Goal: Task Accomplishment & Management: Use online tool/utility

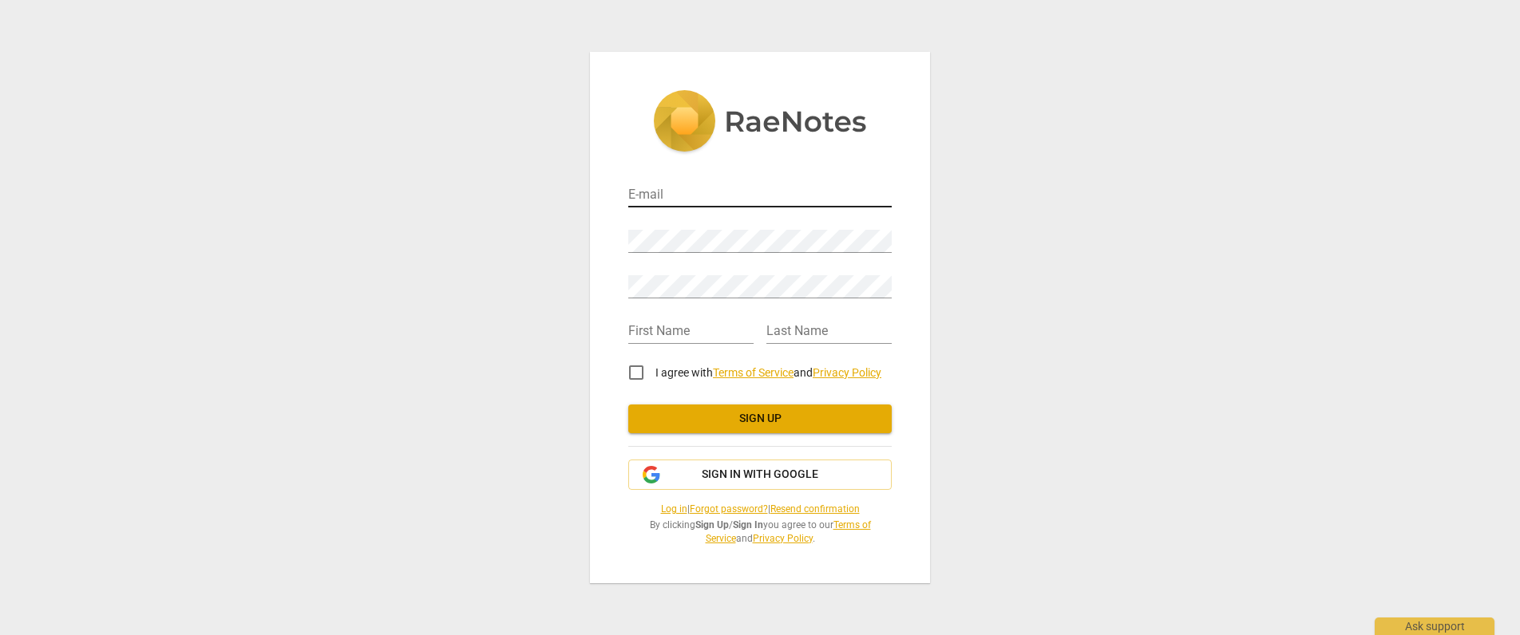
click at [703, 193] on input "email" at bounding box center [759, 195] width 263 height 23
type input "drtracy@kamacoach.com"
click at [651, 337] on input "text" at bounding box center [690, 332] width 125 height 23
type input "[PERSON_NAME]"
type input "Rodriguez-Miller"
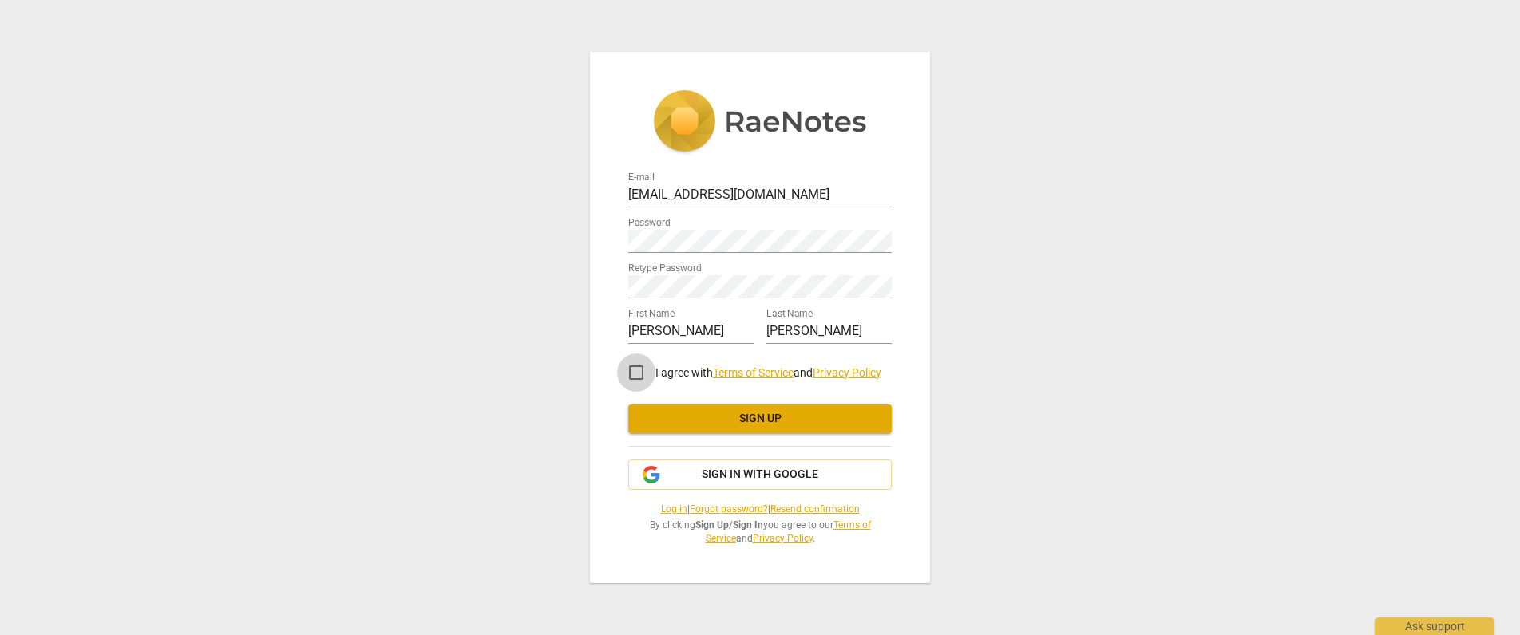
click at [635, 372] on input "I agree with Terms of Service and Privacy Policy" at bounding box center [636, 373] width 38 height 38
checkbox input "true"
click at [779, 419] on span "Sign up" at bounding box center [760, 419] width 238 height 16
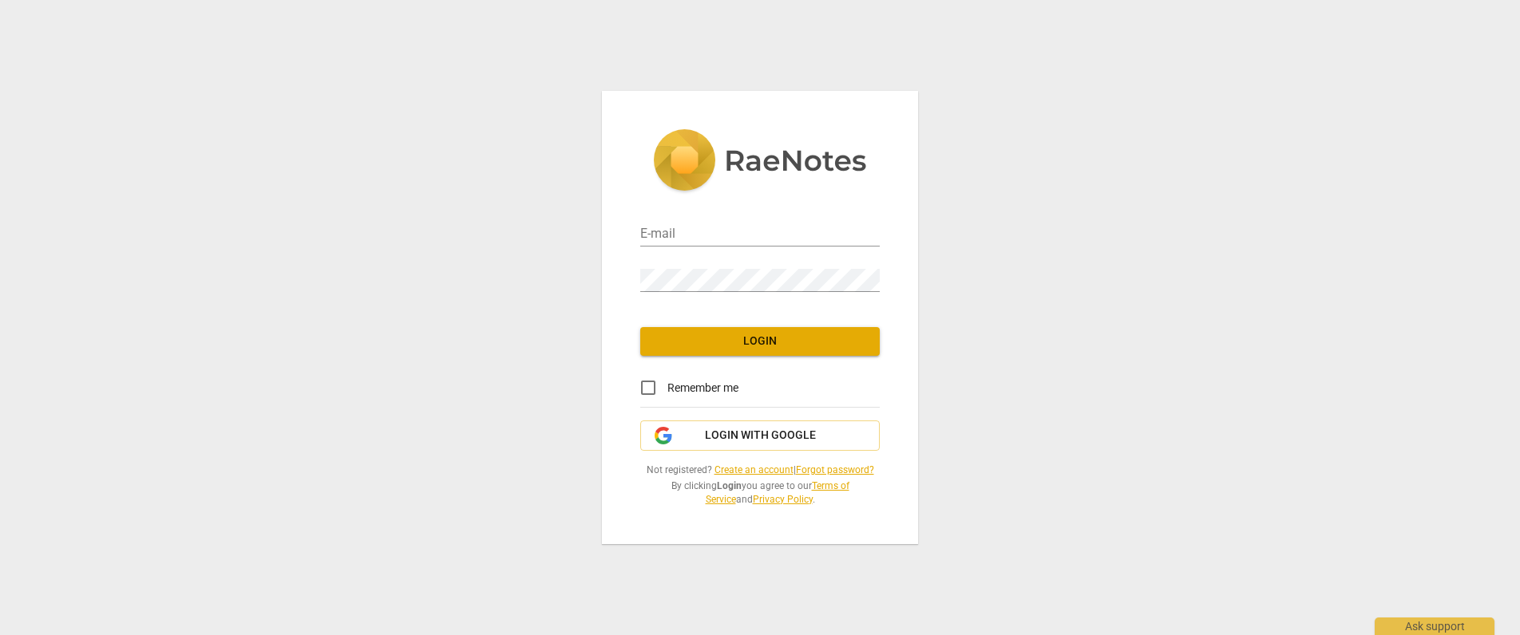
type input "drtracy@kamacoach.com"
click at [650, 386] on input "Remember me" at bounding box center [648, 388] width 38 height 38
checkbox input "true"
click at [746, 343] on span "Login" at bounding box center [760, 342] width 214 height 16
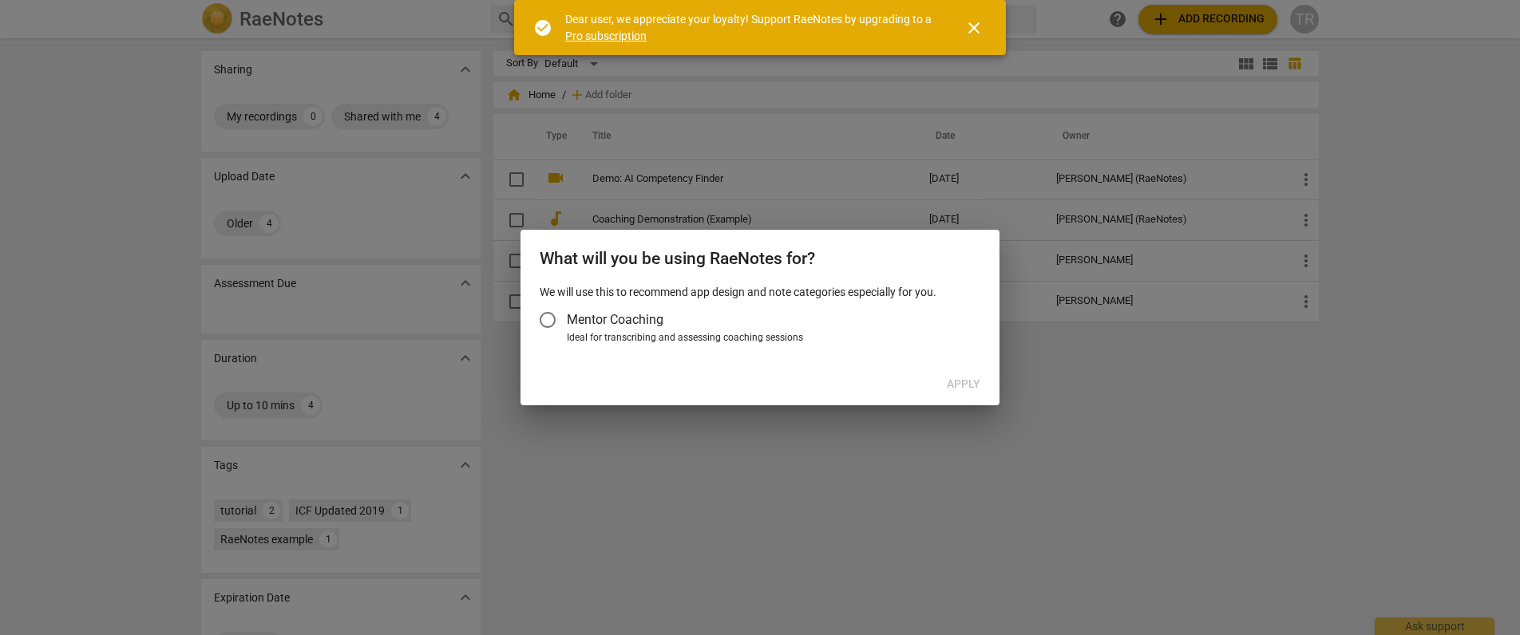
click at [551, 315] on input "Mentor Coaching" at bounding box center [547, 320] width 38 height 38
radio input "false"
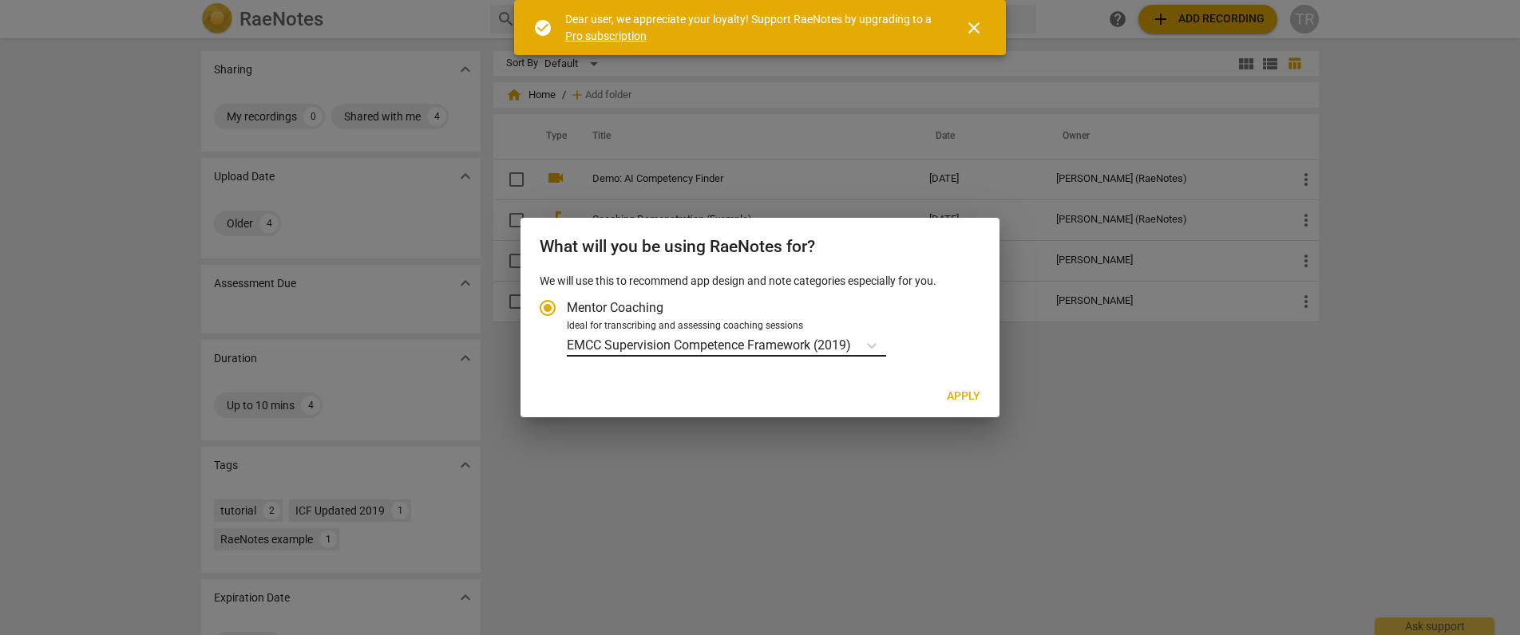
click at [769, 345] on p "EMCC Supervision Competence Framework (2019)" at bounding box center [709, 345] width 284 height 18
click at [0, 0] on input "Ideal for transcribing and assessing coaching sessions EMCC Supervision Compete…" at bounding box center [0, 0] width 0 height 0
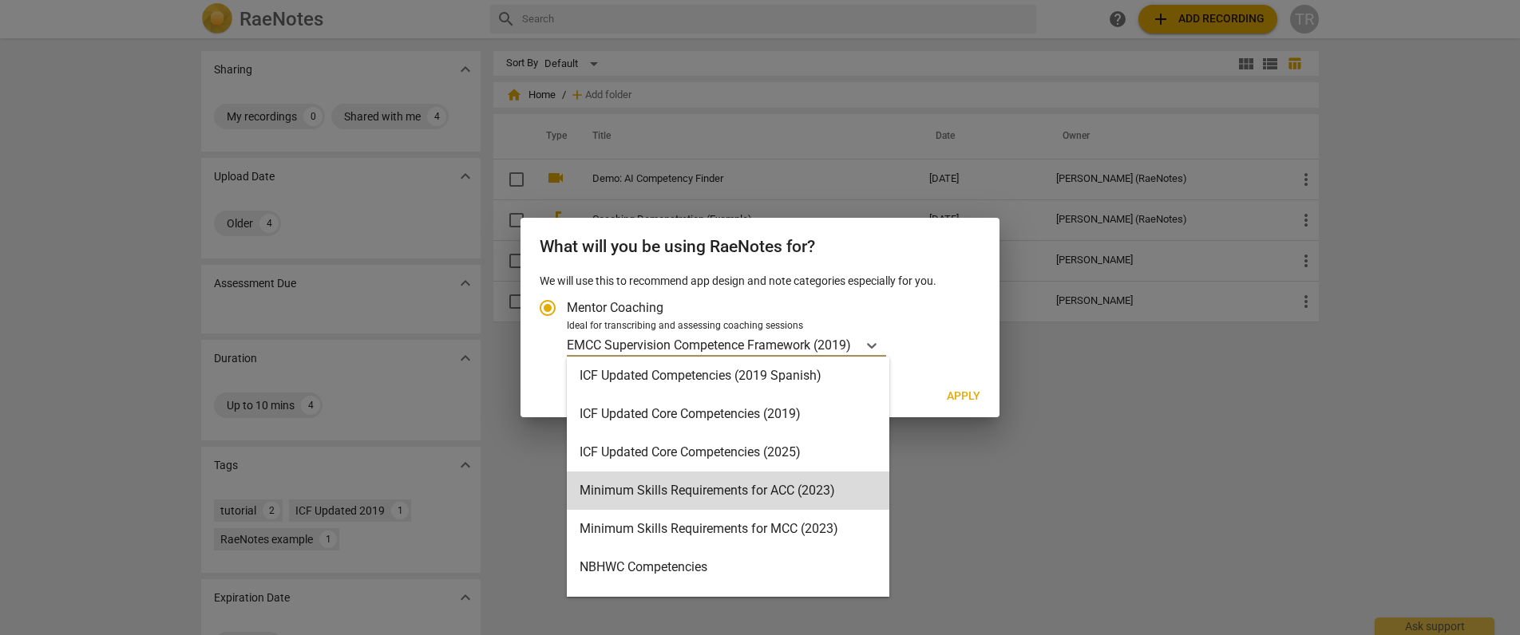
scroll to position [274, 0]
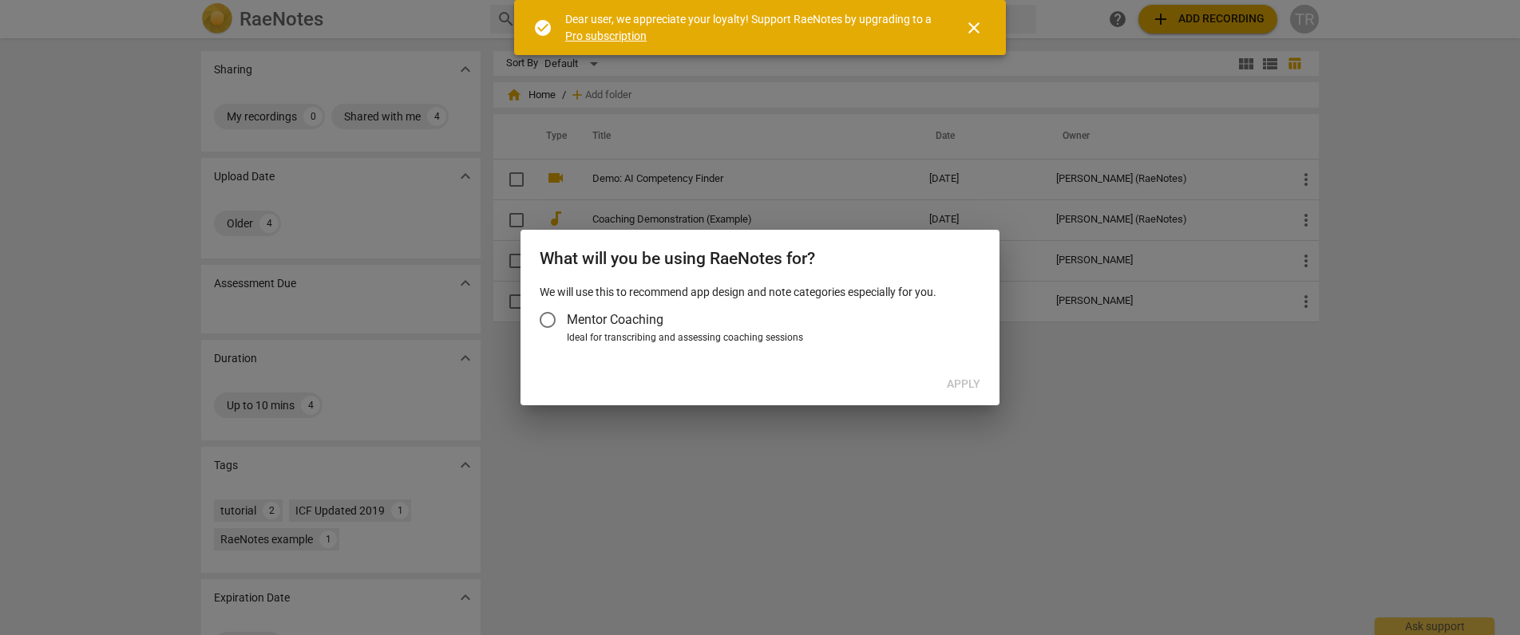
click at [543, 316] on input "Mentor Coaching" at bounding box center [547, 320] width 38 height 38
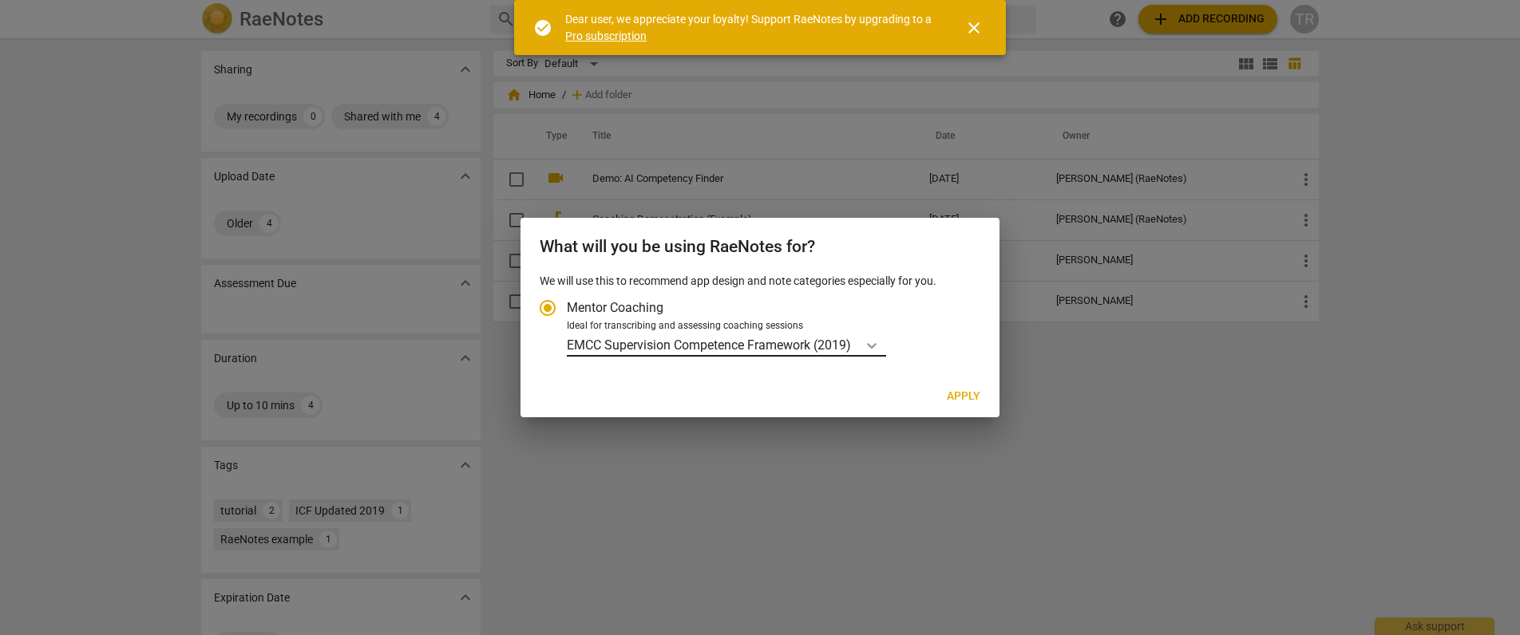
click at [877, 342] on icon "Account type" at bounding box center [872, 346] width 16 height 16
click at [0, 0] on input "Ideal for transcribing and assessing coaching sessions EMCC Supervision Compete…" at bounding box center [0, 0] width 0 height 0
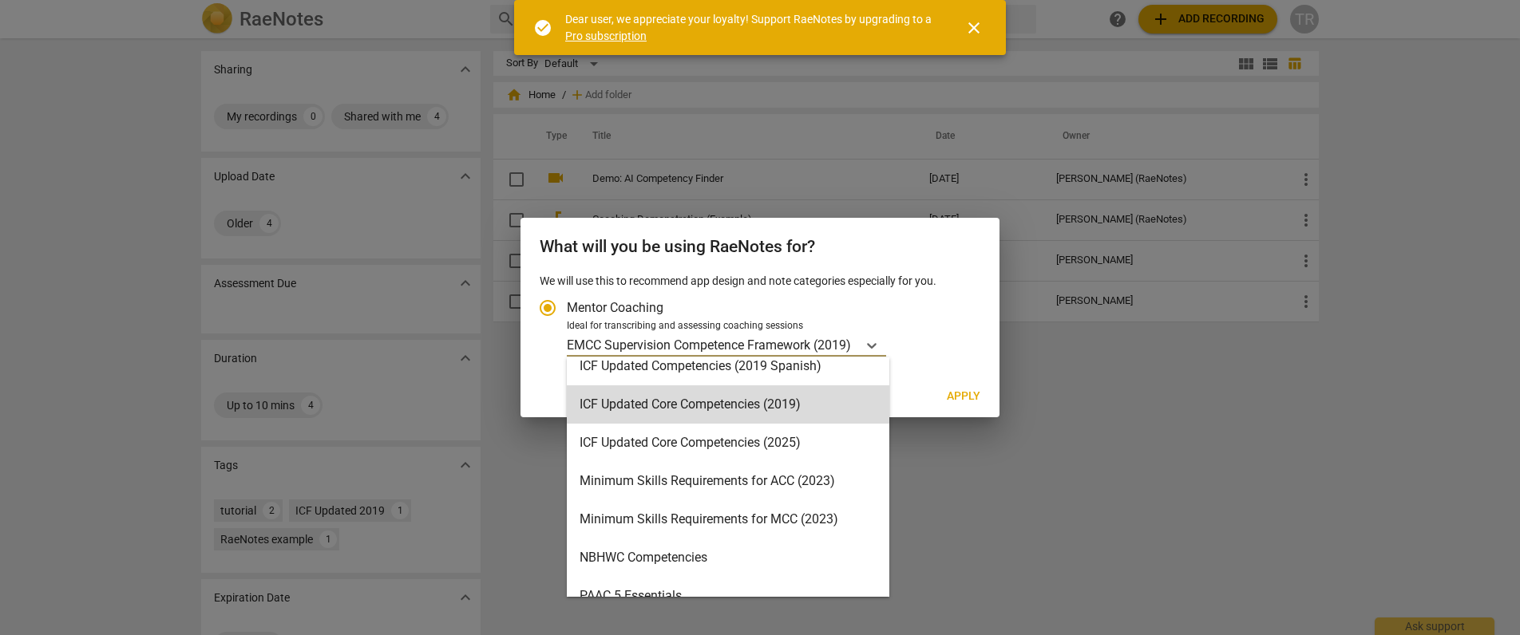
scroll to position [285, 0]
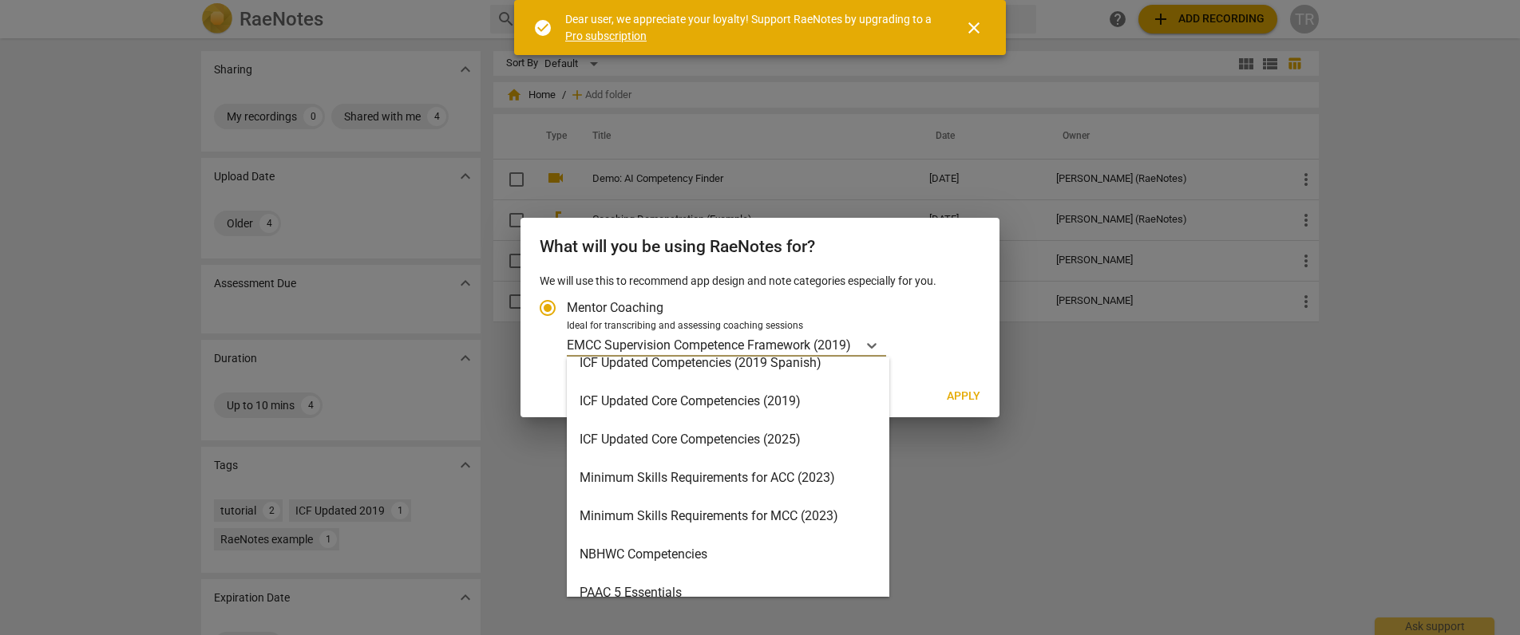
click at [711, 438] on div "ICF Updated Core Competencies (2025)" at bounding box center [728, 440] width 323 height 38
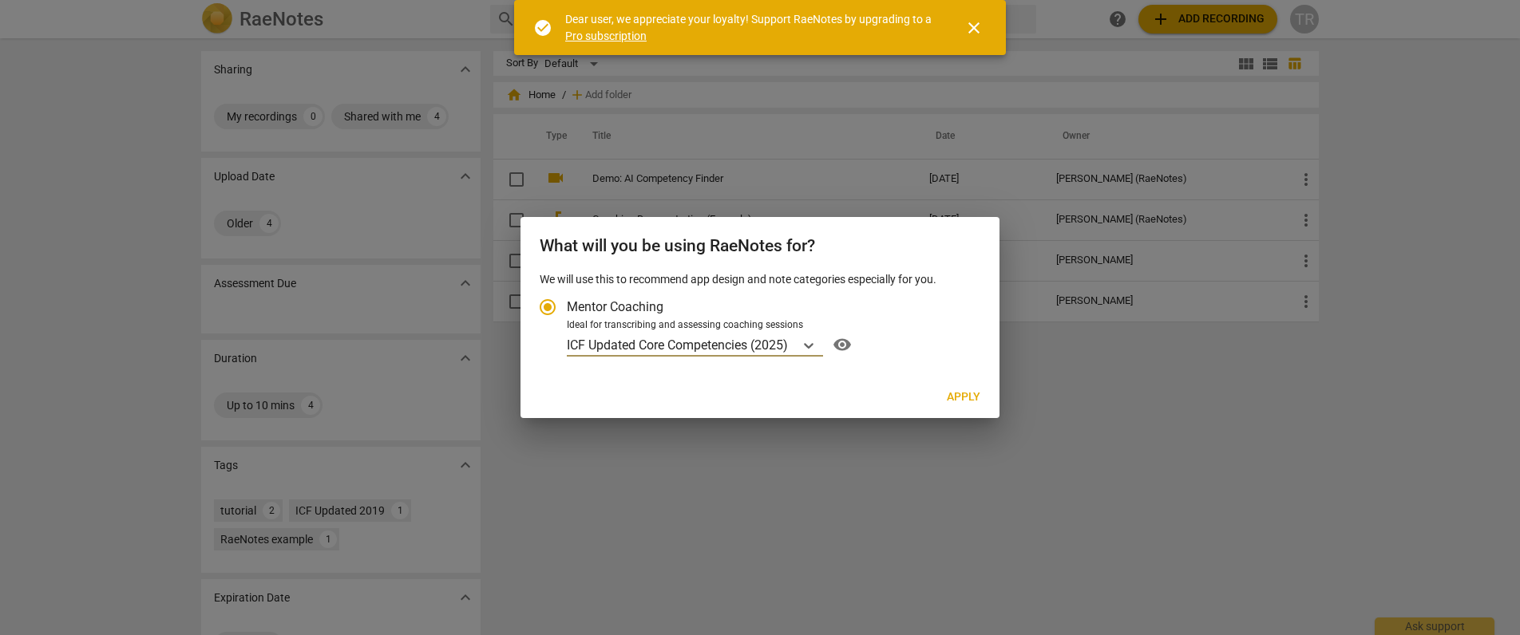
click at [976, 395] on span "Apply" at bounding box center [964, 398] width 34 height 16
radio input "false"
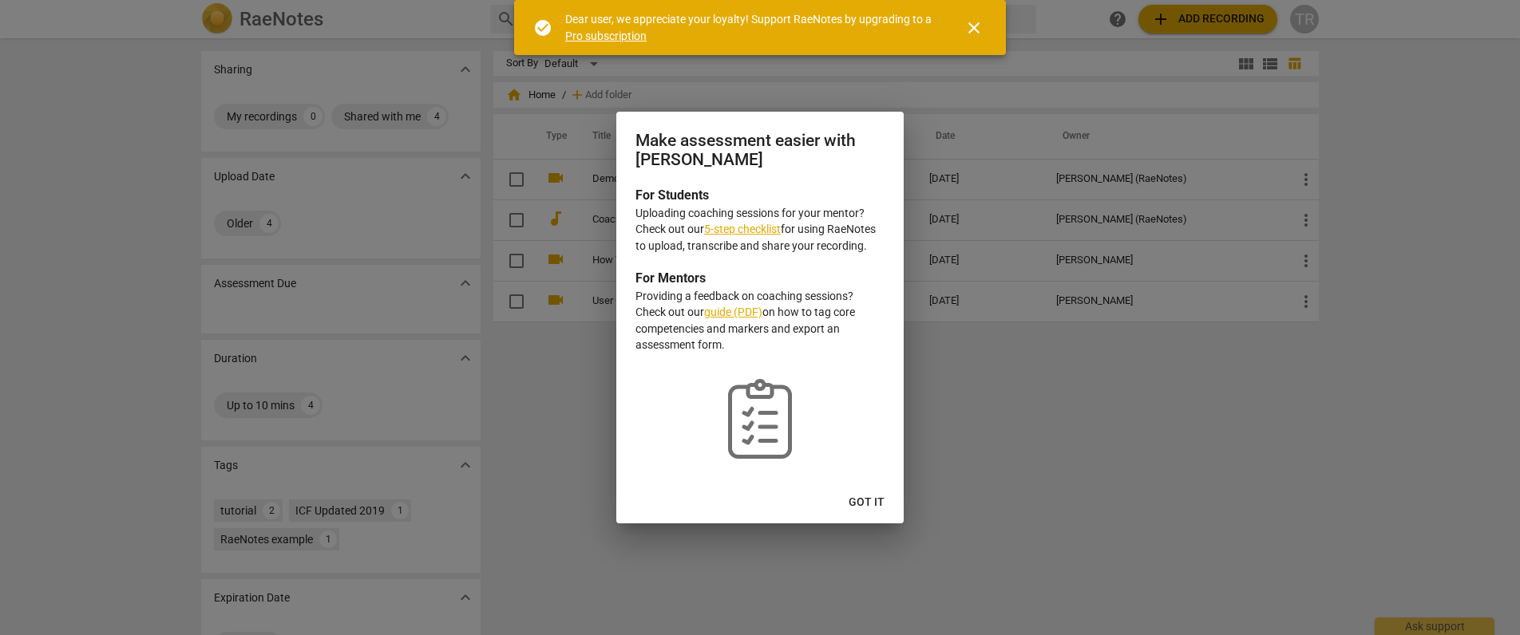
click at [861, 508] on span "Got it" at bounding box center [867, 503] width 36 height 16
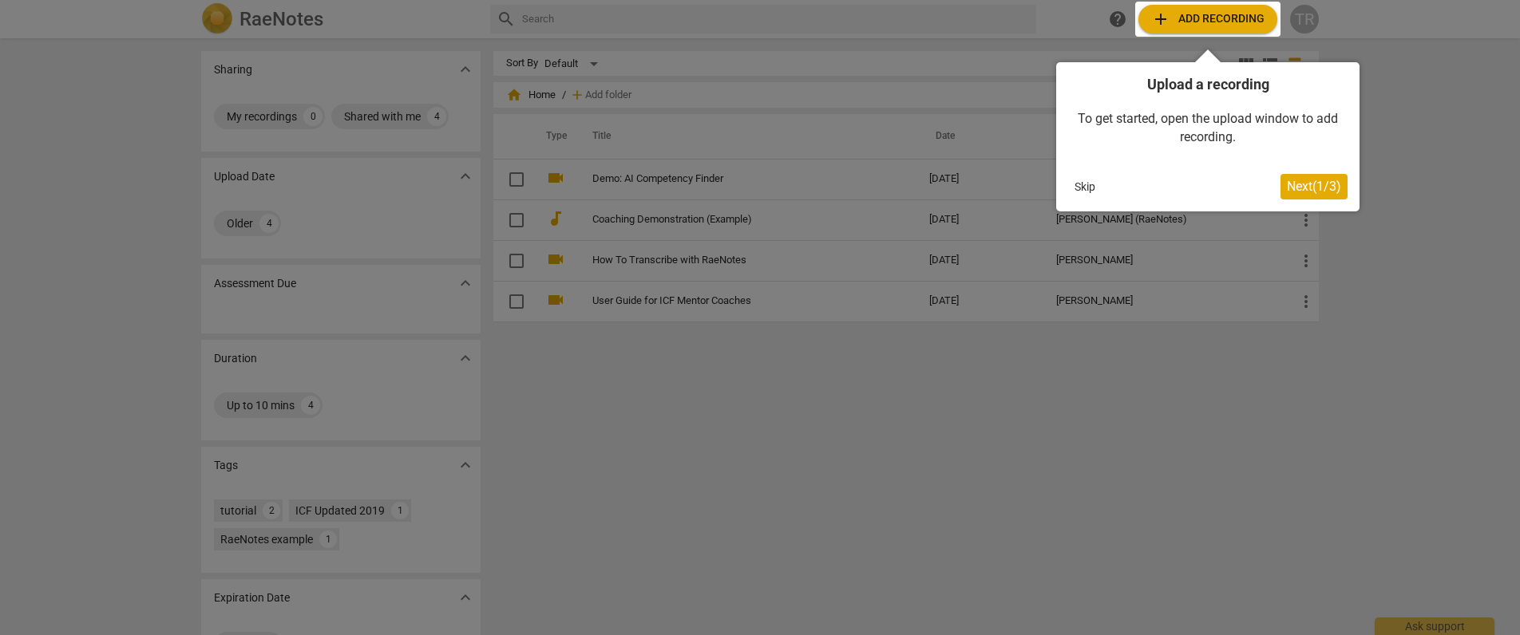
click at [715, 263] on div at bounding box center [760, 317] width 1520 height 635
click at [1091, 185] on button "Skip" at bounding box center [1085, 187] width 34 height 24
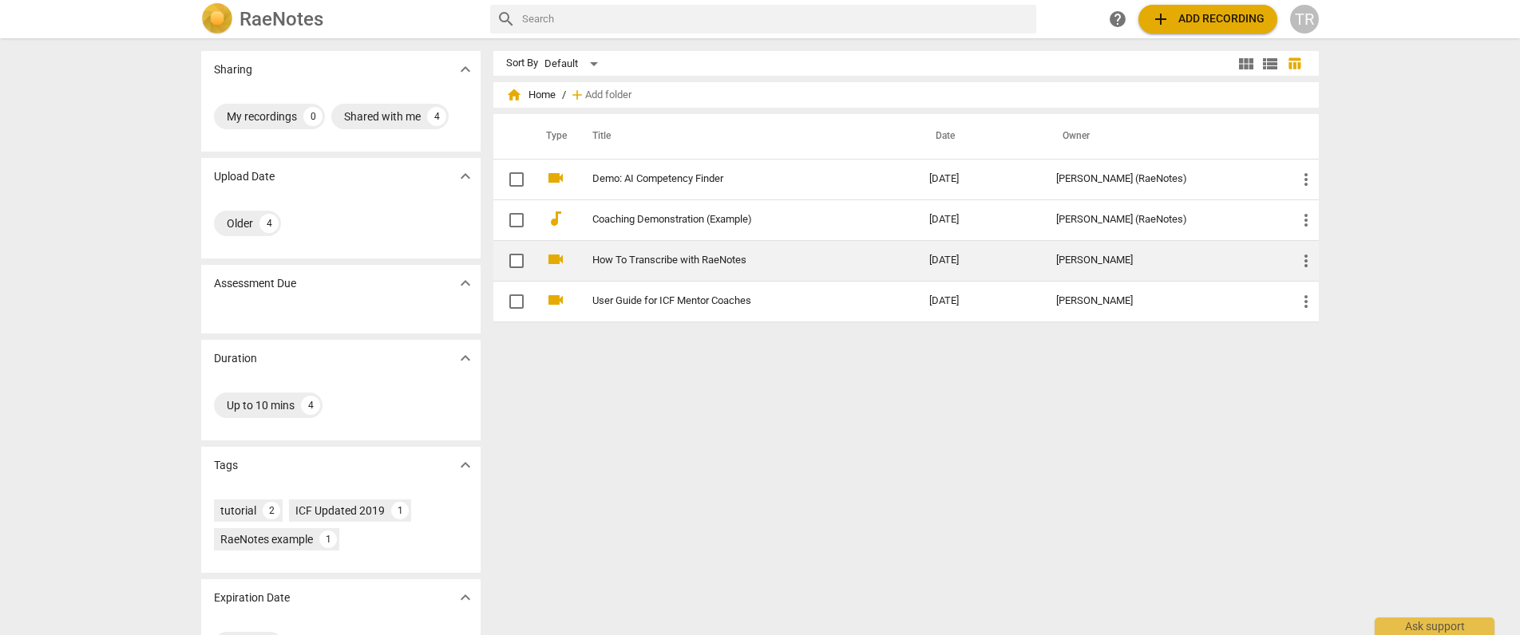
click at [687, 260] on link "How To Transcribe with RaeNotes" at bounding box center [731, 261] width 279 height 12
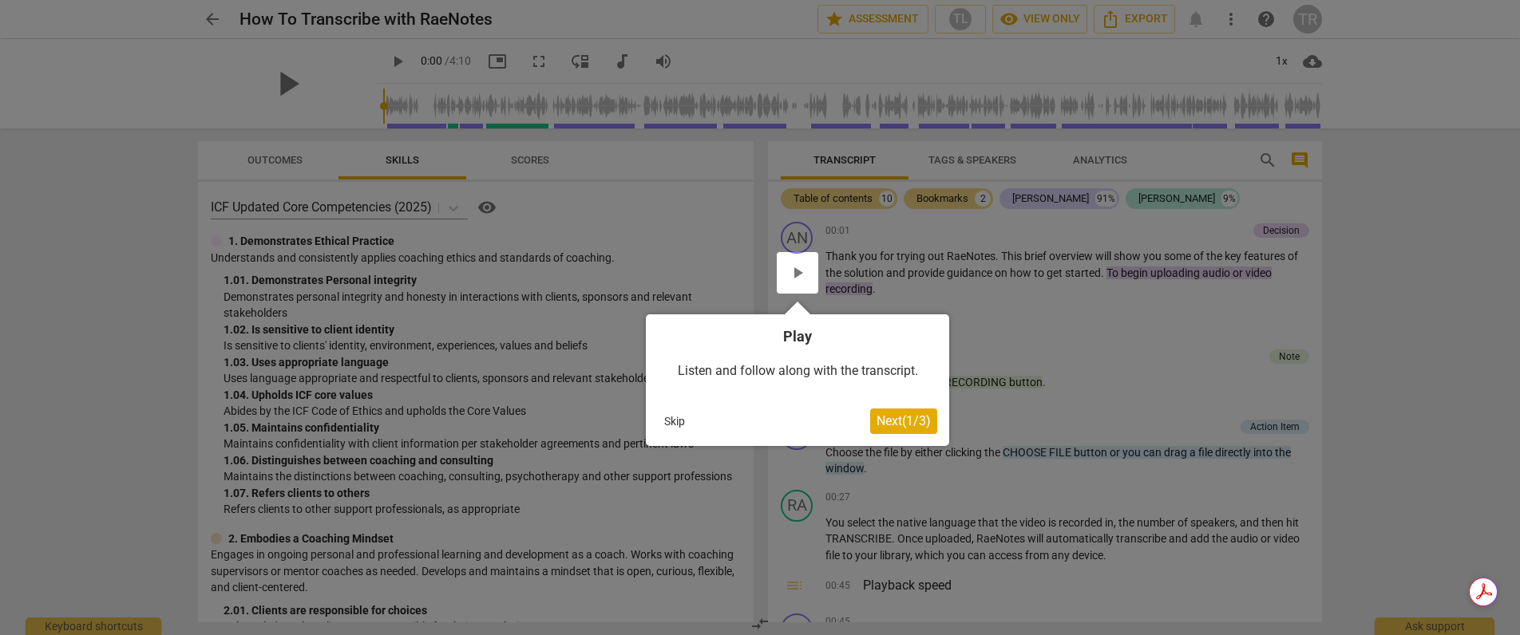
click at [670, 418] on button "Skip" at bounding box center [675, 422] width 34 height 24
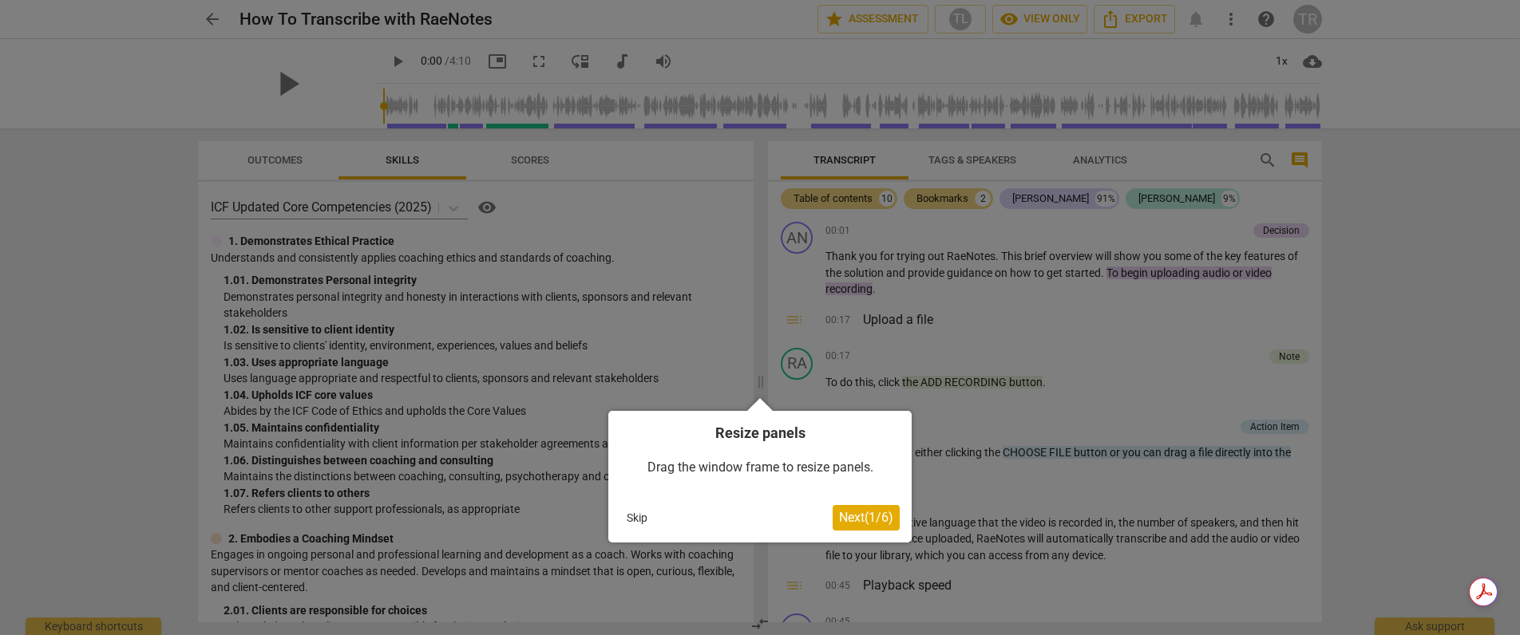
click at [864, 520] on span "Next ( 1 / 6 )" at bounding box center [866, 517] width 54 height 15
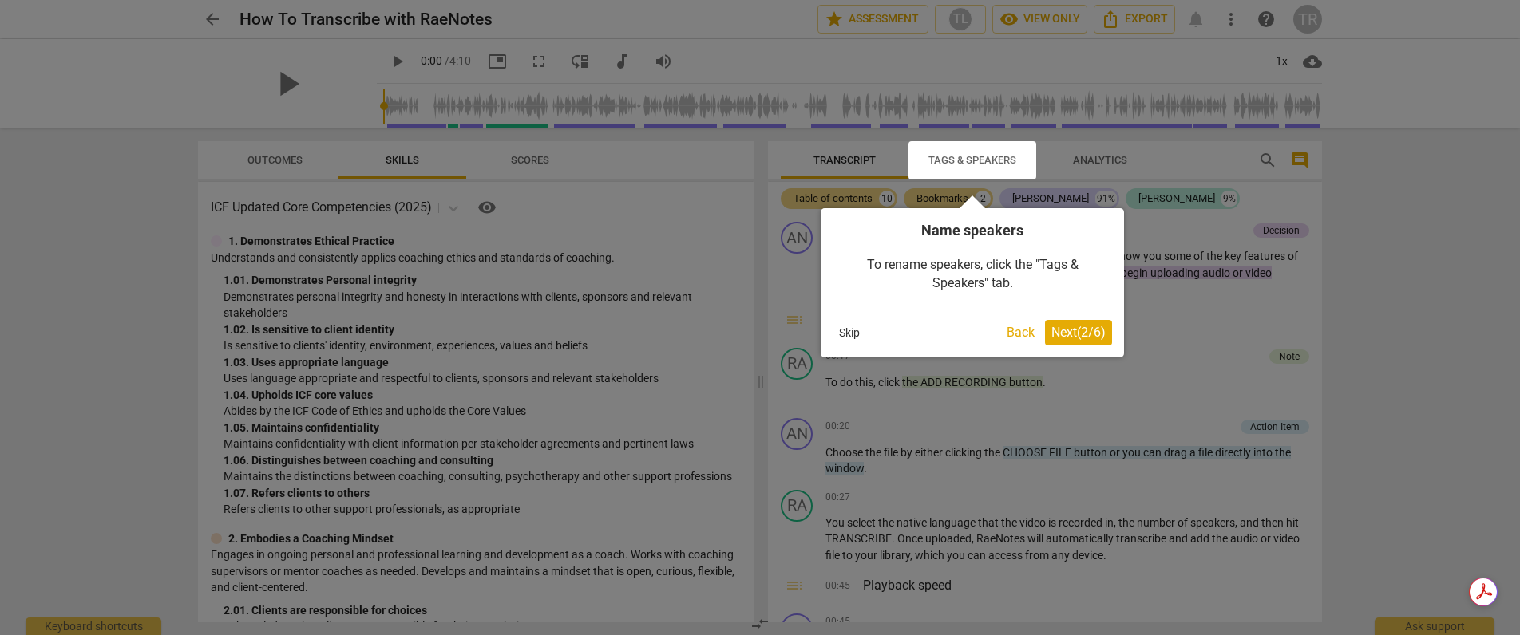
click at [1068, 333] on span "Next ( 2 / 6 )" at bounding box center [1078, 332] width 54 height 15
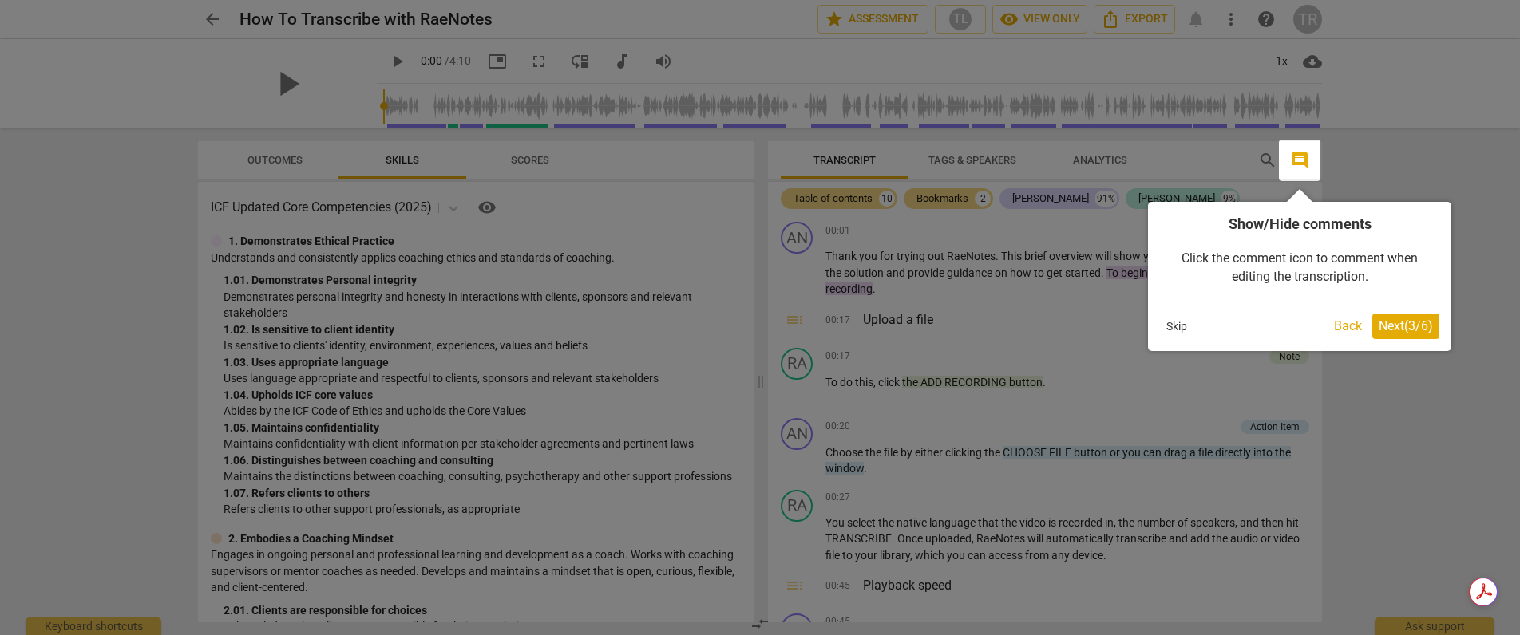
click at [1412, 330] on span "Next ( 3 / 6 )" at bounding box center [1406, 326] width 54 height 15
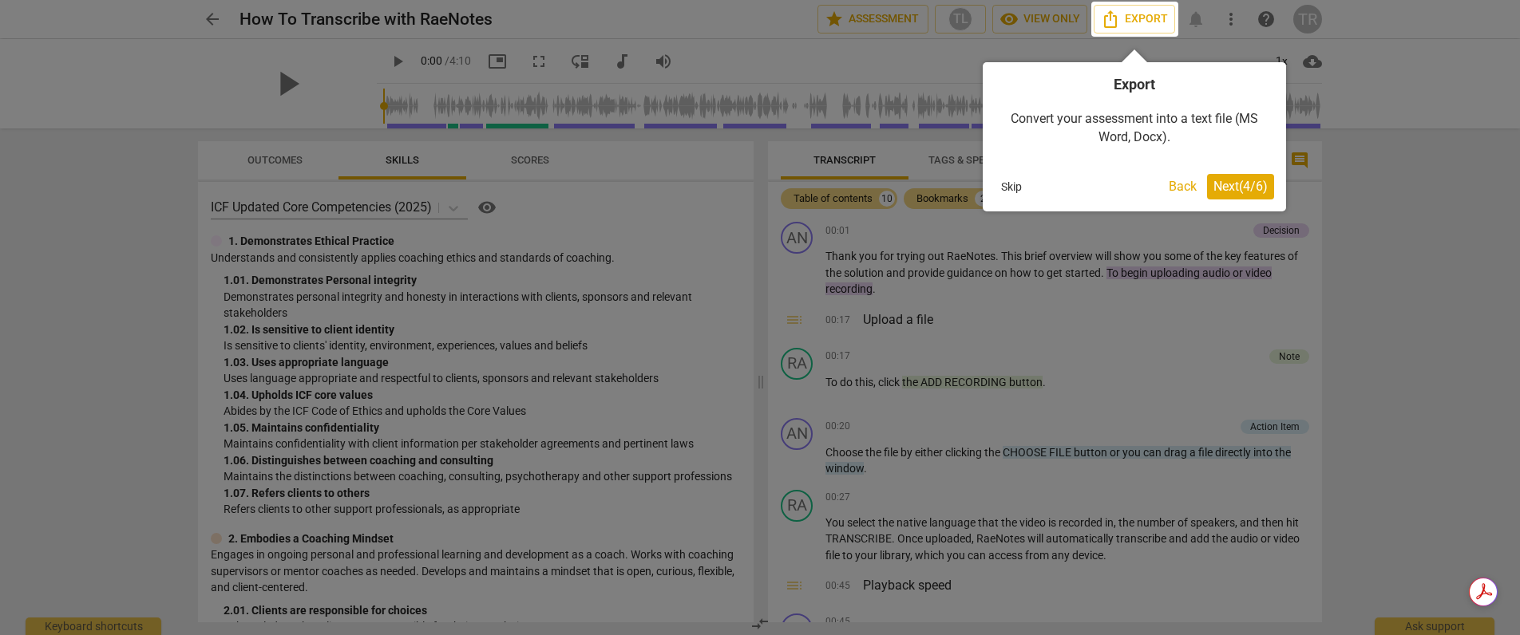
click at [1237, 183] on span "Next ( 4 / 6 )" at bounding box center [1240, 186] width 54 height 15
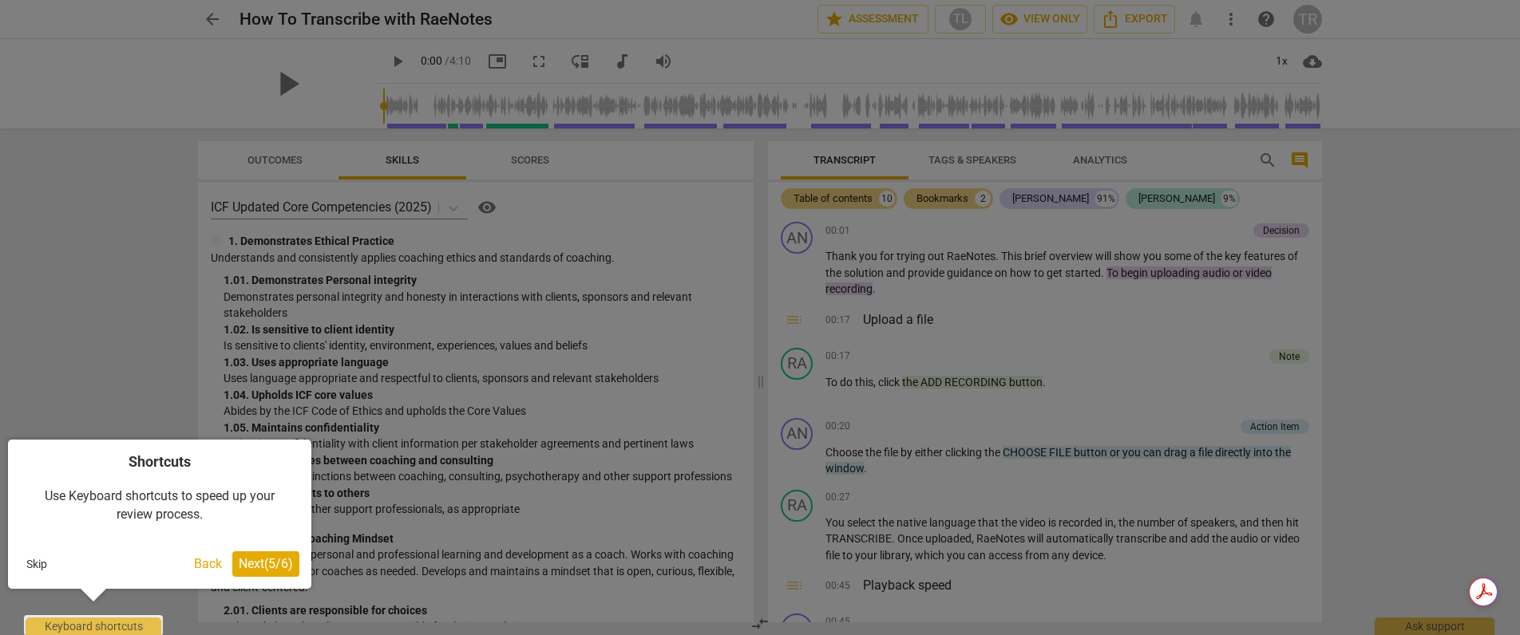
click at [271, 568] on span "Next ( 5 / 6 )" at bounding box center [266, 563] width 54 height 15
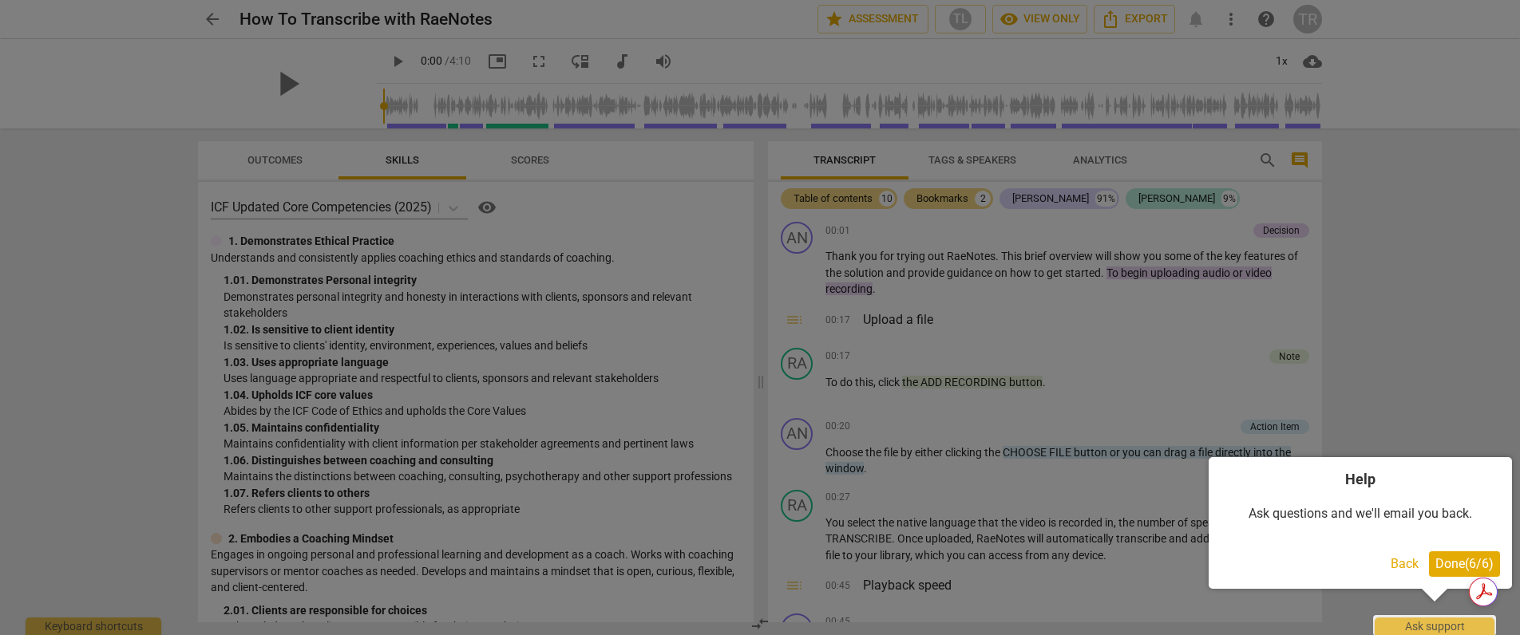
click at [1458, 566] on span "Done ( 6 / 6 )" at bounding box center [1464, 563] width 58 height 15
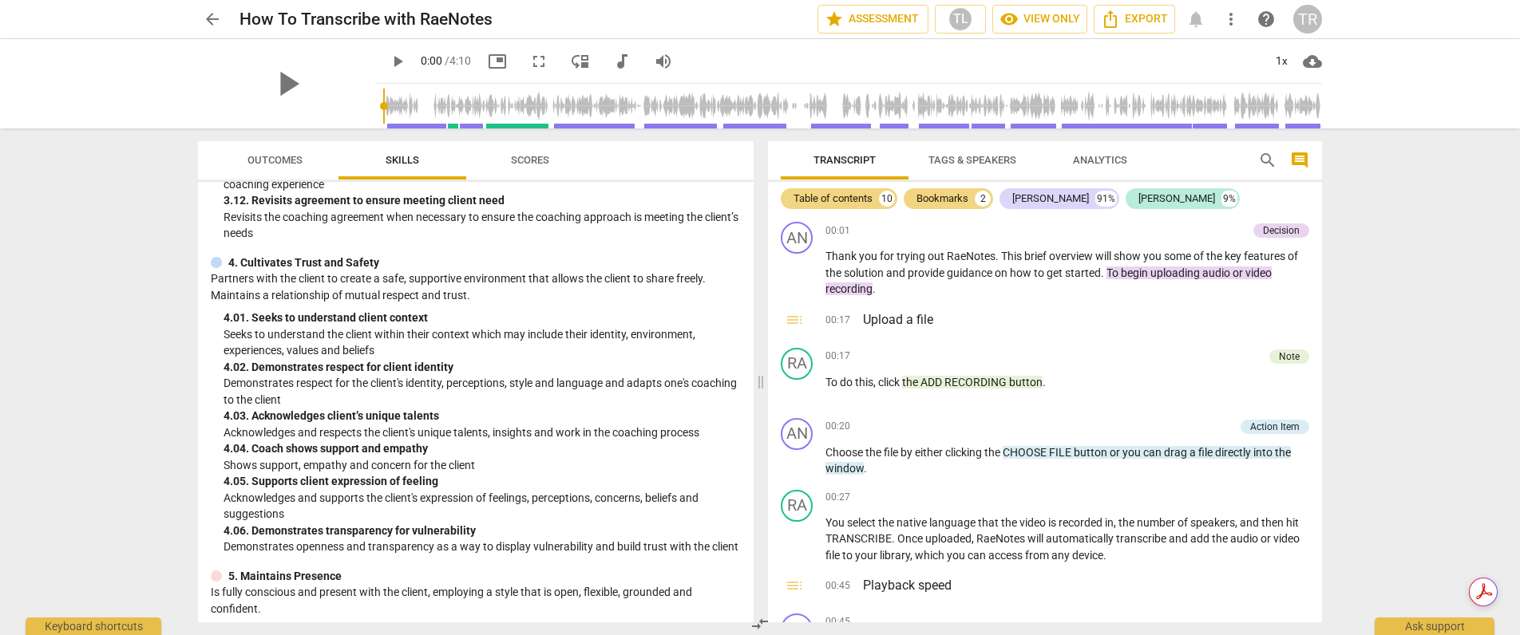
click at [212, 19] on span "arrow_back" at bounding box center [212, 19] width 19 height 19
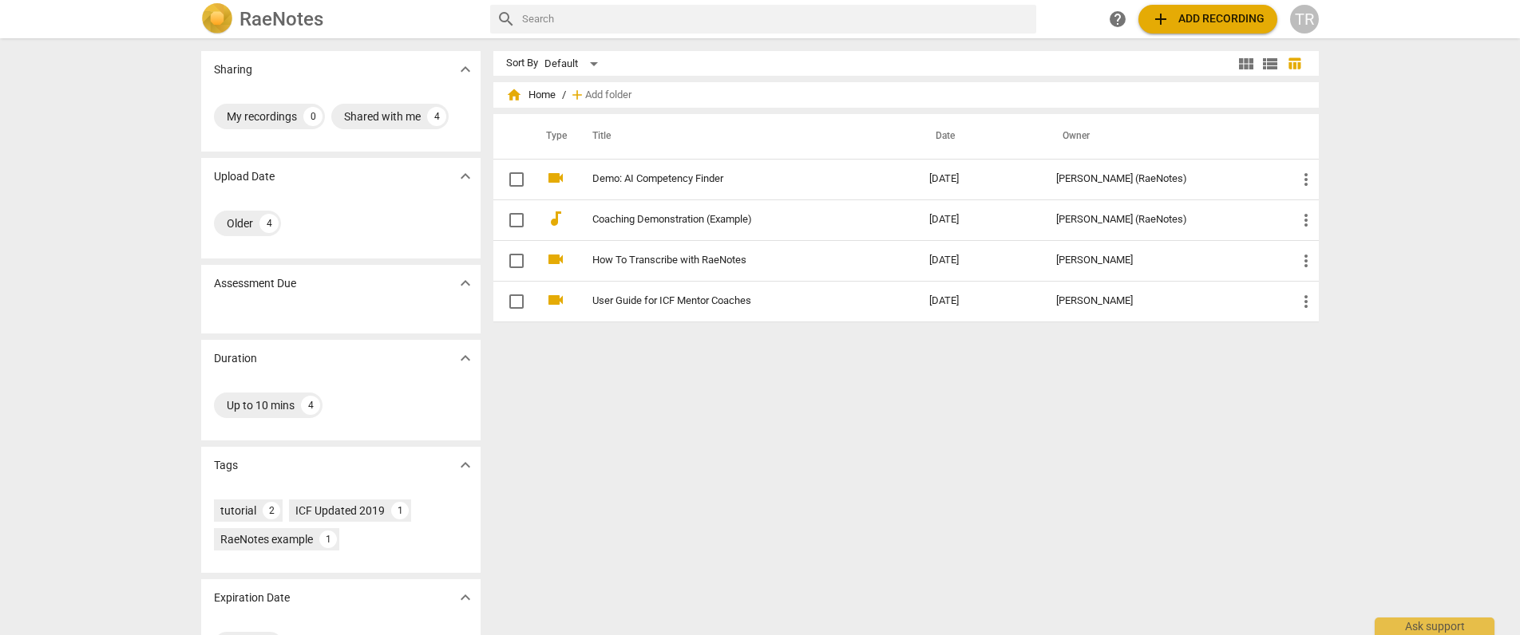
click at [1201, 16] on span "add Add recording" at bounding box center [1207, 19] width 113 height 19
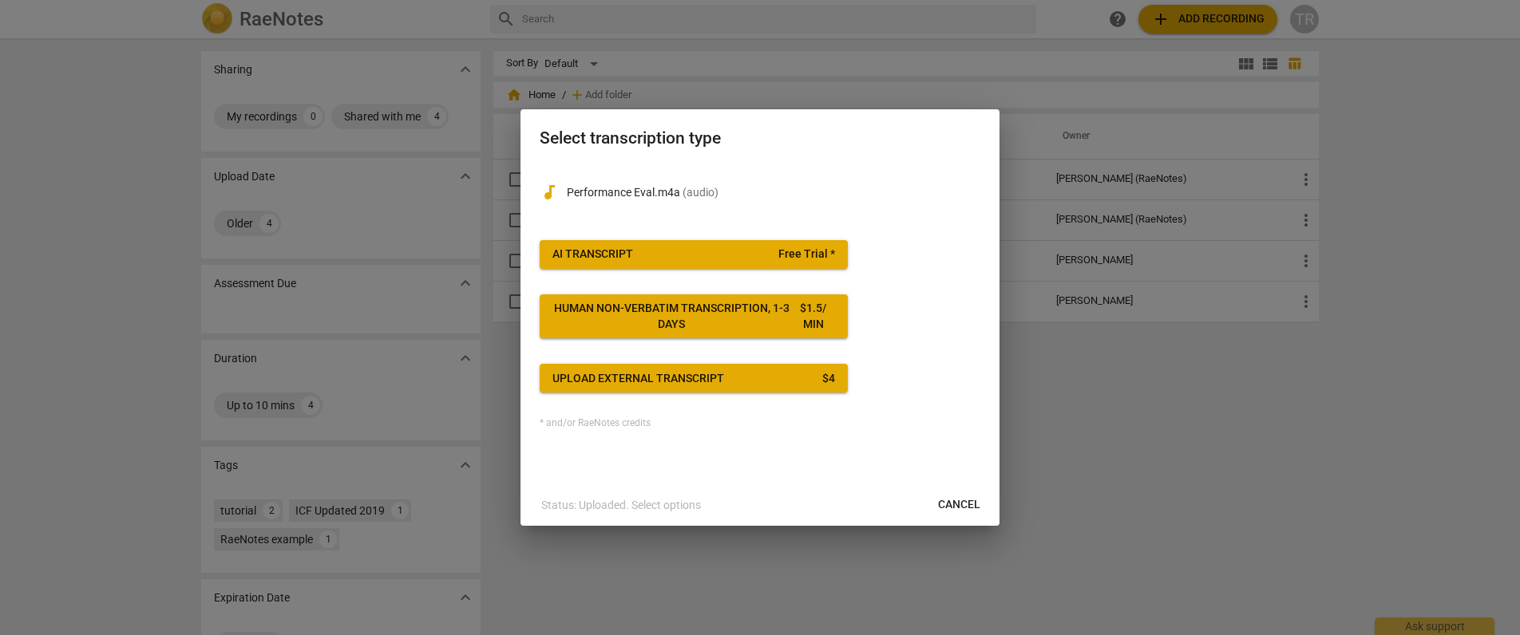
click at [641, 248] on span "AI Transcript Free Trial *" at bounding box center [693, 255] width 283 height 16
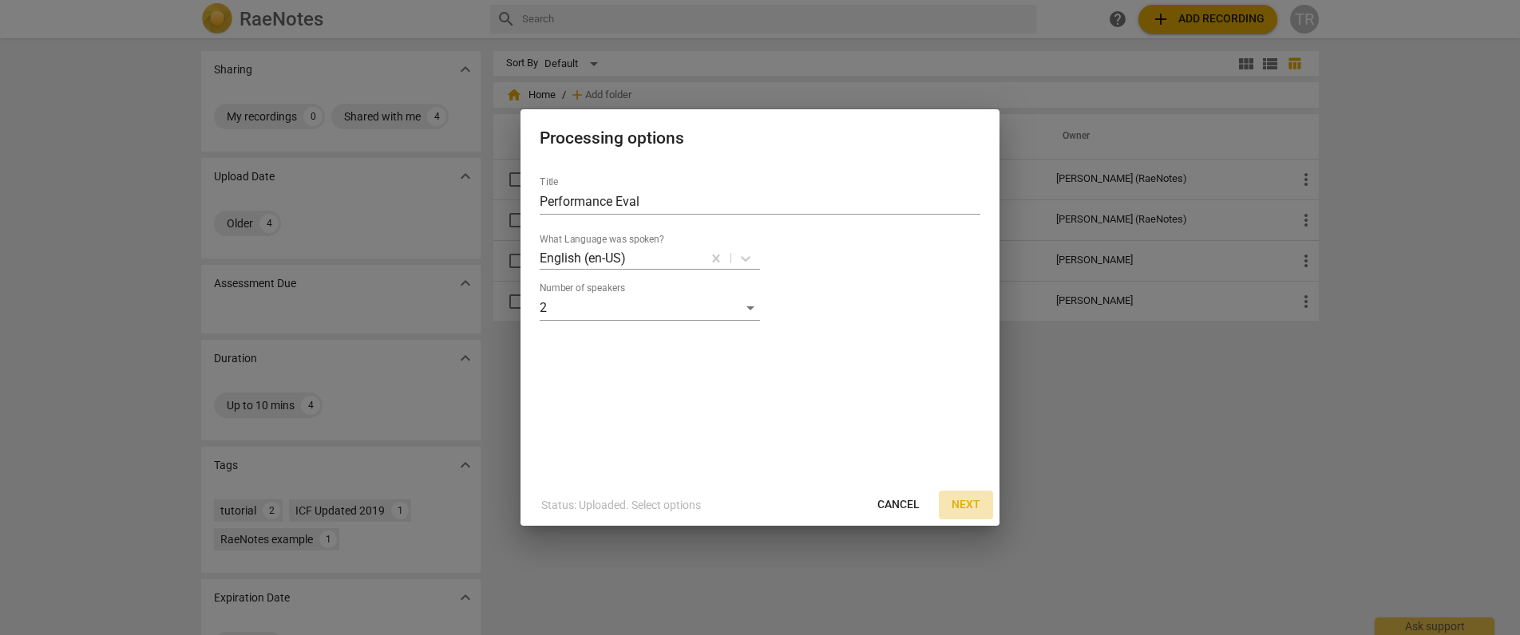
click at [966, 505] on span "Next" at bounding box center [966, 505] width 29 height 16
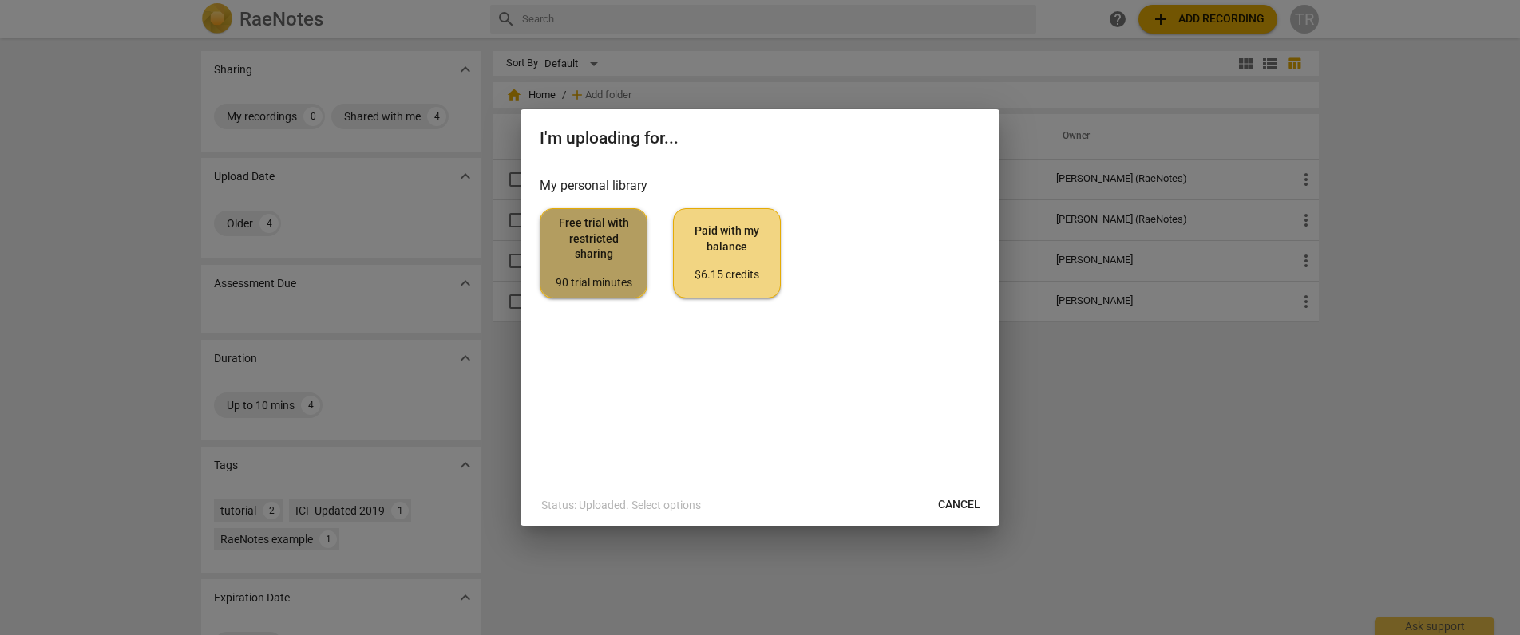
click at [607, 251] on span "Free trial with restricted sharing 90 trial minutes" at bounding box center [593, 253] width 81 height 75
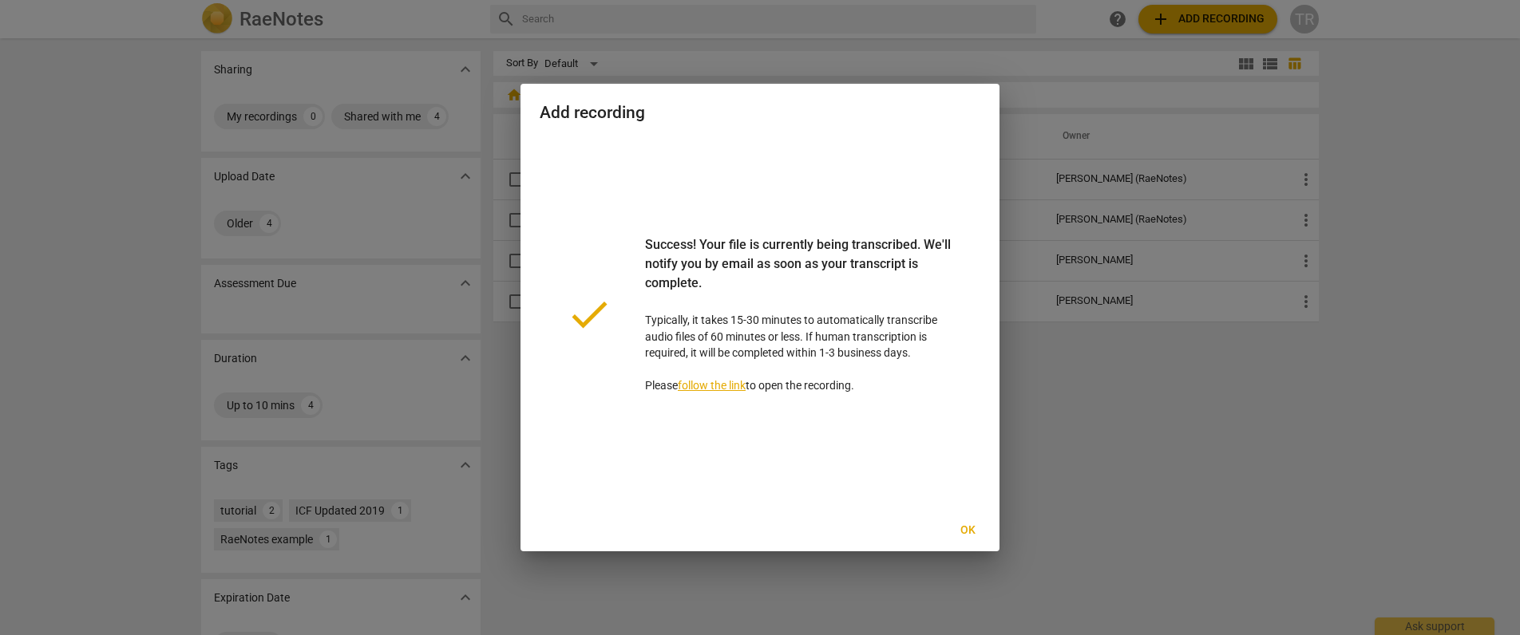
click at [969, 528] on span "Ok" at bounding box center [968, 531] width 26 height 16
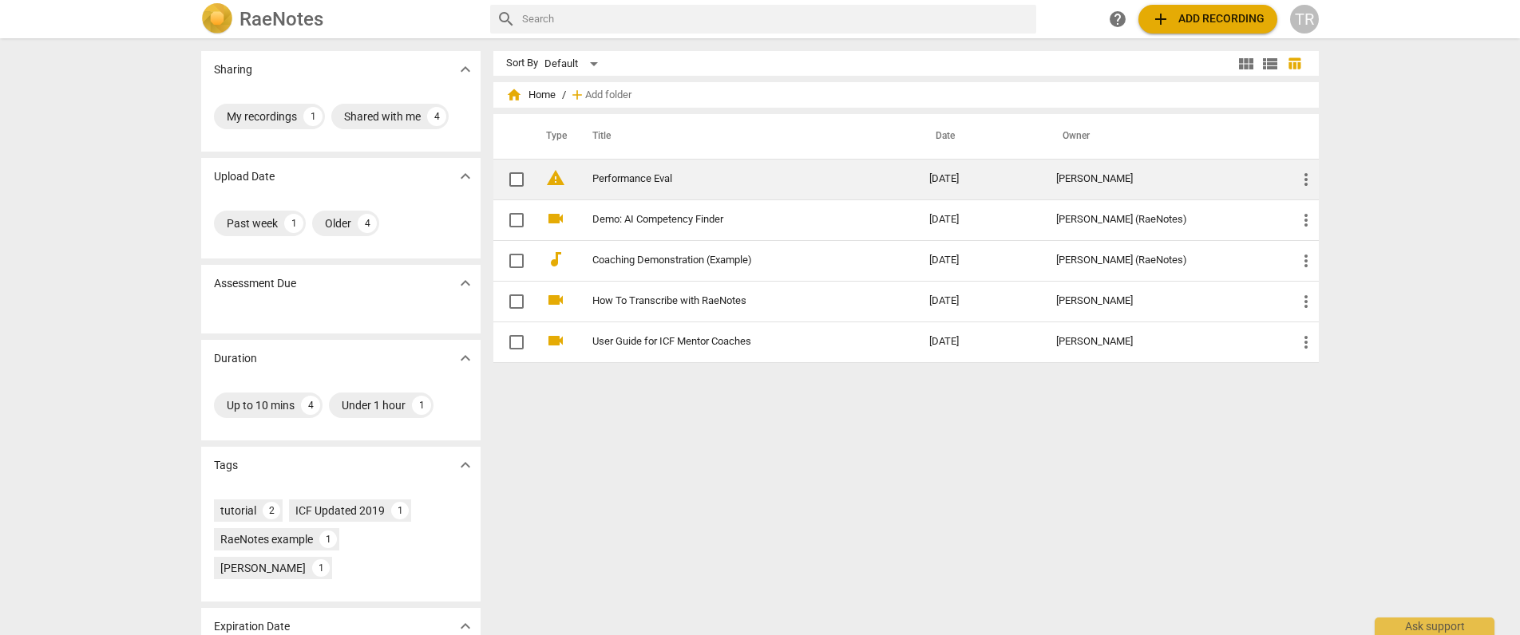
click at [624, 175] on link "Performance Eval" at bounding box center [731, 179] width 279 height 12
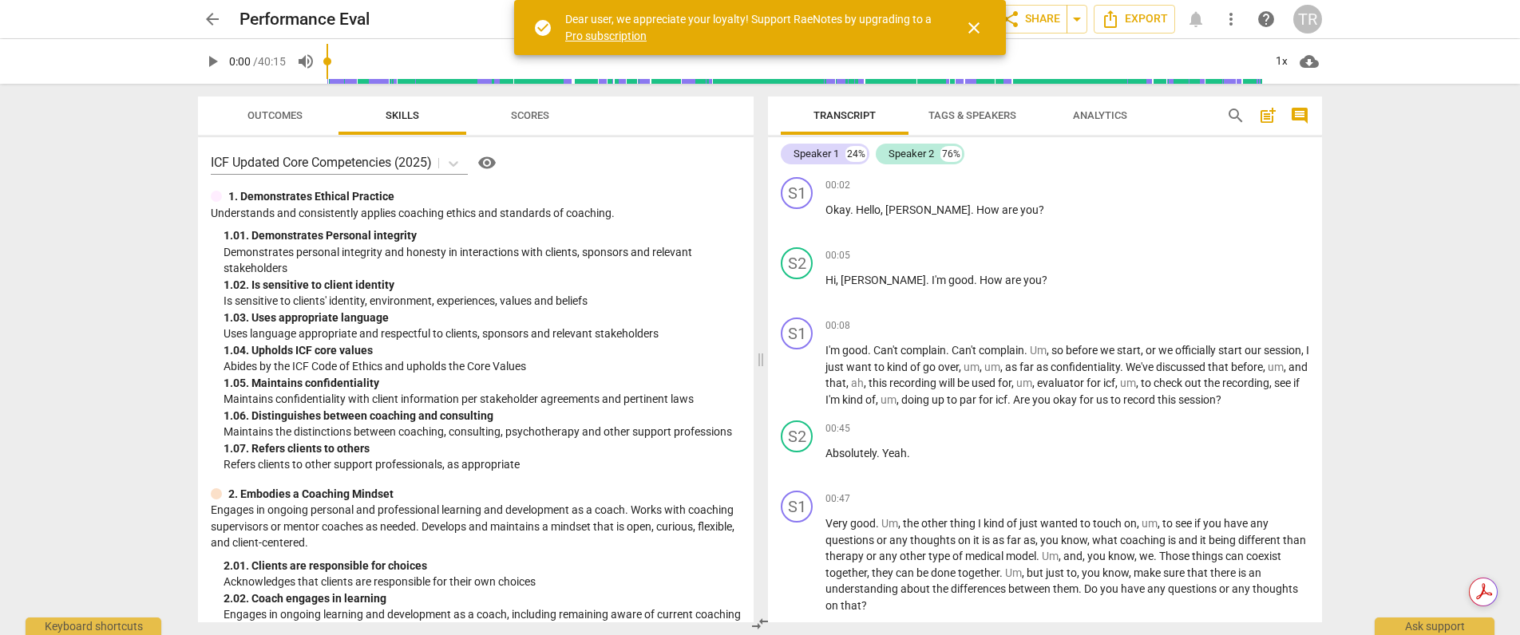
click at [1439, 212] on div "arrow_back Performance Eval edit star Assessment auto_fix_high AI Assessment sh…" at bounding box center [760, 317] width 1520 height 635
click at [542, 119] on span "Scores" at bounding box center [530, 115] width 38 height 12
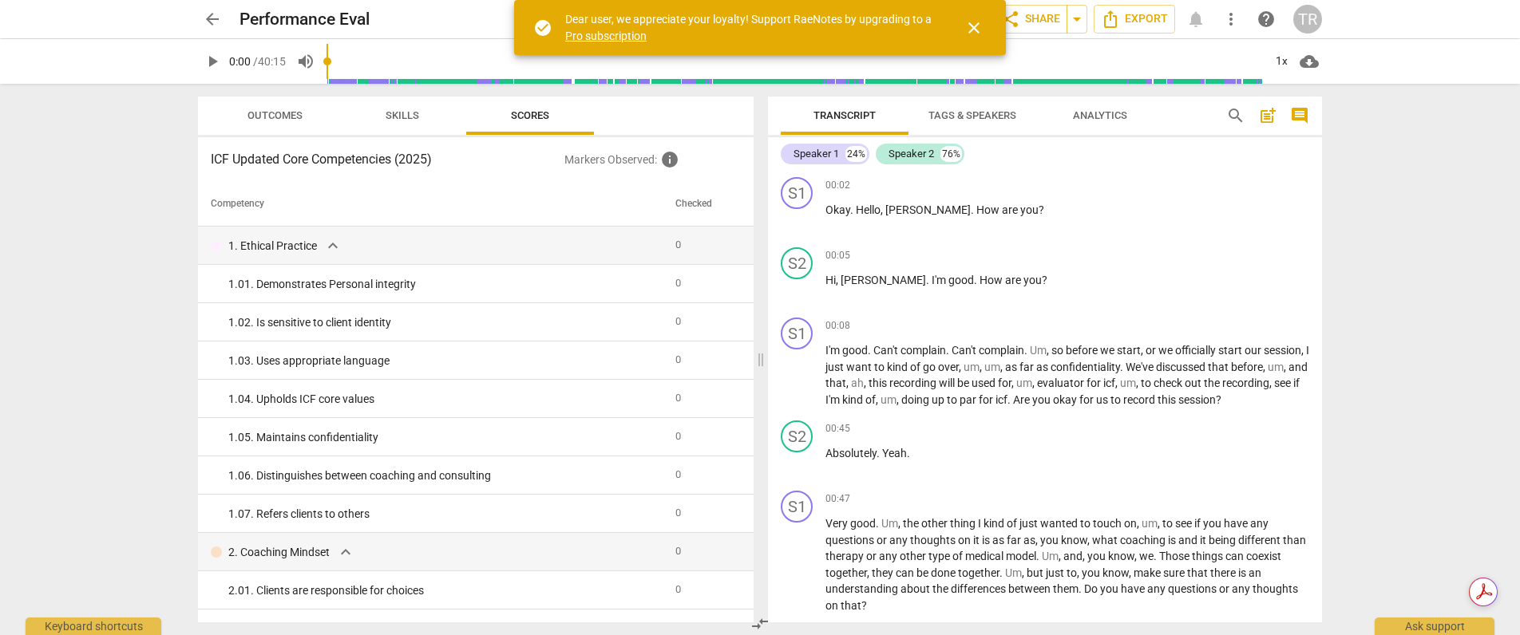
click at [399, 116] on span "Skills" at bounding box center [403, 115] width 34 height 12
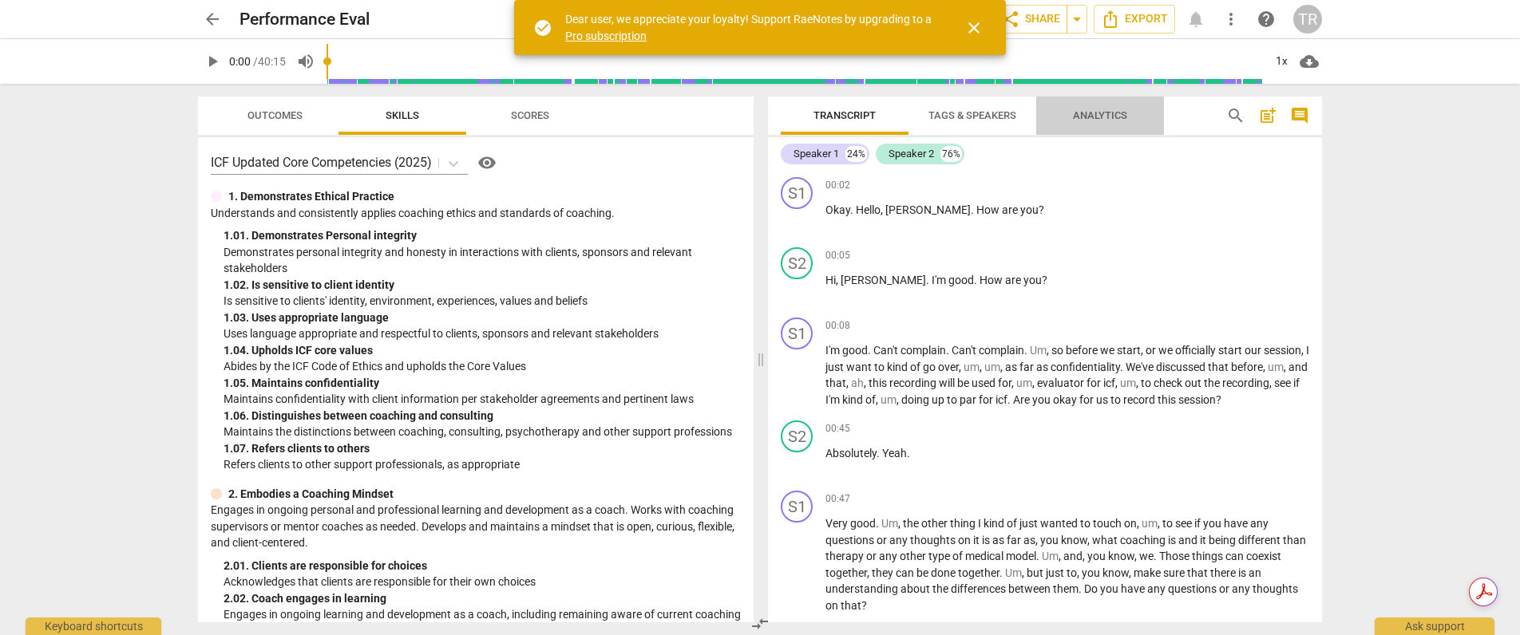
click at [1091, 113] on span "Analytics" at bounding box center [1100, 115] width 54 height 12
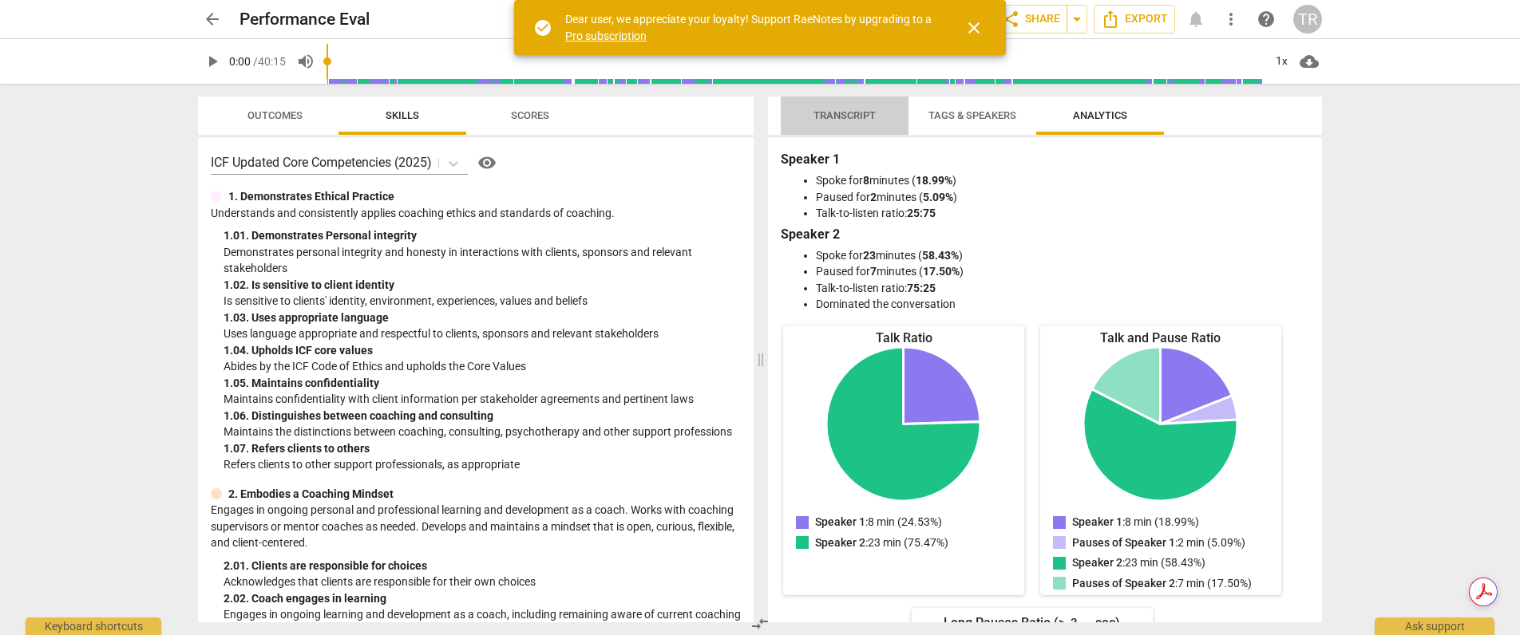
click at [859, 125] on span "Transcript" at bounding box center [844, 116] width 101 height 22
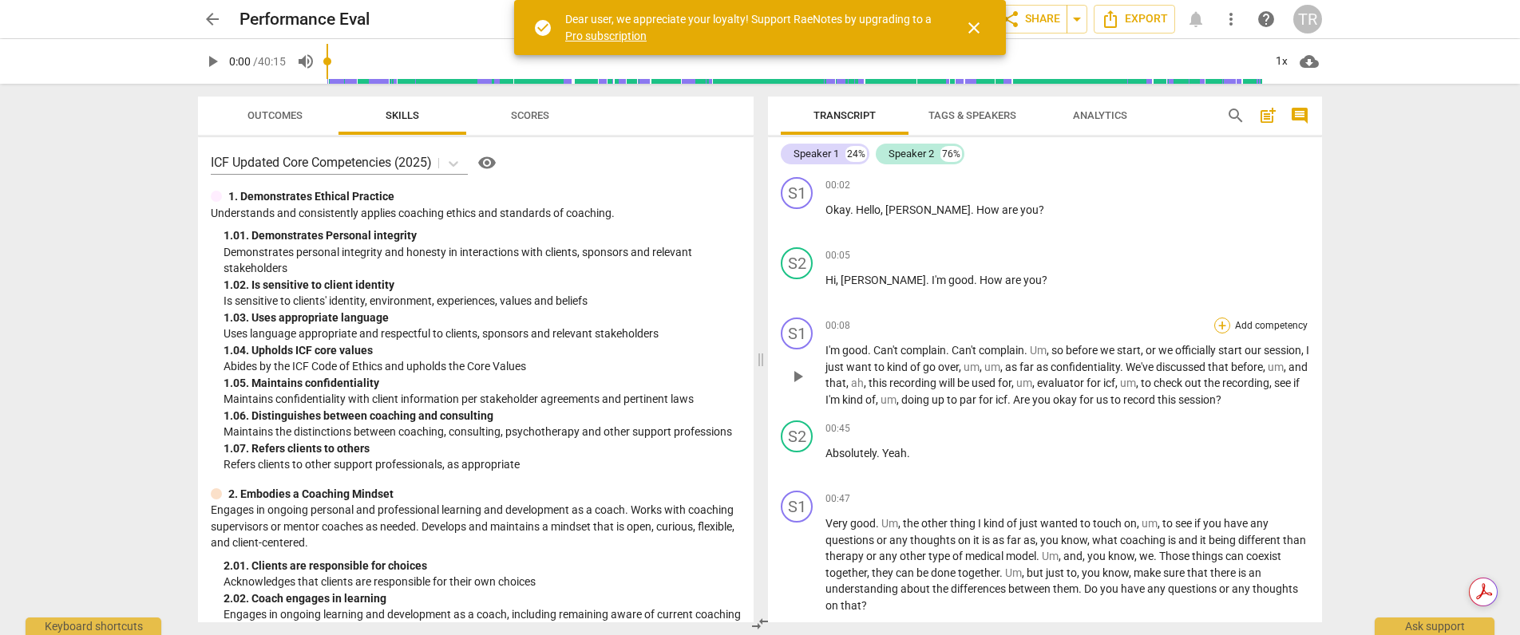
click at [1219, 325] on div "+" at bounding box center [1222, 326] width 16 height 16
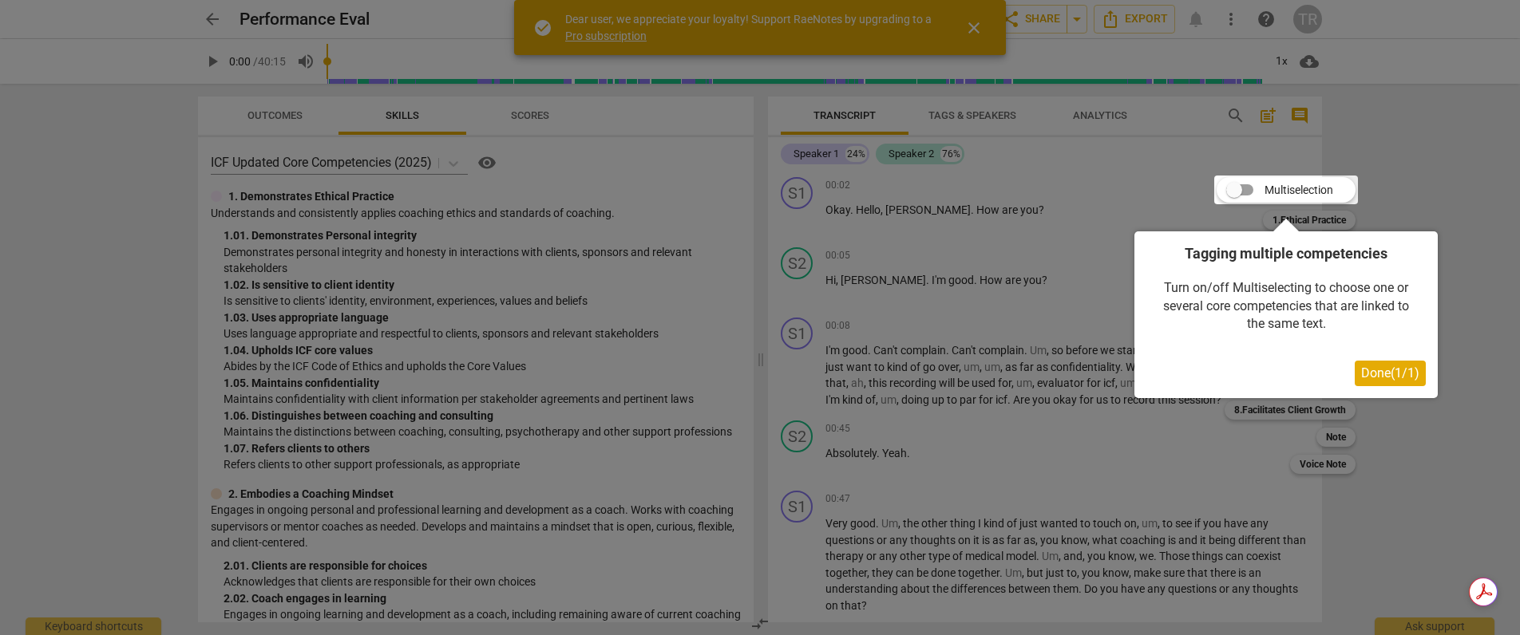
click at [1384, 181] on div at bounding box center [760, 317] width 1520 height 635
click at [1403, 374] on span "Done ( 1 / 1 )" at bounding box center [1390, 373] width 58 height 15
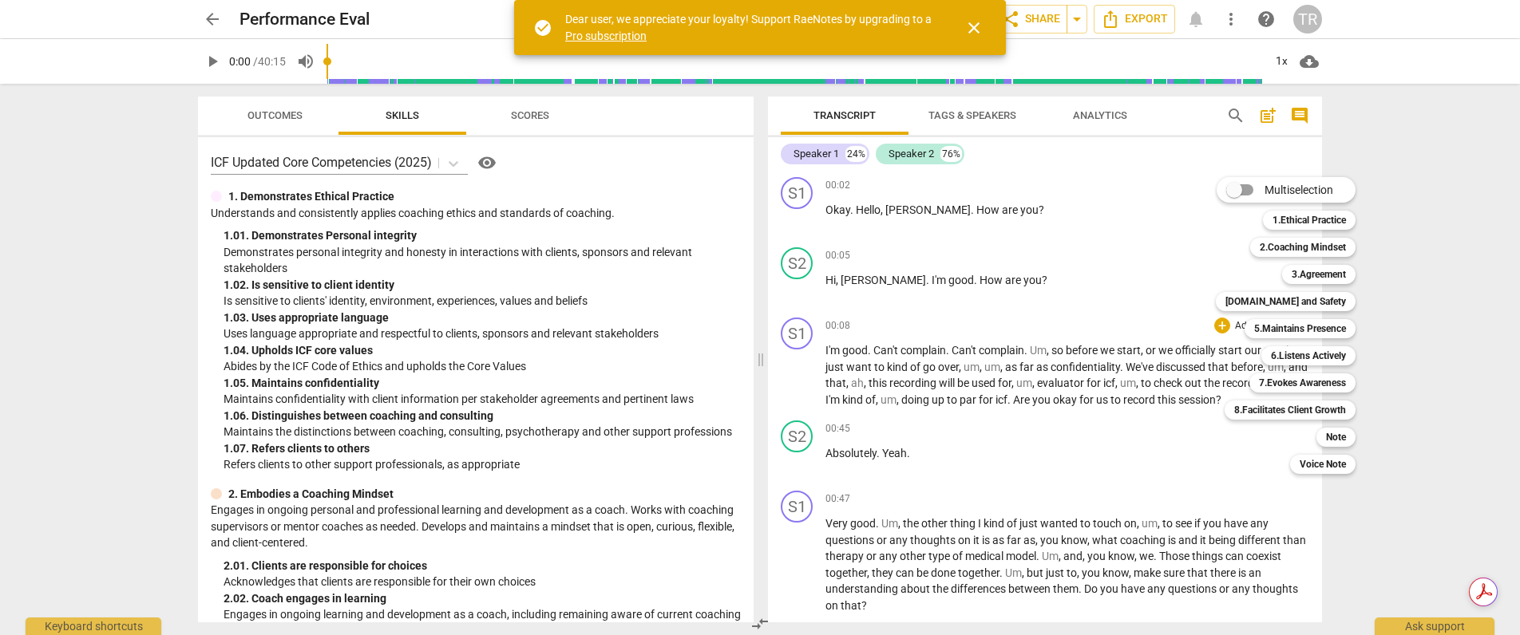
click at [1434, 215] on div at bounding box center [760, 317] width 1520 height 635
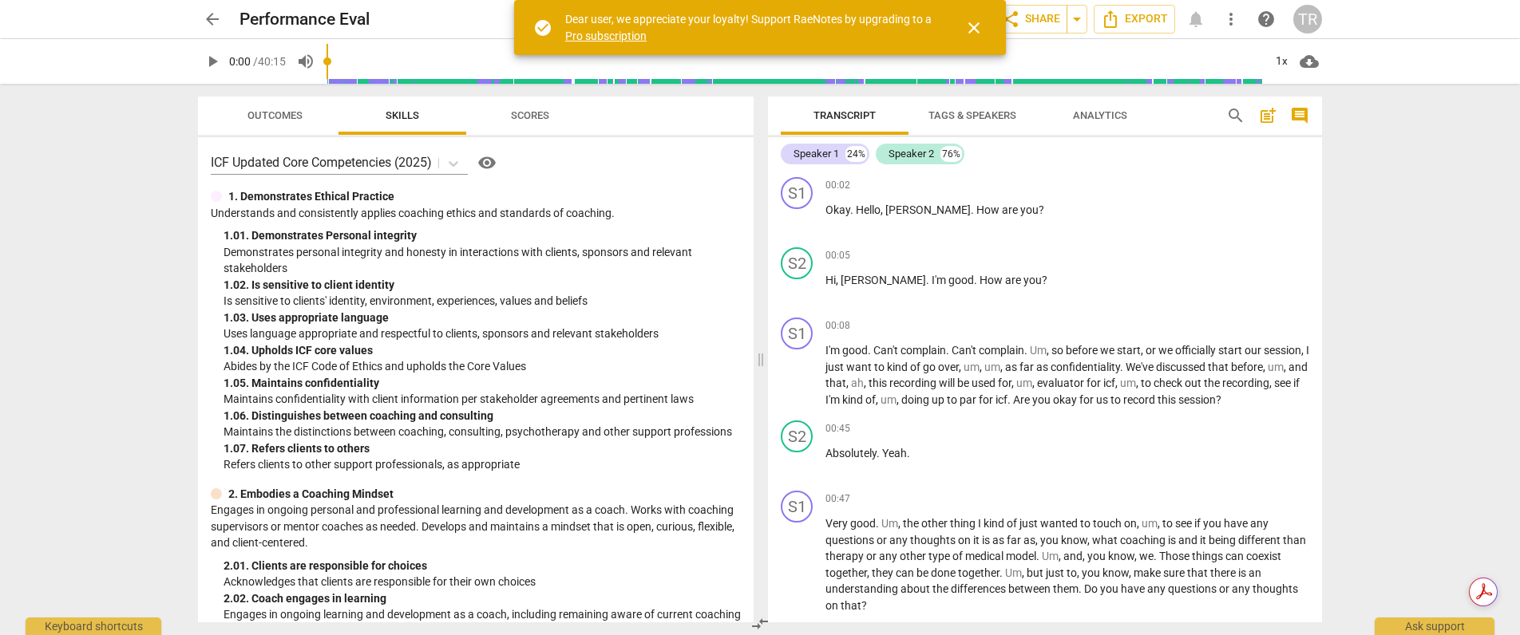
click at [970, 37] on span "close" at bounding box center [973, 27] width 19 height 19
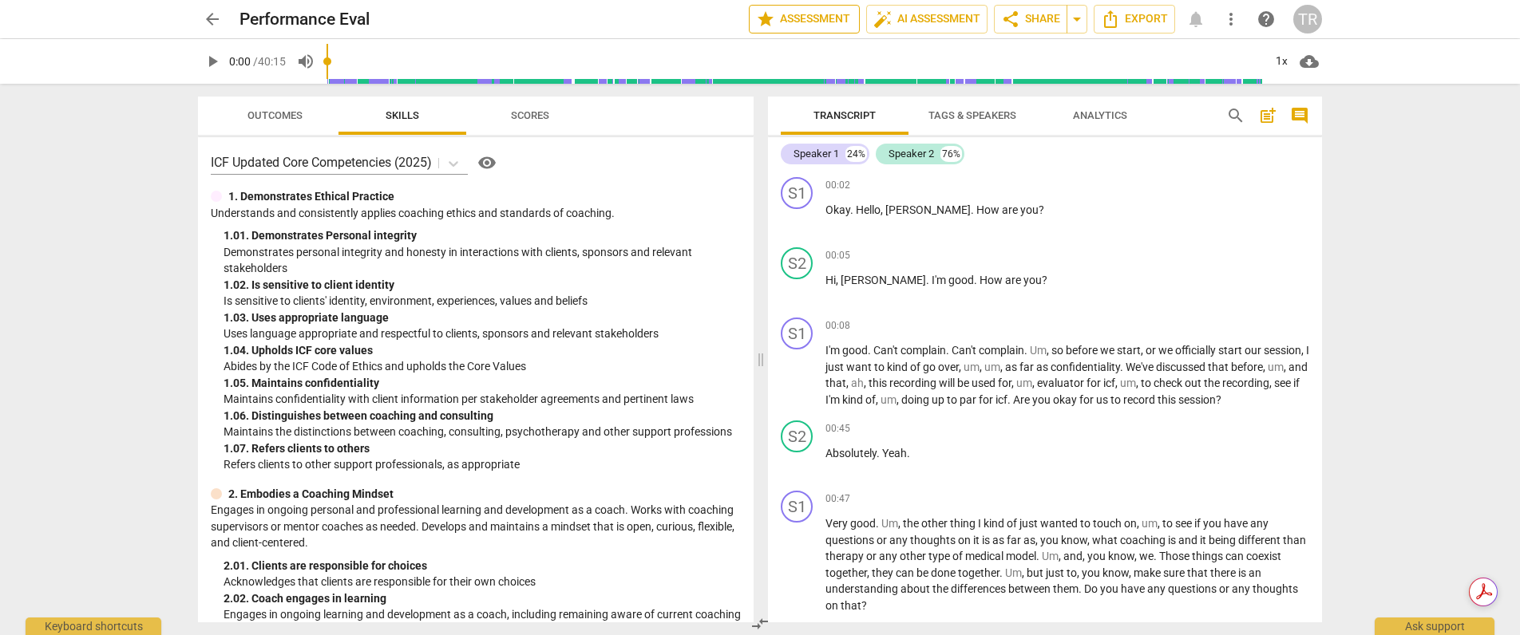
click at [804, 17] on span "star Assessment" at bounding box center [804, 19] width 97 height 19
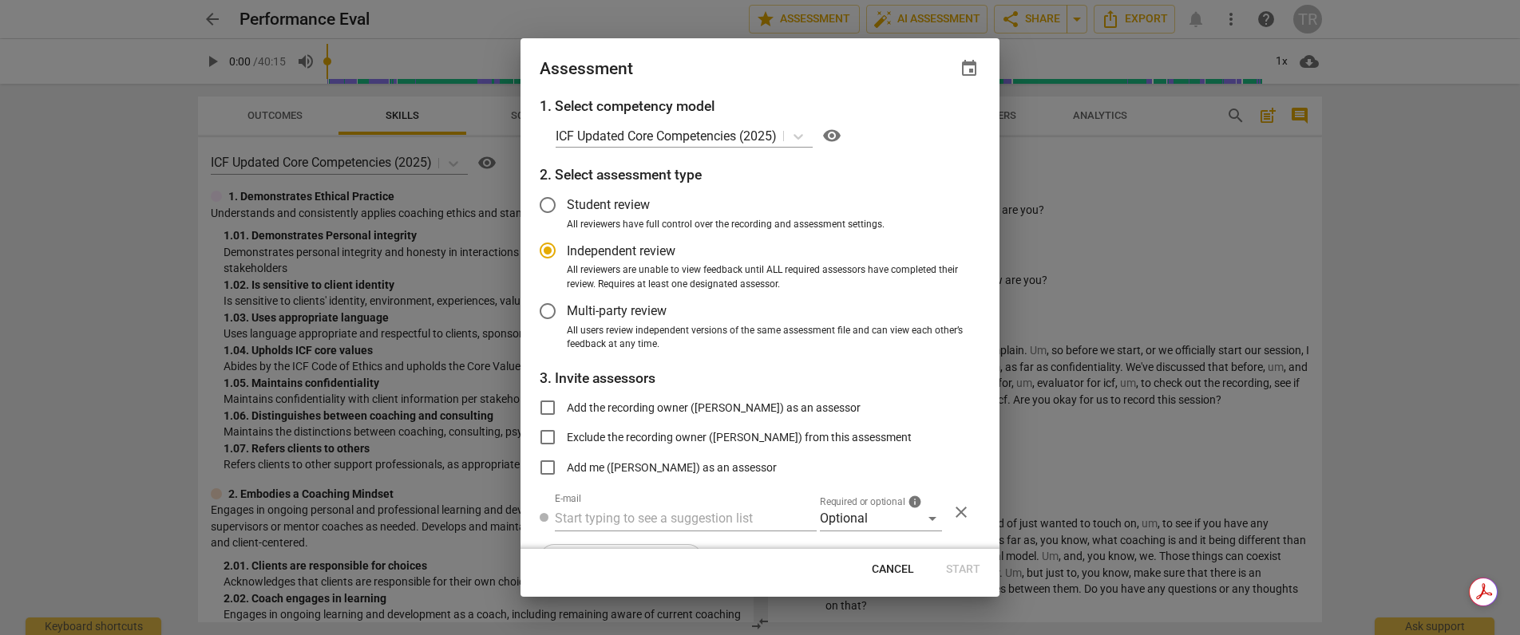
click at [1099, 281] on div at bounding box center [760, 317] width 1520 height 635
radio input "false"
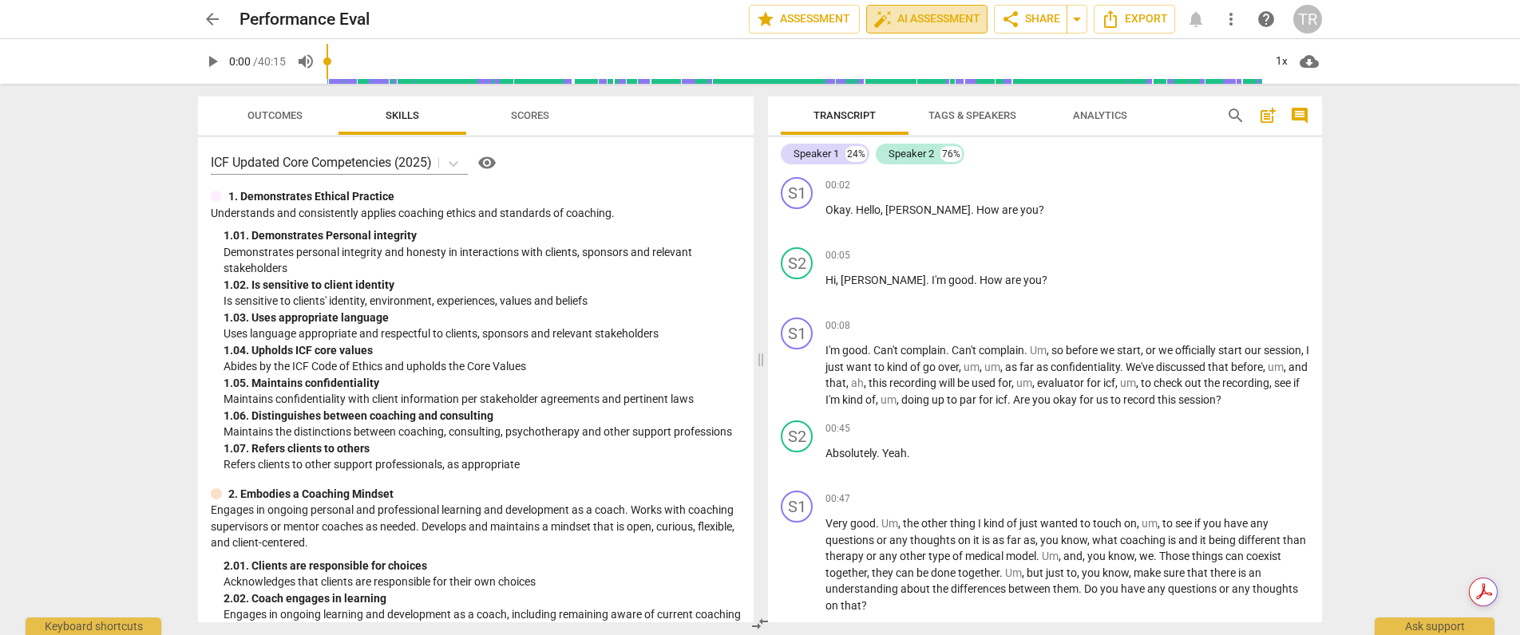
click at [921, 18] on span "auto_fix_high AI Assessment" at bounding box center [926, 19] width 107 height 19
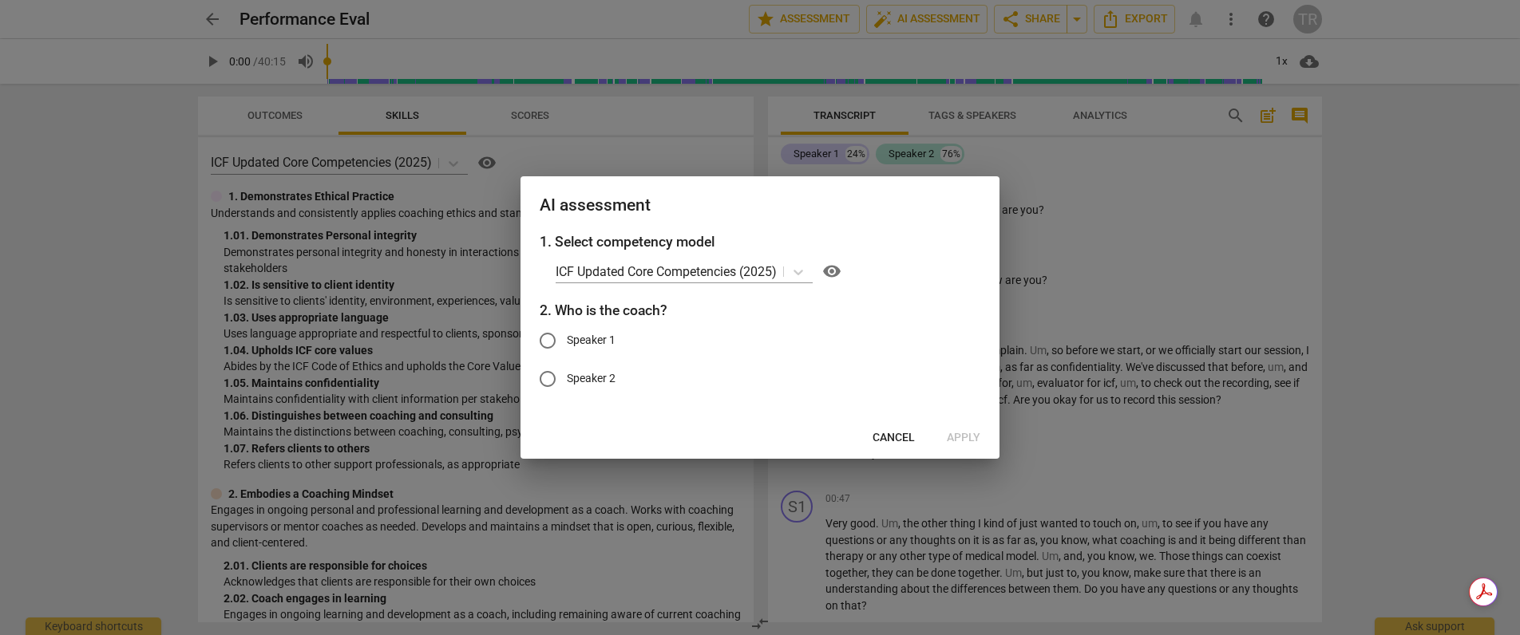
click at [541, 338] on input "Speaker 1" at bounding box center [547, 341] width 38 height 38
radio input "true"
click at [1185, 353] on div at bounding box center [760, 317] width 1520 height 635
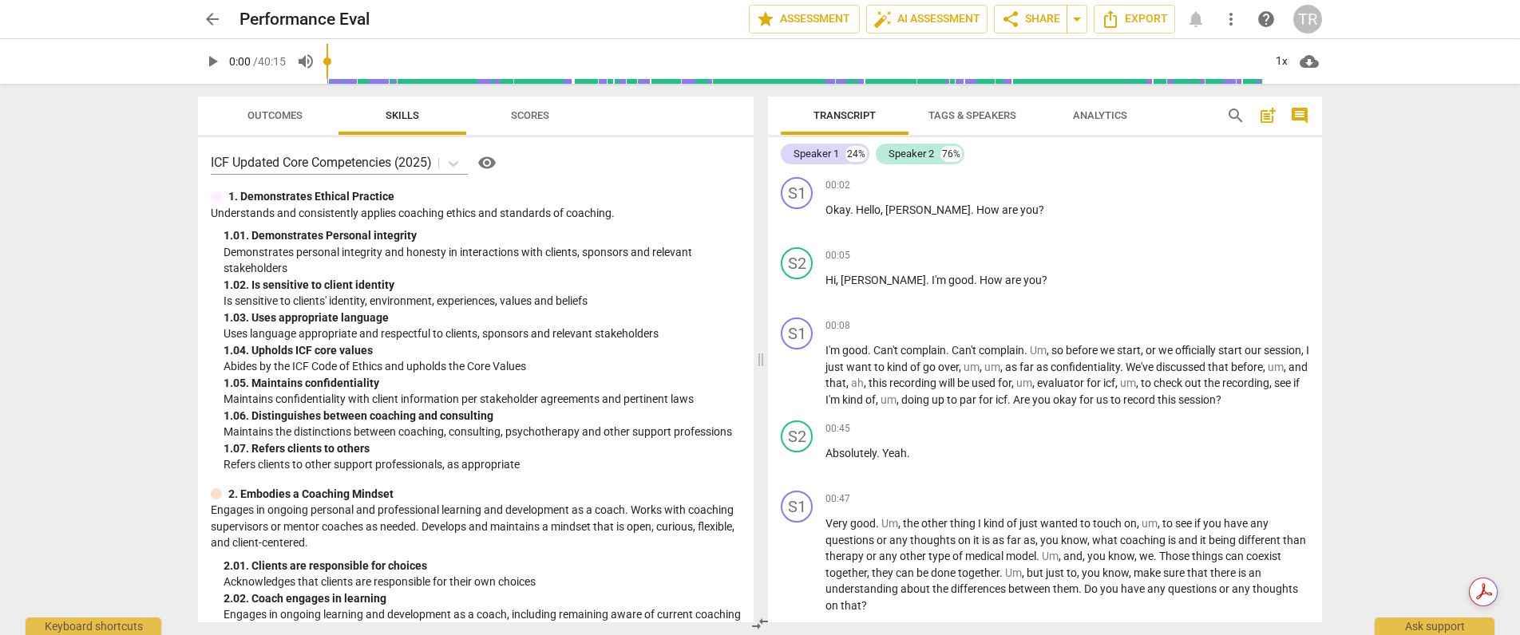
click at [543, 125] on span "Scores" at bounding box center [530, 116] width 77 height 22
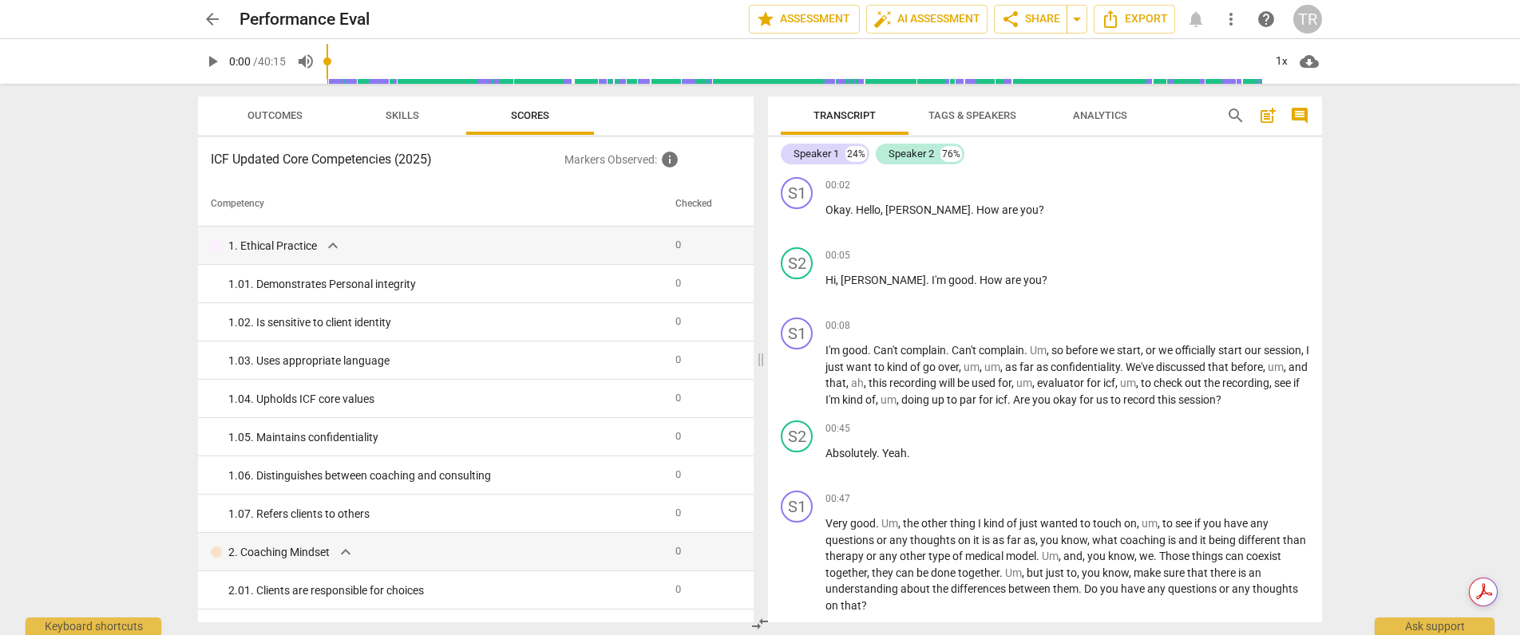
click at [1235, 22] on span "more_vert" at bounding box center [1230, 19] width 19 height 19
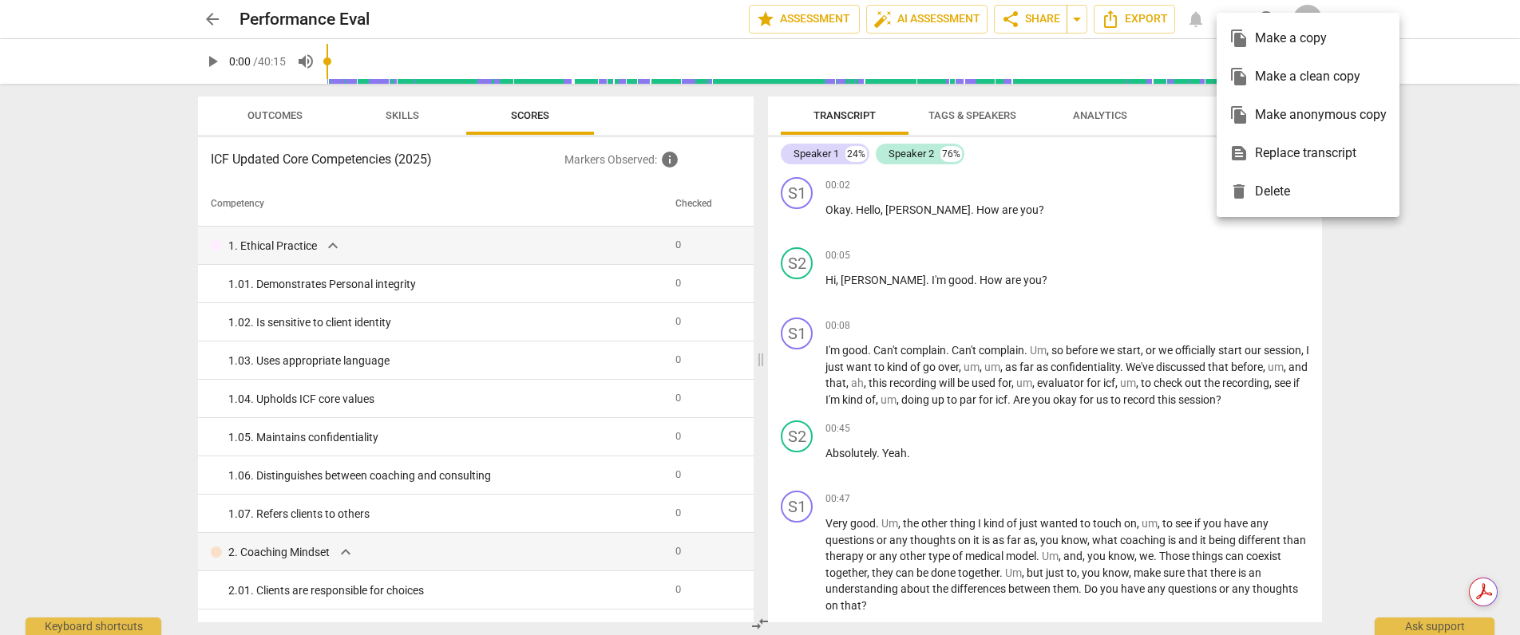
click at [1163, 287] on div at bounding box center [760, 317] width 1520 height 635
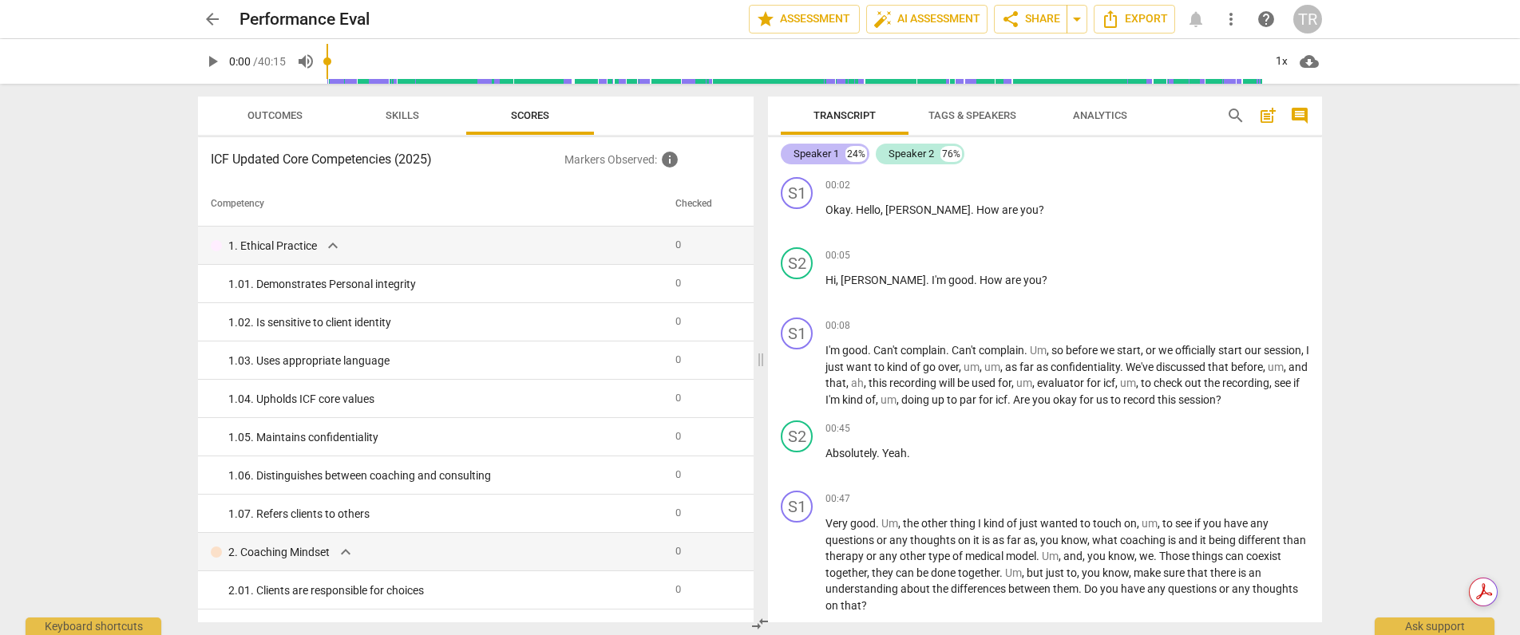
click at [813, 156] on div "Speaker 1" at bounding box center [817, 154] width 46 height 16
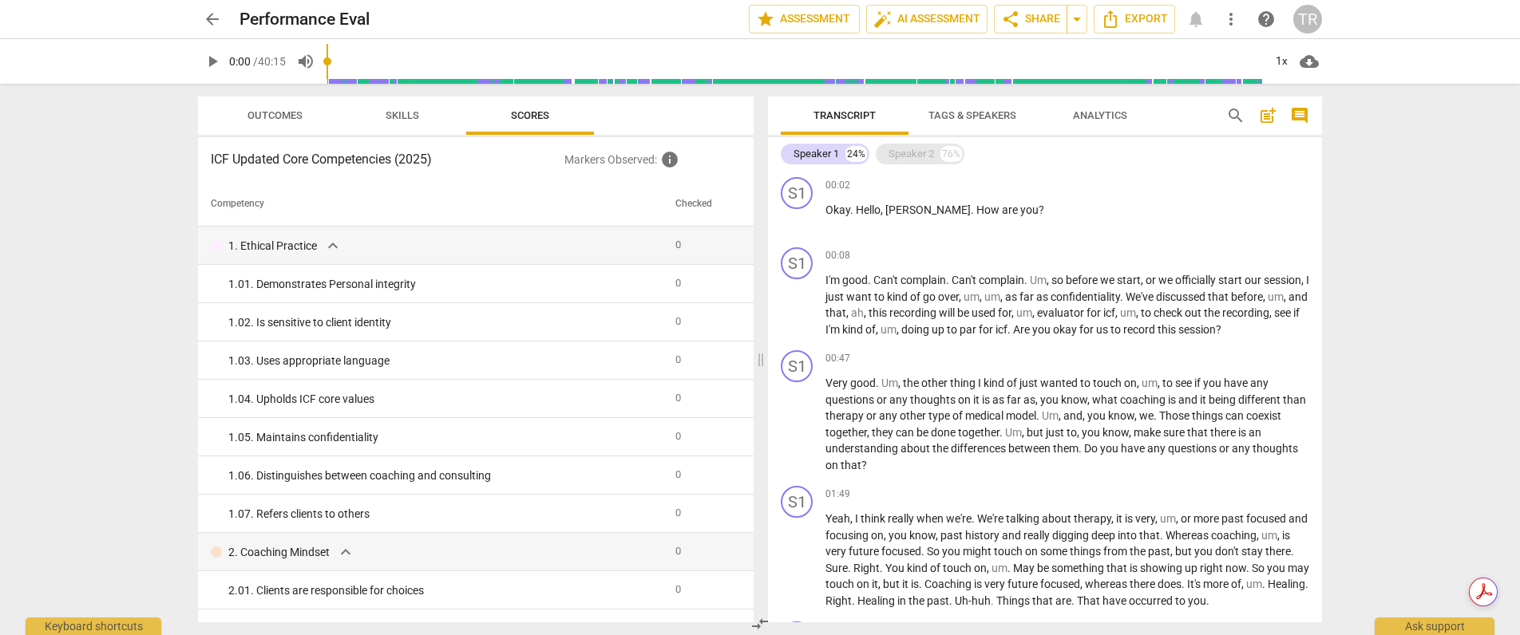
click at [894, 154] on div "Speaker 2" at bounding box center [912, 154] width 46 height 16
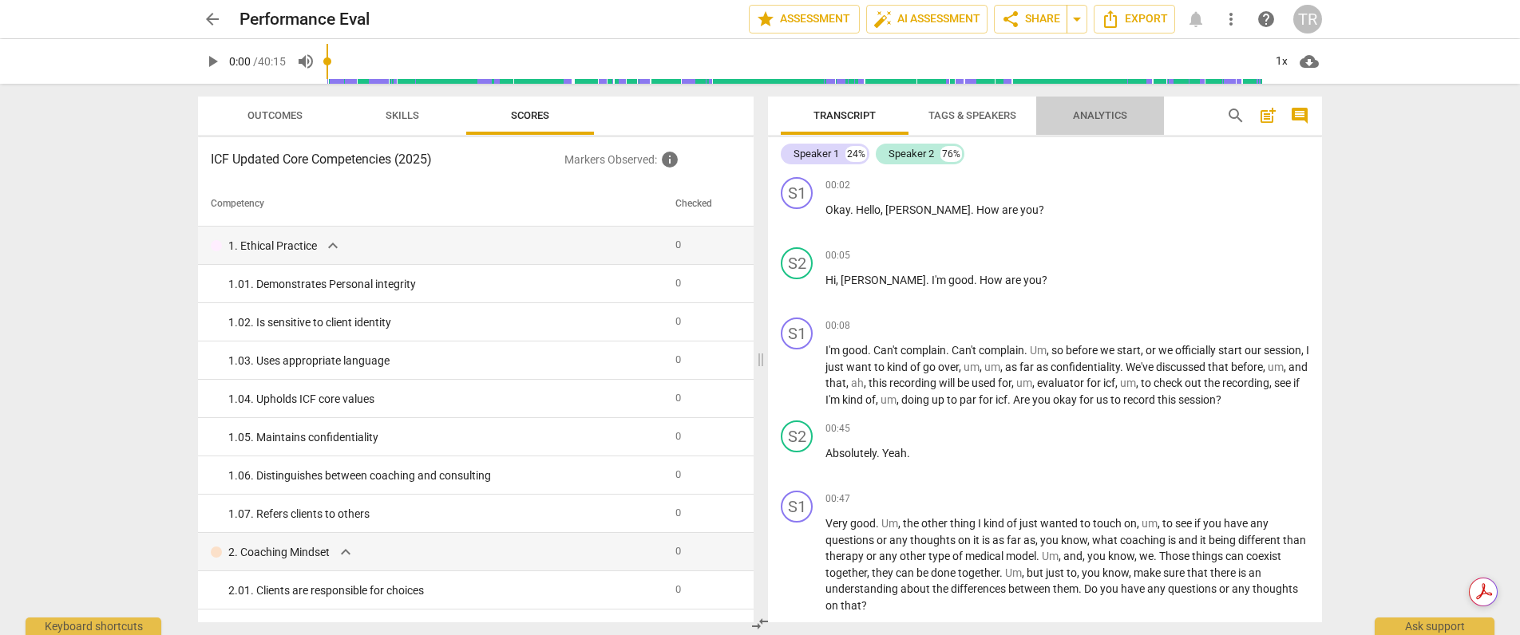
click at [1117, 108] on span "Analytics" at bounding box center [1100, 116] width 93 height 22
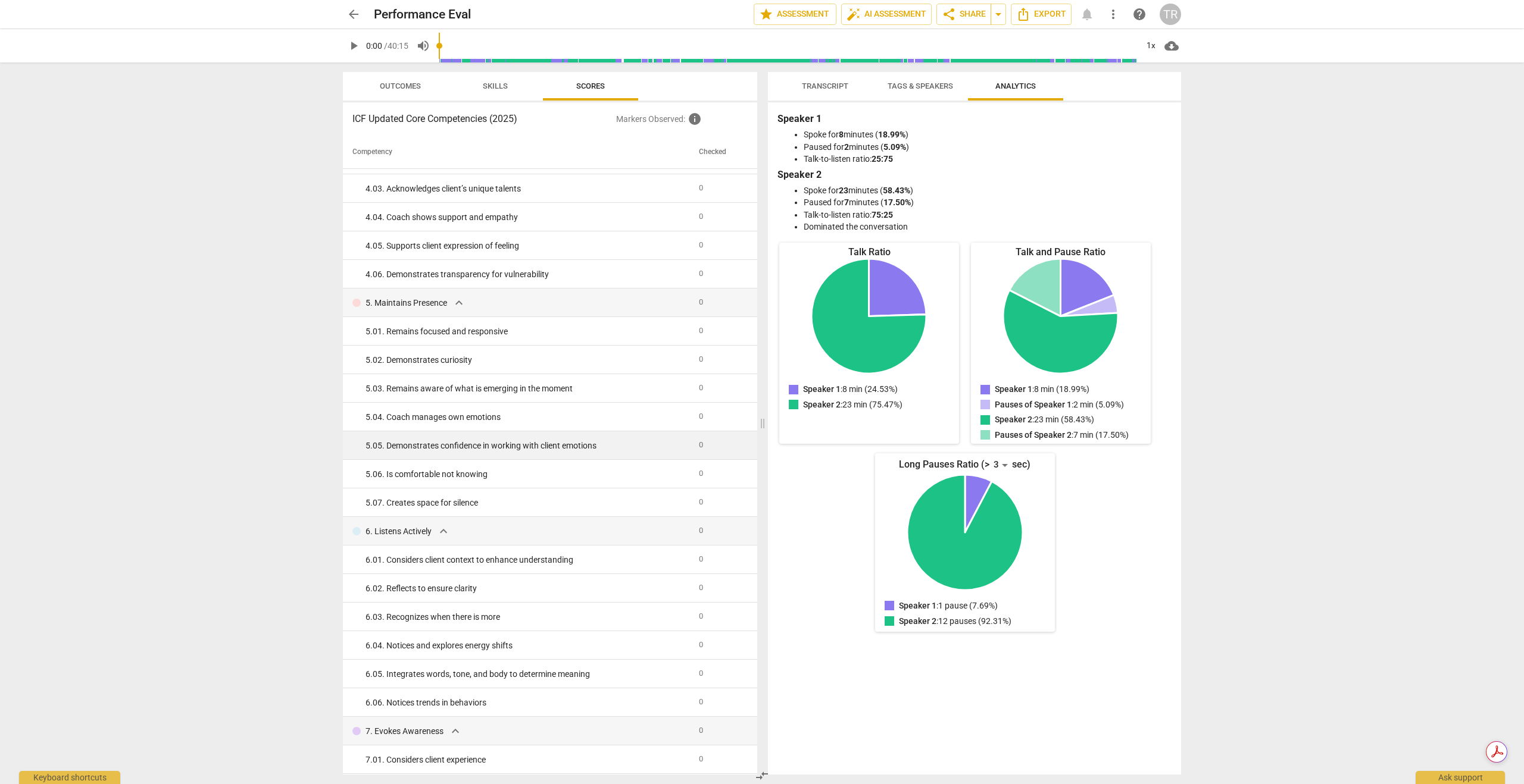
scroll to position [1565, 0]
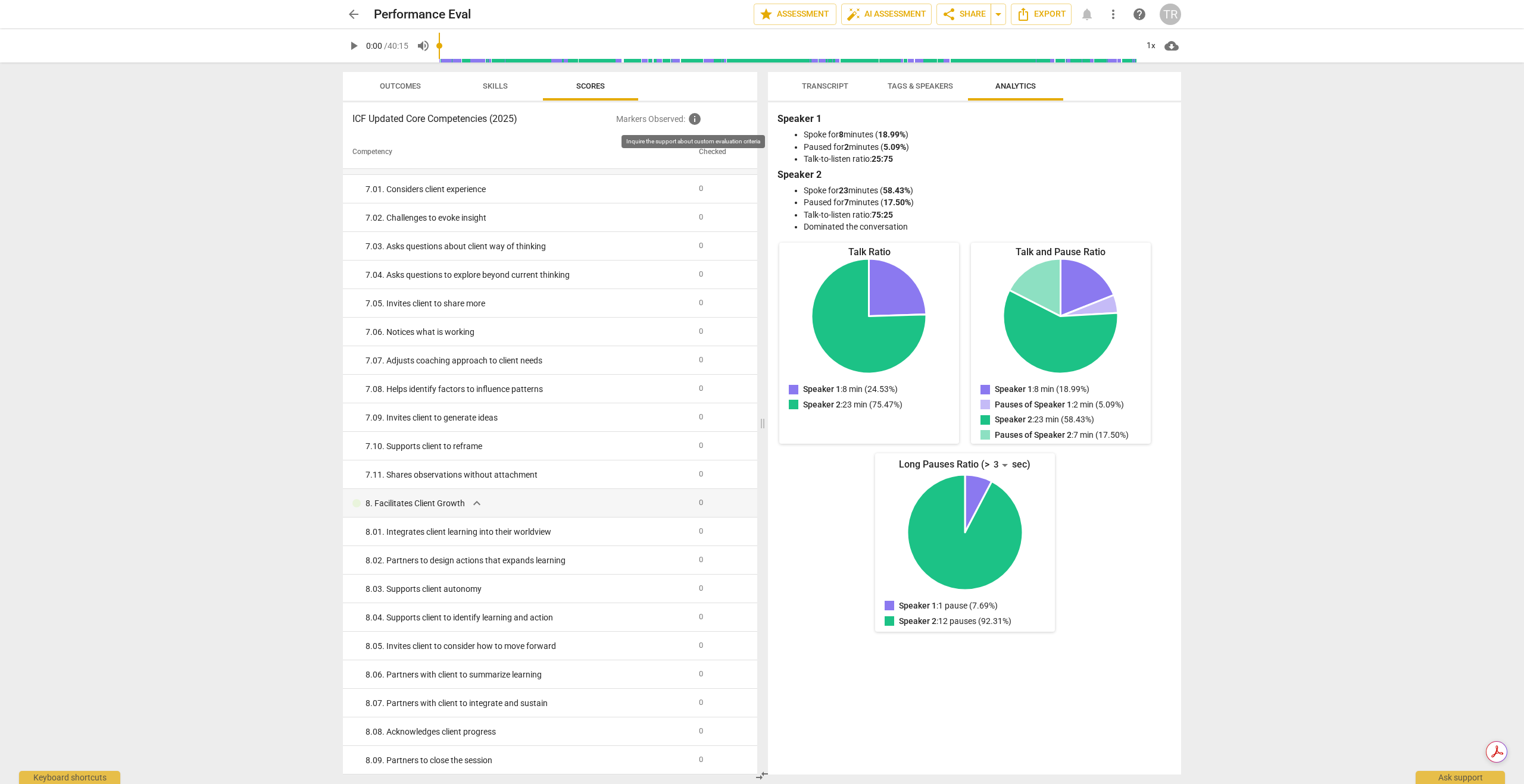
click at [693, 119] on span "info" at bounding box center [694, 118] width 14 height 14
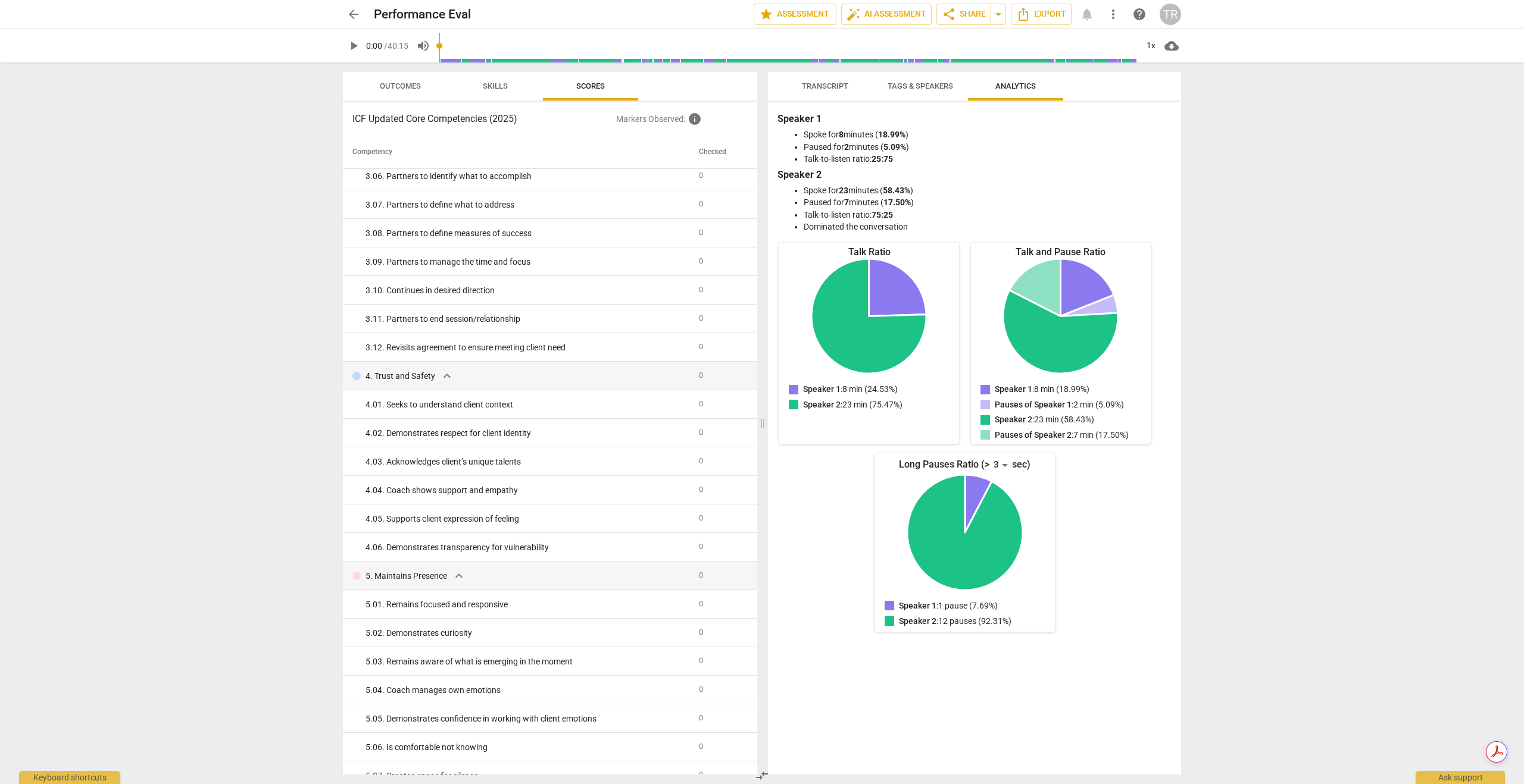
scroll to position [0, 0]
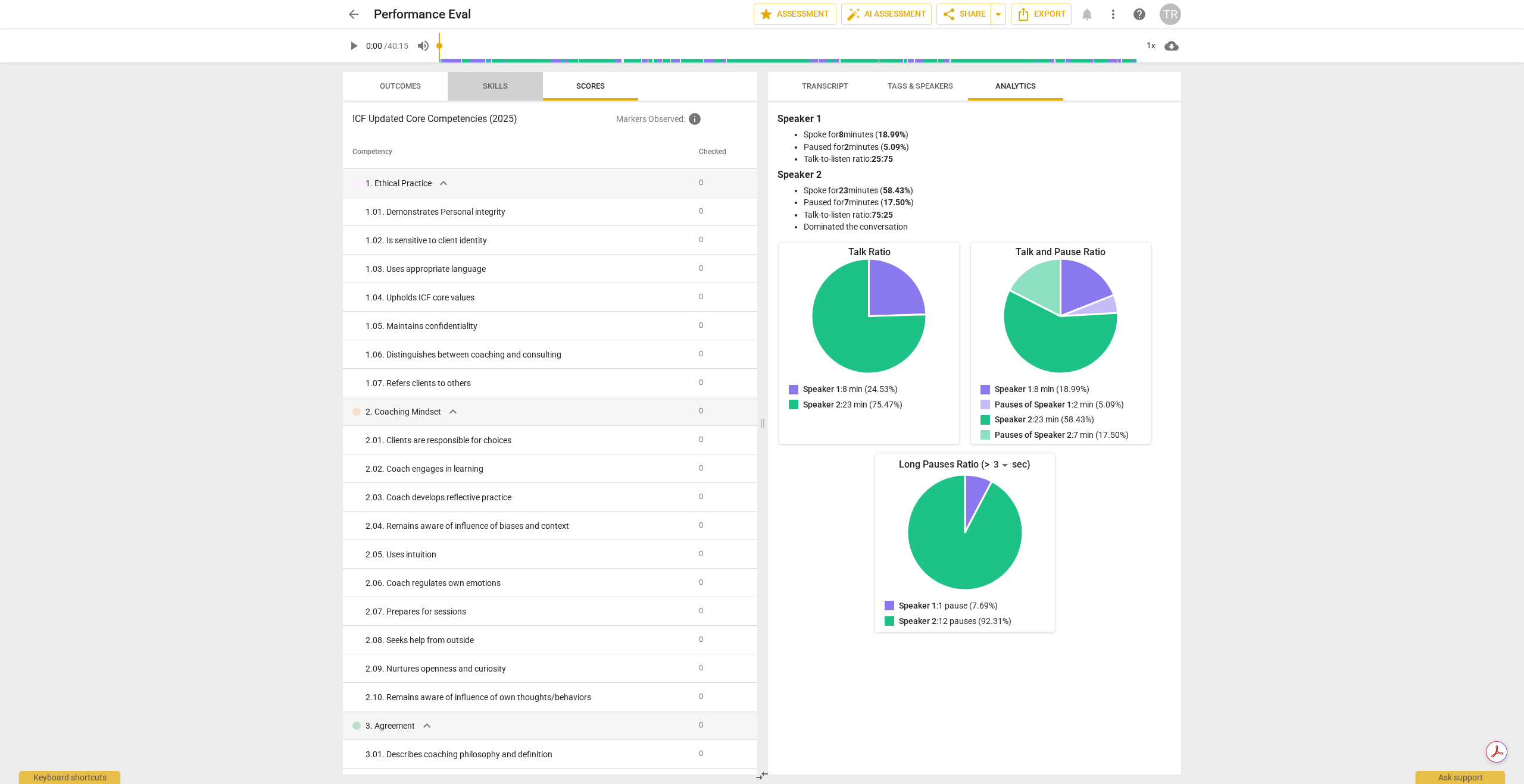
click at [491, 83] on span "Skills" at bounding box center [495, 86] width 25 height 9
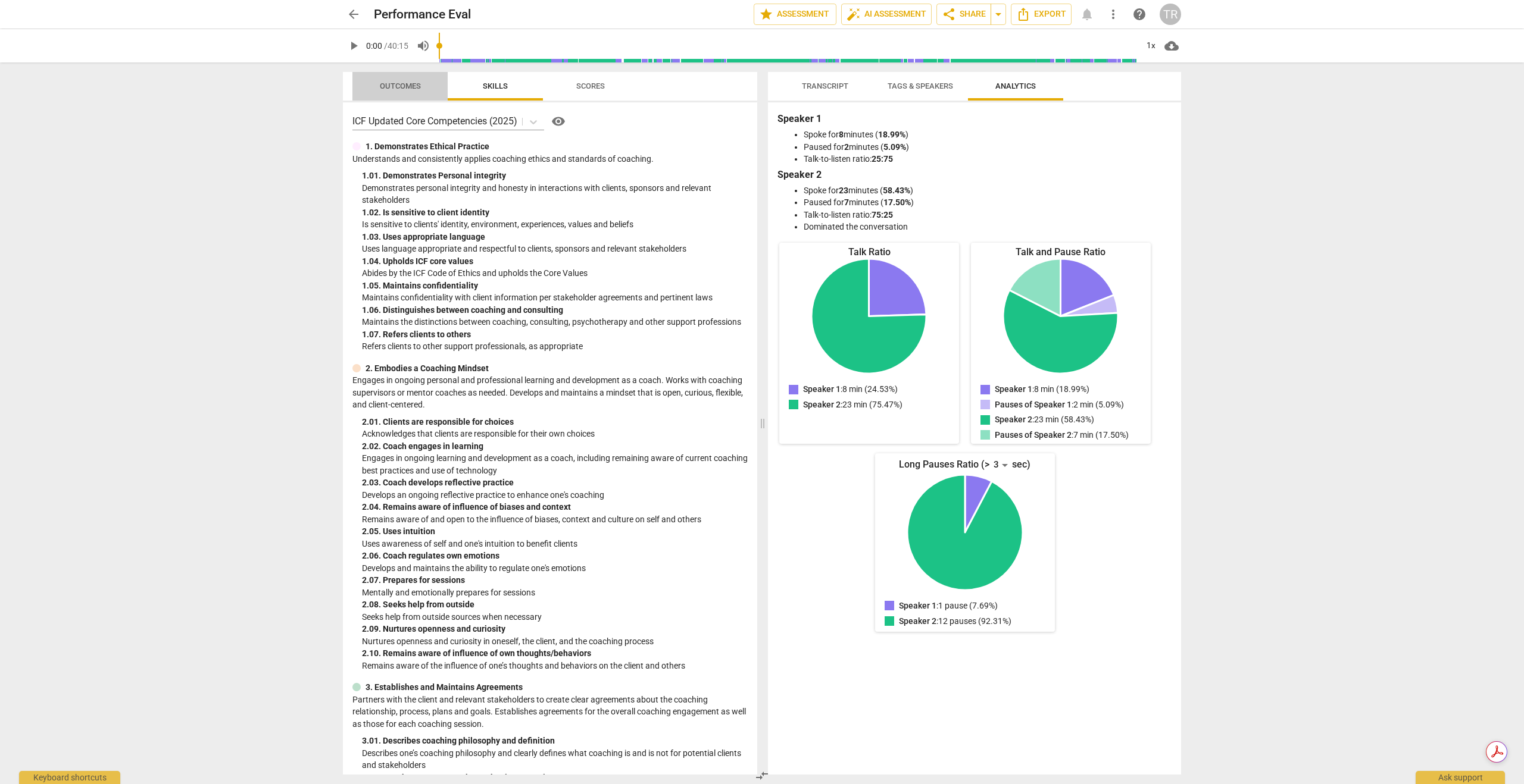
click at [408, 83] on span "Outcomes" at bounding box center [400, 86] width 41 height 9
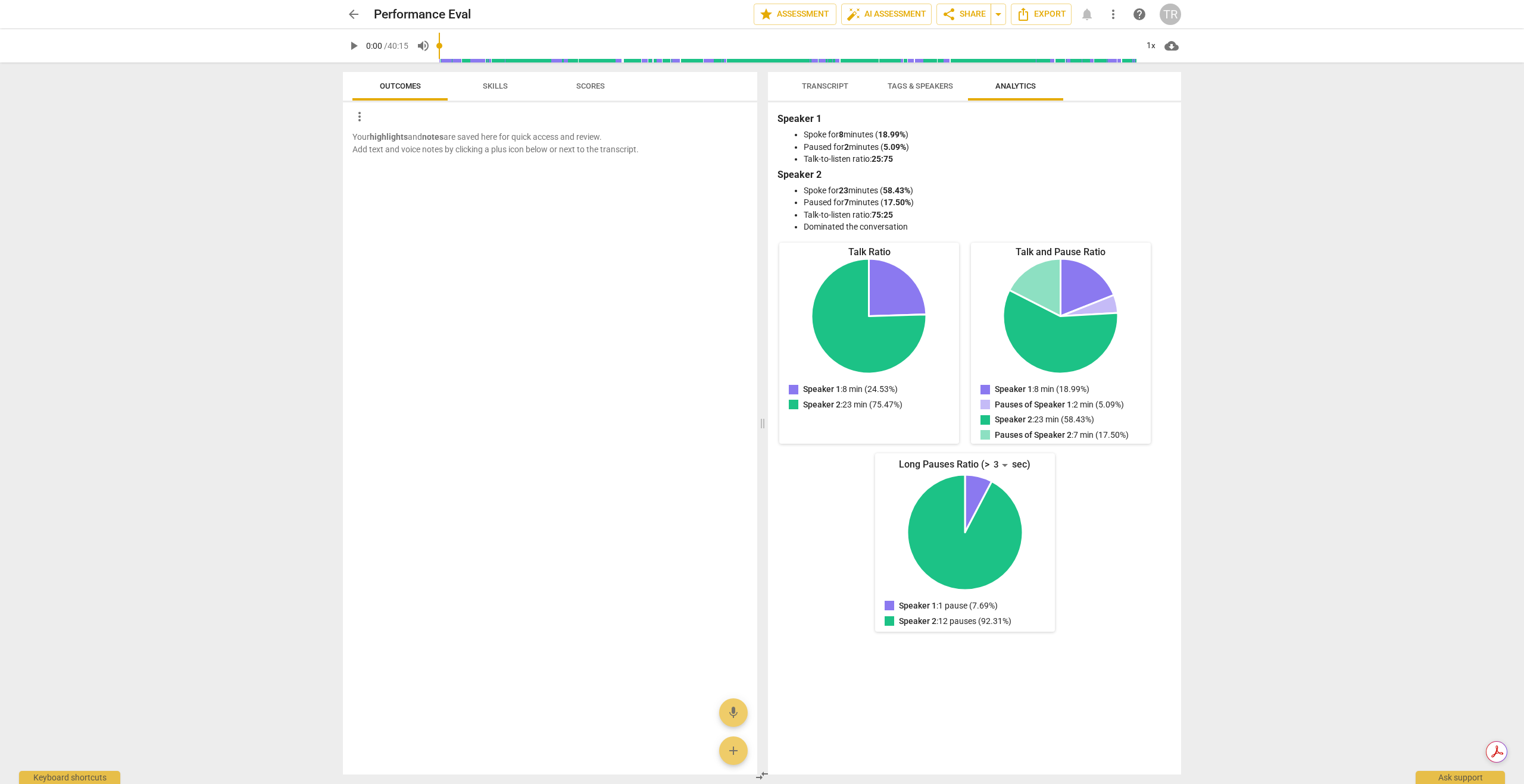
click at [483, 88] on span "Skills" at bounding box center [495, 86] width 25 height 9
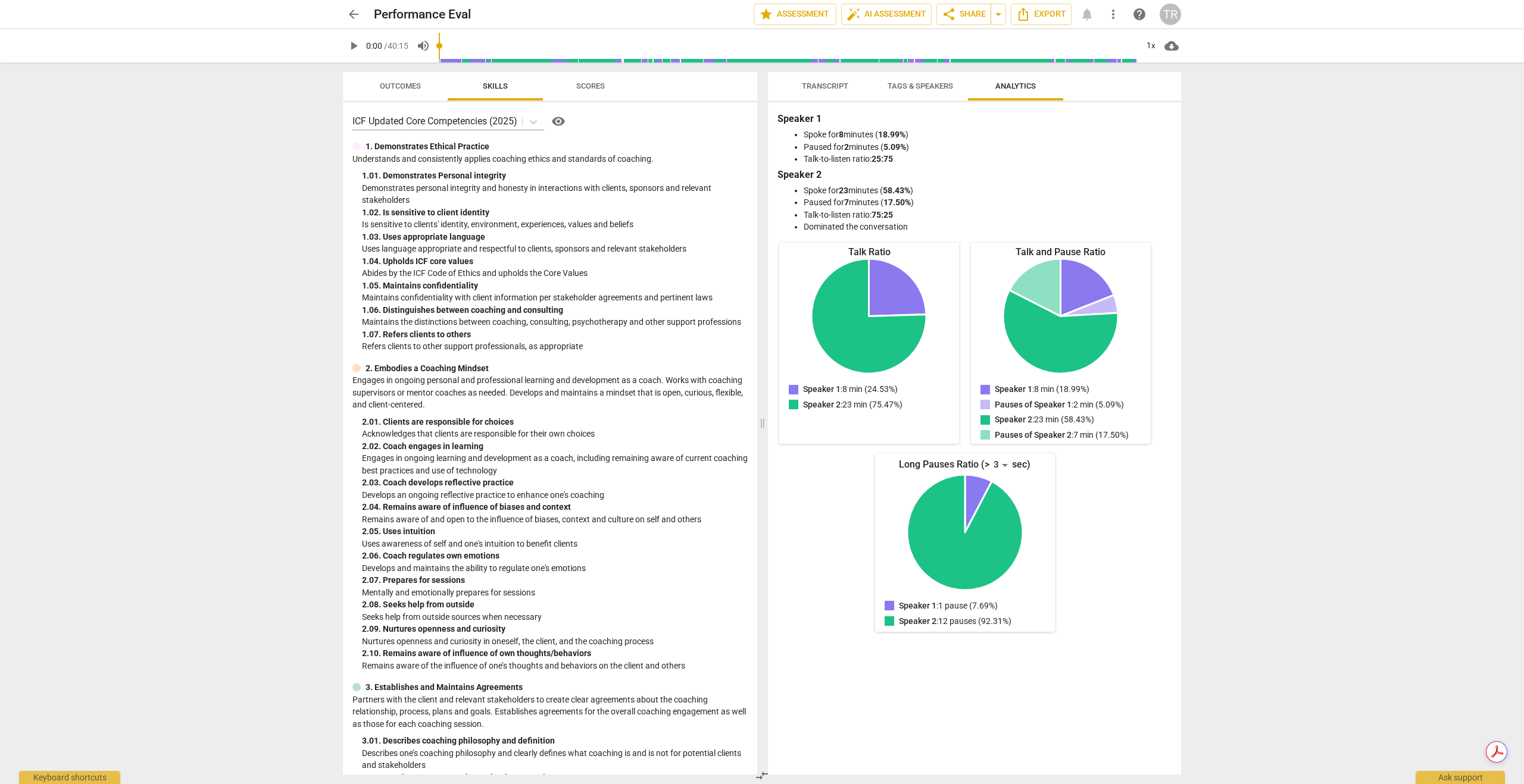
click at [825, 88] on span "Transcript" at bounding box center [825, 86] width 46 height 9
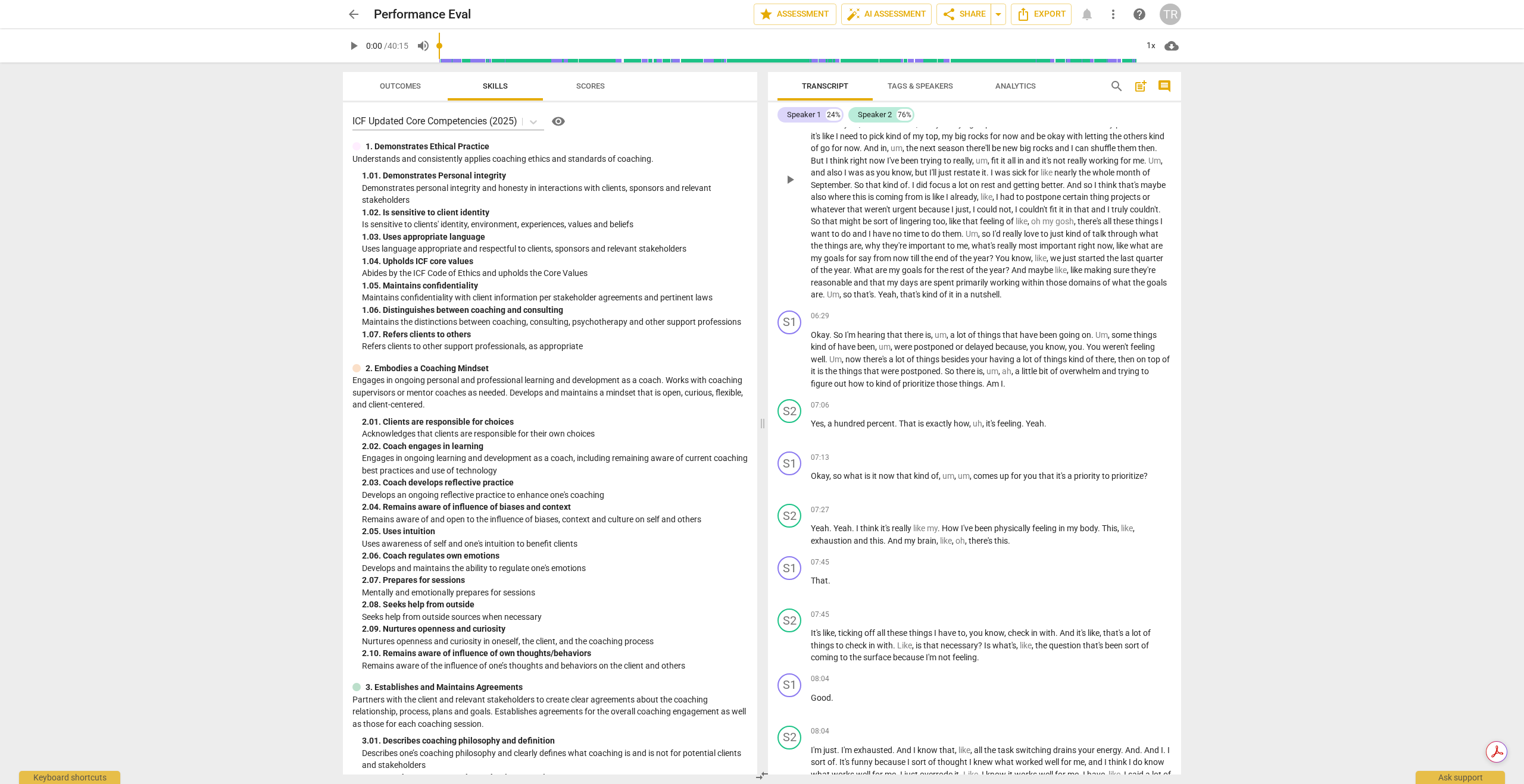
scroll to position [1090, 0]
click at [941, 337] on span "um" at bounding box center [940, 332] width 12 height 10
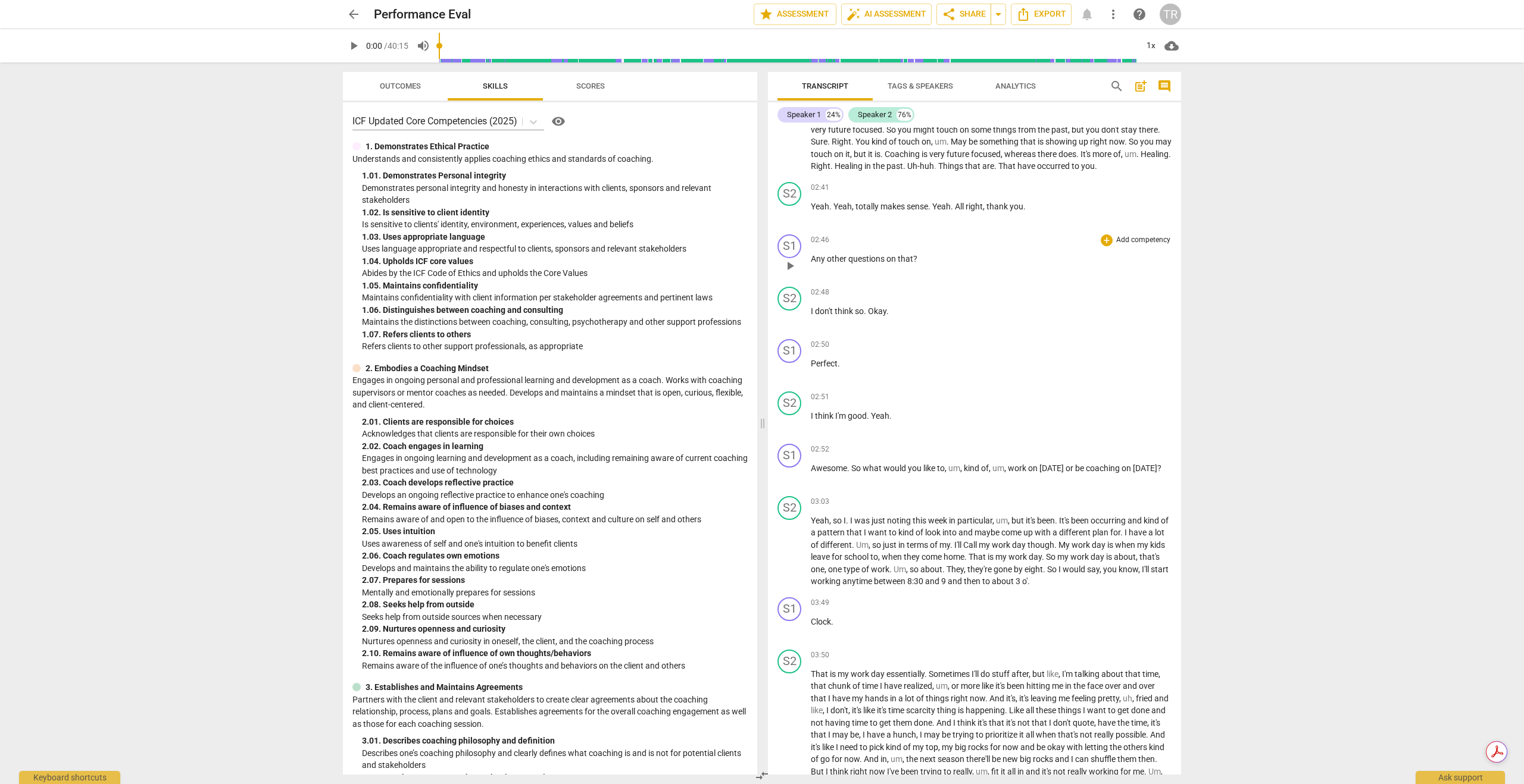
scroll to position [0, 0]
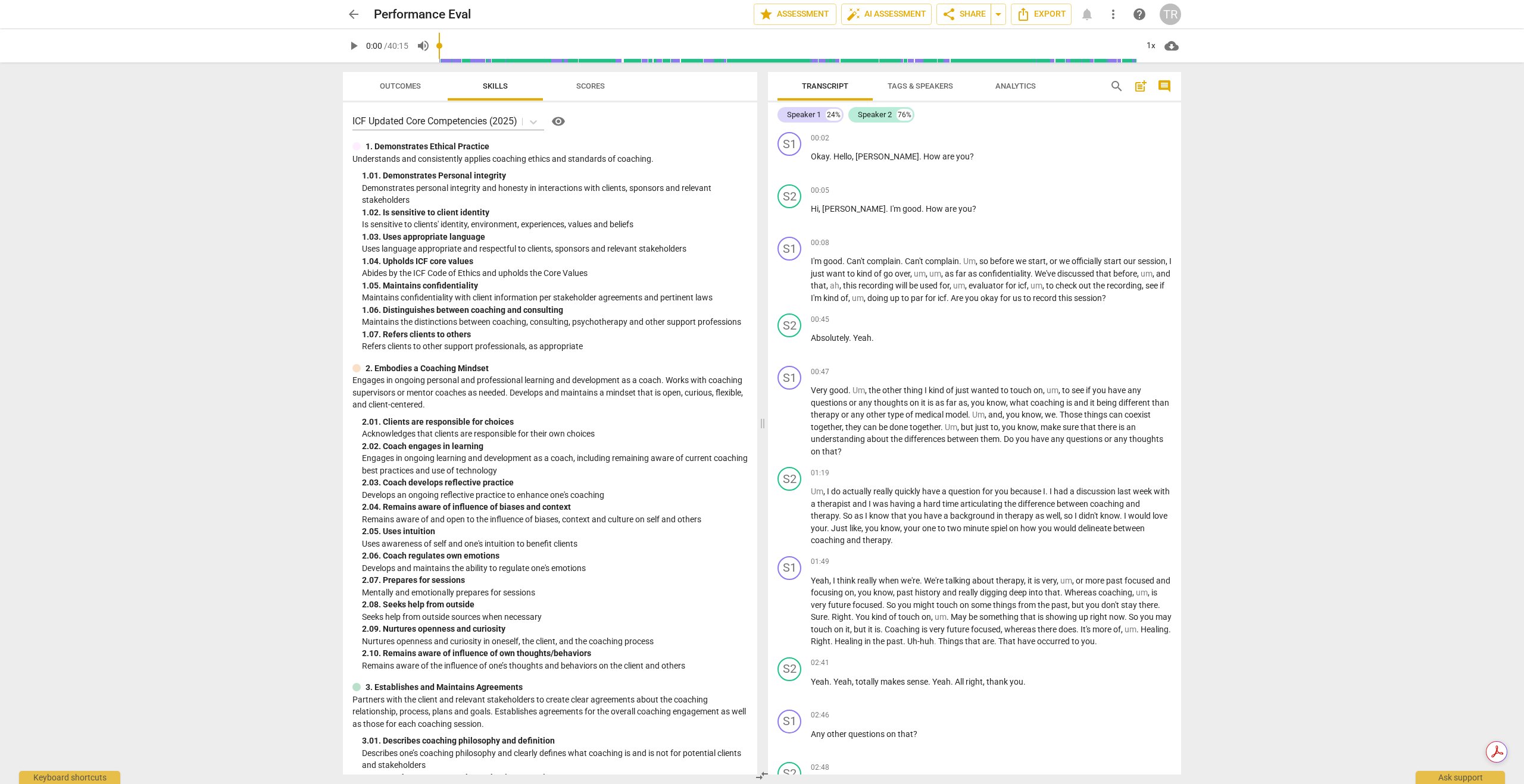
click at [351, 16] on span "arrow_back" at bounding box center [353, 14] width 14 height 14
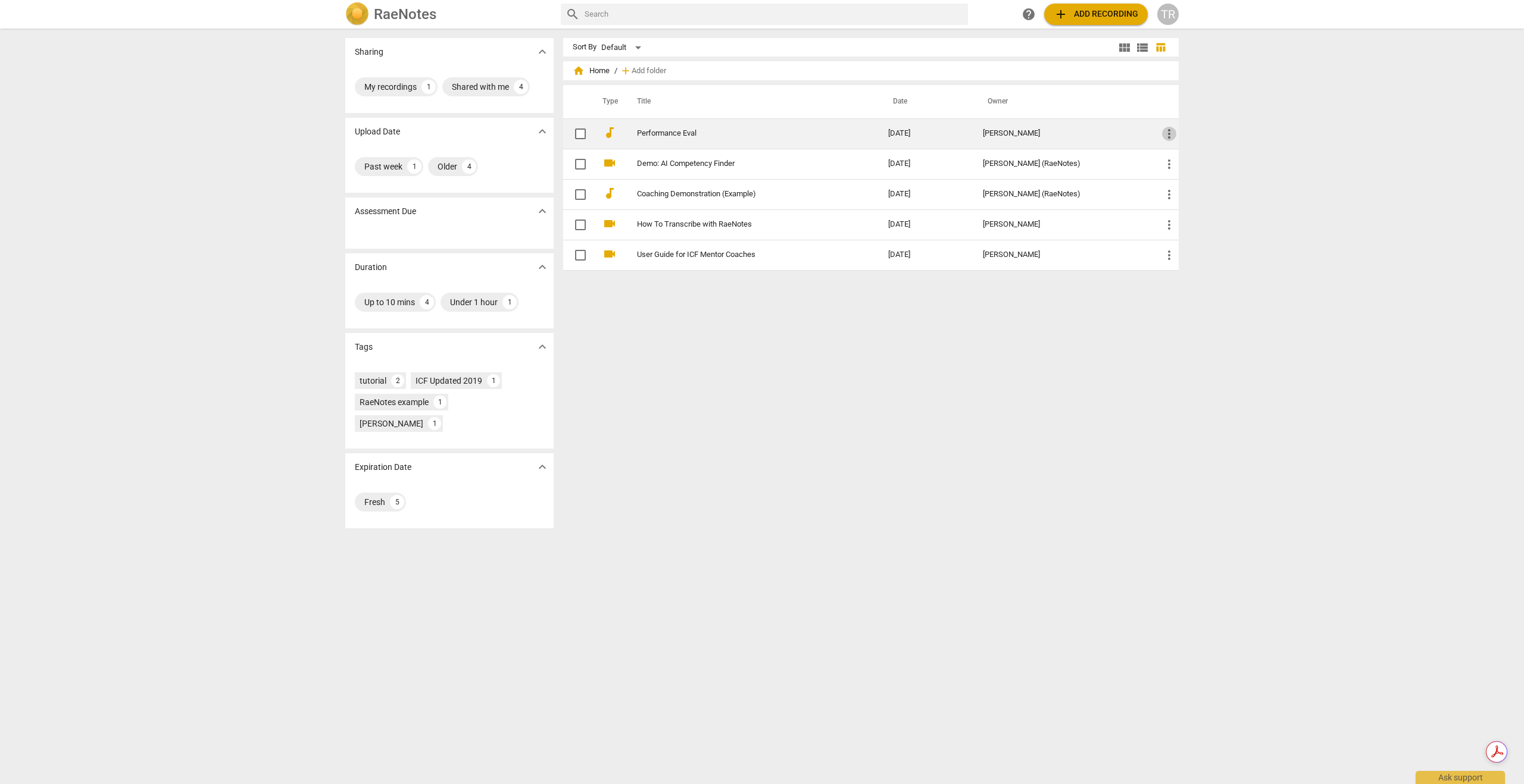
click at [1133, 136] on span "more_vert" at bounding box center [1168, 133] width 14 height 14
click at [673, 134] on div at bounding box center [762, 392] width 1524 height 784
click at [668, 130] on link "Performance Eval" at bounding box center [740, 133] width 208 height 9
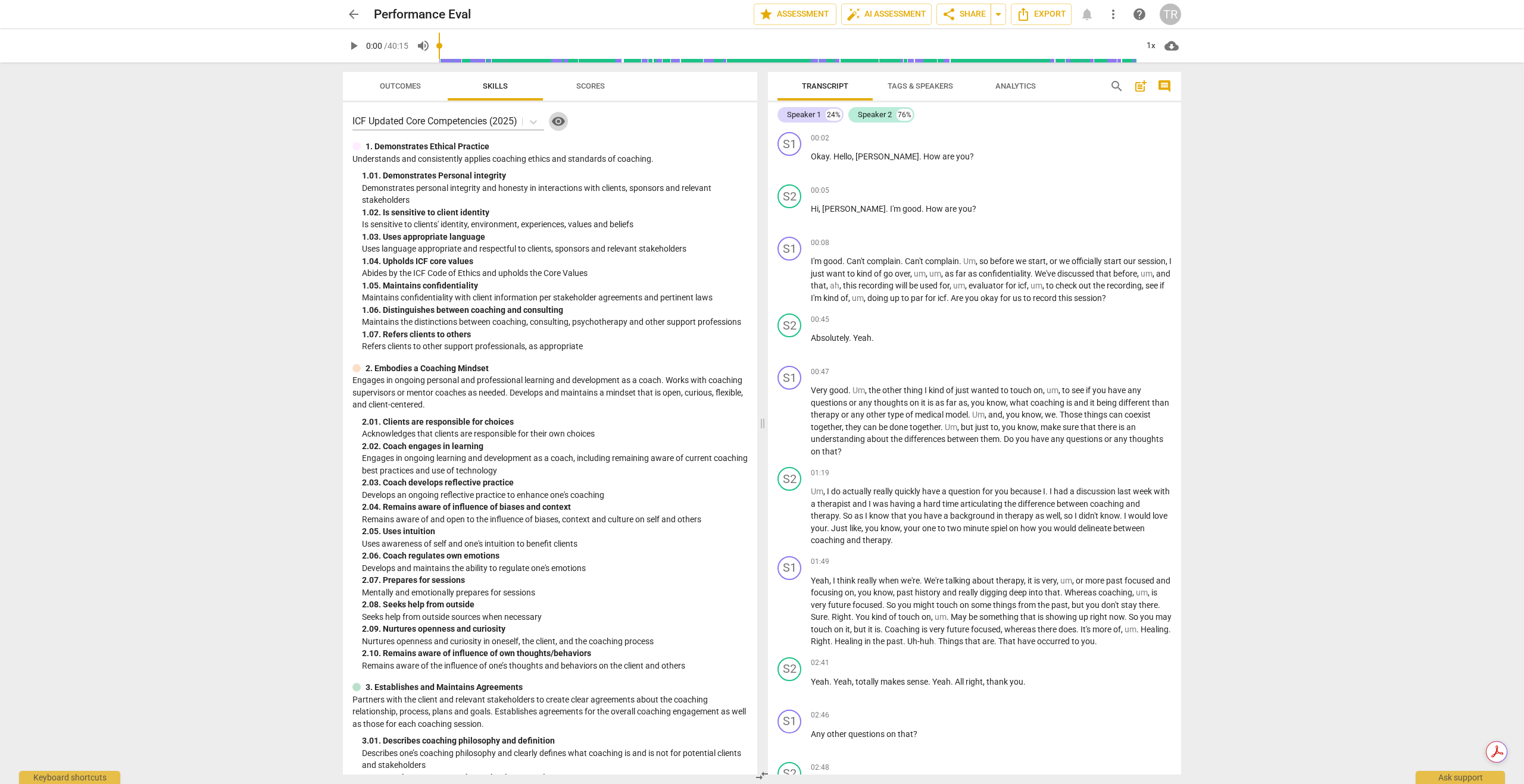
click at [559, 121] on span "visibility" at bounding box center [558, 121] width 14 height 14
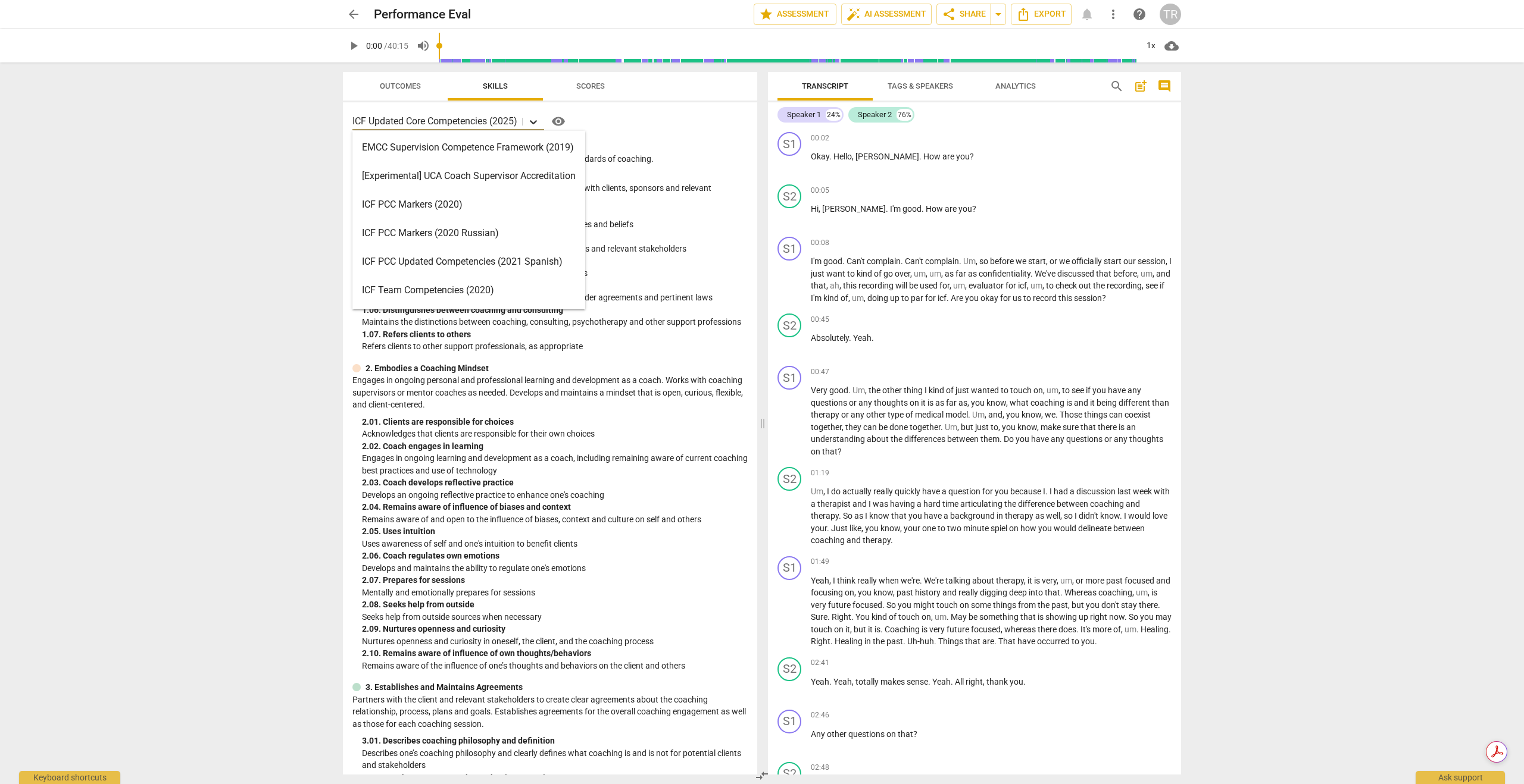
click at [535, 124] on icon at bounding box center [533, 122] width 12 height 12
click at [434, 204] on div "ICF PCC Markers (2020)" at bounding box center [469, 204] width 233 height 28
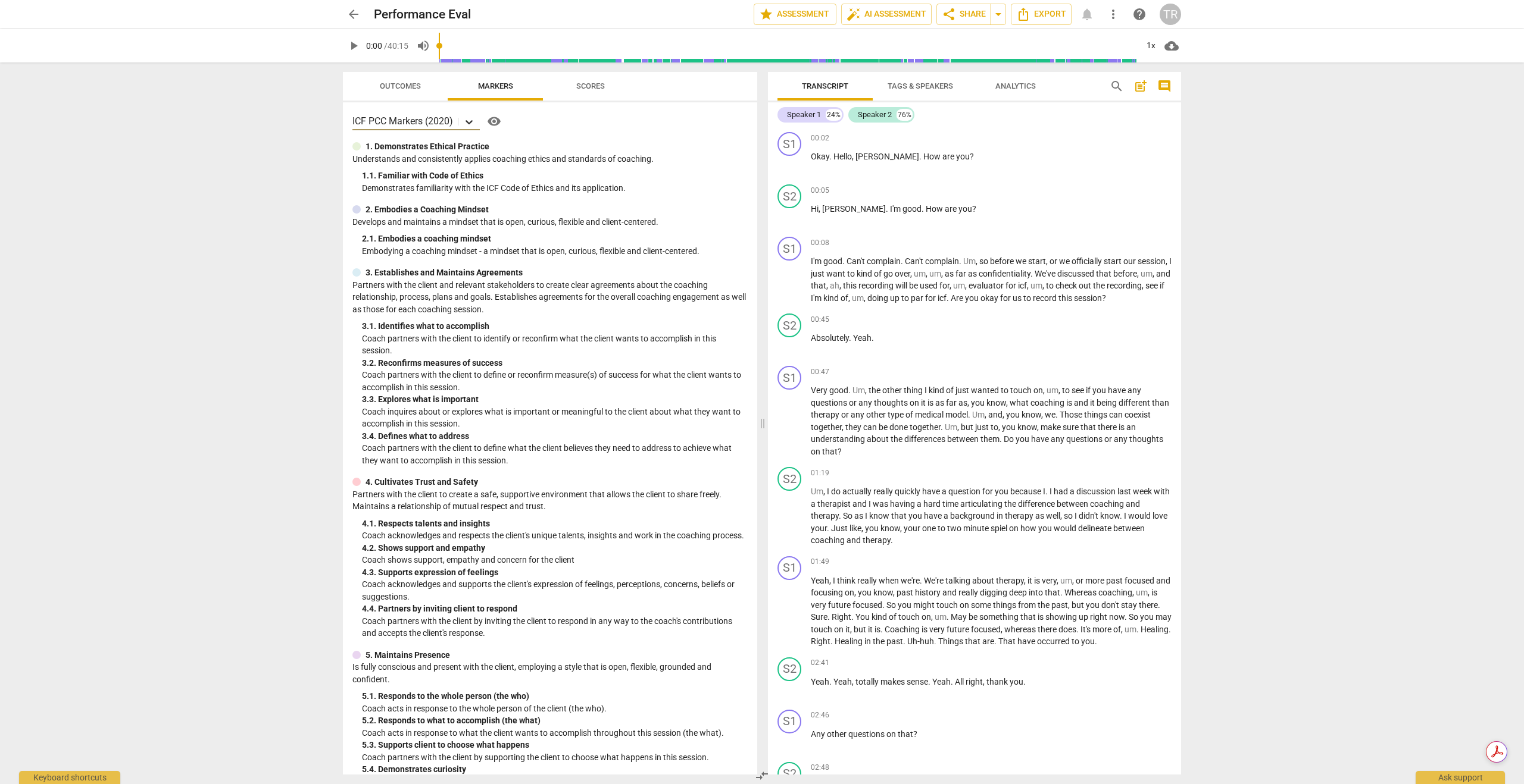
click at [471, 121] on icon at bounding box center [469, 122] width 7 height 4
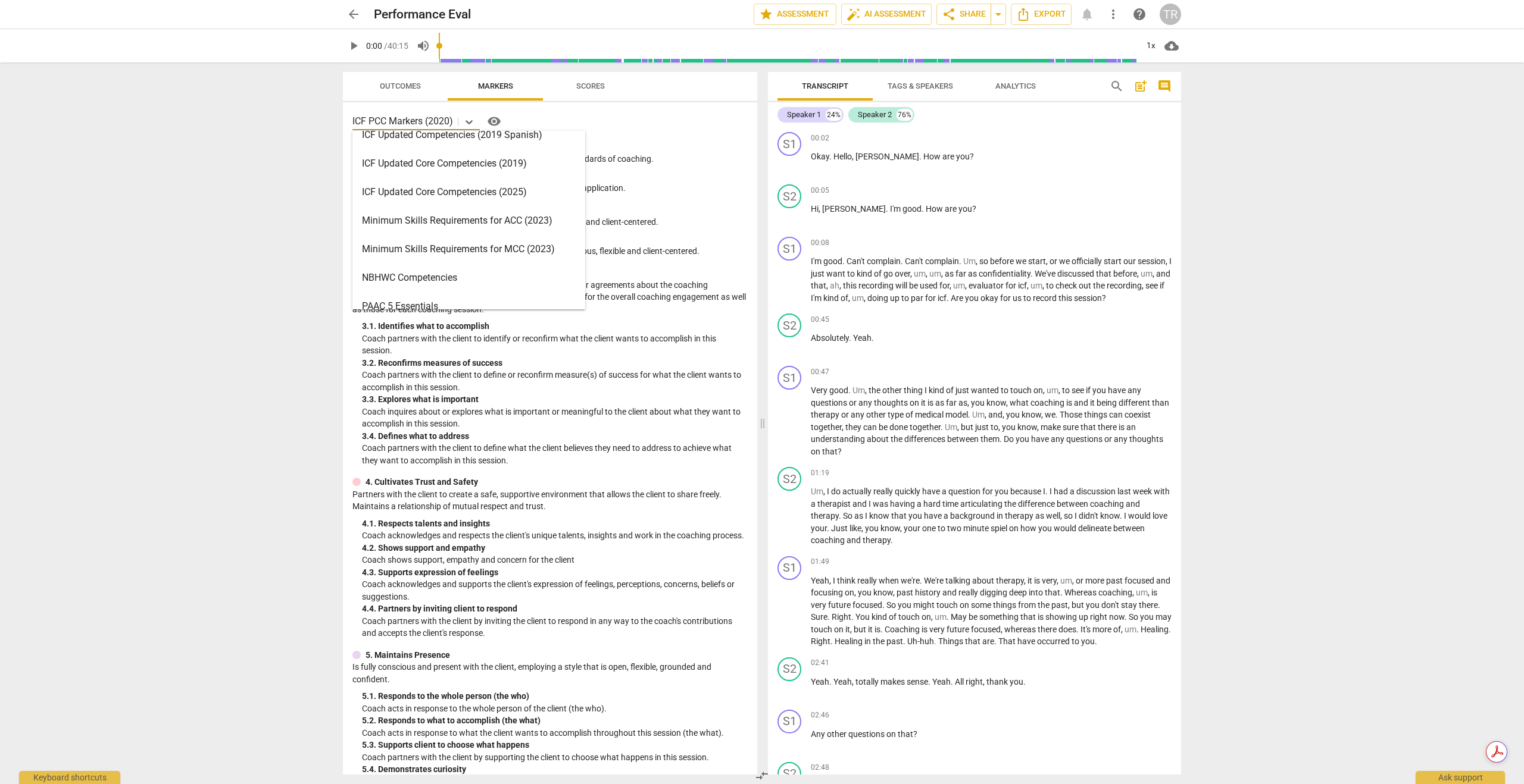
scroll to position [214, 0]
click at [482, 187] on div "ICF Updated Core Competencies (2025)" at bounding box center [469, 190] width 233 height 28
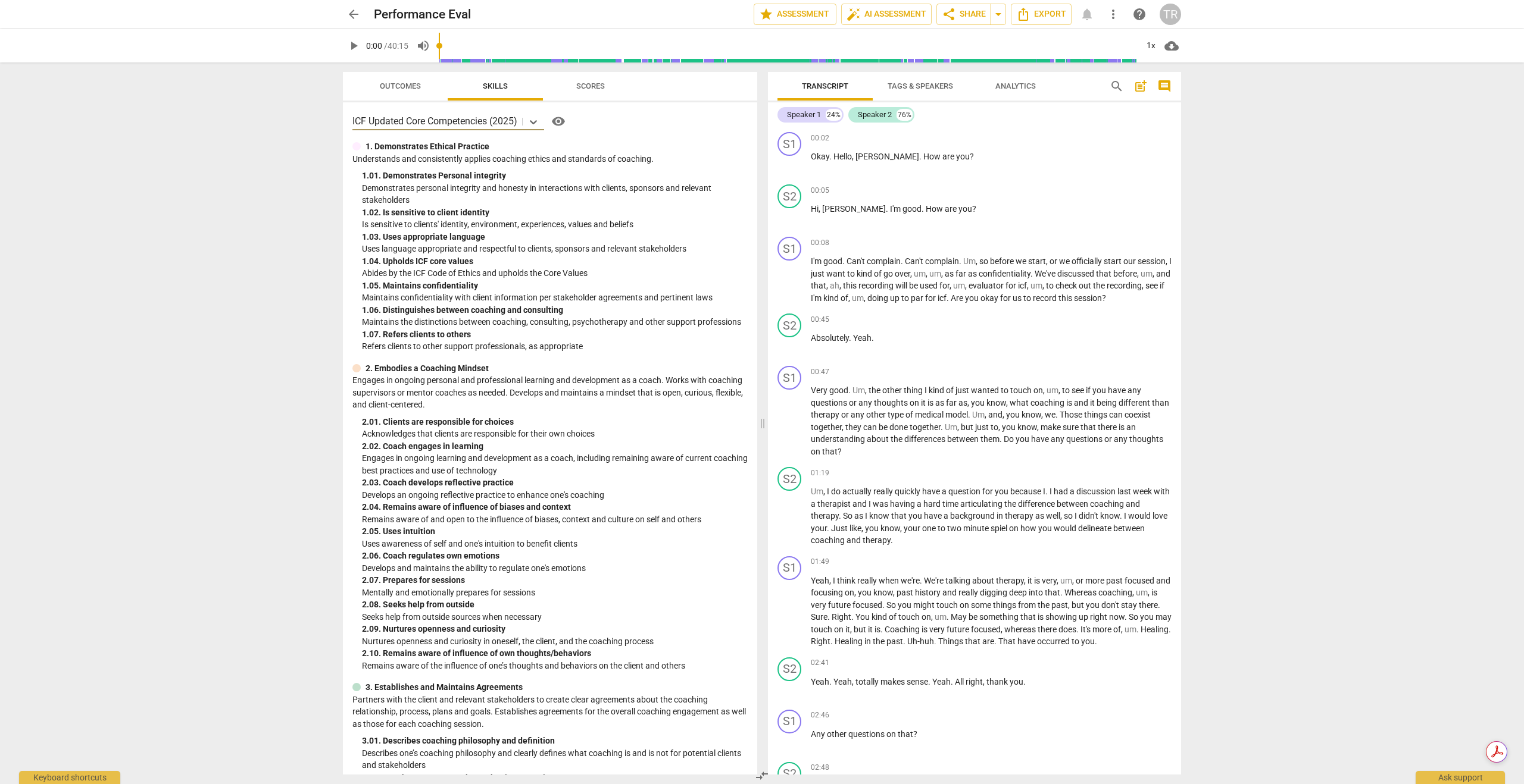
click at [910, 85] on span "Tags & Speakers" at bounding box center [920, 86] width 66 height 9
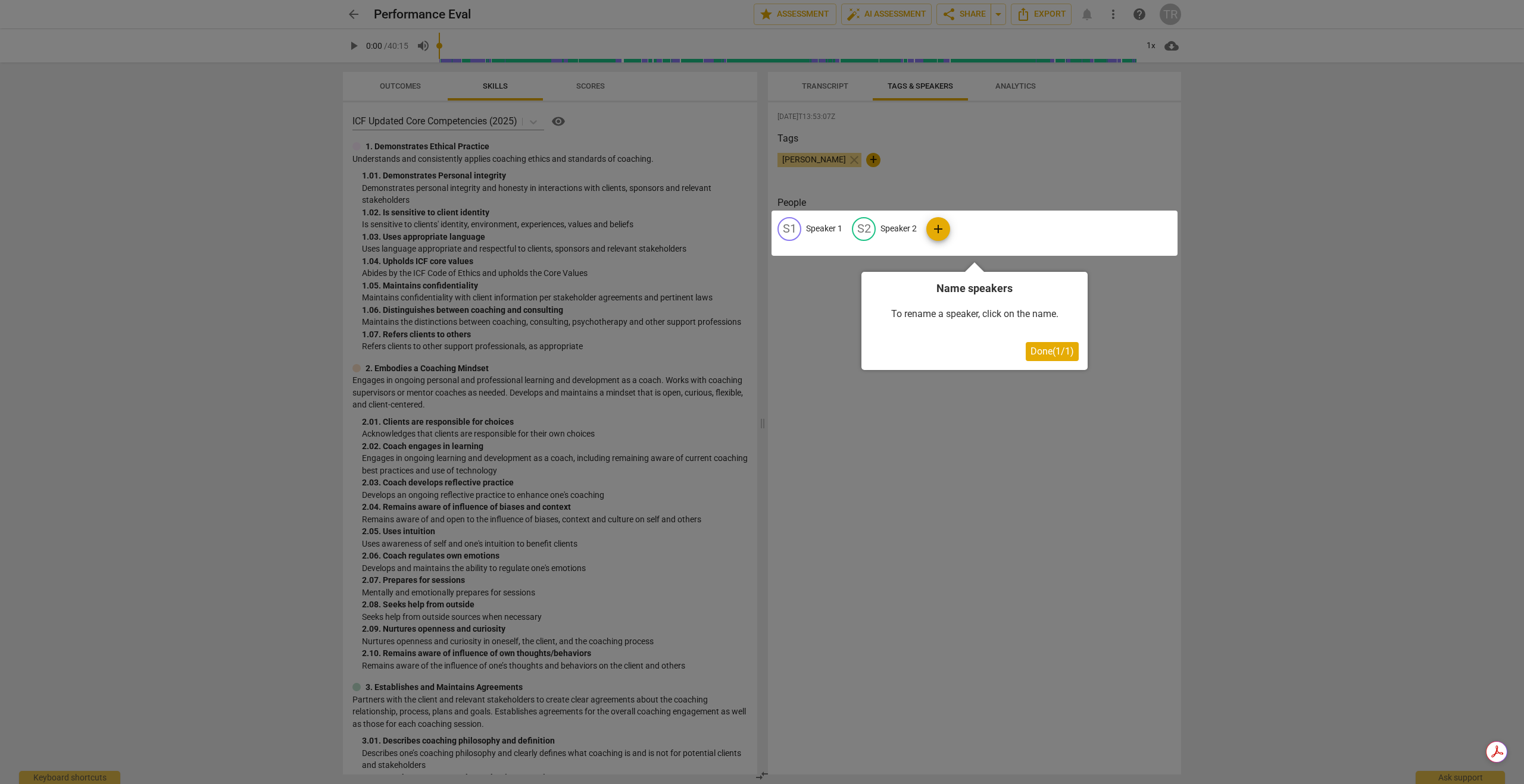
click at [821, 229] on div at bounding box center [974, 233] width 406 height 45
click at [828, 229] on div at bounding box center [974, 233] width 406 height 45
click at [787, 224] on div at bounding box center [974, 233] width 406 height 45
click at [937, 224] on div at bounding box center [974, 233] width 406 height 45
click at [938, 229] on div at bounding box center [974, 233] width 406 height 45
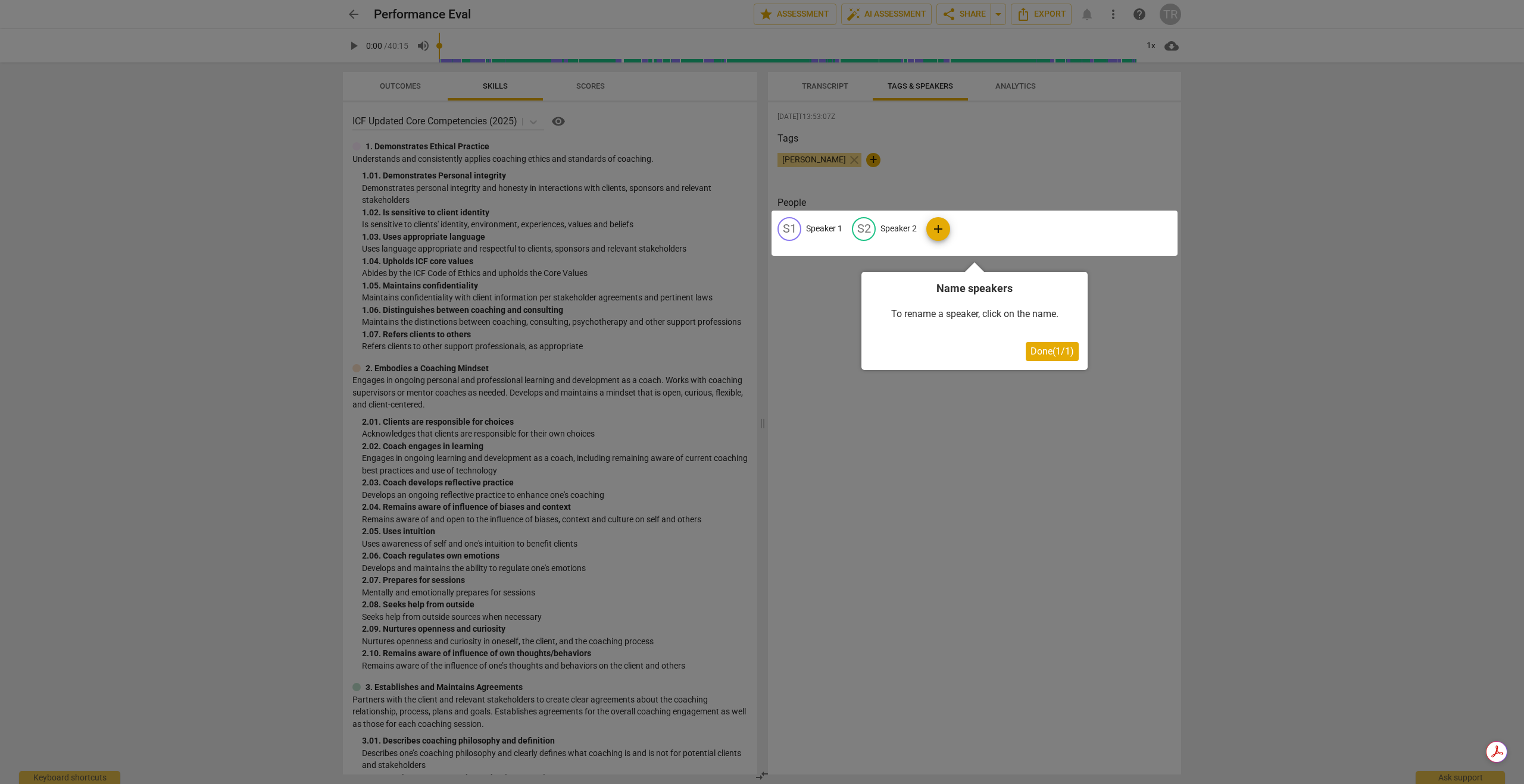
click at [1063, 358] on button "Done ( 1 / 1 )" at bounding box center [1052, 352] width 53 height 19
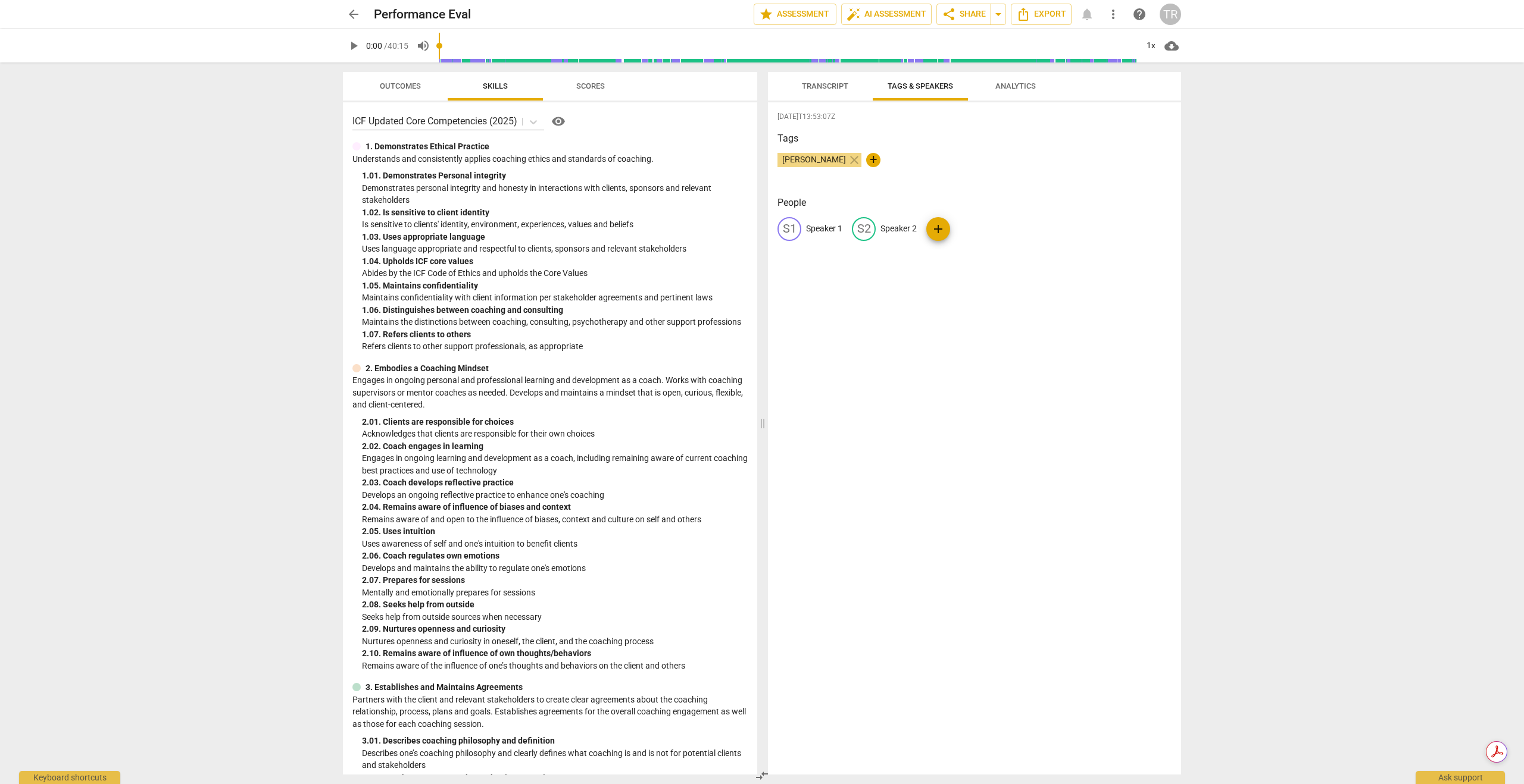
click at [881, 158] on span "+" at bounding box center [873, 159] width 14 height 14
type input "[PERSON_NAME]"
click at [859, 230] on span "edit" at bounding box center [863, 229] width 14 height 14
type input "[PERSON_NAME]"
click at [836, 229] on p "Speaker 1" at bounding box center [824, 229] width 37 height 13
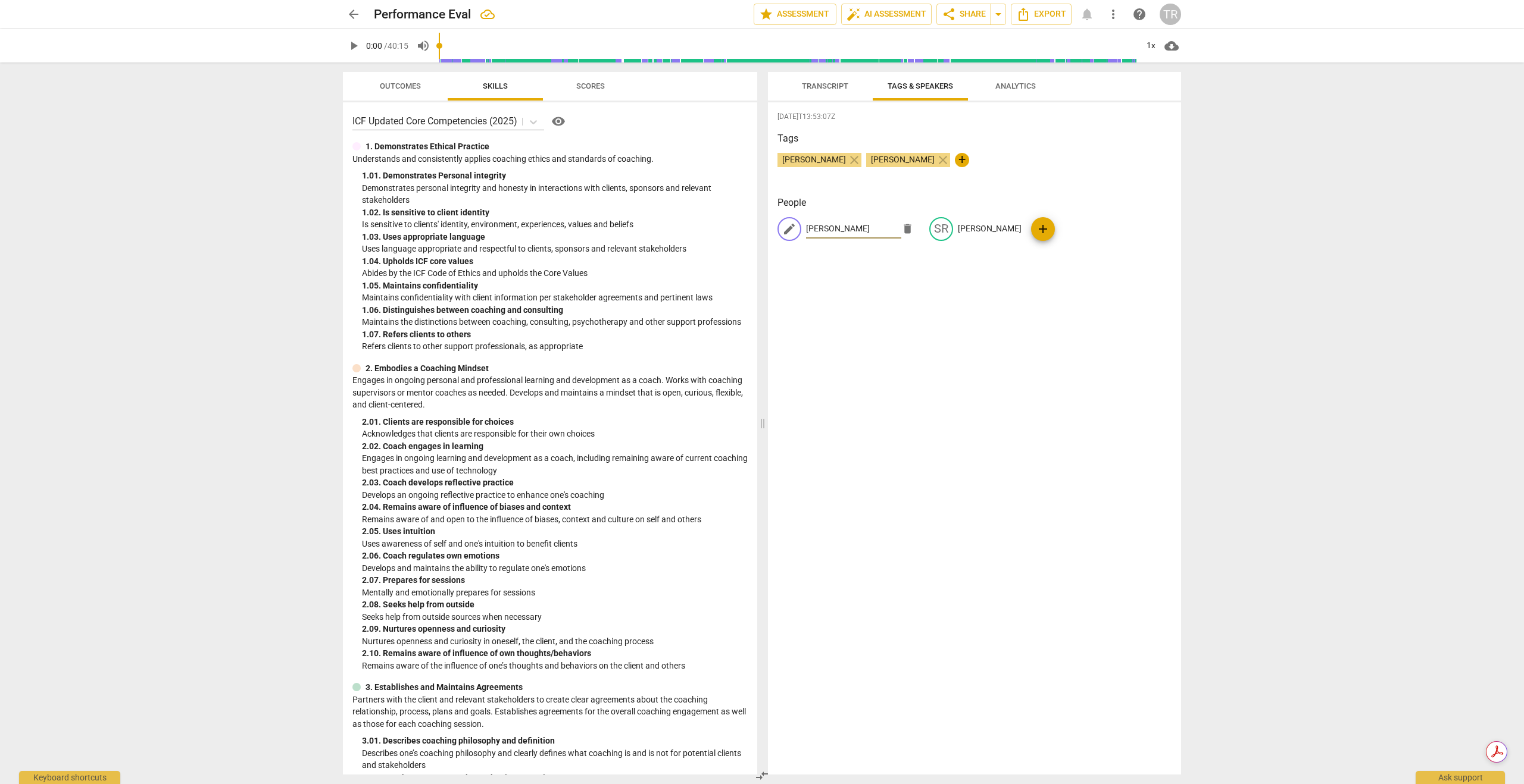
type input "[PERSON_NAME]"
click at [917, 342] on div "2025-10-13T13:53:07Z Tags Tracy Rodriguez-Miller close Stephanie R. close + Peo…" at bounding box center [974, 438] width 413 height 672
click at [823, 84] on span "Transcript" at bounding box center [825, 86] width 46 height 9
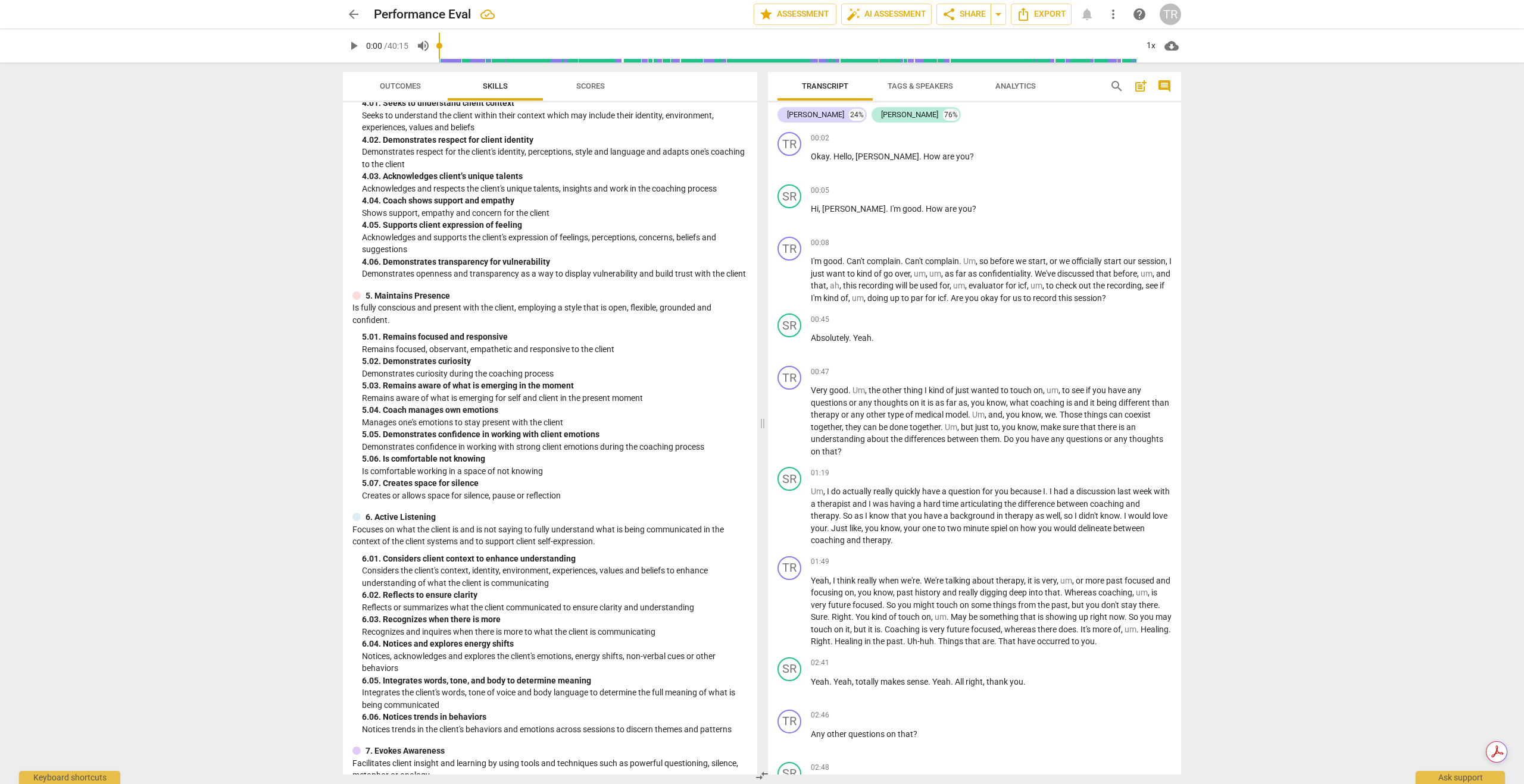
scroll to position [1070, 0]
click at [577, 83] on span "Scores" at bounding box center [591, 86] width 28 height 9
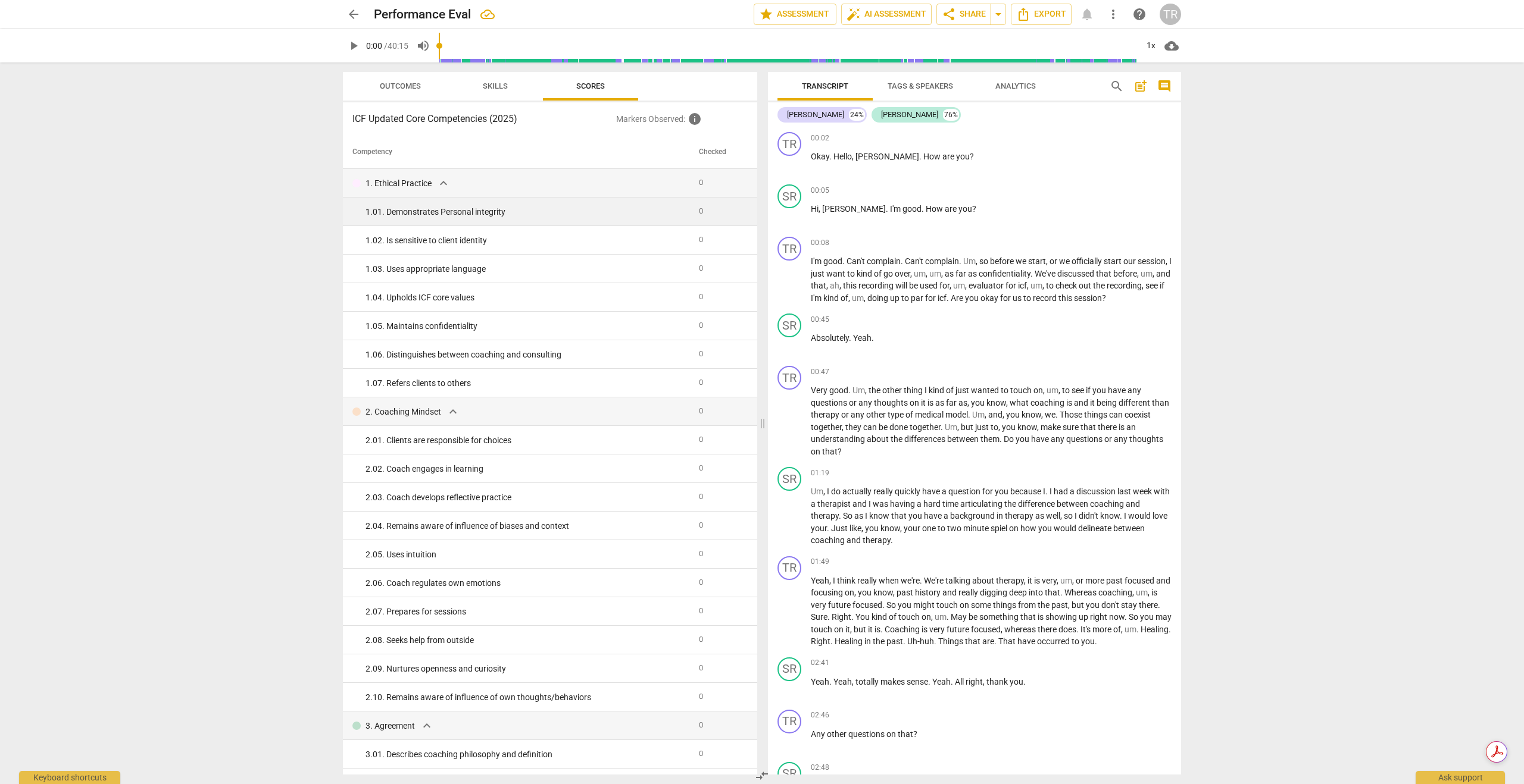
click at [456, 217] on div "1. 01. Demonstrates Personal integrity" at bounding box center [527, 212] width 324 height 13
click at [476, 211] on div "1. 01. Demonstrates Personal integrity" at bounding box center [527, 212] width 324 height 13
click at [444, 182] on span "expand_more" at bounding box center [443, 183] width 14 height 14
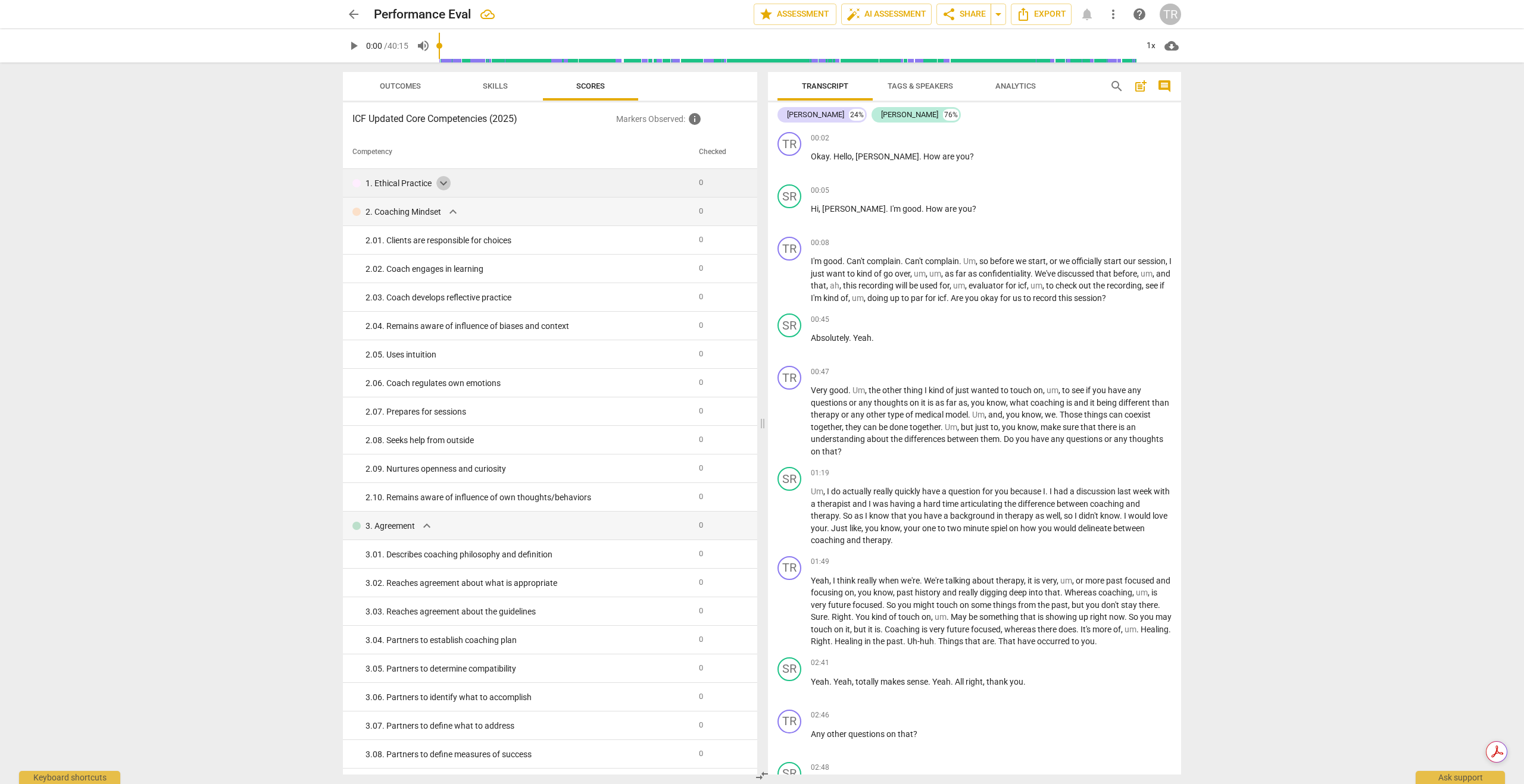
click at [444, 182] on span "expand_more" at bounding box center [443, 183] width 14 height 14
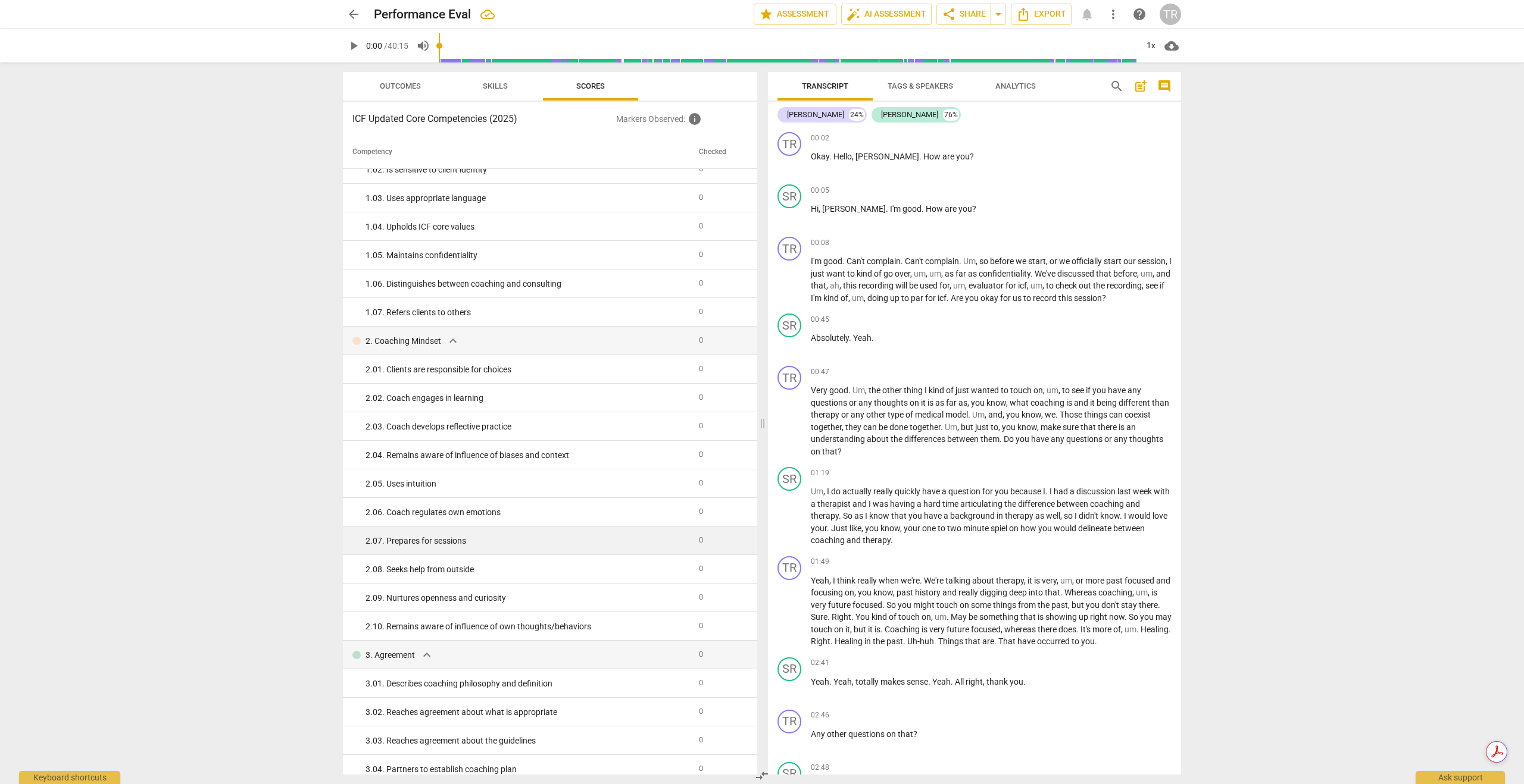
scroll to position [0, 0]
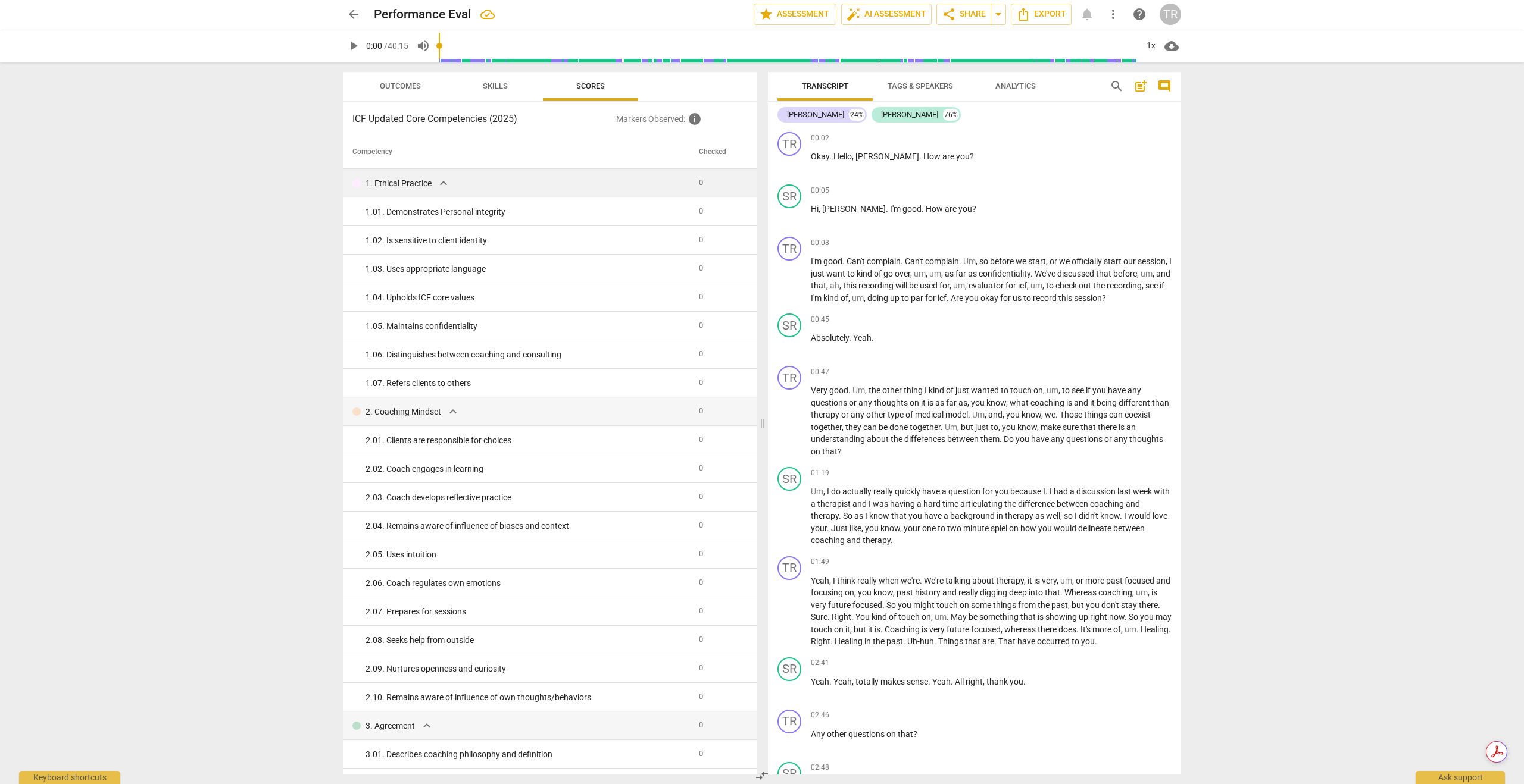
click at [1115, 16] on span "more_vert" at bounding box center [1112, 14] width 14 height 14
click at [1132, 259] on div at bounding box center [762, 392] width 1524 height 784
click at [362, 19] on span "arrow_back" at bounding box center [353, 14] width 22 height 14
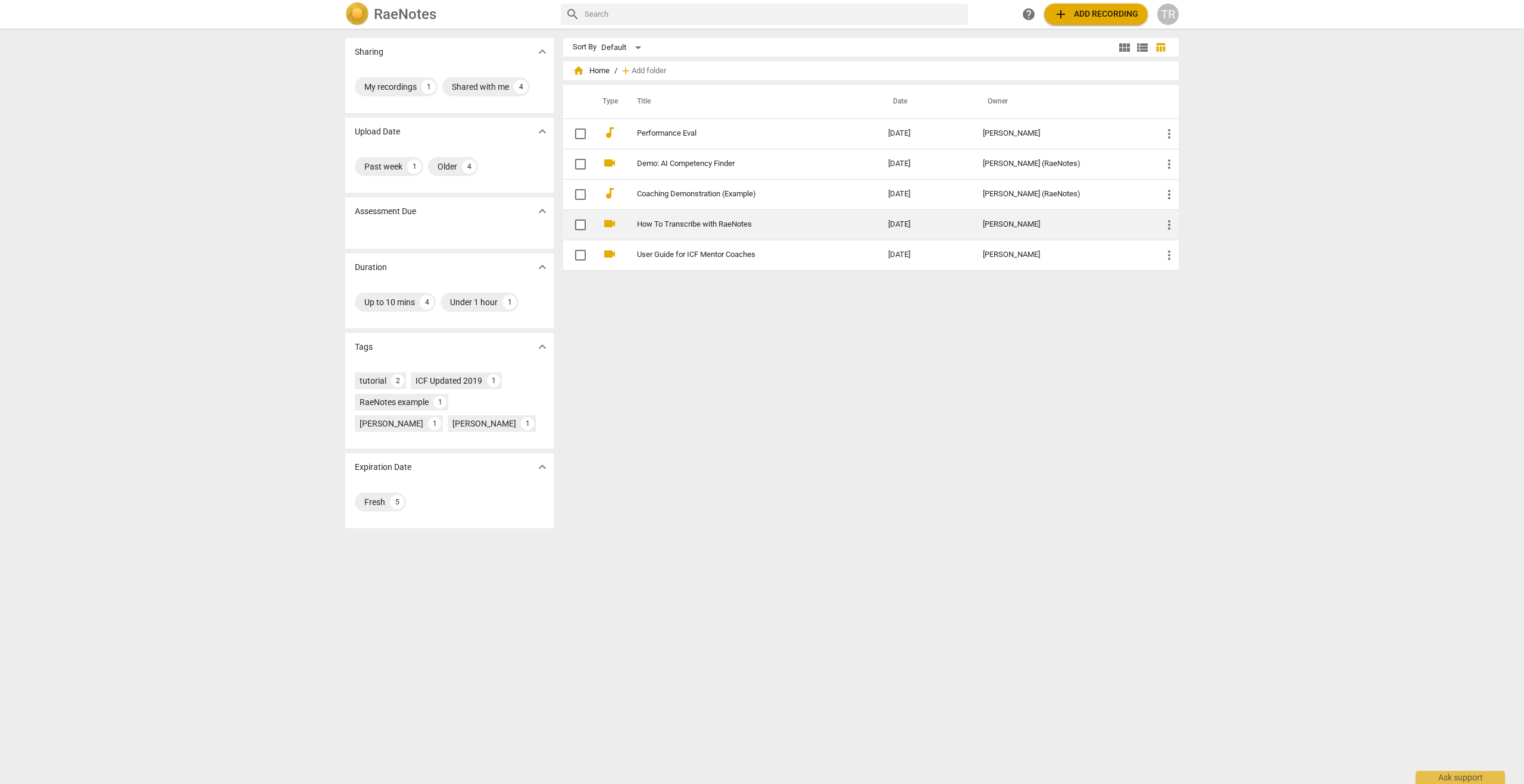
click at [704, 226] on link "How To Transcribe with RaeNotes" at bounding box center [740, 224] width 208 height 9
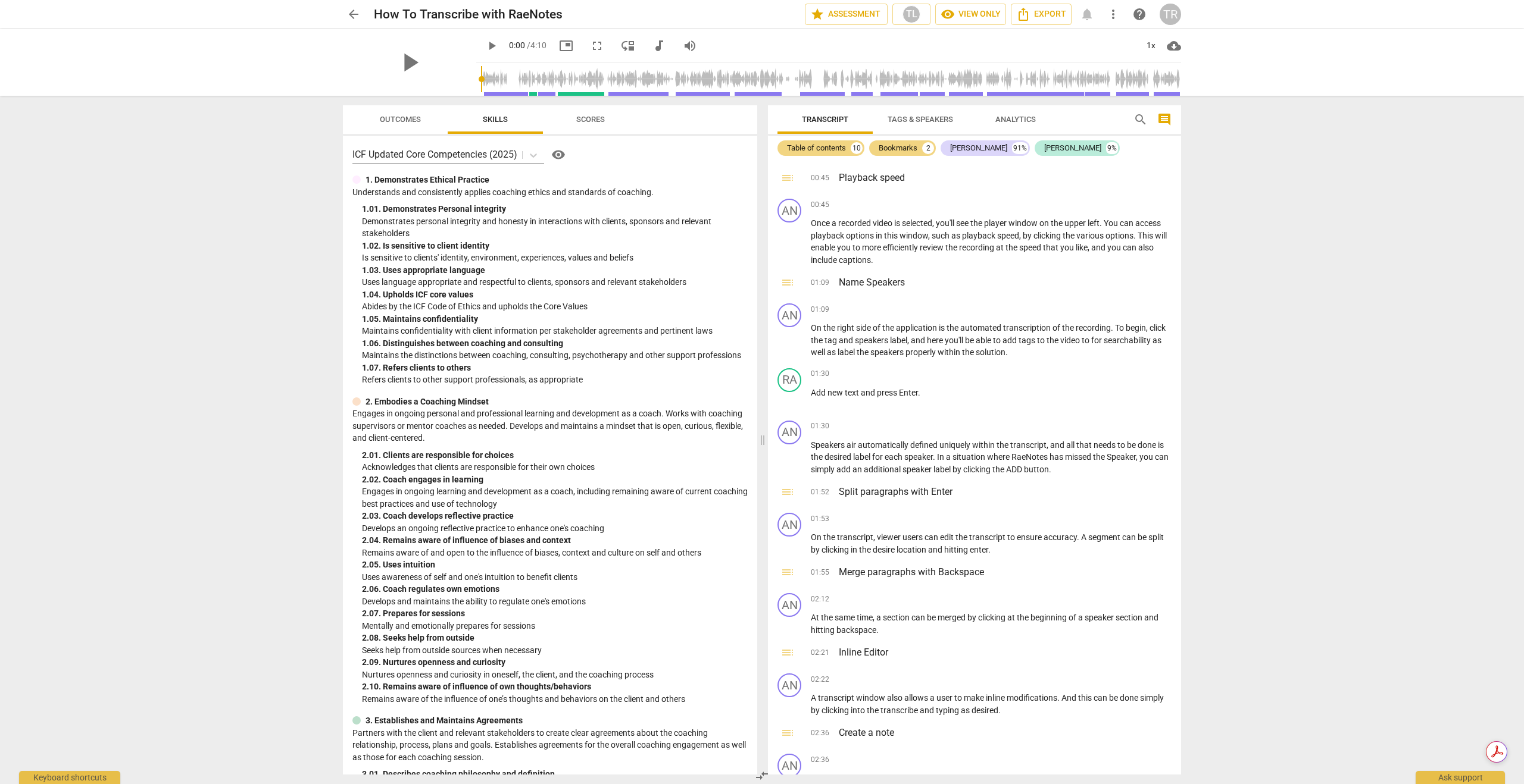
scroll to position [267, 0]
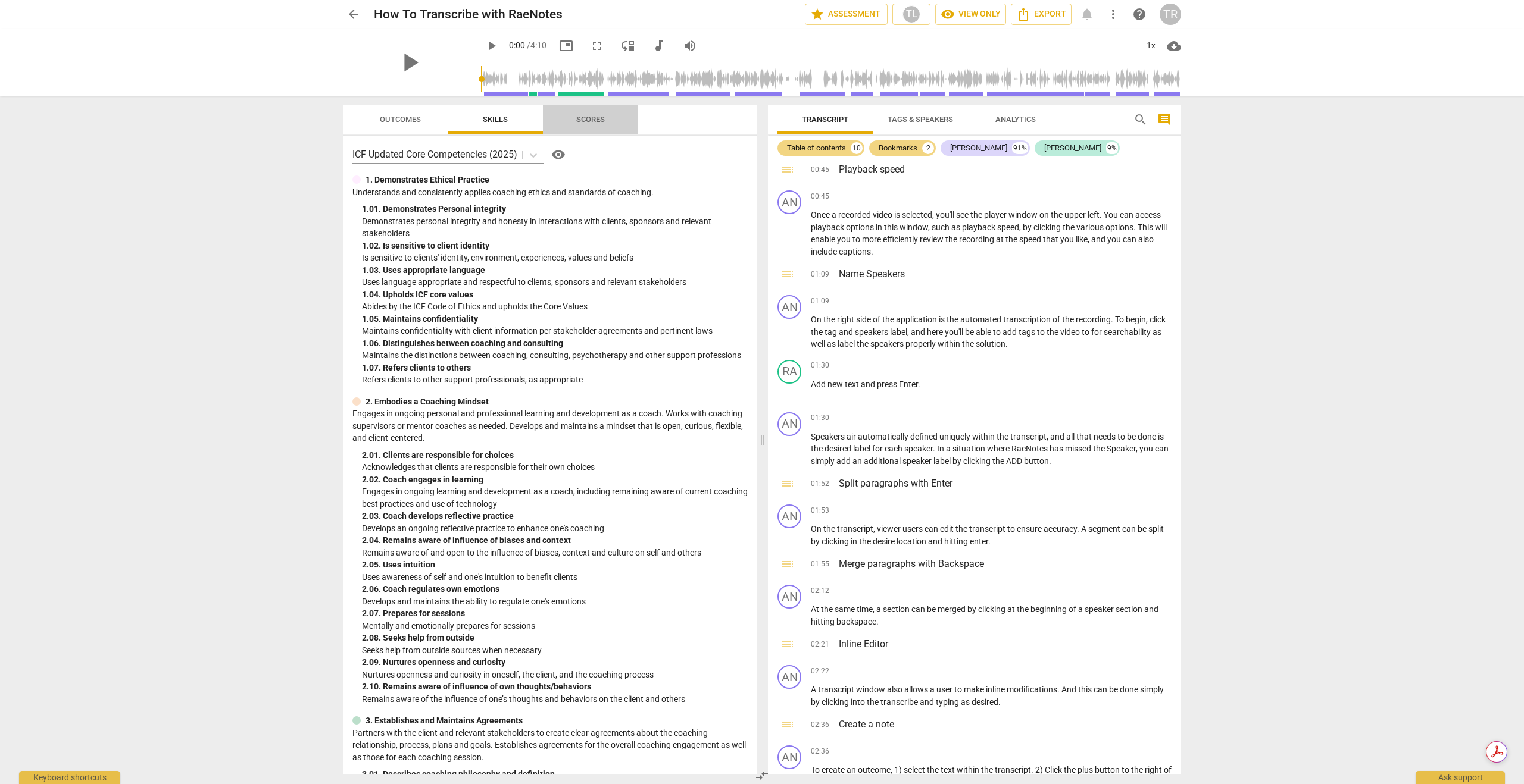
click at [592, 122] on span "Scores" at bounding box center [591, 119] width 28 height 9
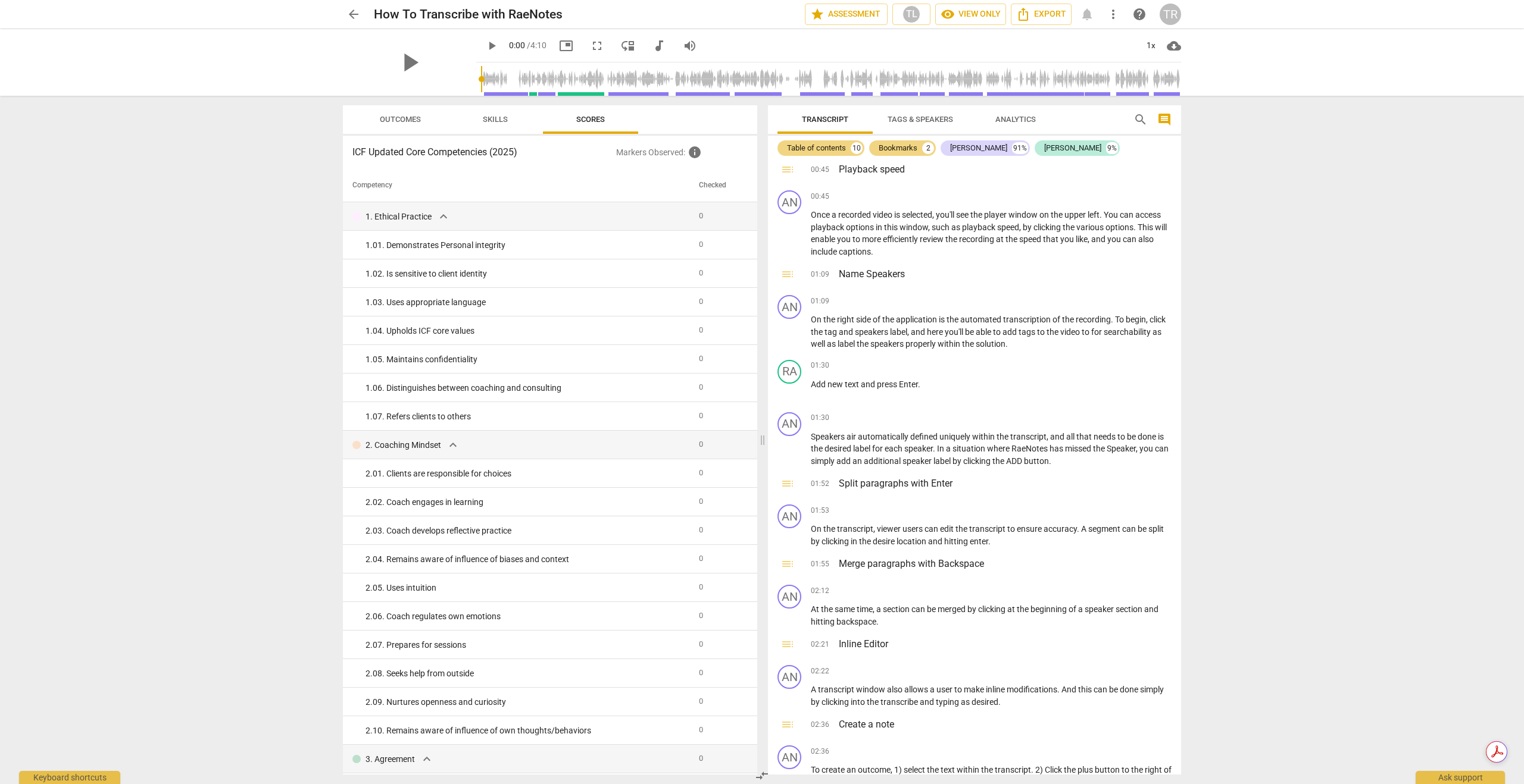
click at [508, 118] on span "Skills" at bounding box center [495, 120] width 54 height 16
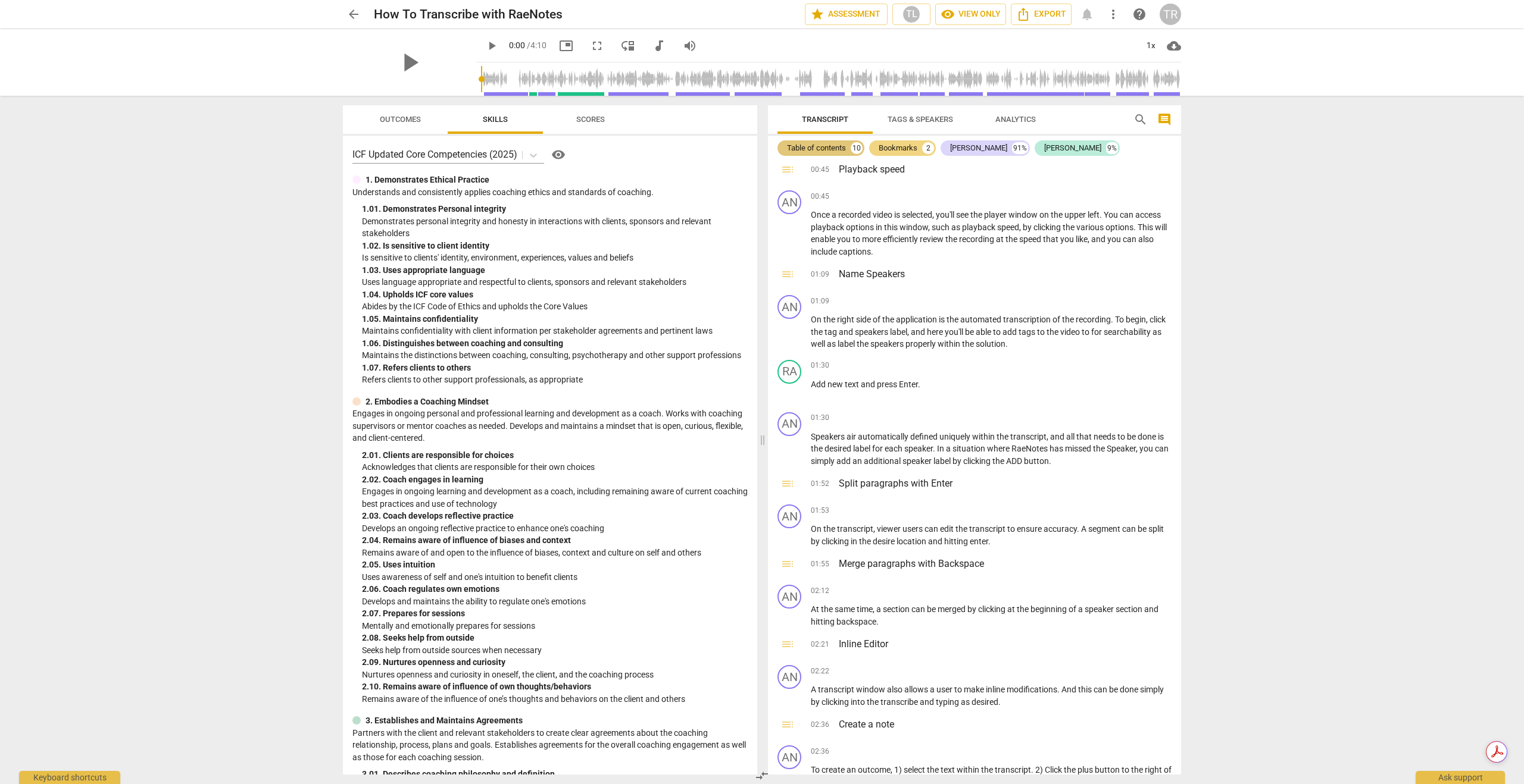
click at [828, 148] on div "Table of contents" at bounding box center [816, 148] width 59 height 12
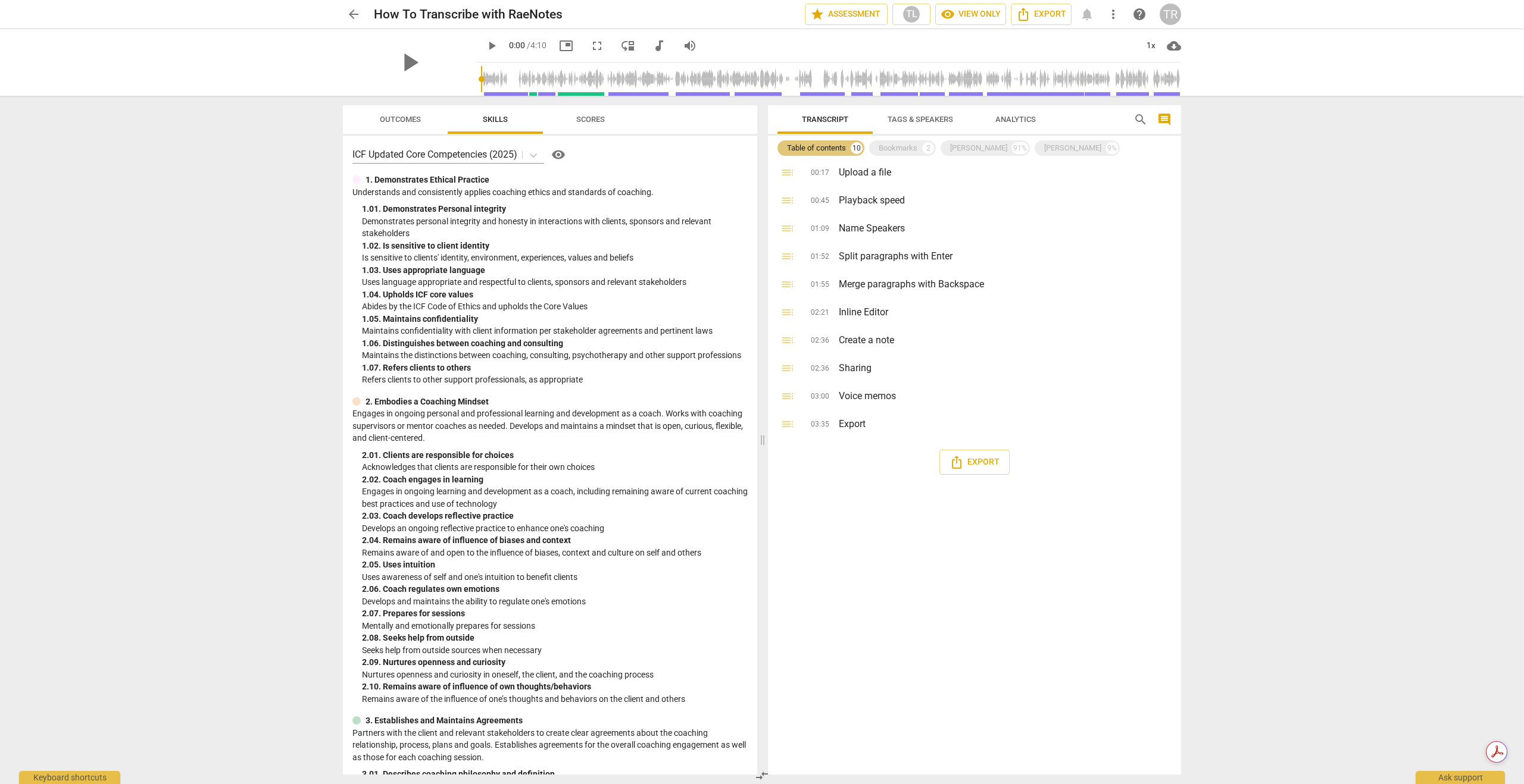
click at [828, 148] on div "Table of contents" at bounding box center [816, 148] width 59 height 12
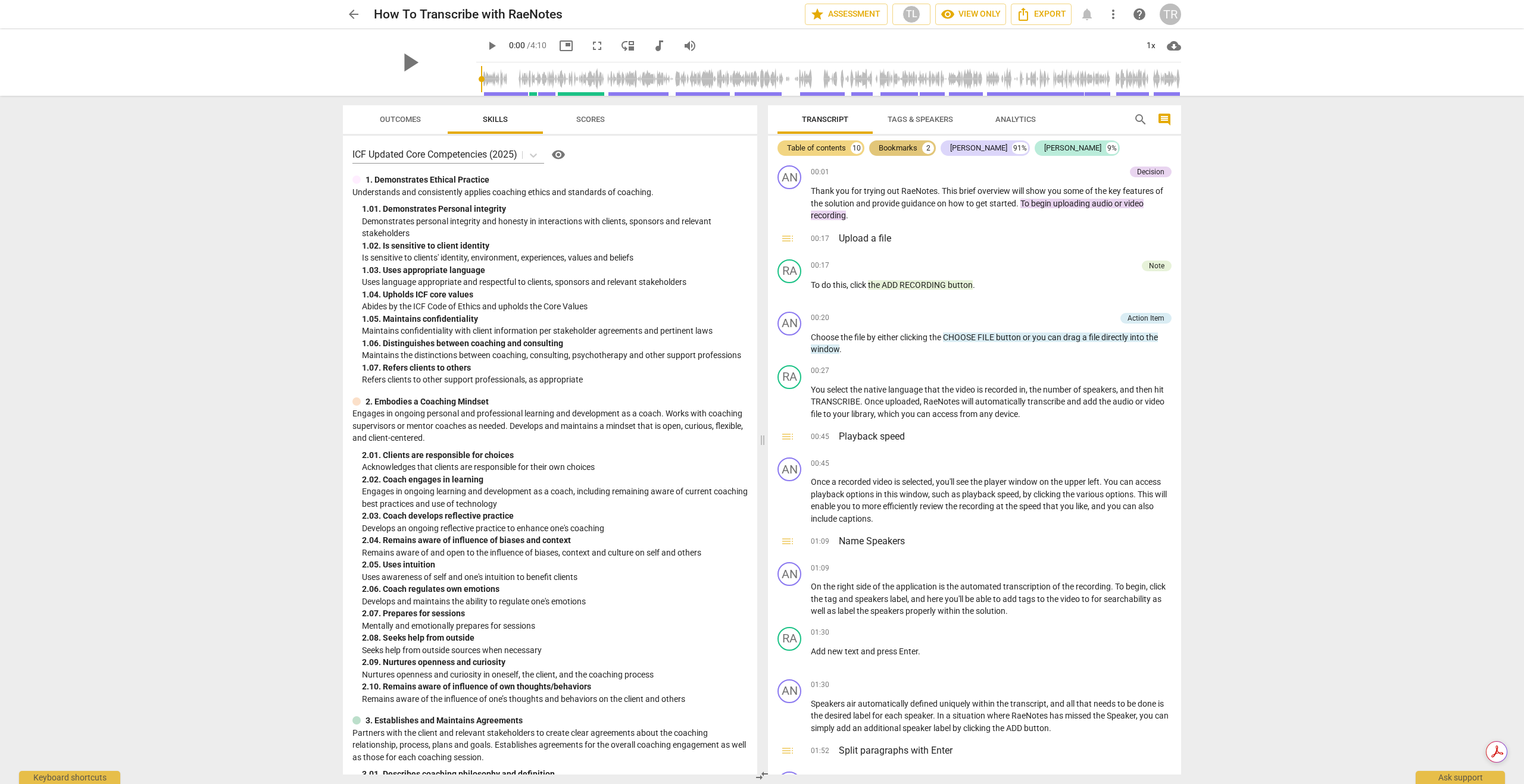
click at [906, 151] on div "Bookmarks" at bounding box center [898, 148] width 39 height 12
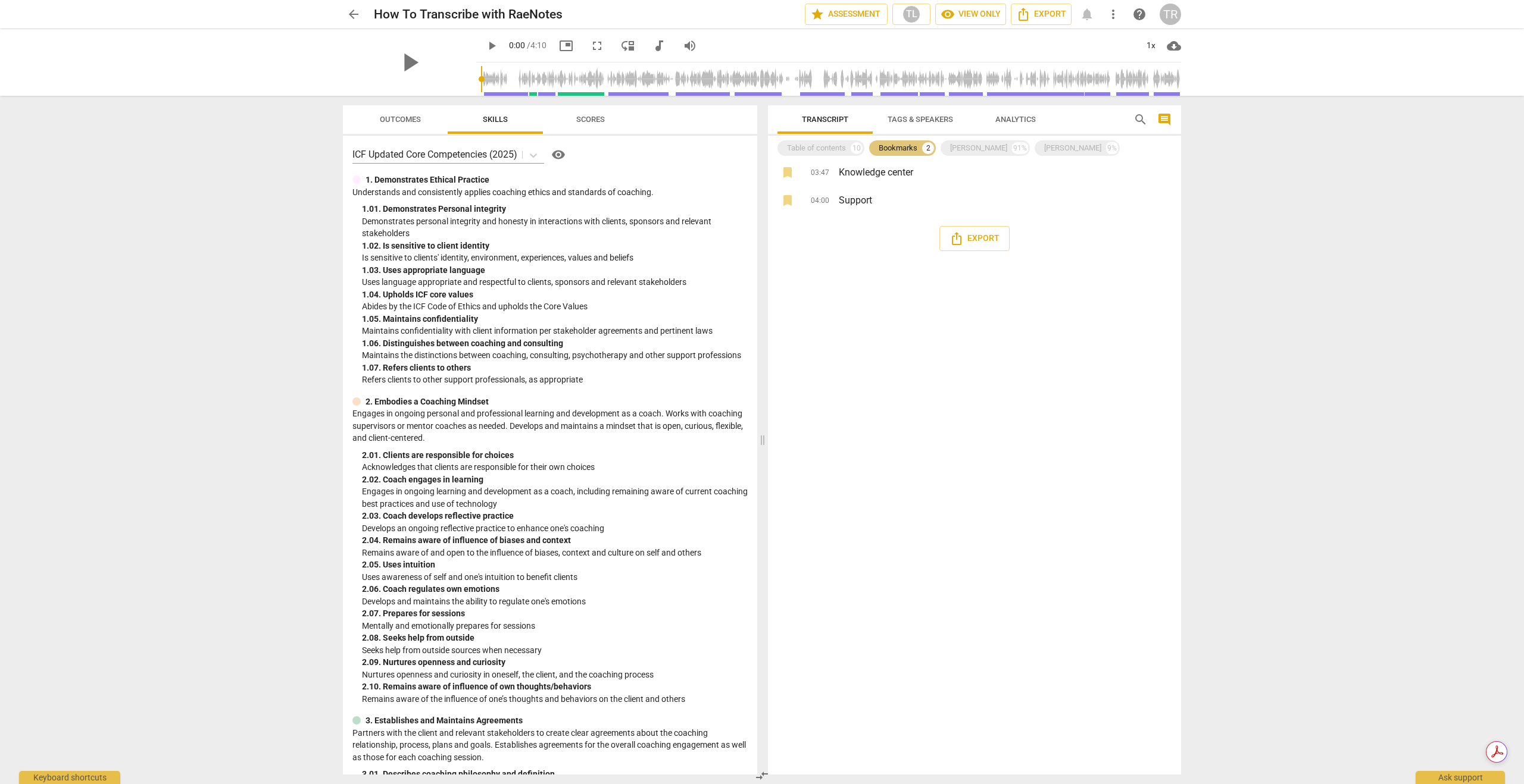
click at [906, 151] on div "Bookmarks" at bounding box center [898, 148] width 39 height 12
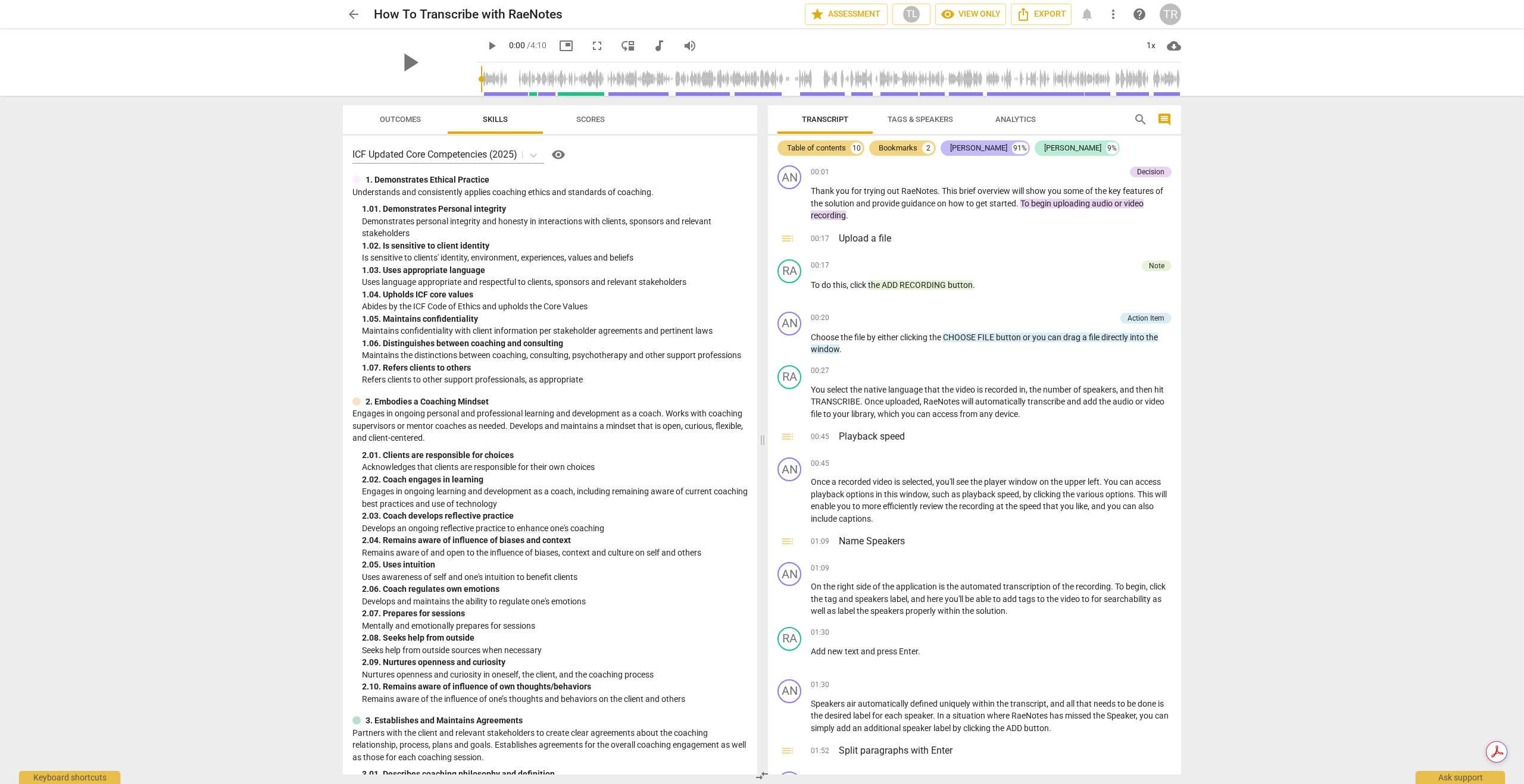
click at [954, 152] on div "Andrew" at bounding box center [978, 148] width 57 height 12
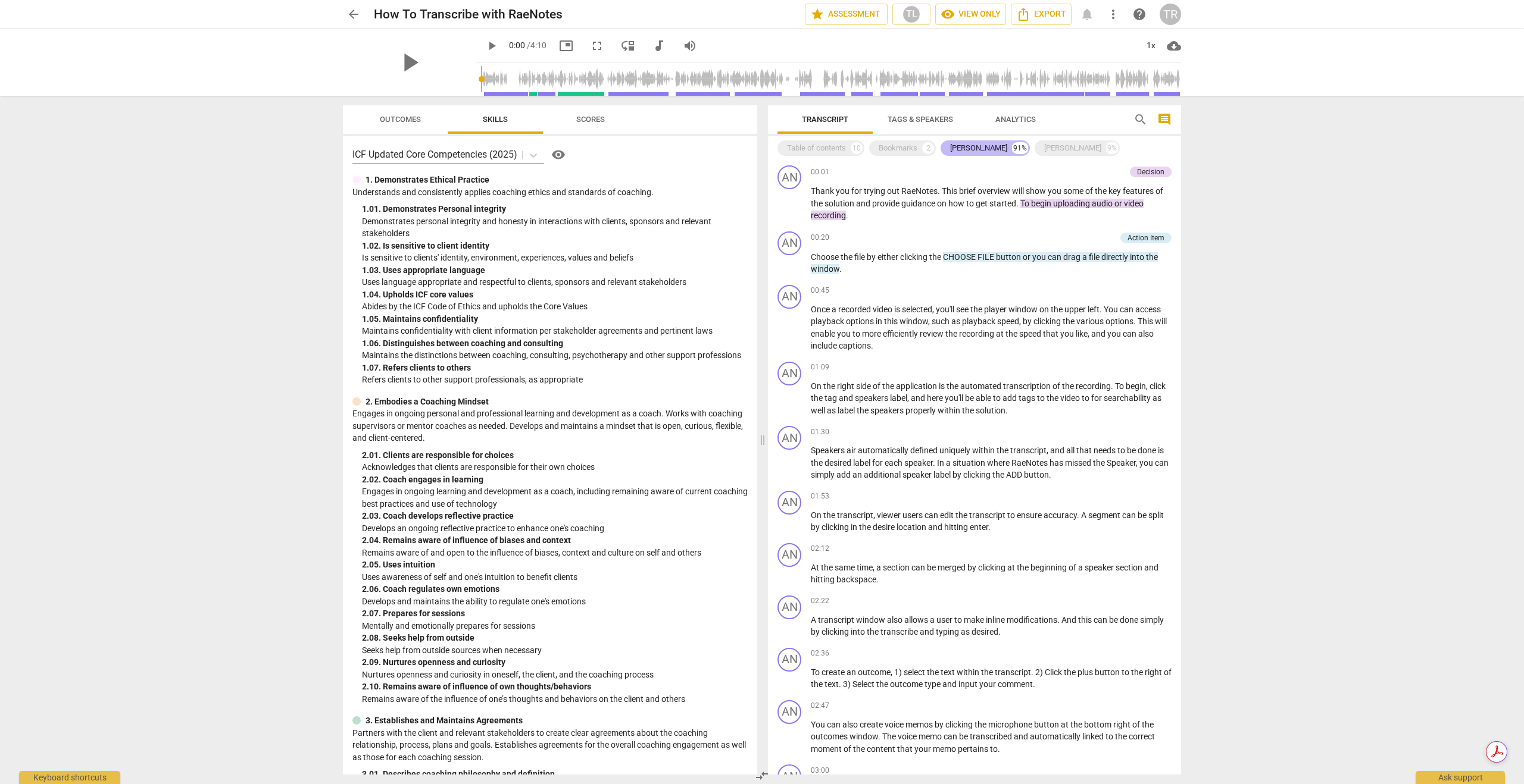
click at [954, 152] on div "Andrew" at bounding box center [978, 148] width 57 height 12
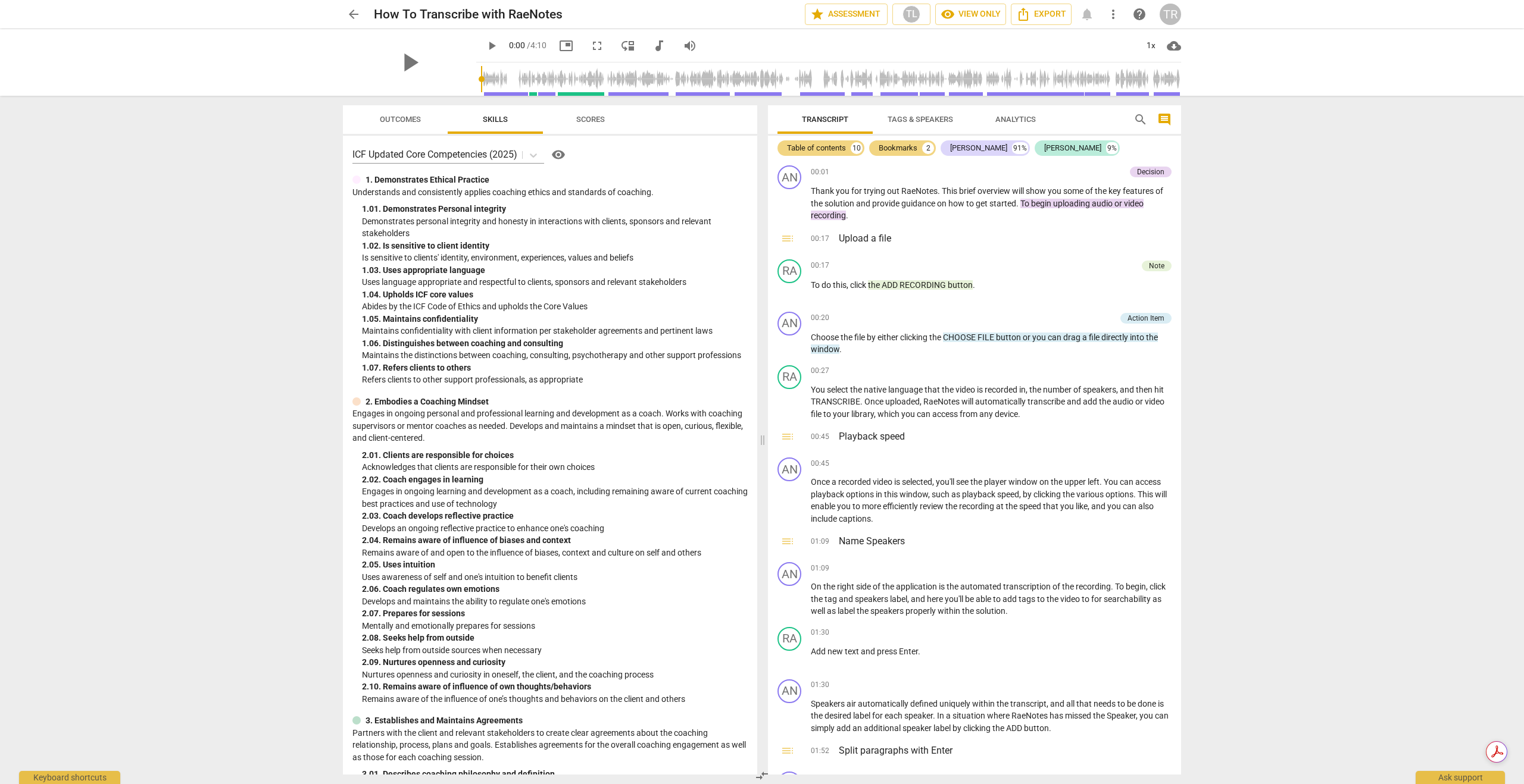
click at [946, 119] on span "Tags & Speakers" at bounding box center [920, 119] width 66 height 9
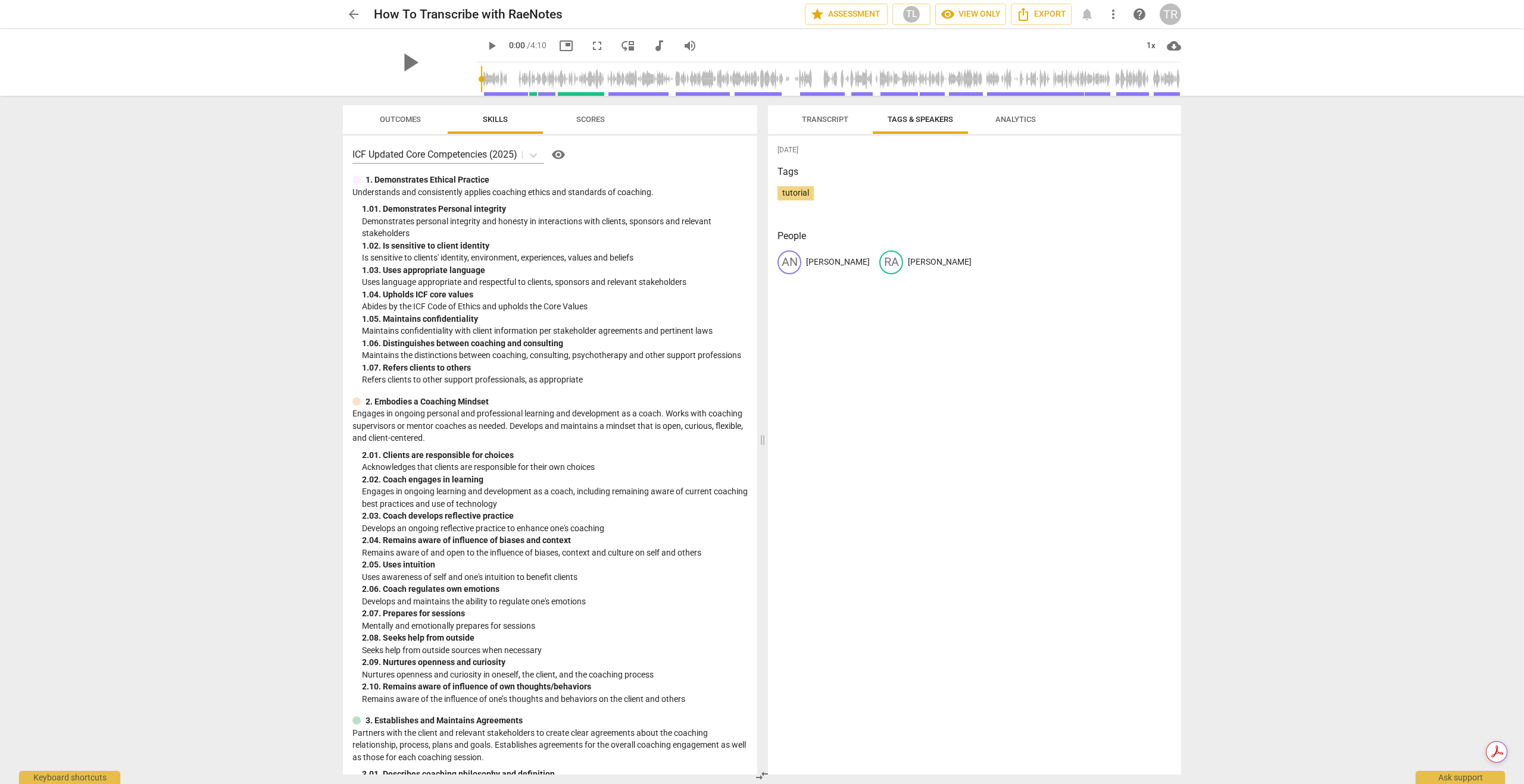
click at [1011, 119] on span "Analytics" at bounding box center [1016, 119] width 40 height 9
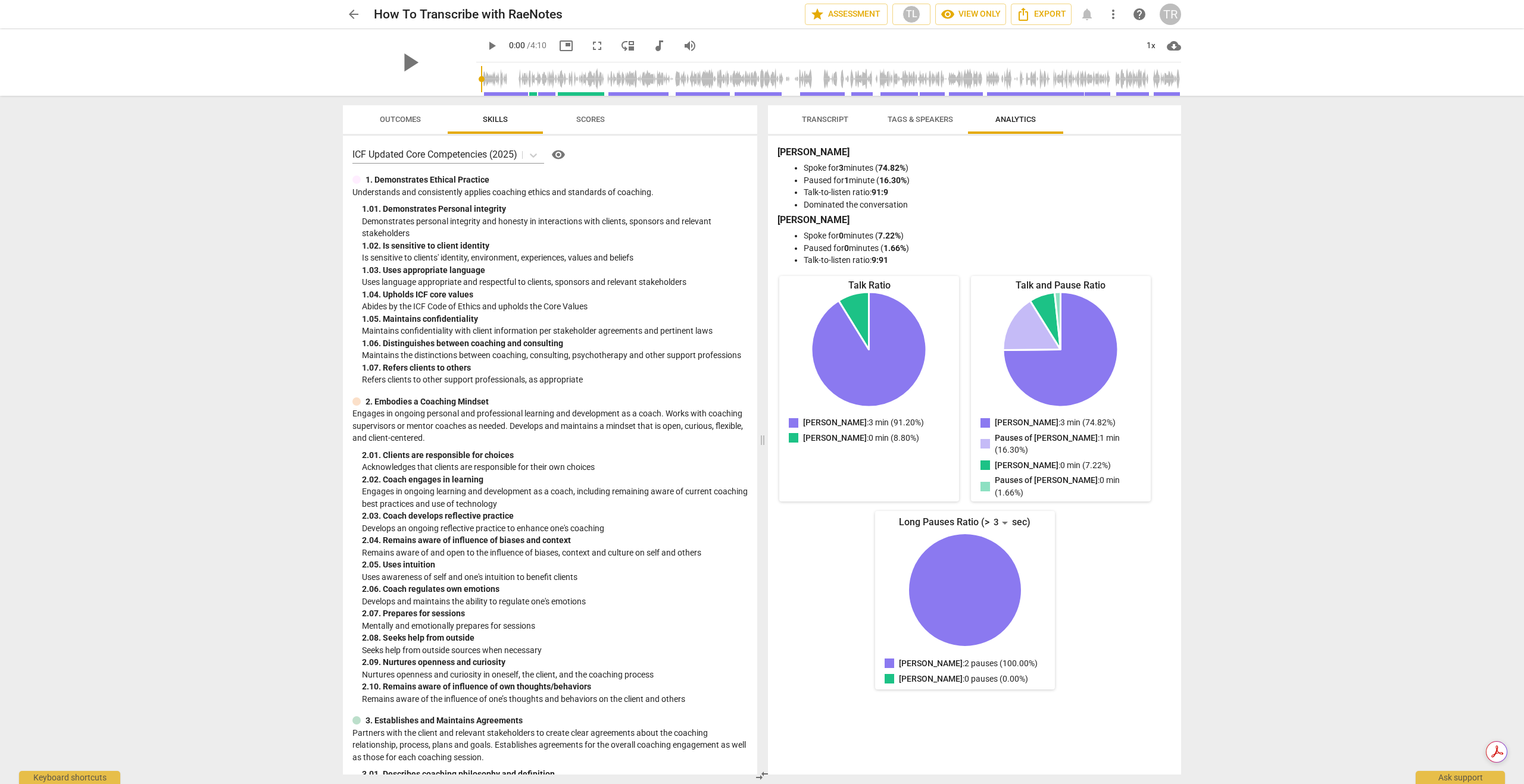
click at [813, 113] on span "Transcript" at bounding box center [825, 120] width 75 height 16
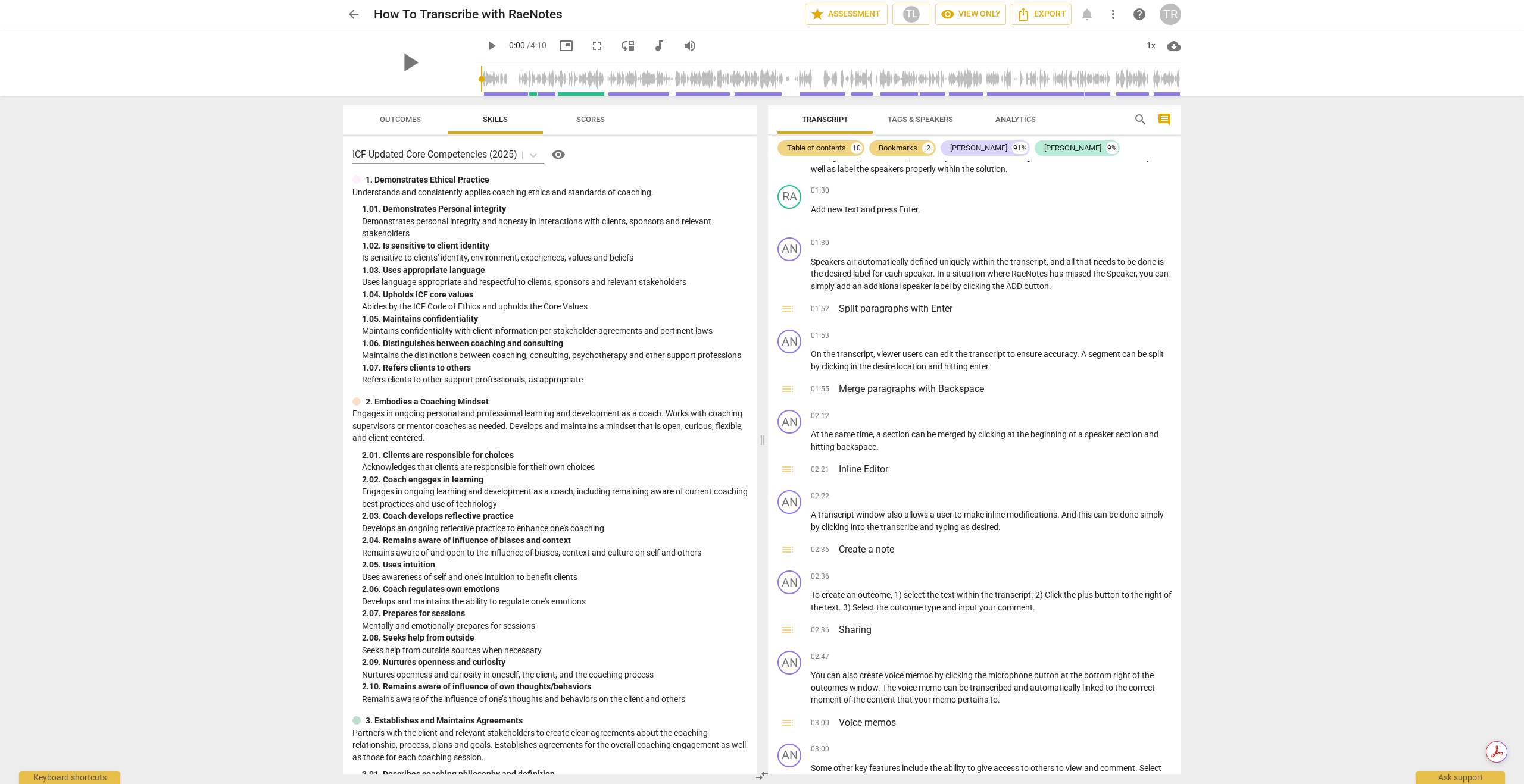
scroll to position [494, 0]
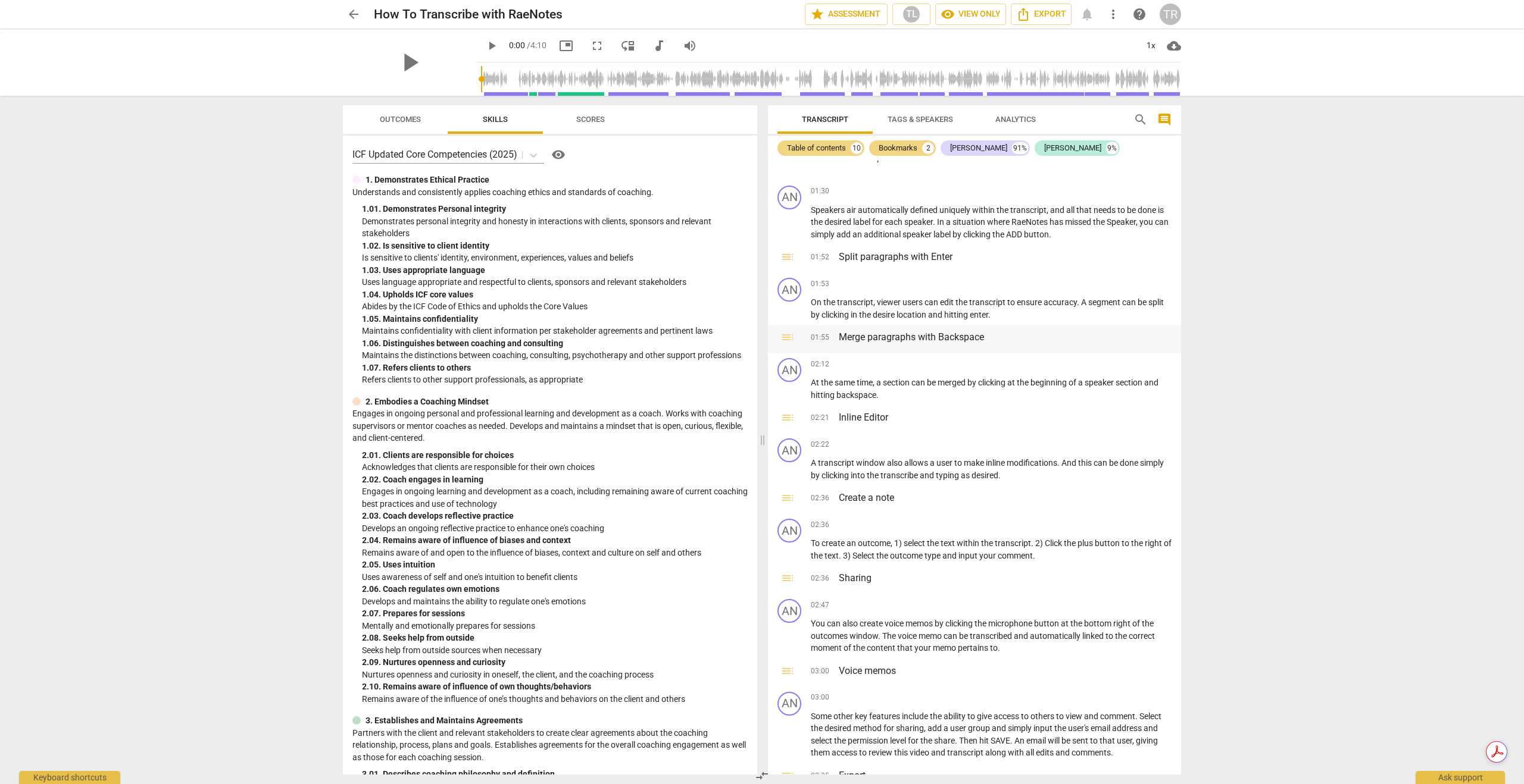
click at [790, 335] on span "toc" at bounding box center [787, 337] width 14 height 14
click at [784, 337] on span "toc" at bounding box center [787, 337] width 14 height 14
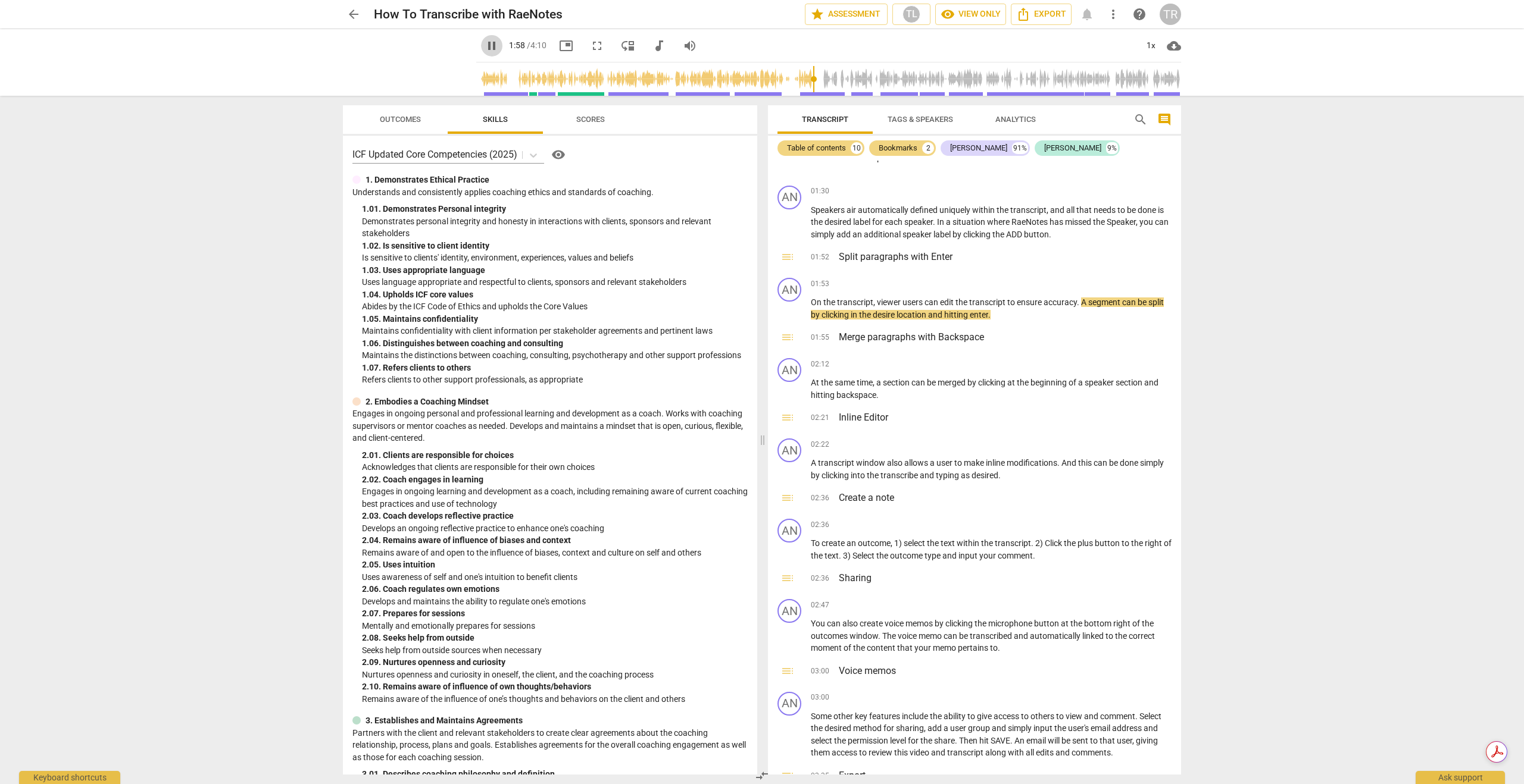
click at [485, 44] on span "pause" at bounding box center [491, 45] width 14 height 14
type input "119"
click at [411, 116] on span "Outcomes" at bounding box center [400, 119] width 41 height 9
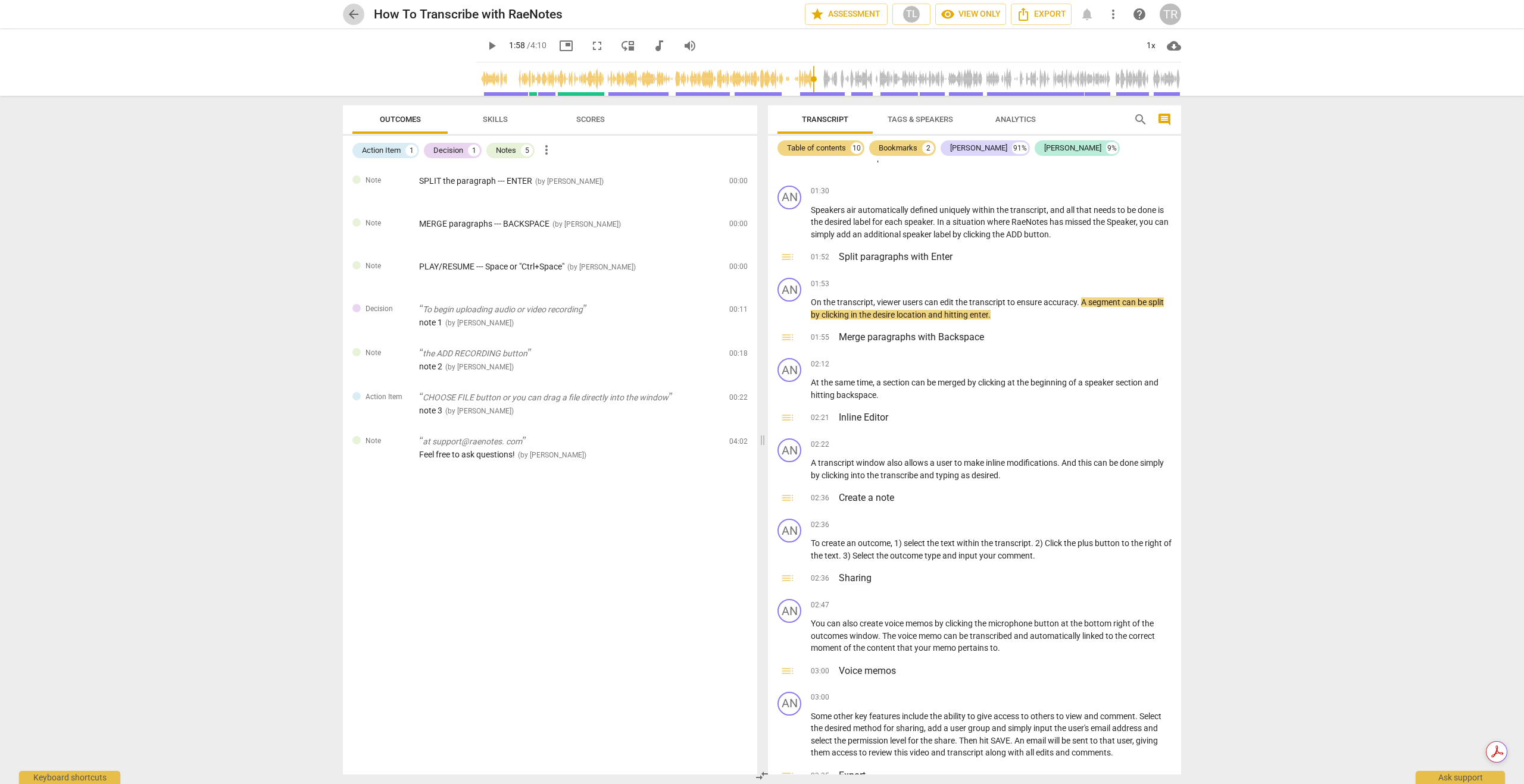
click at [350, 16] on span "arrow_back" at bounding box center [353, 14] width 14 height 14
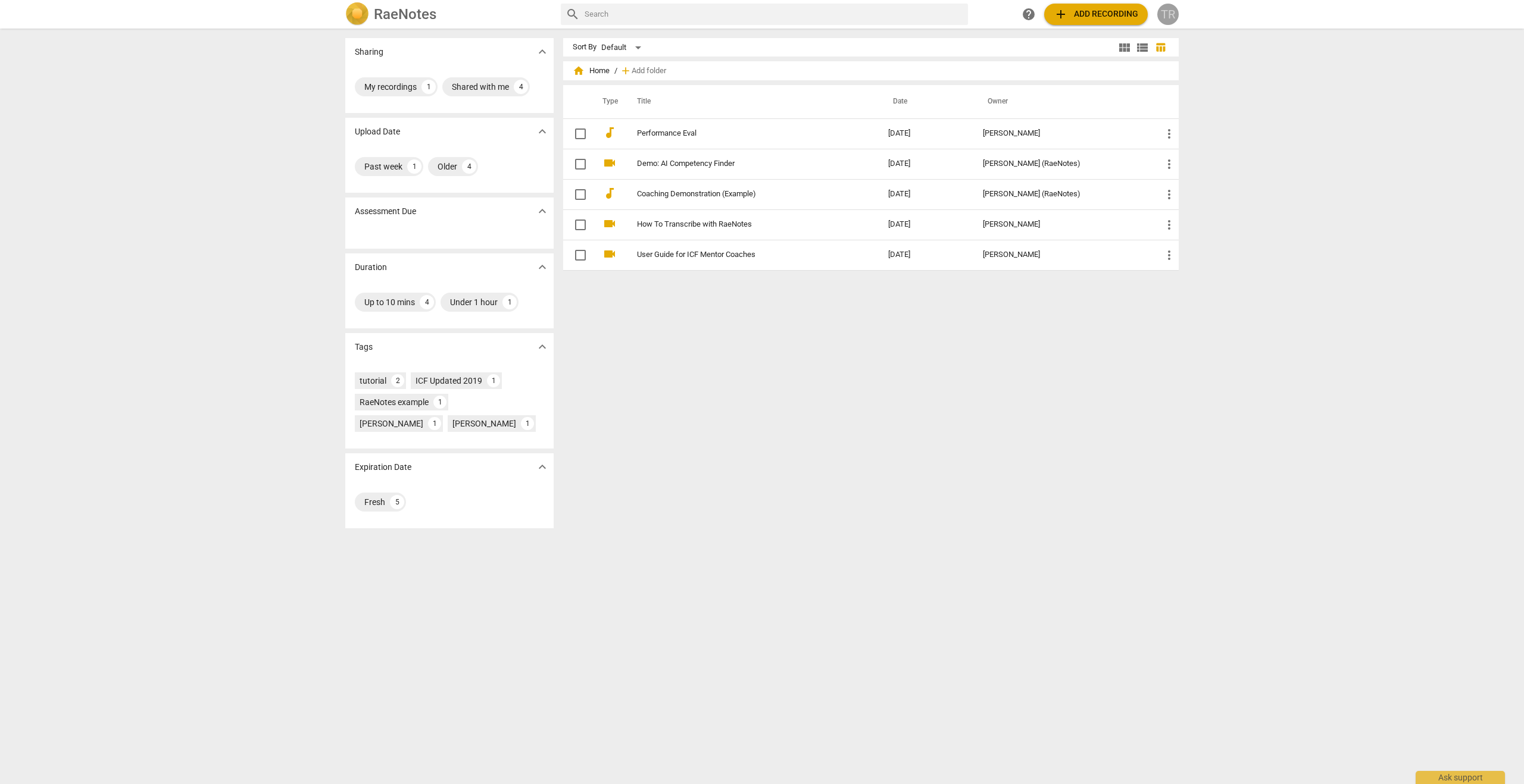
click at [1133, 19] on div "TR" at bounding box center [1168, 14] width 22 height 22
click at [1133, 329] on div at bounding box center [762, 392] width 1524 height 784
click at [395, 87] on div "My recordings" at bounding box center [391, 87] width 52 height 12
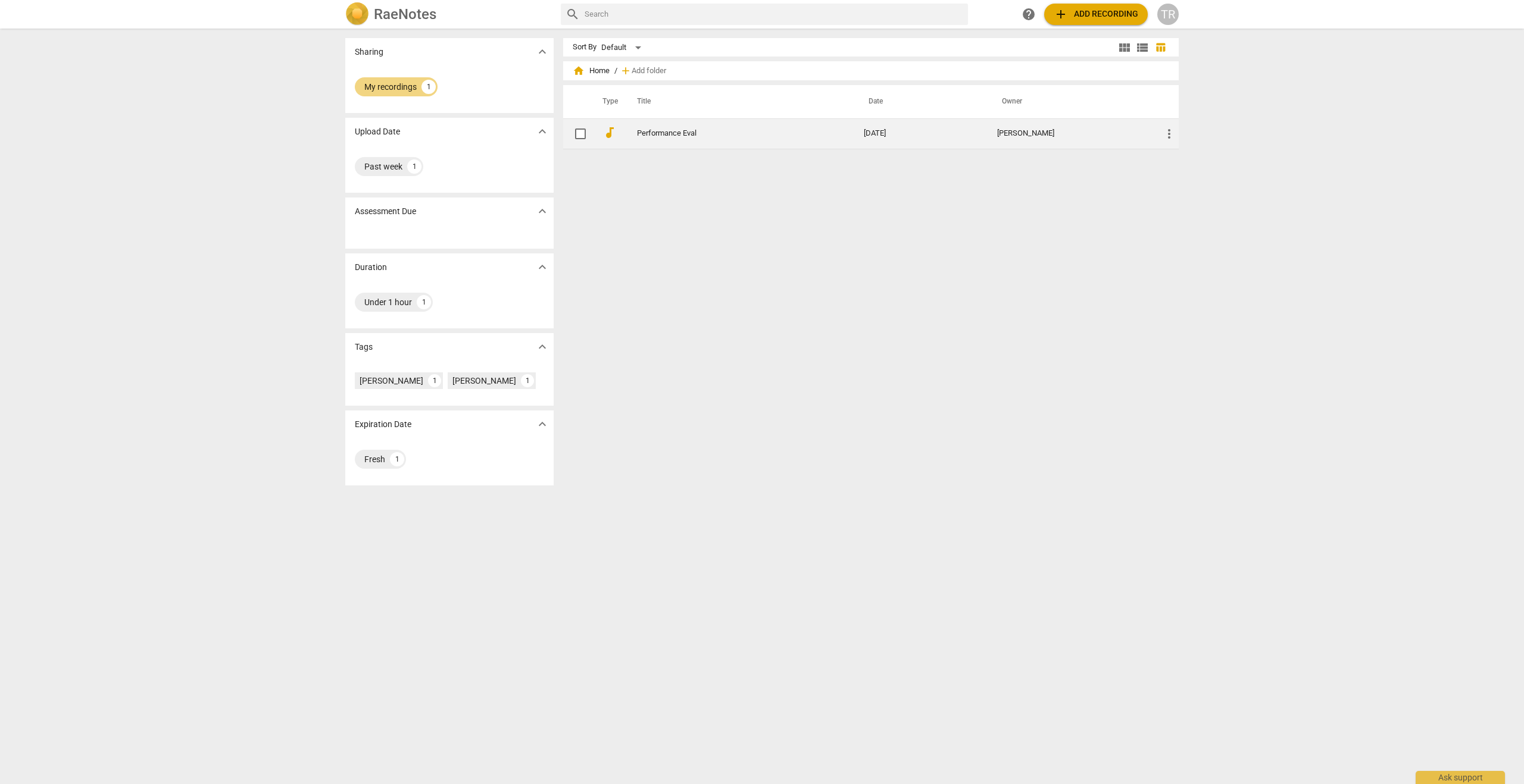
click at [1133, 134] on span "more_vert" at bounding box center [1168, 133] width 14 height 14
click at [763, 164] on div at bounding box center [762, 392] width 1524 height 784
click at [664, 133] on link "Performance Eval" at bounding box center [728, 133] width 184 height 9
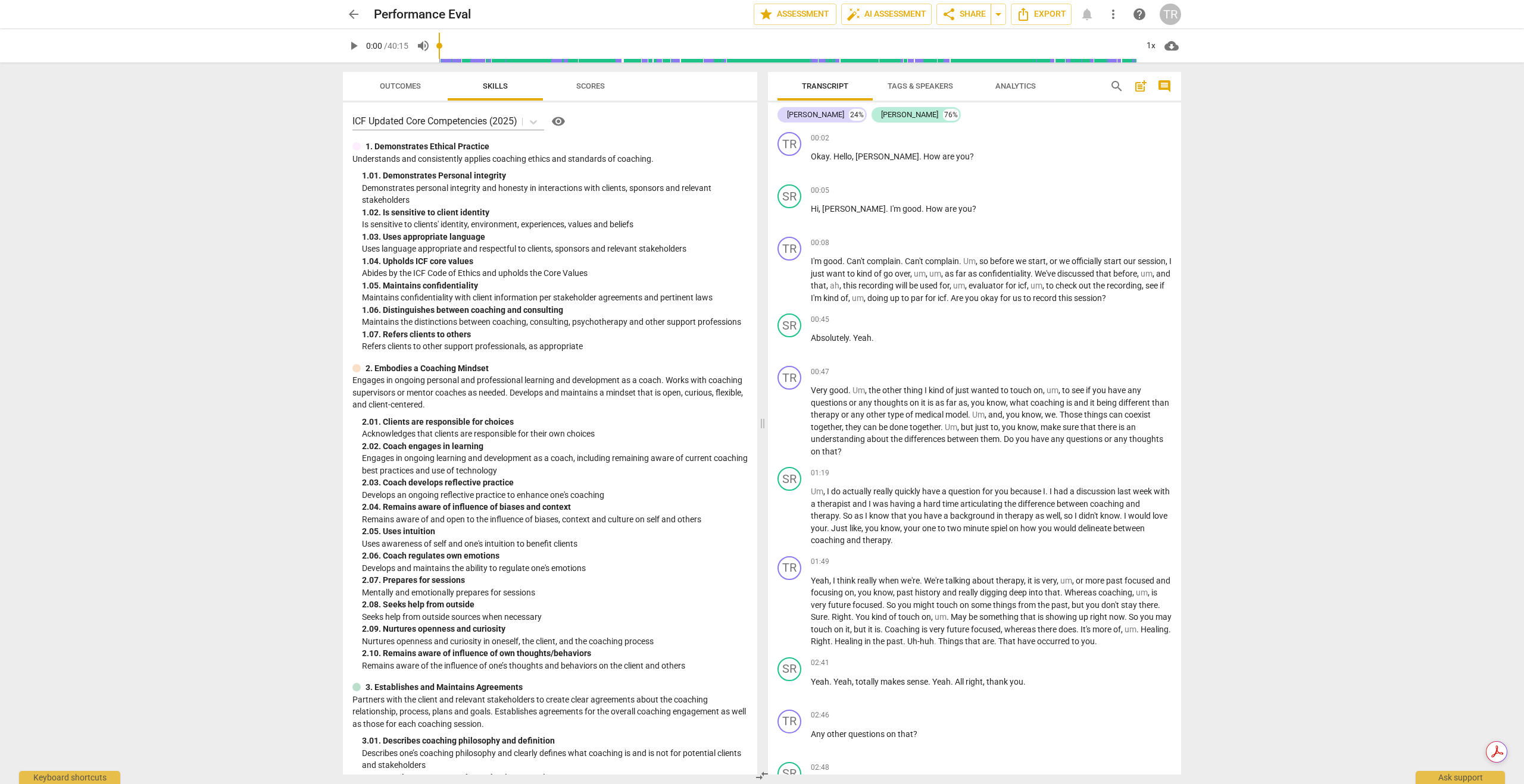
click at [1113, 13] on span "more_vert" at bounding box center [1112, 14] width 14 height 14
click at [878, 15] on div at bounding box center [762, 392] width 1524 height 784
click at [878, 15] on span "auto_fix_high AI Assessment" at bounding box center [886, 14] width 80 height 14
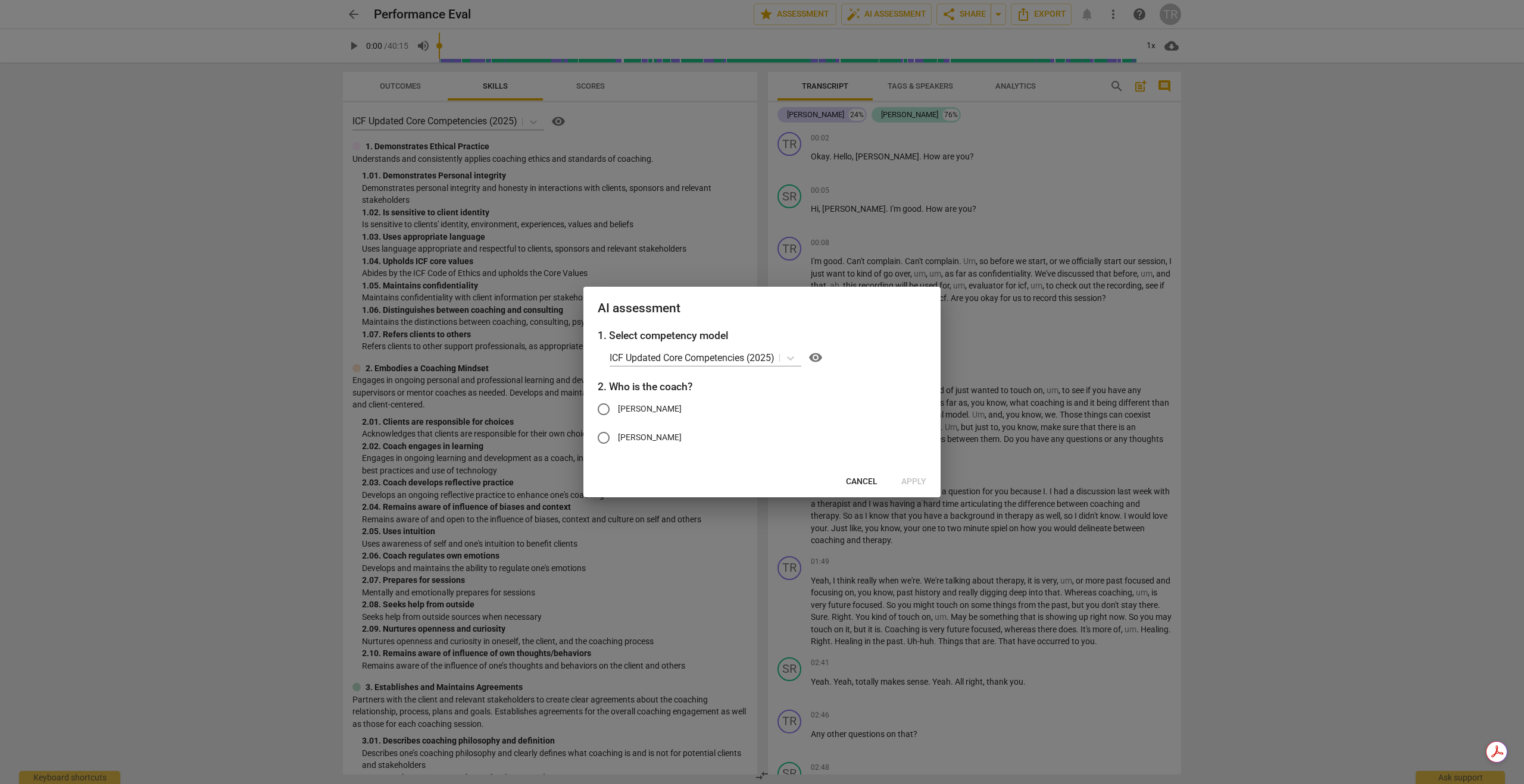
click at [602, 411] on input "[PERSON_NAME]" at bounding box center [603, 409] width 28 height 28
radio input "true"
click at [917, 473] on span "Apply" at bounding box center [914, 482] width 25 height 12
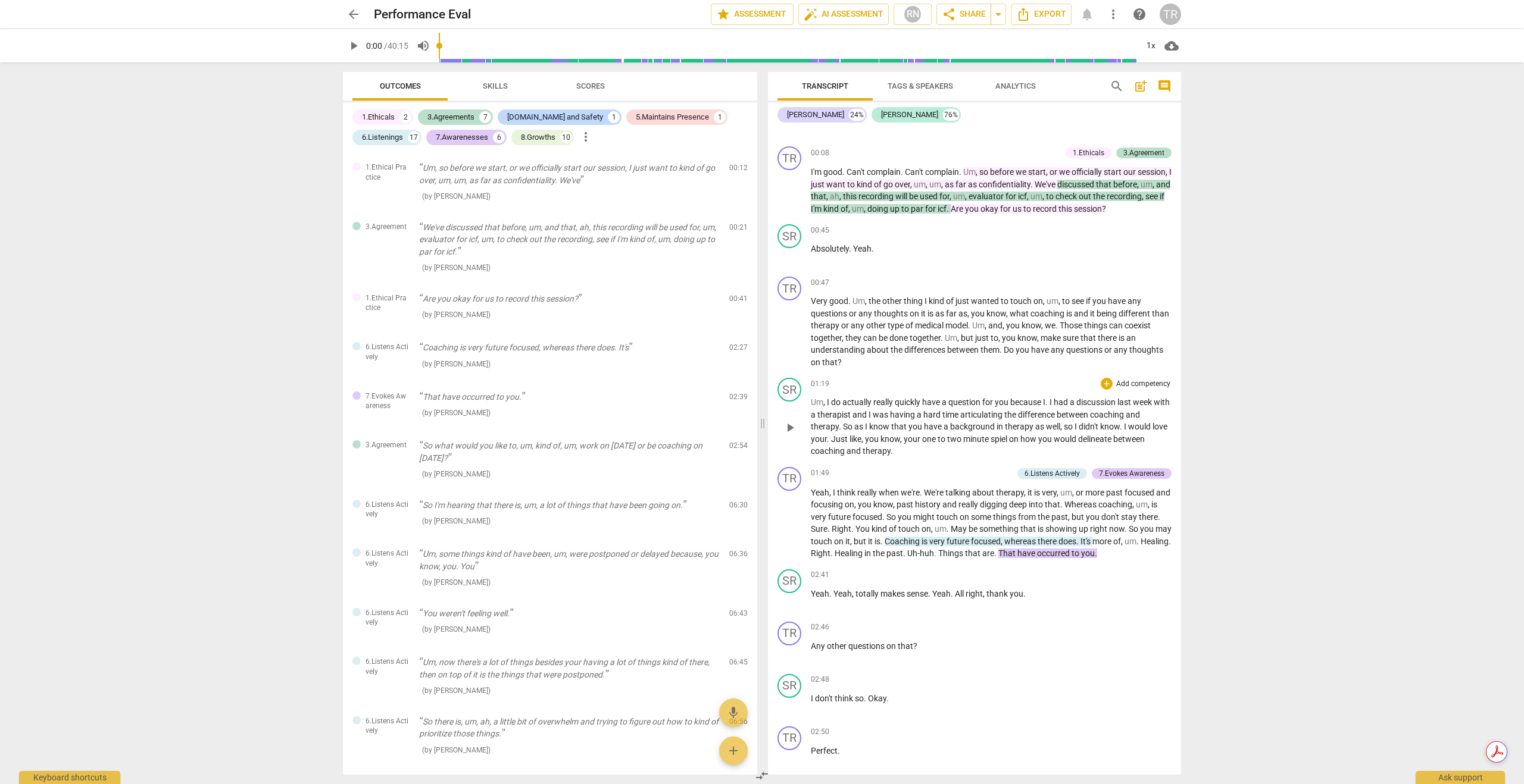
scroll to position [95, 0]
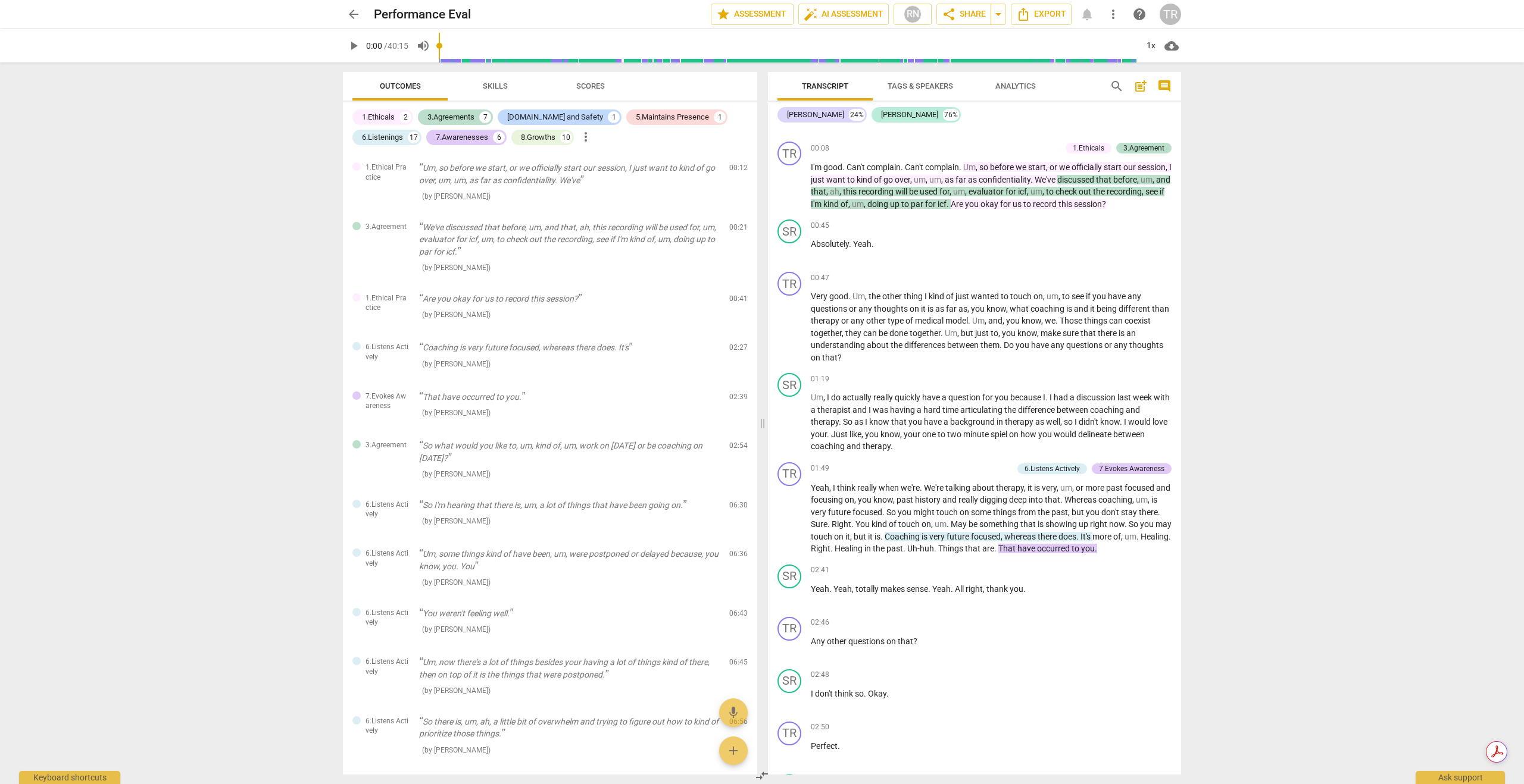
click at [587, 83] on span "Scores" at bounding box center [591, 86] width 28 height 9
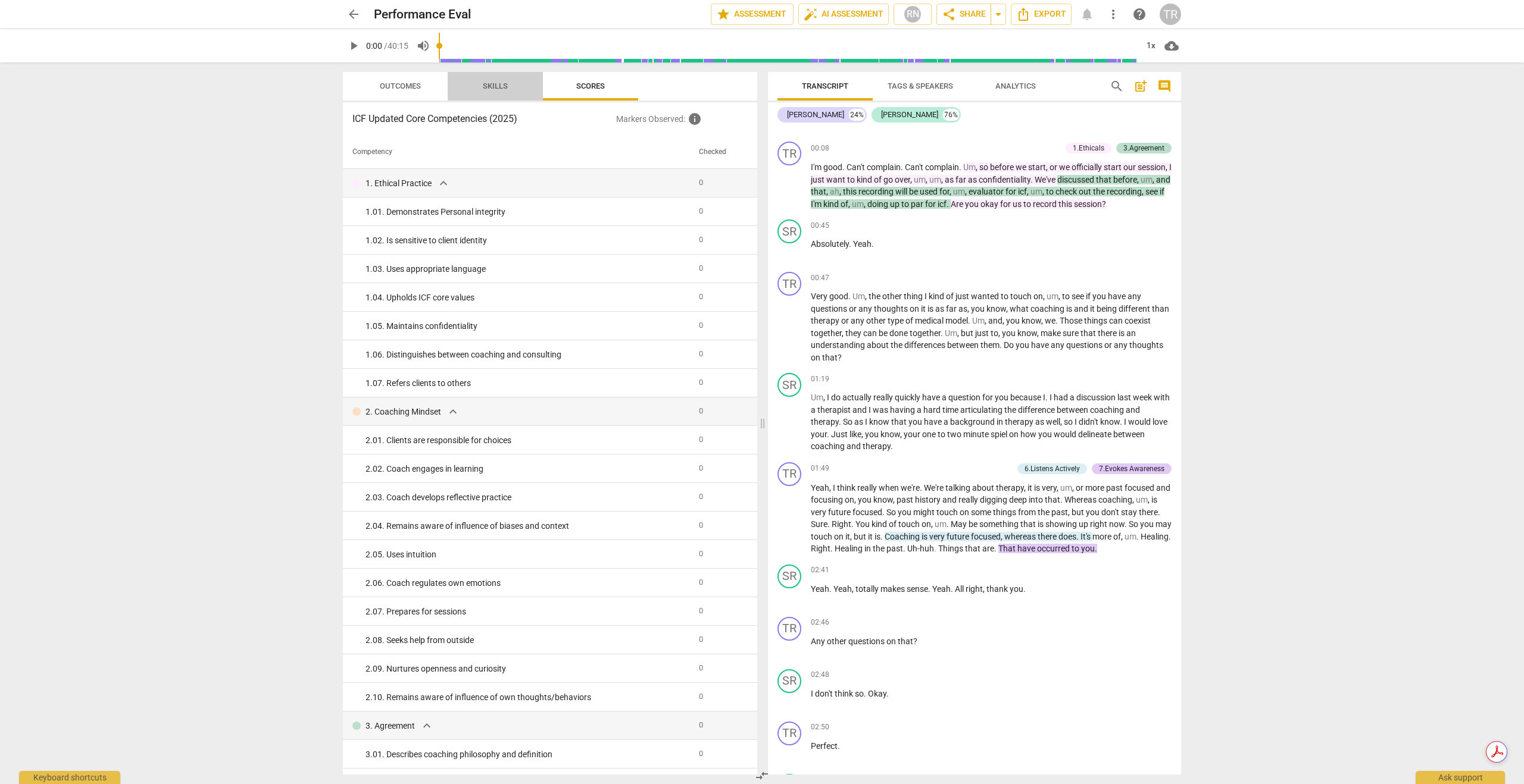
click at [481, 89] on span "Skills" at bounding box center [495, 86] width 54 height 16
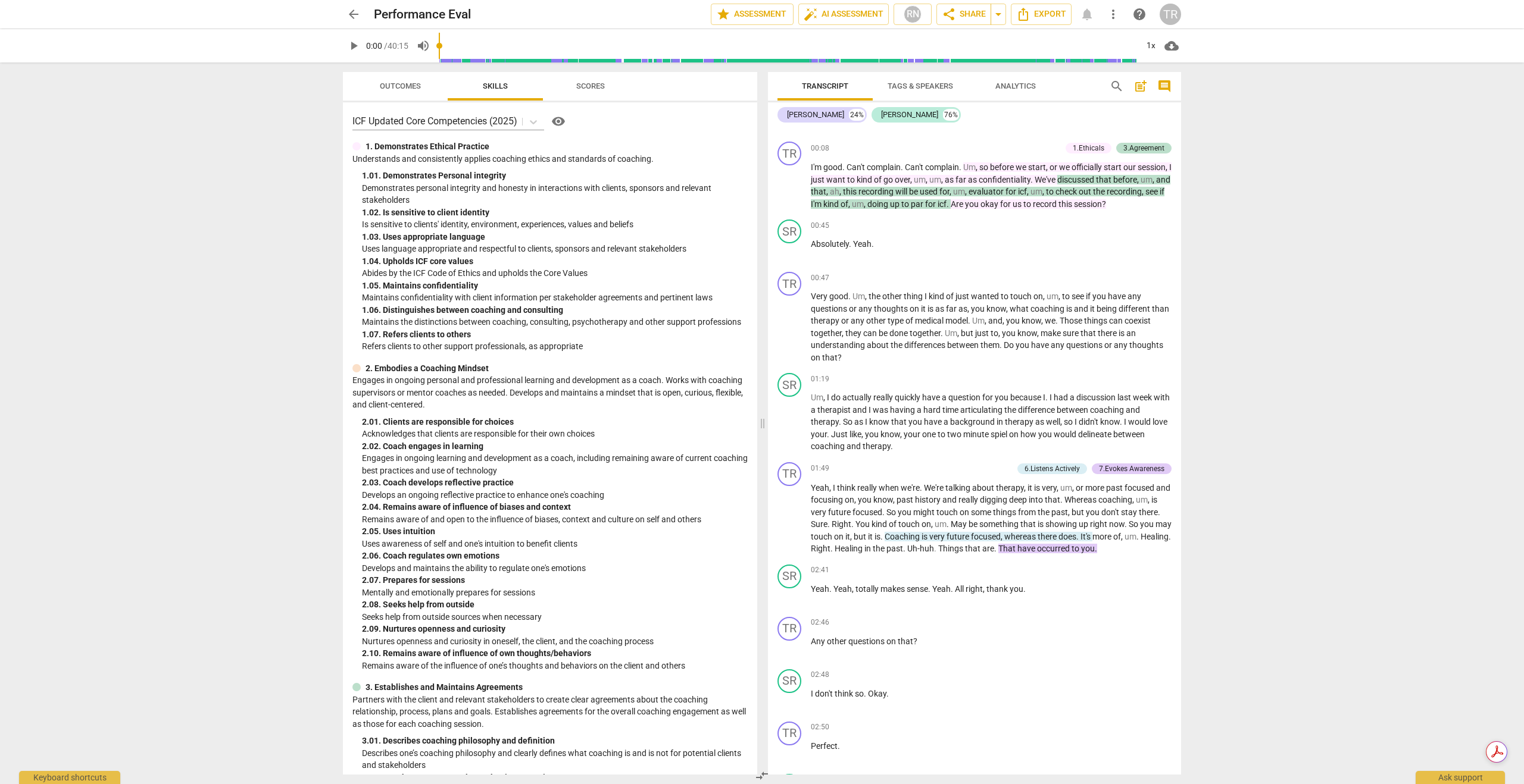
click at [397, 83] on span "Outcomes" at bounding box center [400, 86] width 41 height 9
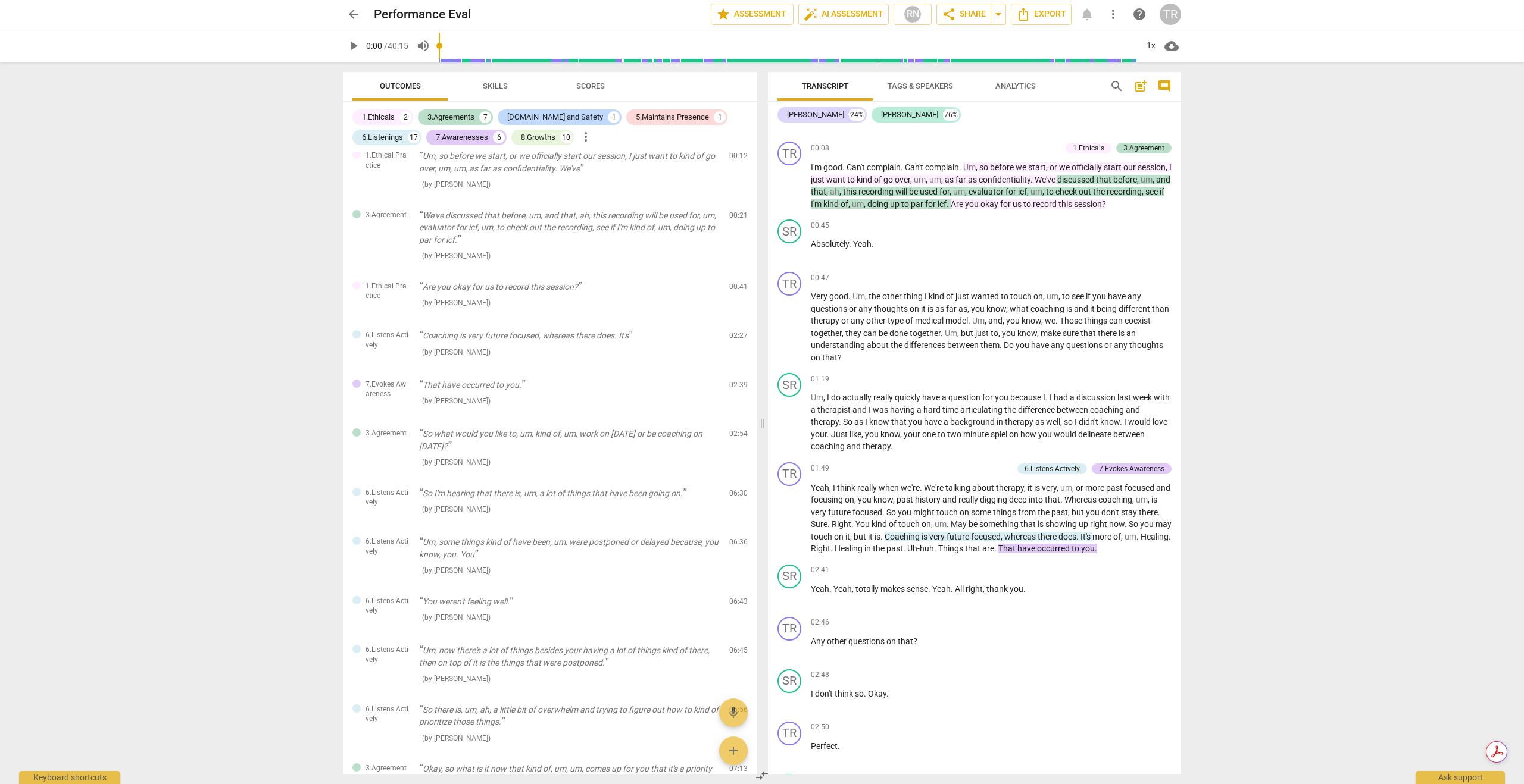
scroll to position [0, 0]
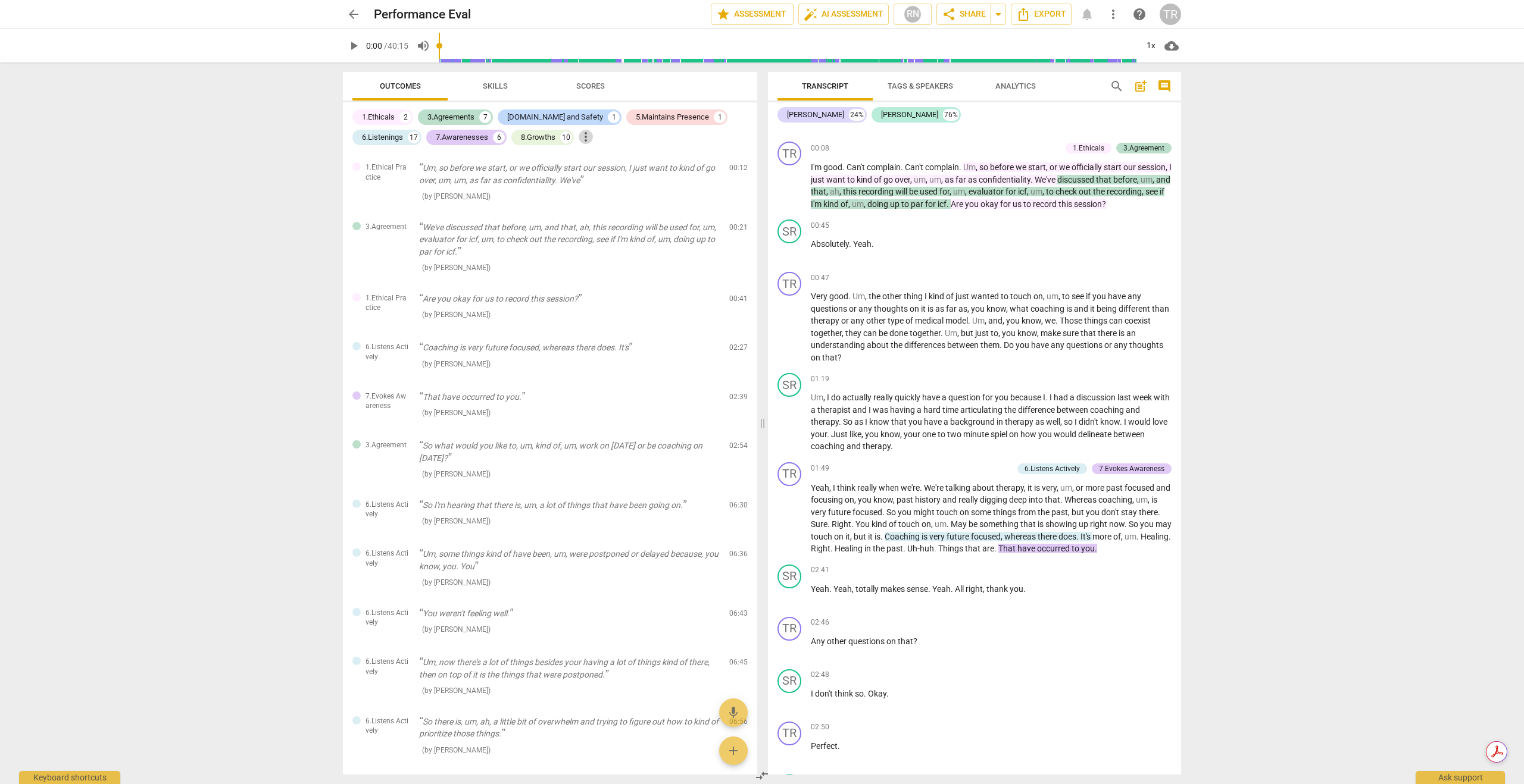
click at [588, 134] on span "more_vert" at bounding box center [585, 136] width 14 height 14
click at [506, 234] on div at bounding box center [762, 392] width 1524 height 784
click at [503, 84] on span "Skills" at bounding box center [495, 86] width 25 height 9
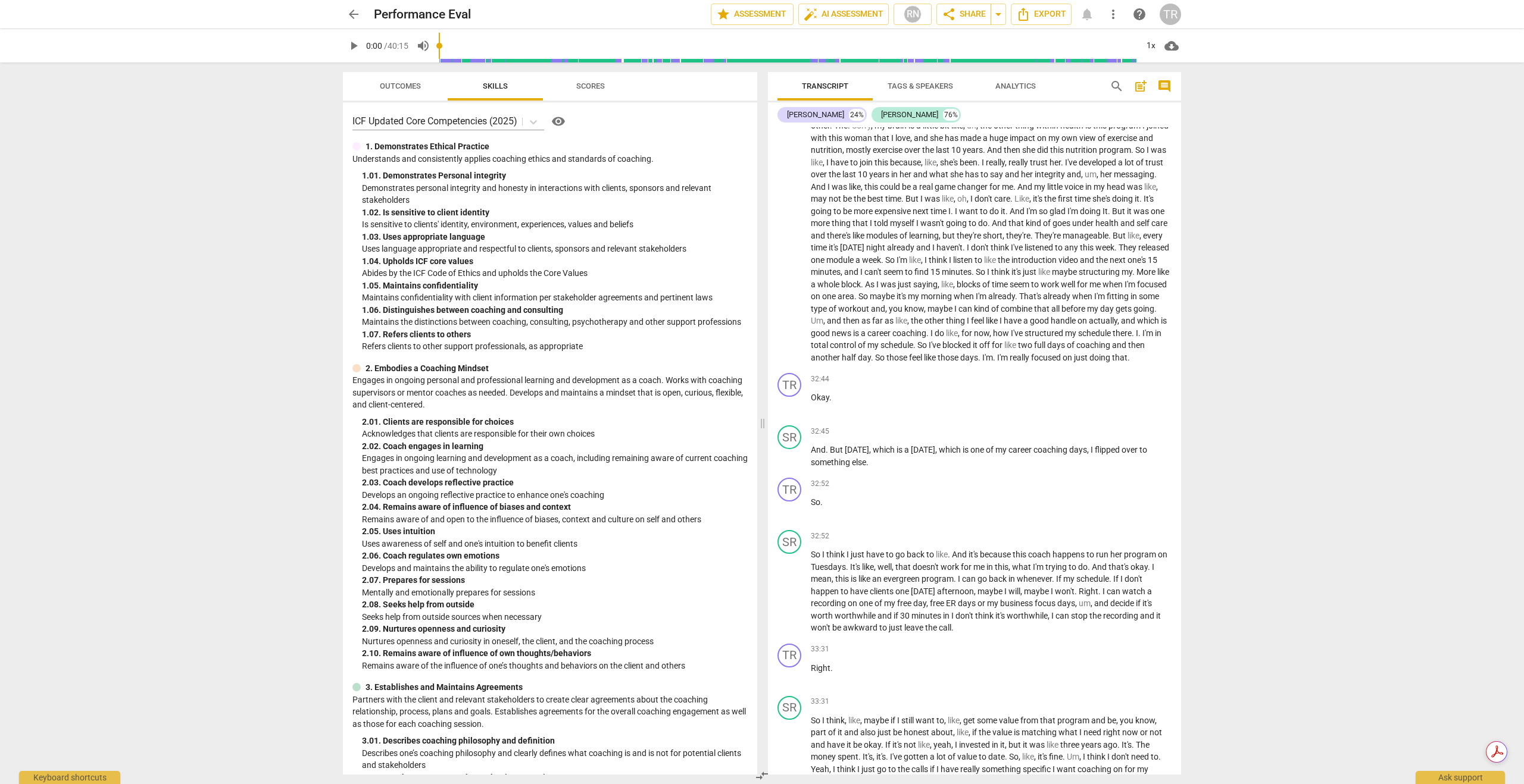
click at [942, 85] on span "Tags & Speakers" at bounding box center [920, 86] width 66 height 9
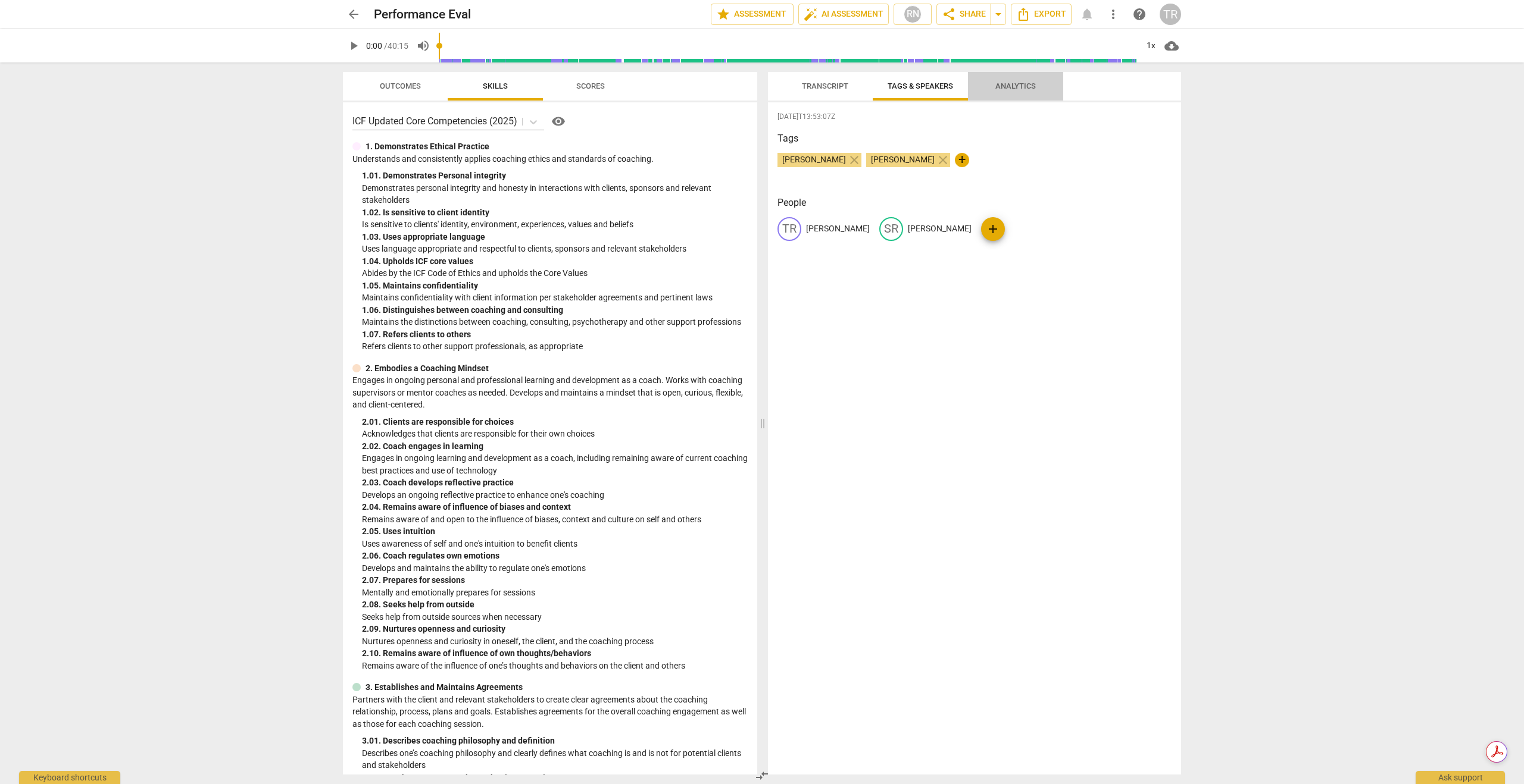
click at [1007, 84] on span "Analytics" at bounding box center [1016, 86] width 40 height 9
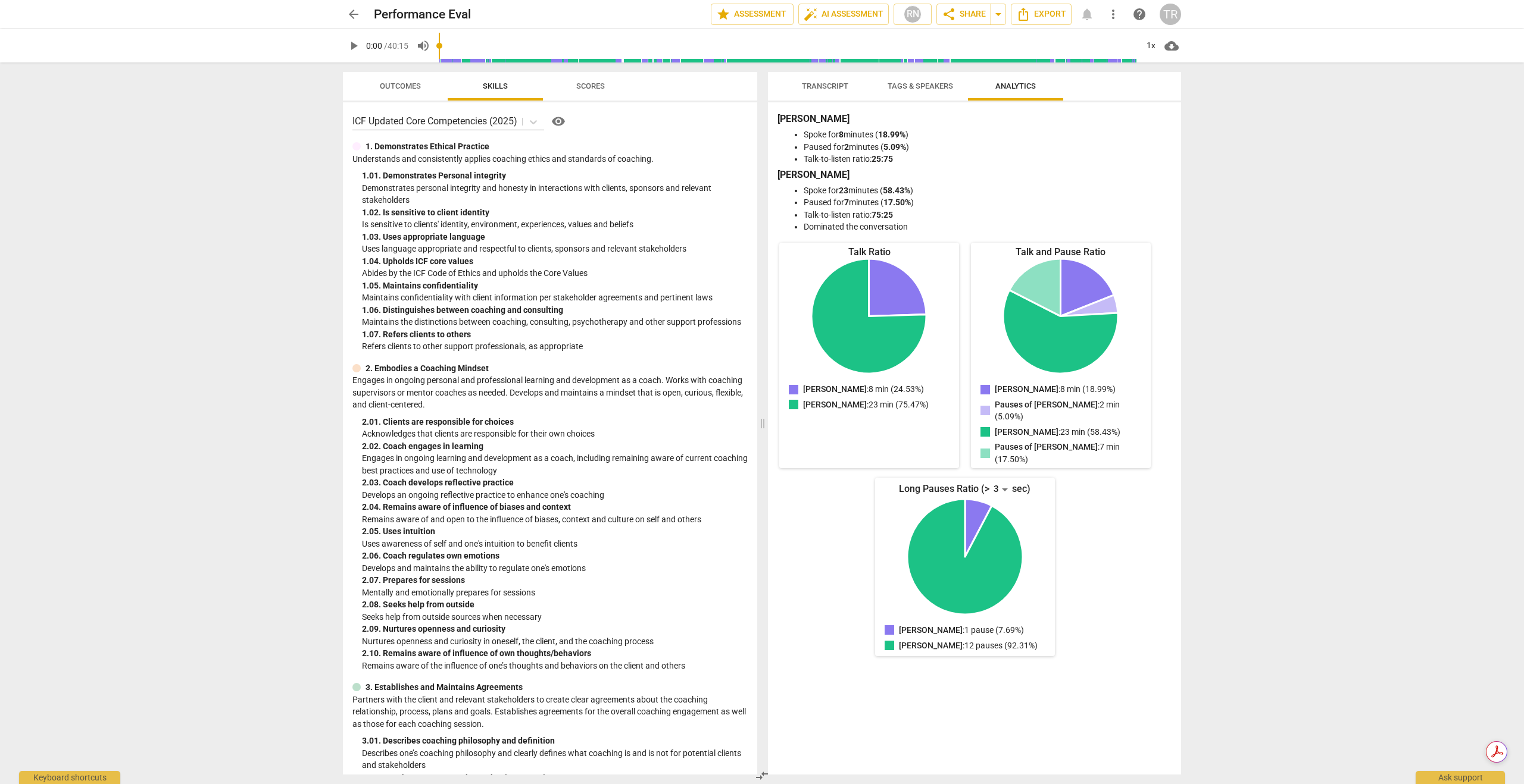
click at [814, 87] on span "Transcript" at bounding box center [825, 86] width 46 height 9
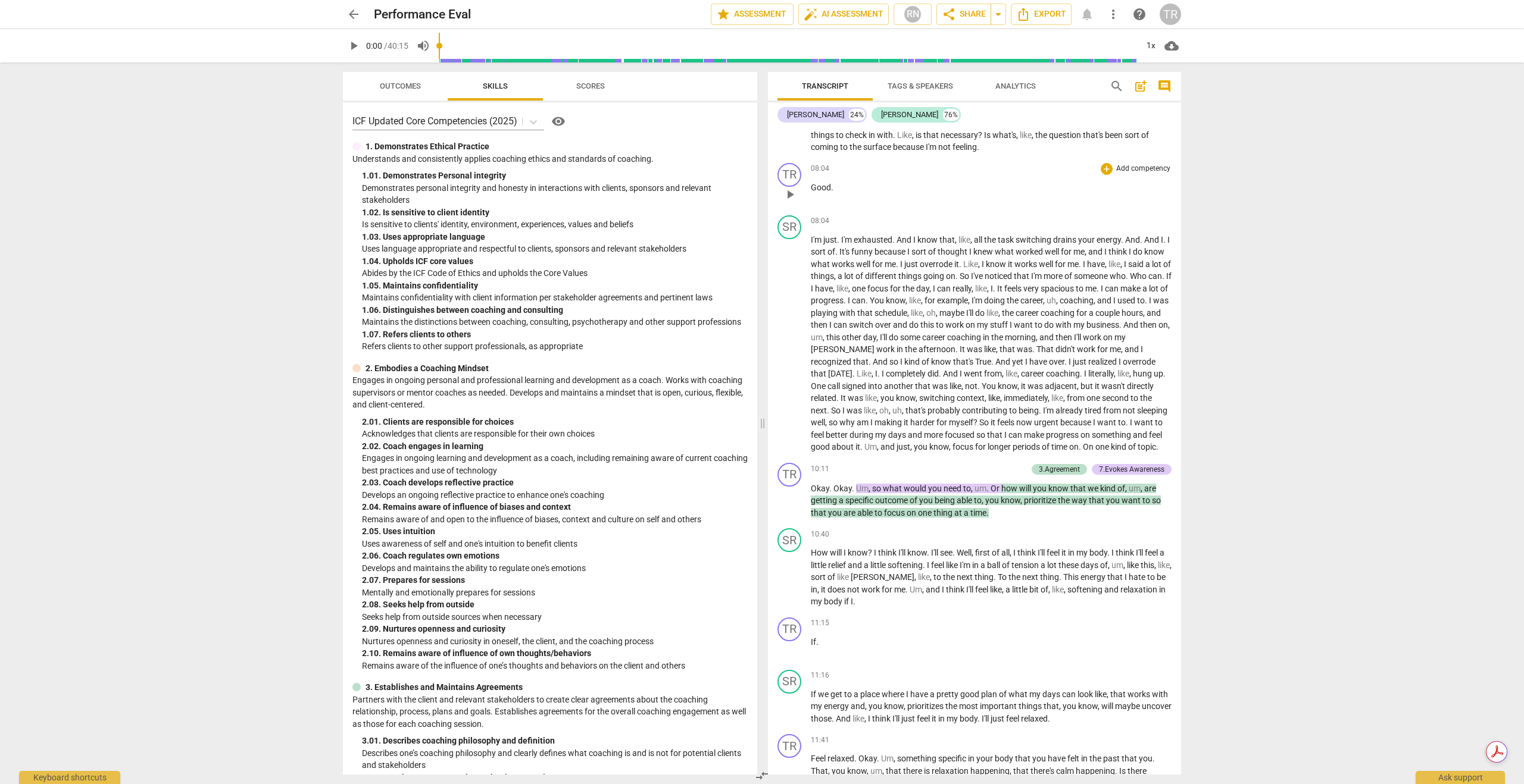
scroll to position [1602, 0]
click at [537, 118] on icon at bounding box center [533, 122] width 12 height 12
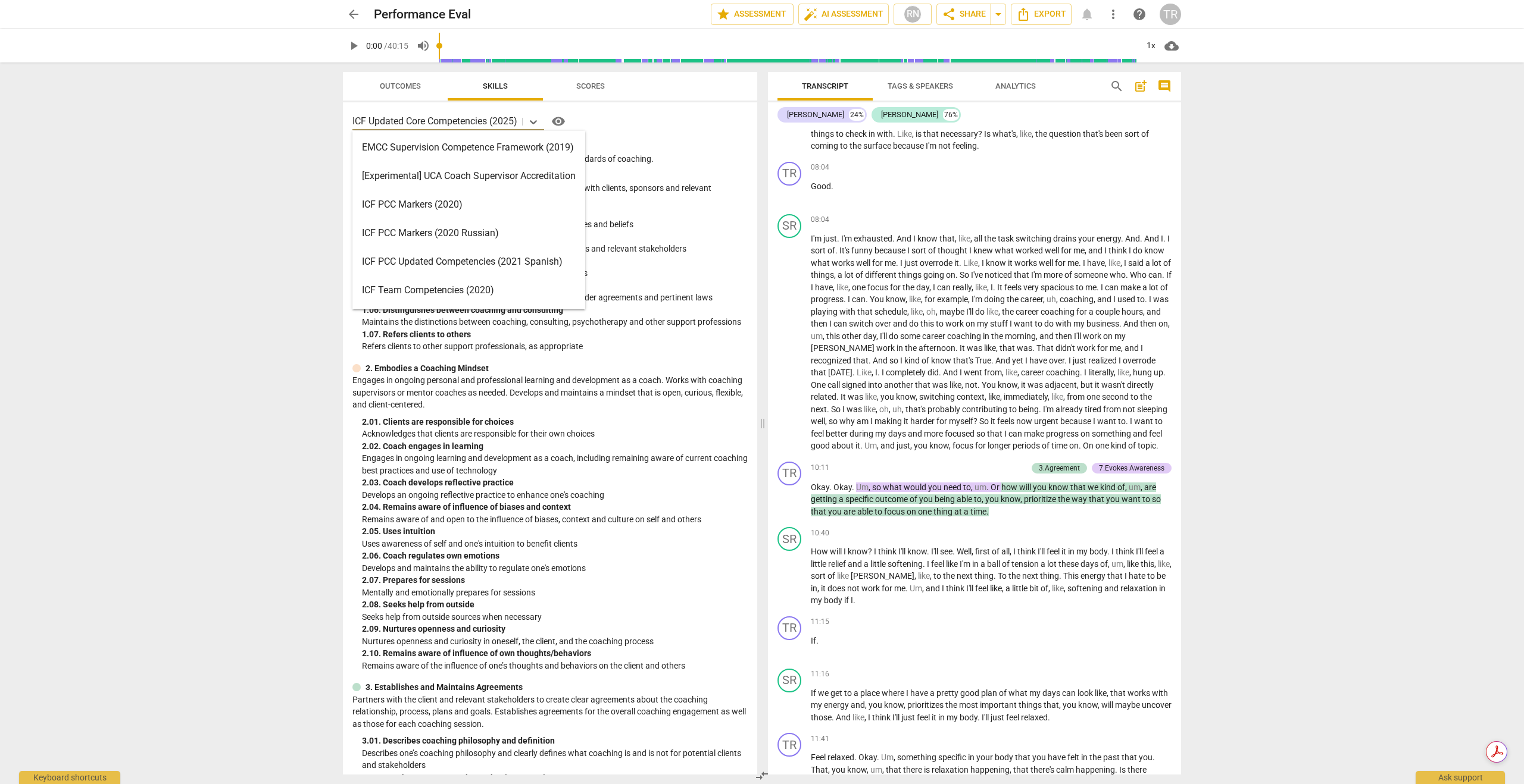
click at [411, 203] on div "ICF PCC Markers (2020)" at bounding box center [469, 204] width 233 height 28
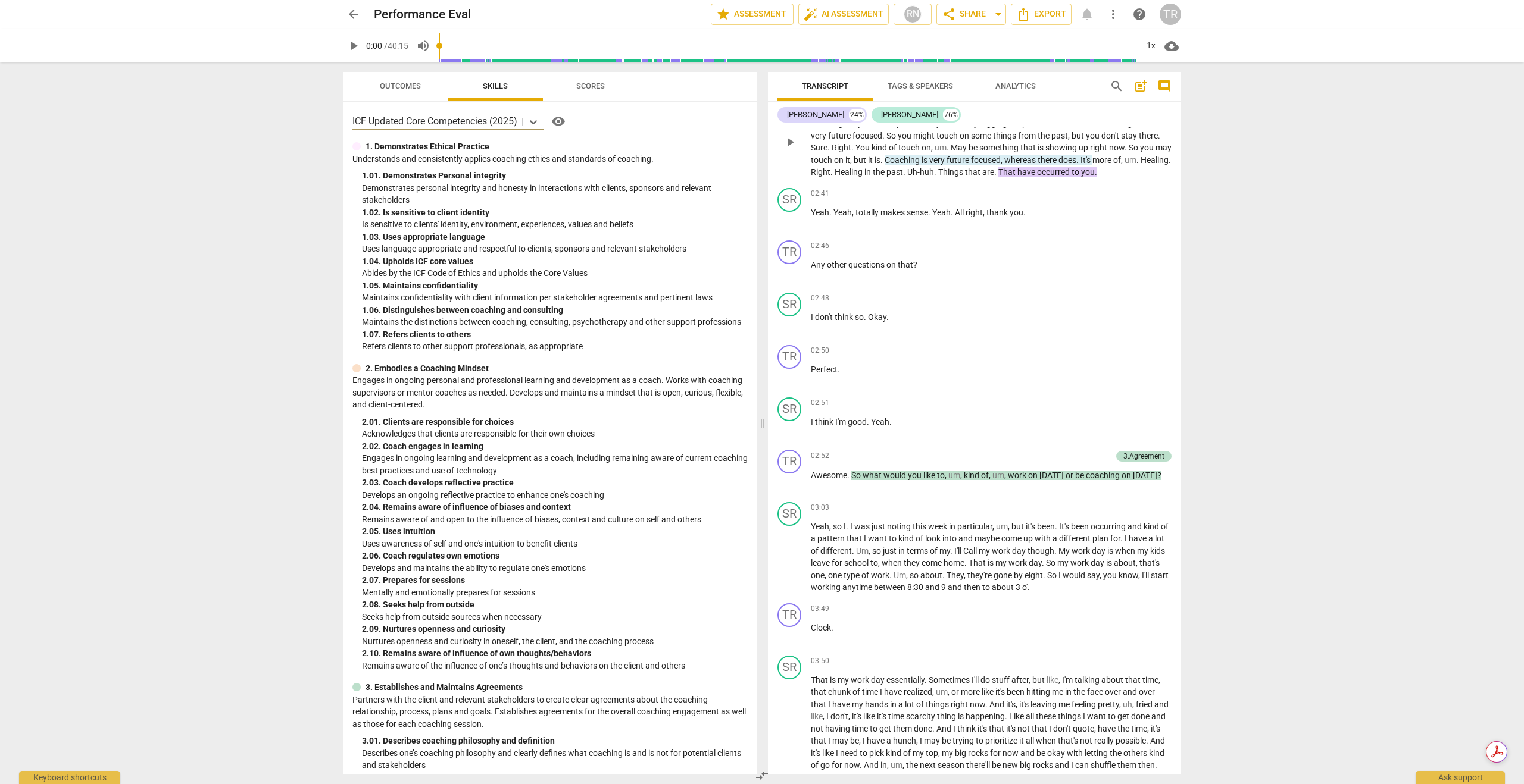
scroll to position [0, 0]
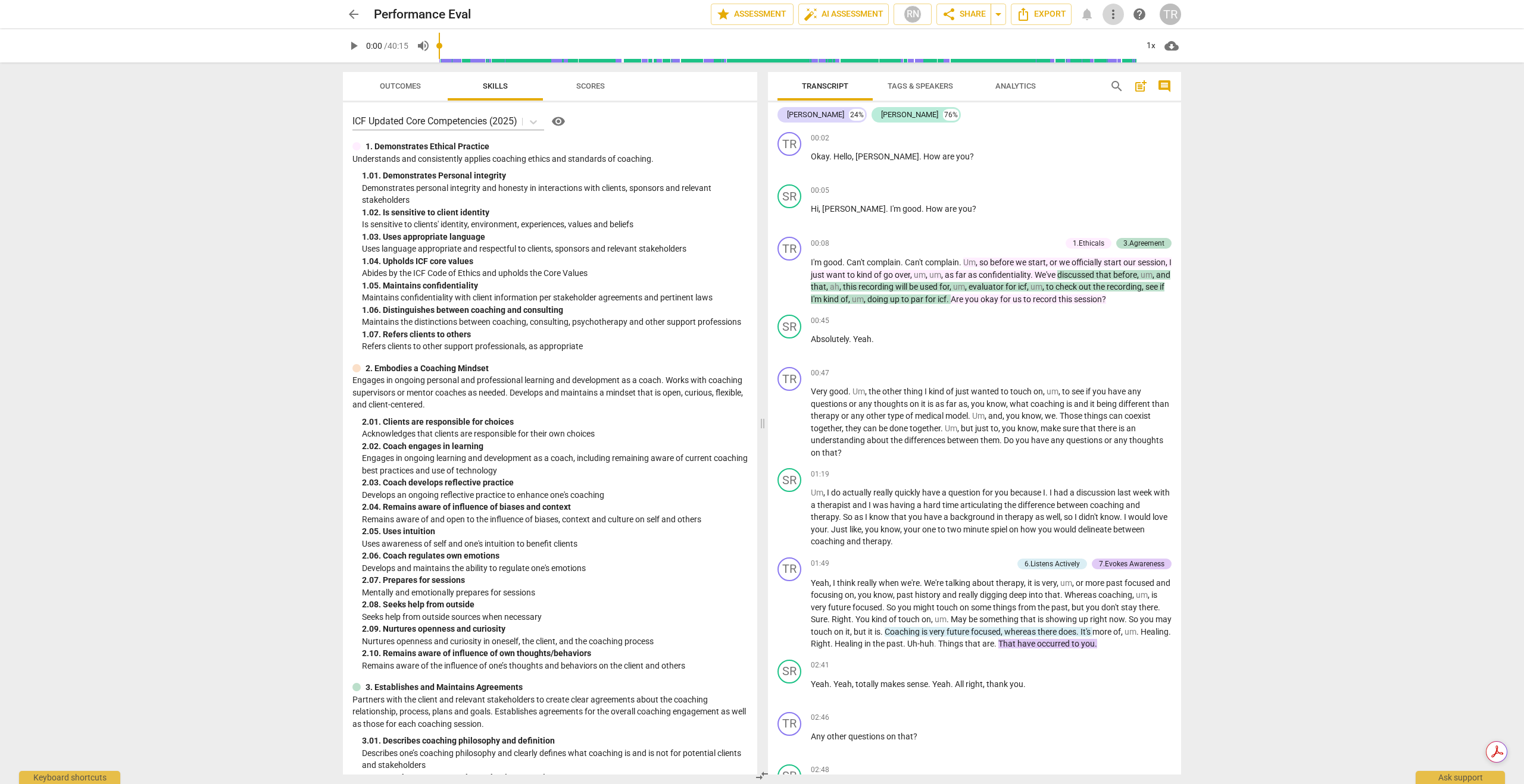
click at [1112, 17] on span "more_vert" at bounding box center [1112, 14] width 14 height 14
click at [1133, 57] on div "file_copy Make a clean copy" at bounding box center [1170, 57] width 117 height 28
click at [1116, 10] on span "more_vert" at bounding box center [1112, 14] width 14 height 14
click at [1133, 23] on div "file_copy Make a copy" at bounding box center [1170, 28] width 117 height 28
click at [862, 21] on span "close" at bounding box center [864, 17] width 14 height 14
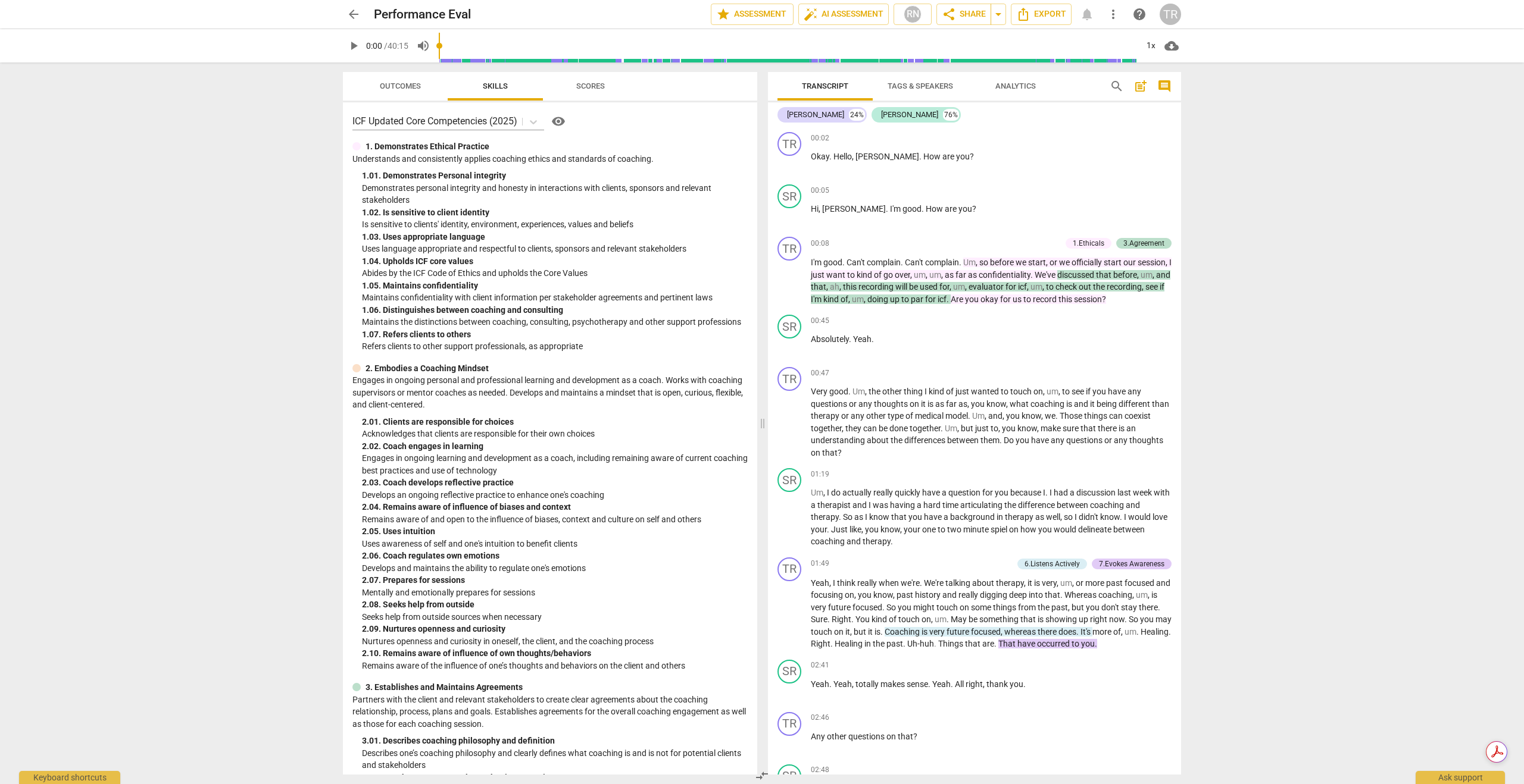
click at [1107, 17] on span "more_vert" at bounding box center [1112, 14] width 14 height 14
click at [968, 204] on div at bounding box center [762, 392] width 1524 height 784
click at [398, 86] on span "Outcomes" at bounding box center [400, 86] width 41 height 9
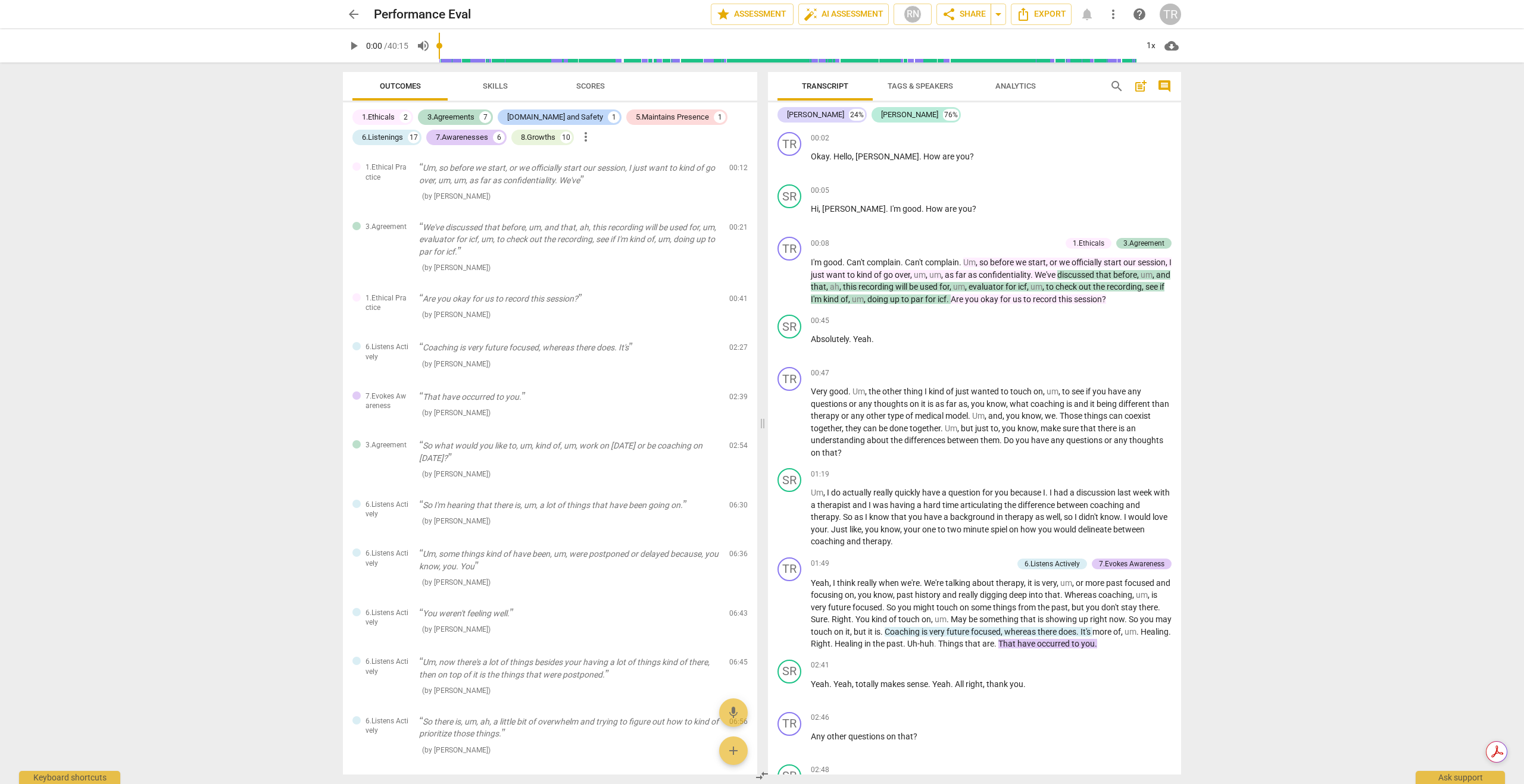
click at [503, 84] on span "Skills" at bounding box center [495, 86] width 25 height 9
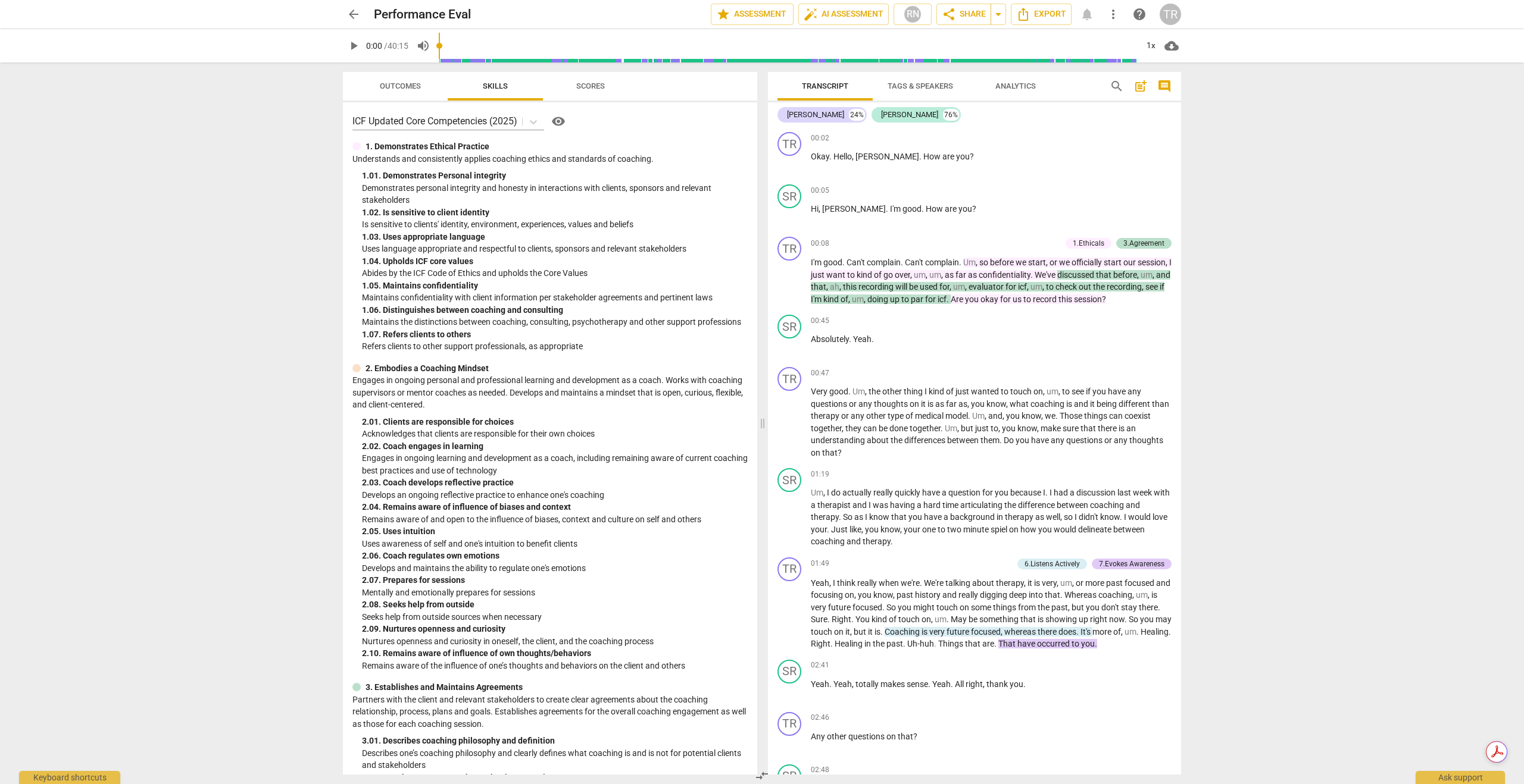
click at [564, 121] on span "visibility" at bounding box center [558, 121] width 14 height 14
click at [594, 96] on button "Scores" at bounding box center [591, 86] width 95 height 28
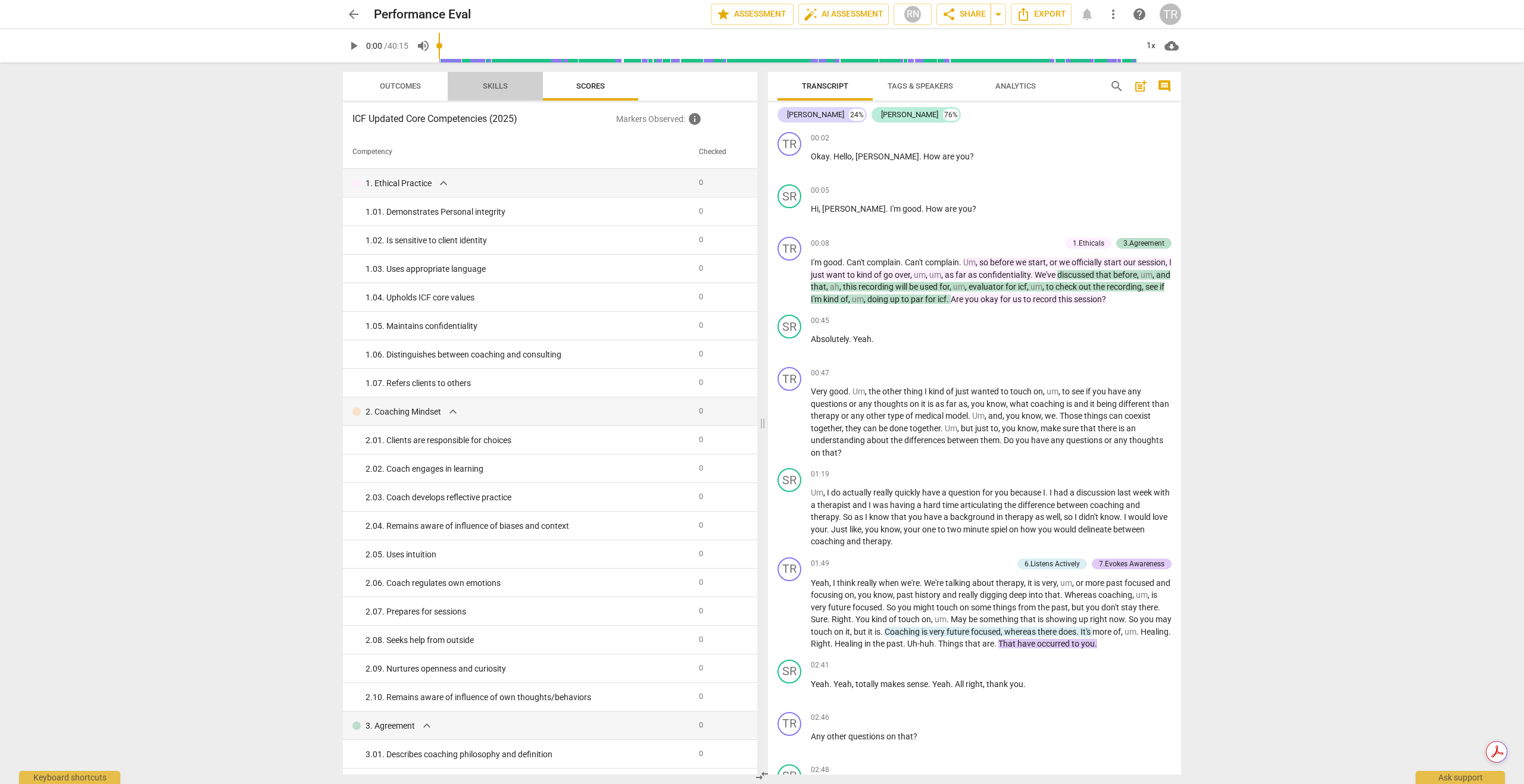
click at [520, 90] on span "Skills" at bounding box center [495, 86] width 54 height 16
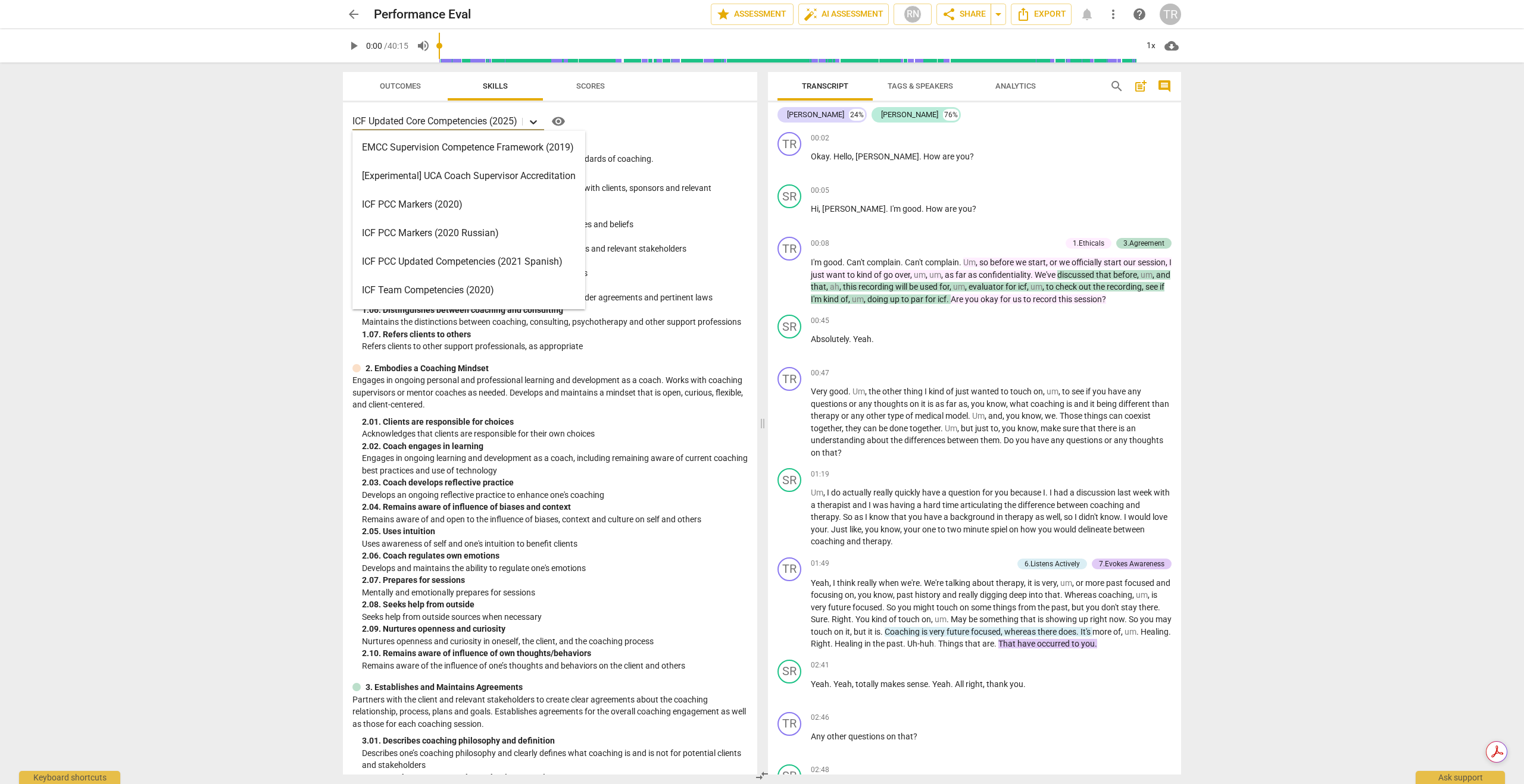
click at [537, 121] on icon at bounding box center [534, 122] width 7 height 4
click at [406, 210] on div "ICF PCC Markers (2020)" at bounding box center [469, 204] width 233 height 28
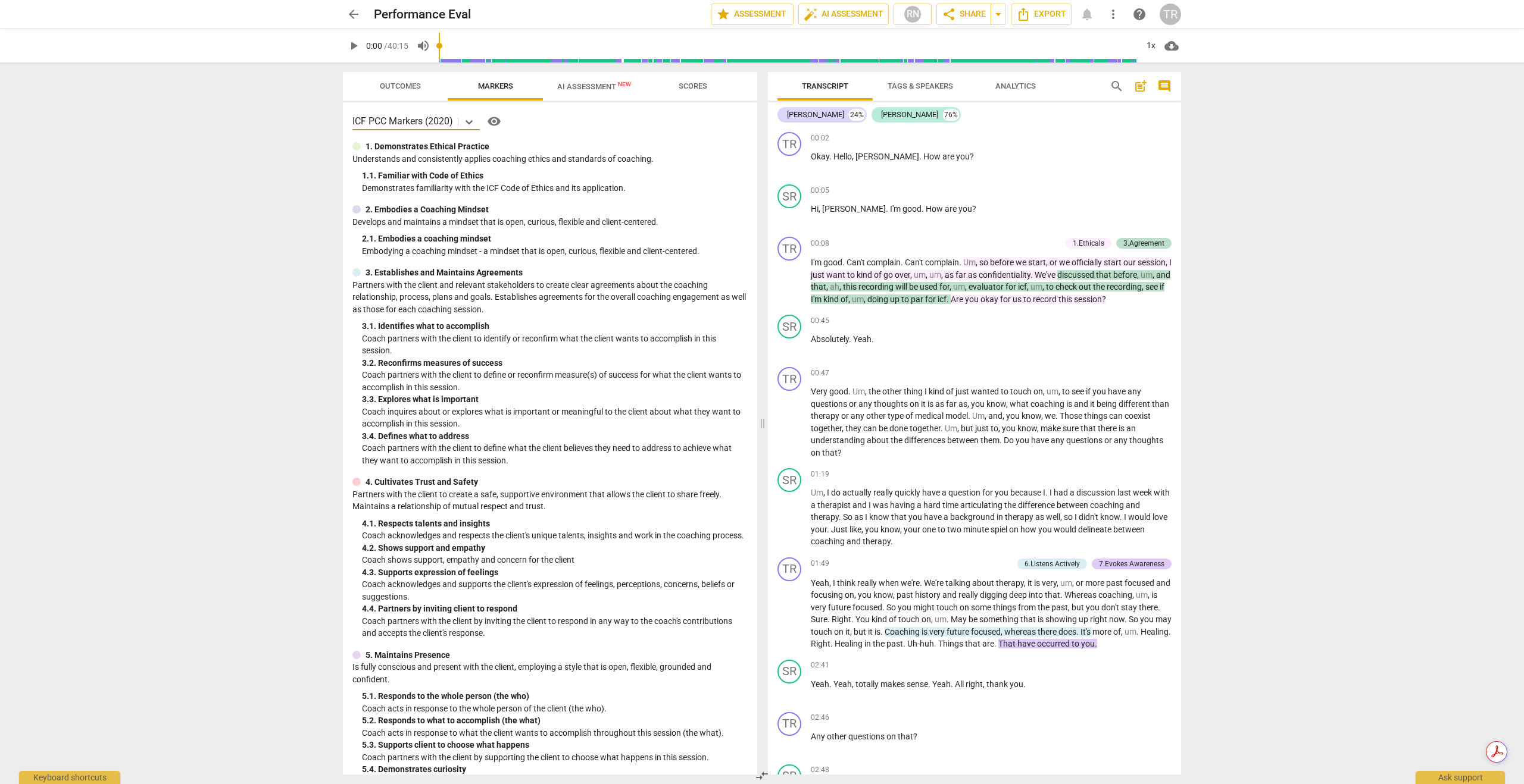
click at [1120, 16] on span "more_vert" at bounding box center [1113, 14] width 22 height 14
click at [608, 199] on div at bounding box center [762, 392] width 1524 height 784
click at [607, 86] on span "AI Assessment New" at bounding box center [593, 86] width 74 height 9
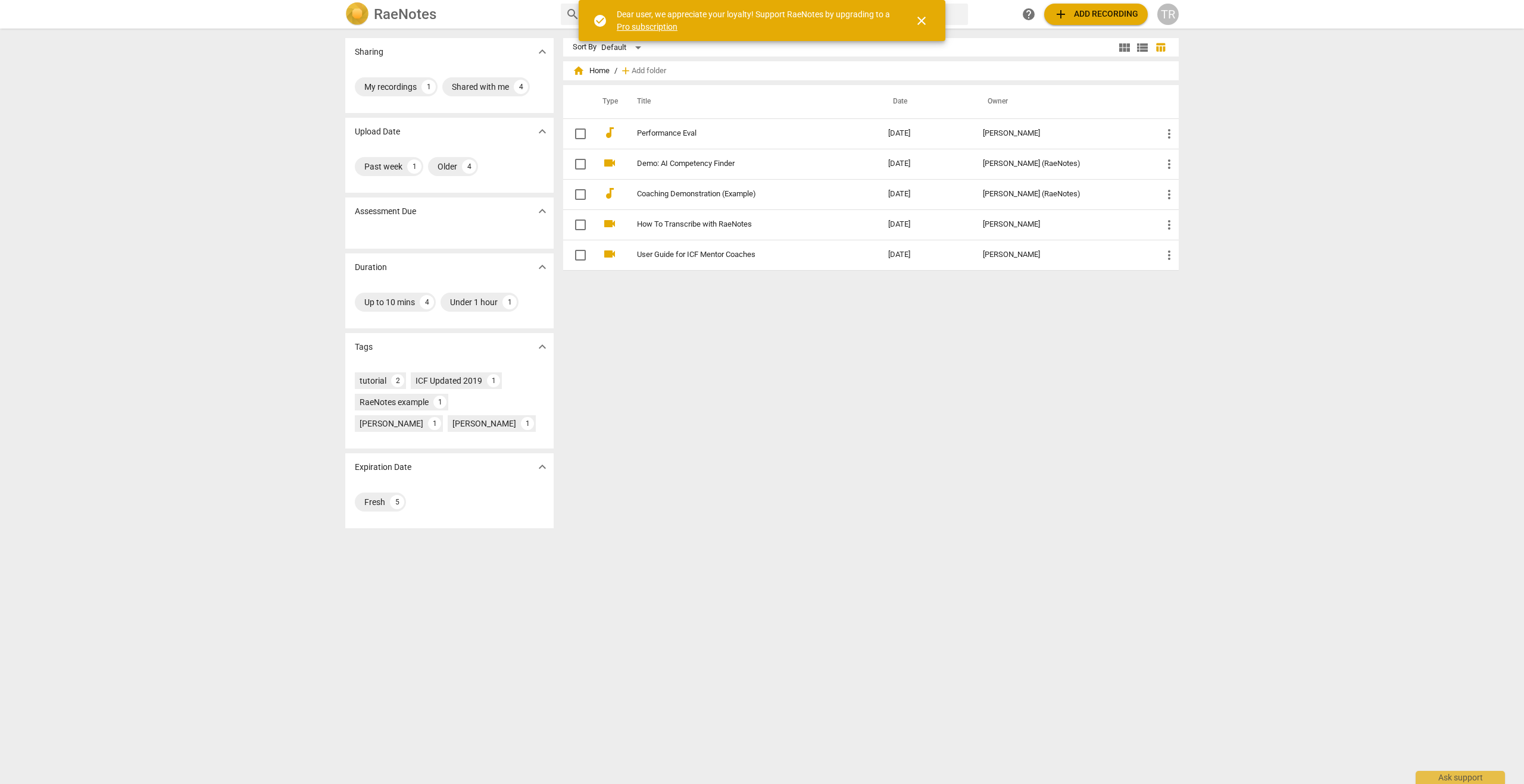
click at [1167, 20] on div "TR" at bounding box center [1168, 14] width 22 height 22
click at [1194, 284] on li "Logout" at bounding box center [1202, 288] width 90 height 28
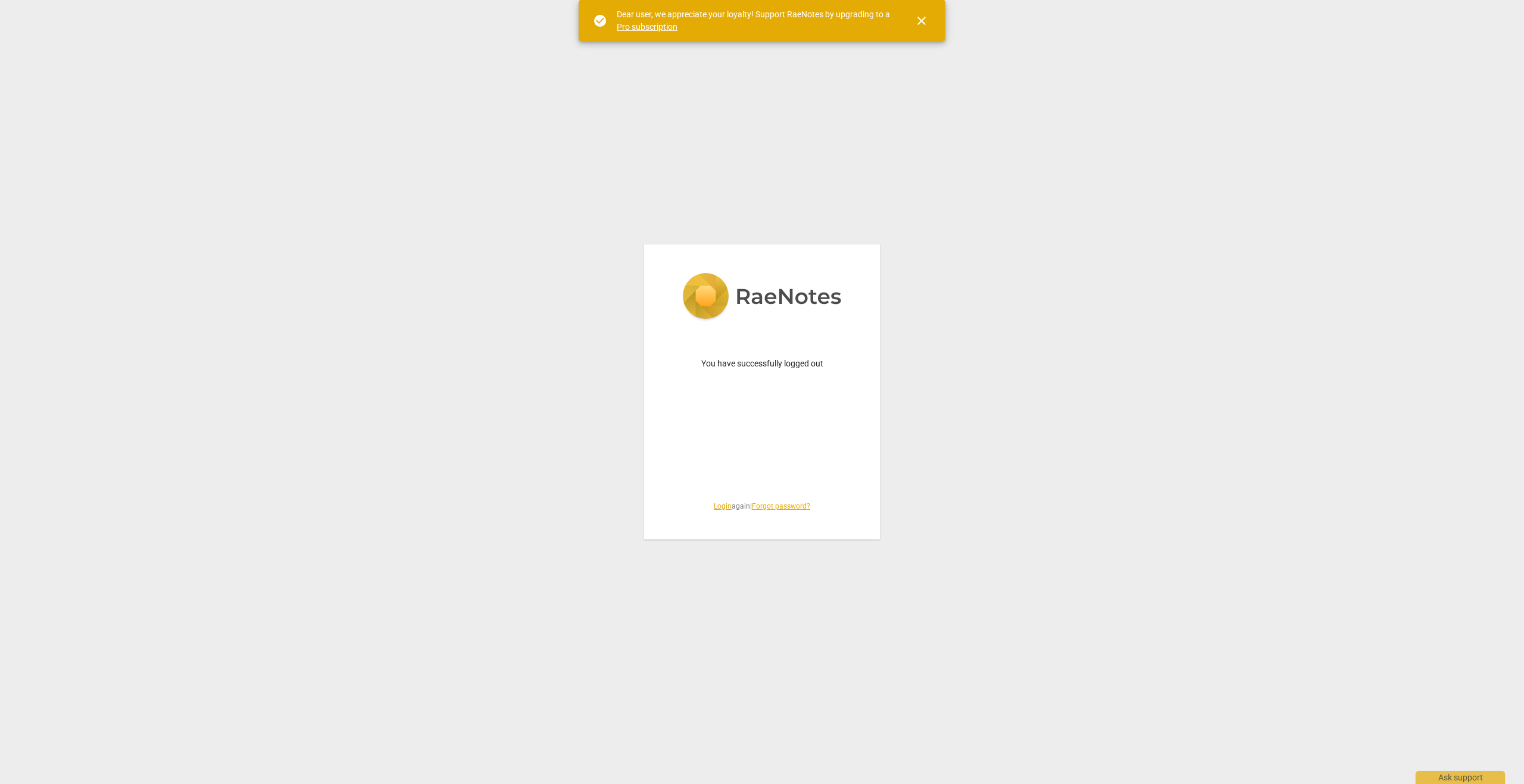
click at [920, 23] on span "close" at bounding box center [921, 20] width 14 height 14
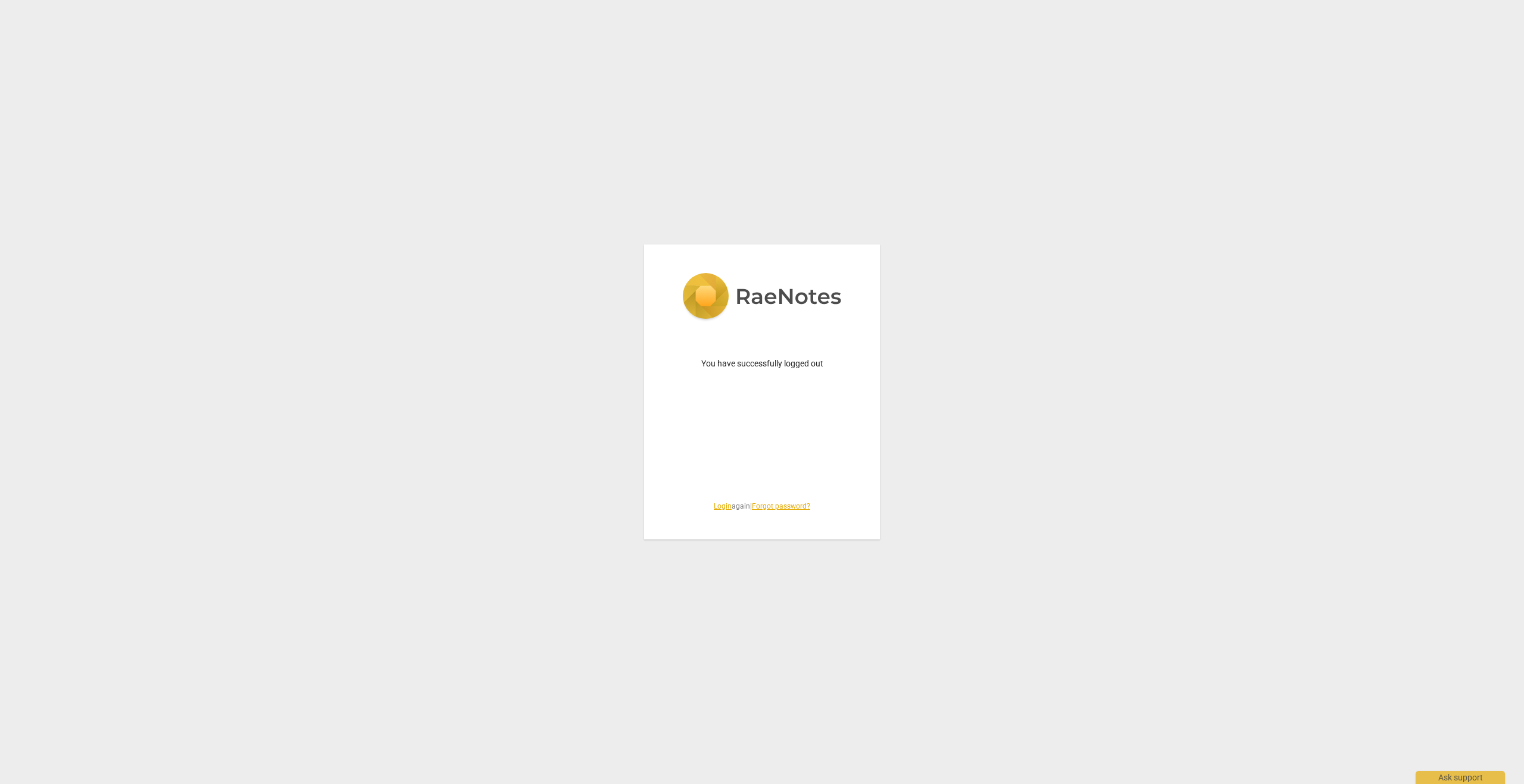
click at [722, 506] on link "Login" at bounding box center [722, 506] width 18 height 8
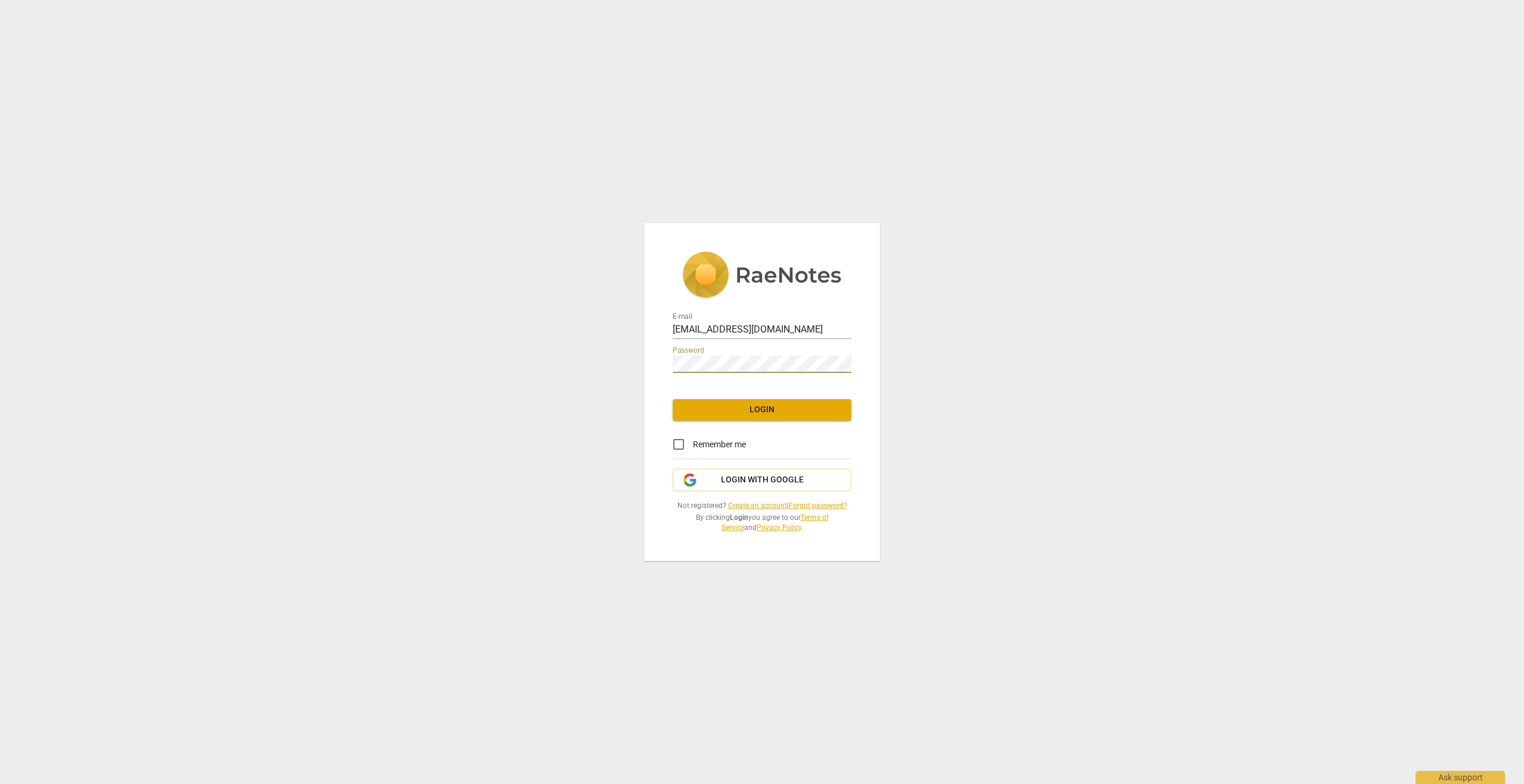
click at [669, 350] on div "E-mail drtracy@kamacoach.com Password Login Remember me Login with Google Not r…" at bounding box center [762, 391] width 236 height 338
drag, startPoint x: 791, startPoint y: 331, endPoint x: 703, endPoint y: 329, distance: 88.0
click at [703, 329] on input "[EMAIL_ADDRESS][DOMAIN_NAME]" at bounding box center [761, 330] width 178 height 17
type input "[EMAIL_ADDRESS][DOMAIN_NAME]"
click at [747, 411] on span "Login" at bounding box center [762, 410] width 160 height 12
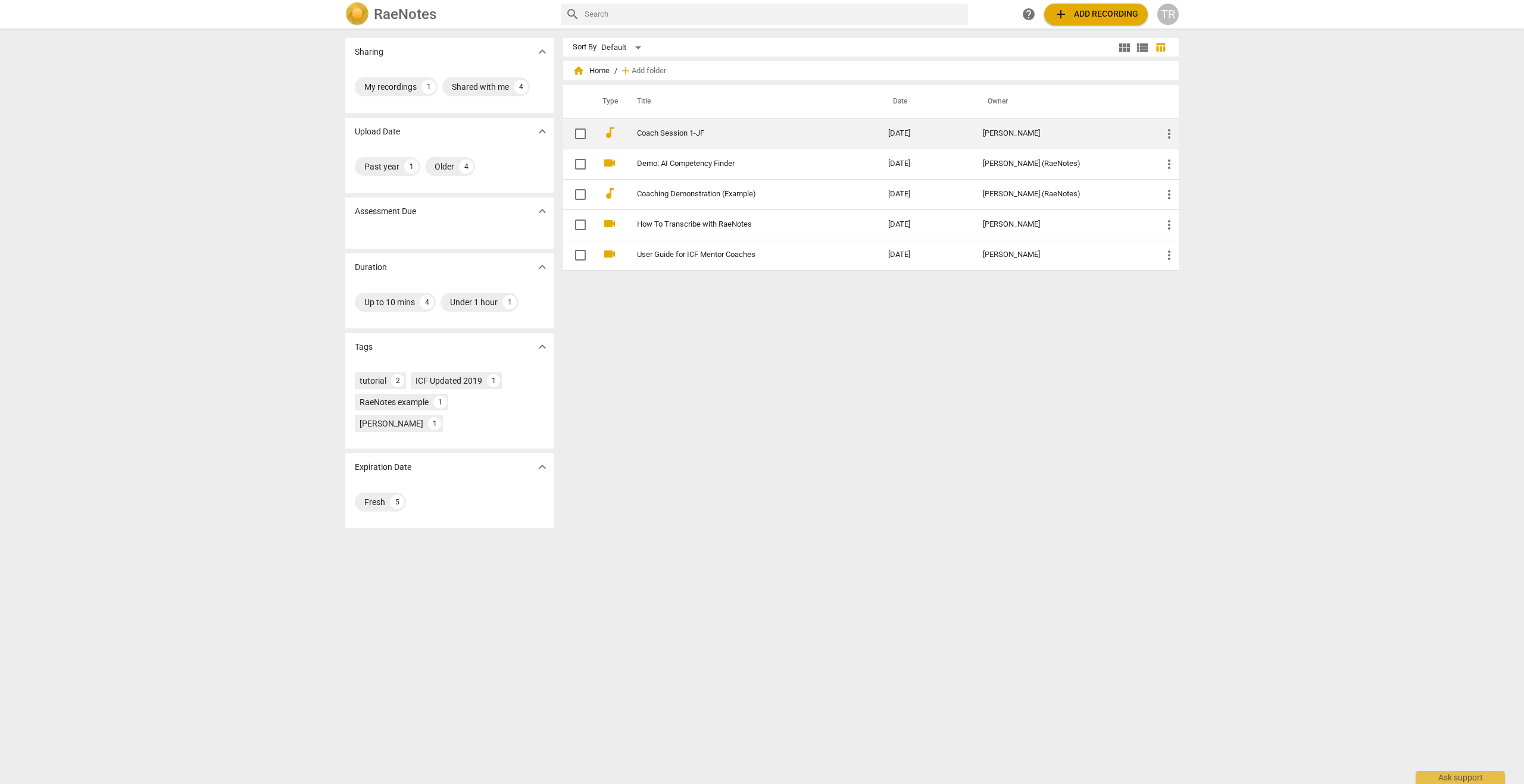
click at [680, 131] on link "Coach Session 1-JF" at bounding box center [740, 133] width 208 height 9
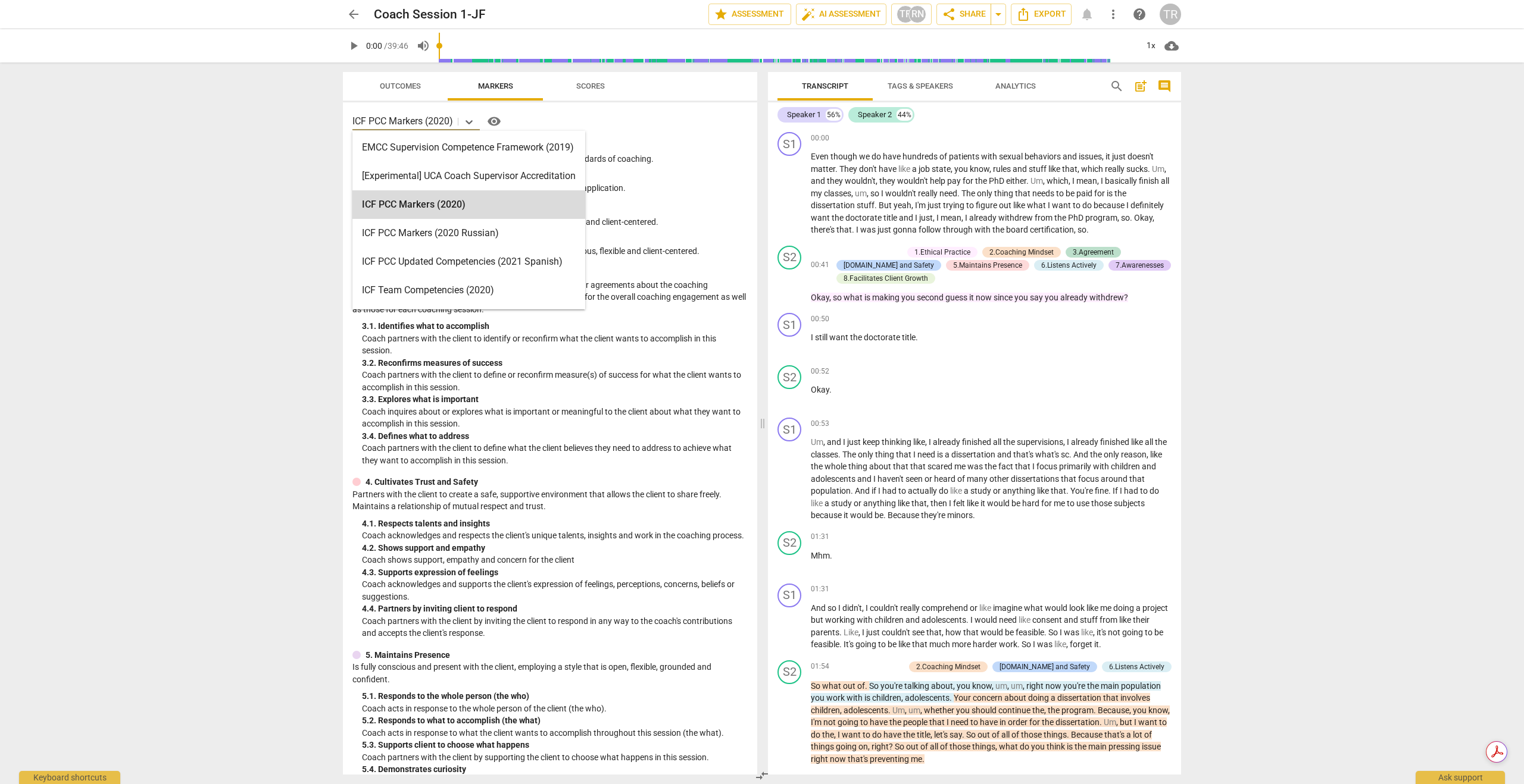
click at [446, 128] on div "ICF PCC Markers (2020)" at bounding box center [405, 121] width 105 height 17
click at [432, 204] on div "ICF PCC Markers (2020)" at bounding box center [469, 204] width 233 height 28
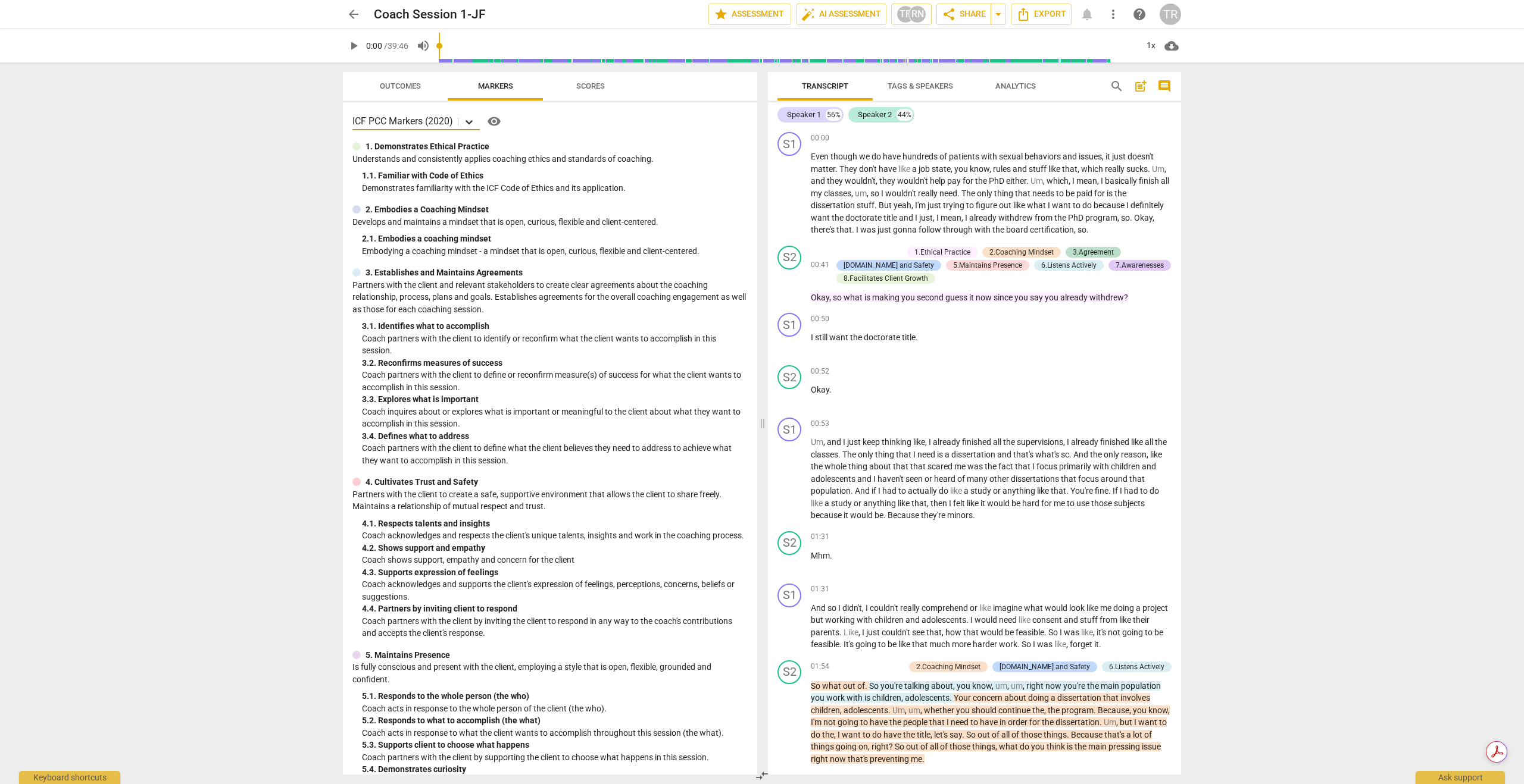
click at [470, 121] on icon at bounding box center [469, 122] width 12 height 12
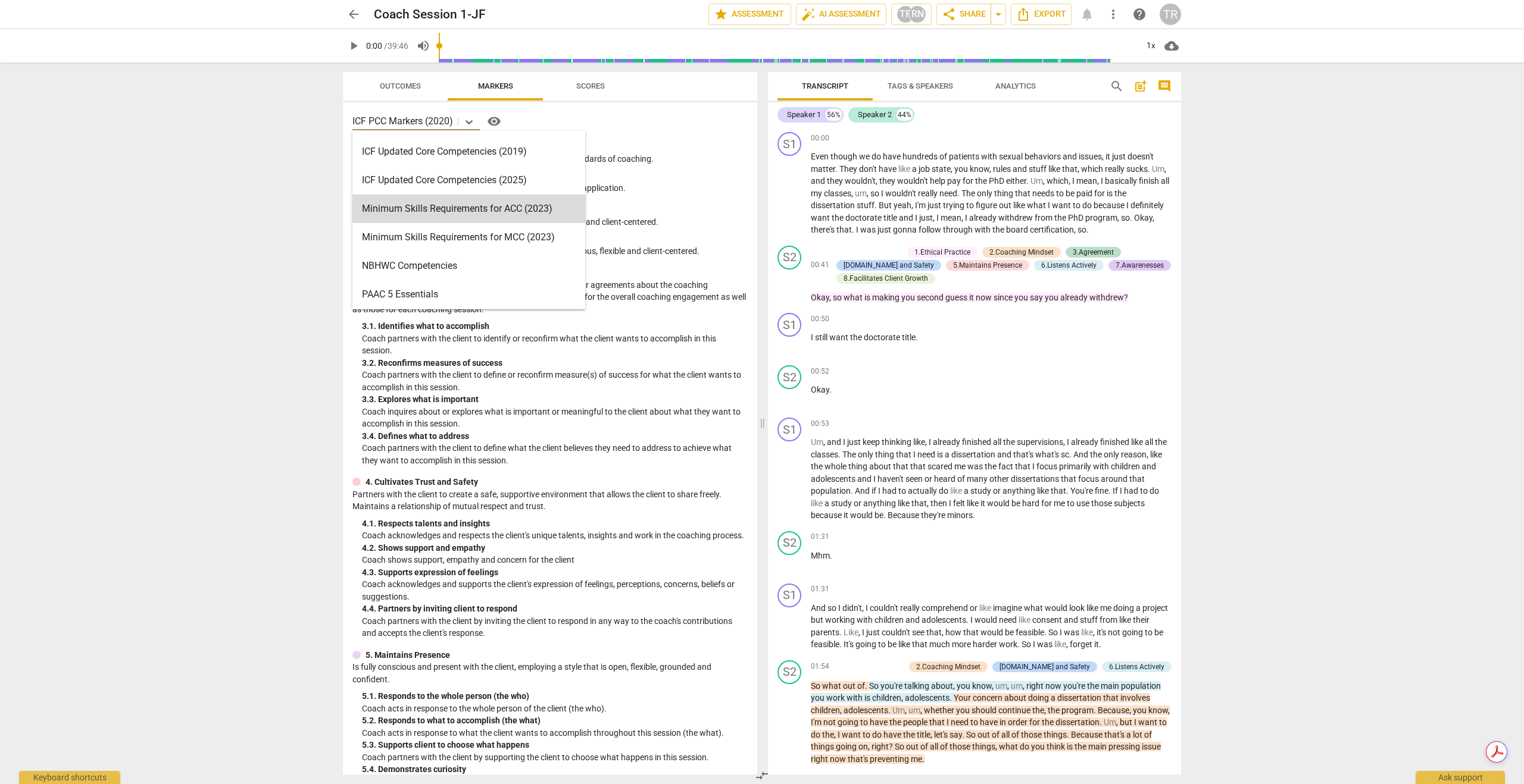
scroll to position [221, 0]
click at [458, 179] on div "ICF Updated Core Competencies (2025)" at bounding box center [469, 183] width 233 height 28
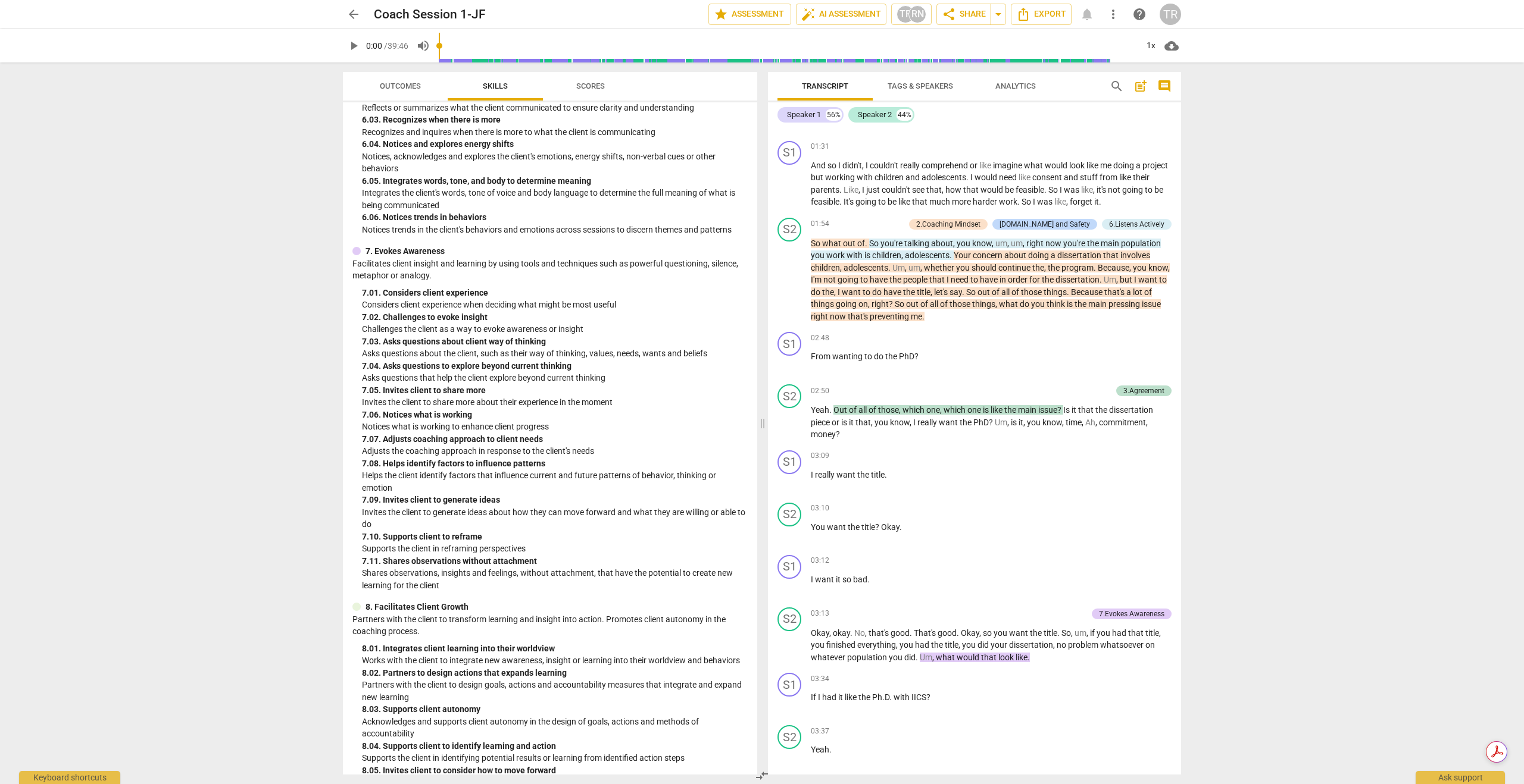
scroll to position [1725, 0]
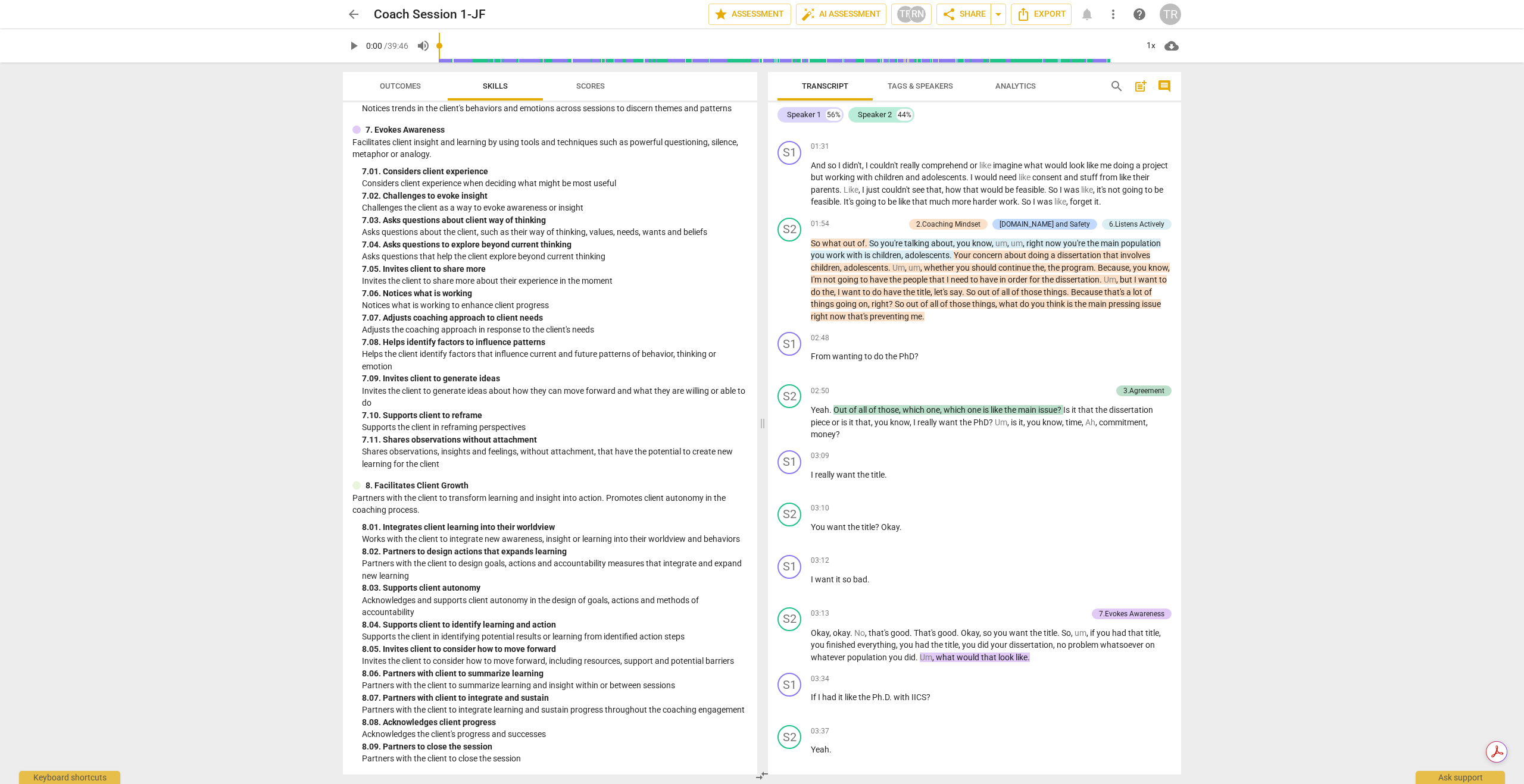
click at [600, 87] on span "Scores" at bounding box center [591, 86] width 28 height 9
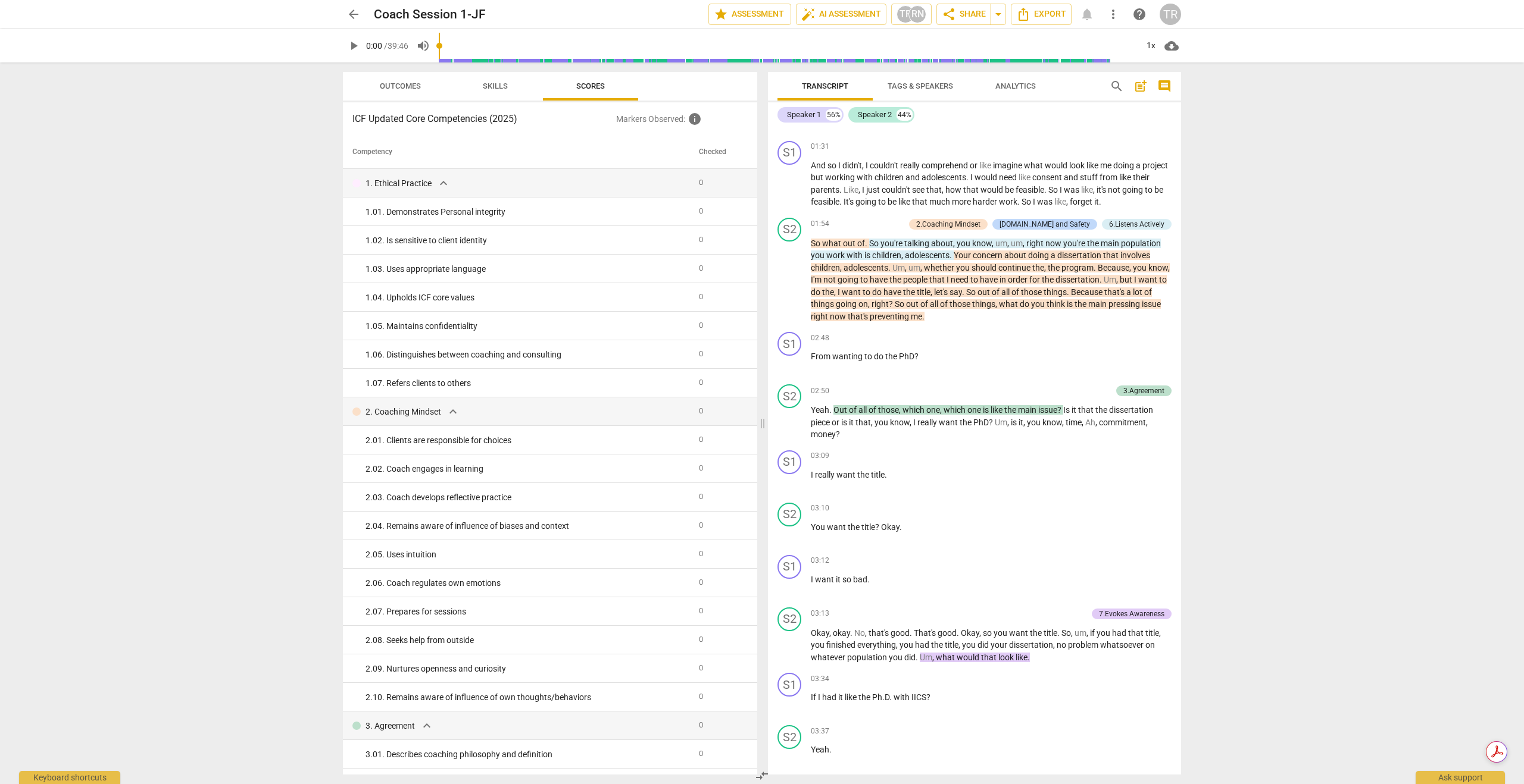
click at [409, 81] on span "Outcomes" at bounding box center [400, 86] width 69 height 16
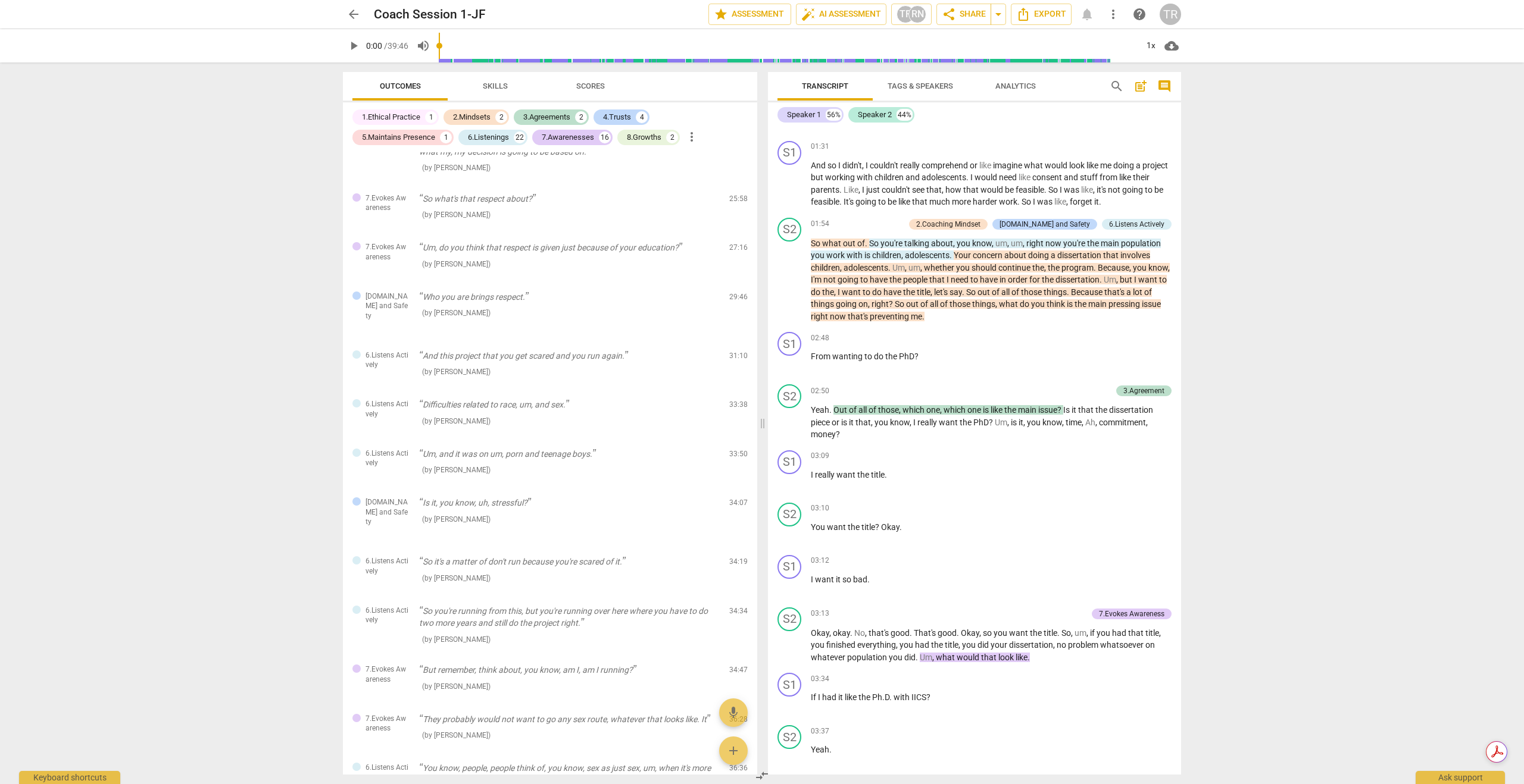
scroll to position [2335, 0]
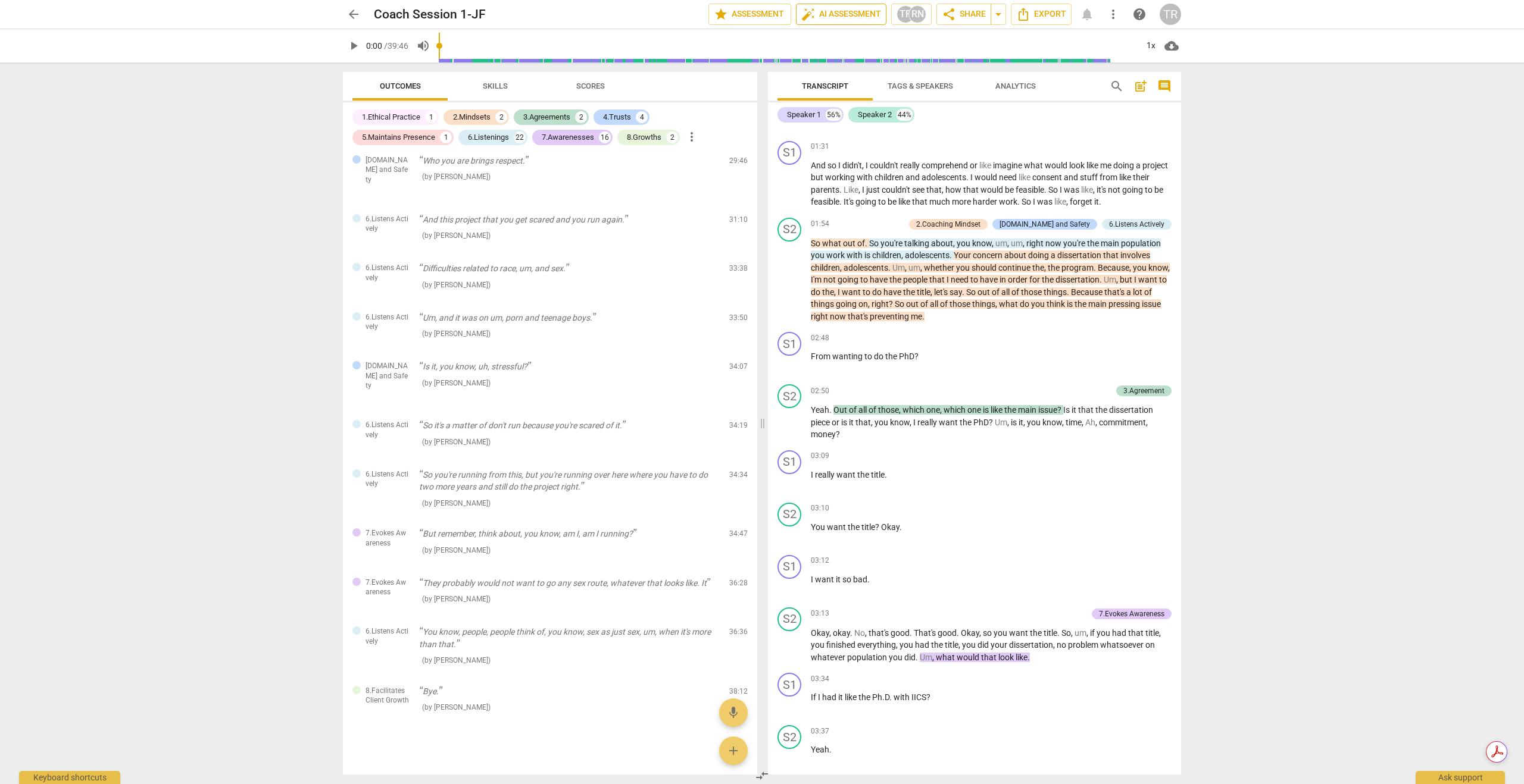
click at [834, 13] on span "auto_fix_high AI Assessment" at bounding box center [841, 14] width 80 height 14
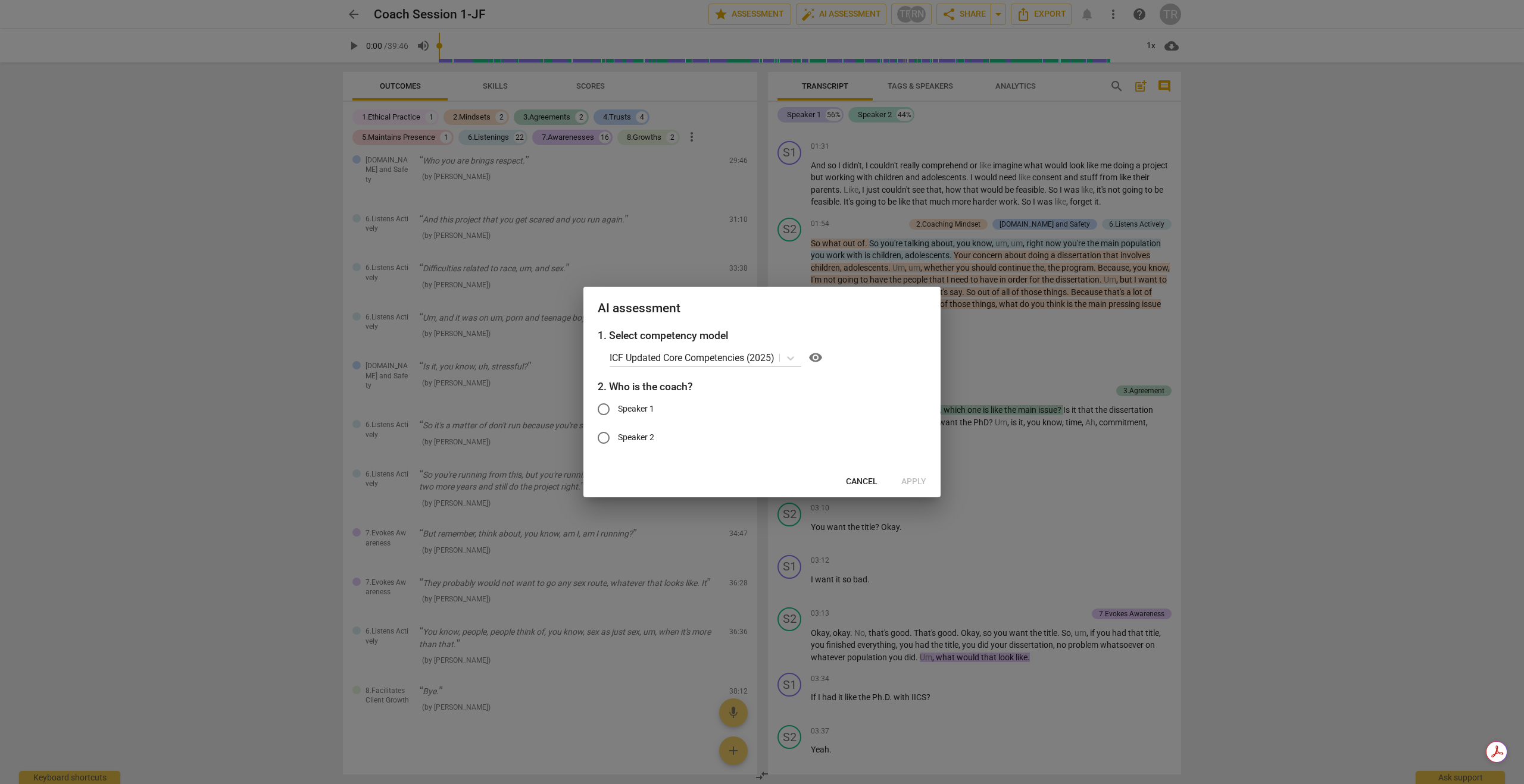
click at [635, 408] on span "Speaker 1" at bounding box center [636, 408] width 37 height 13
click at [618, 408] on input "Speaker 1" at bounding box center [603, 409] width 28 height 28
radio input "true"
click at [910, 476] on span "Apply" at bounding box center [914, 482] width 25 height 12
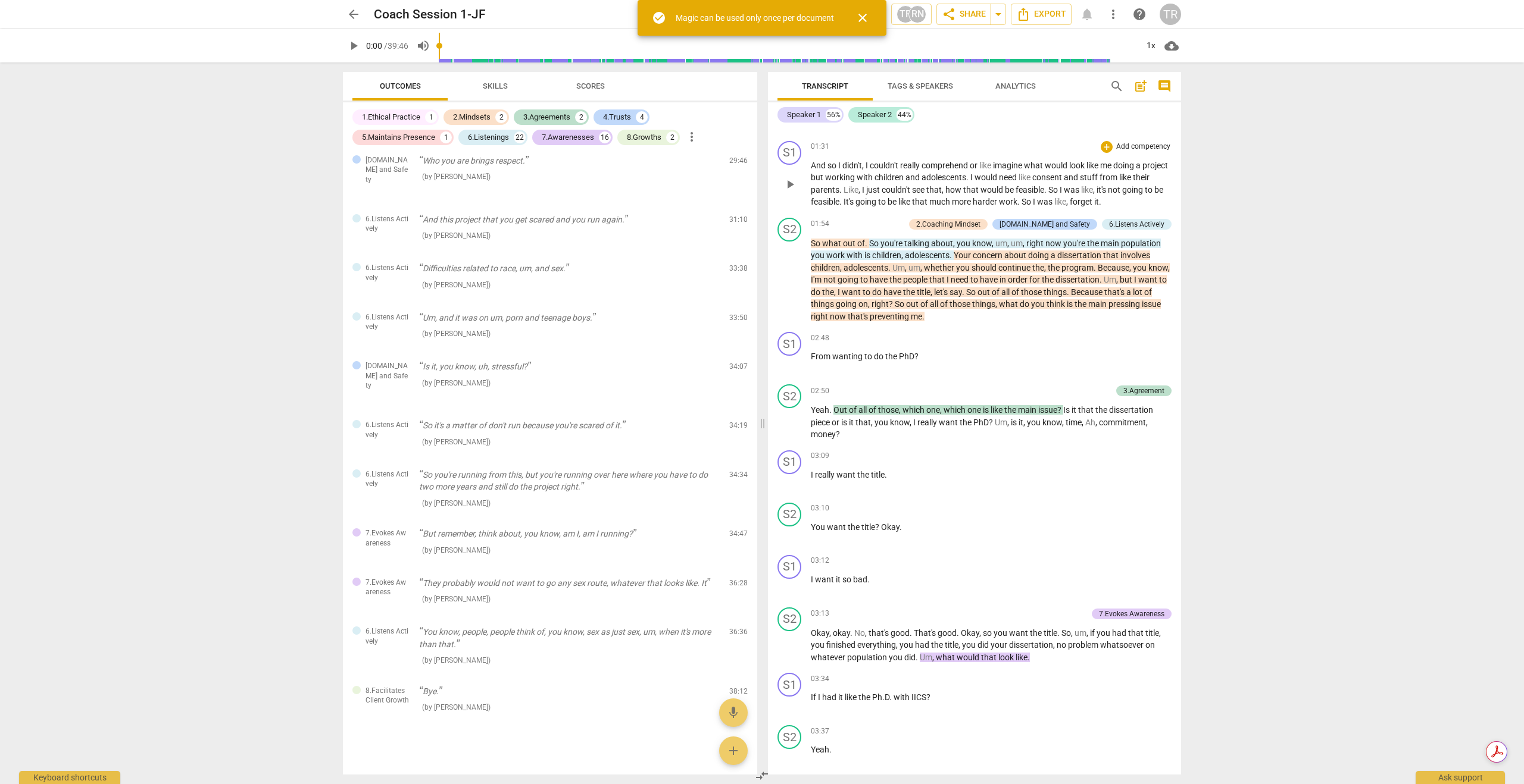
click at [951, 143] on div "01:31 + Add competency keyboard_arrow_right" at bounding box center [991, 147] width 361 height 12
click at [865, 19] on span "close" at bounding box center [862, 17] width 14 height 14
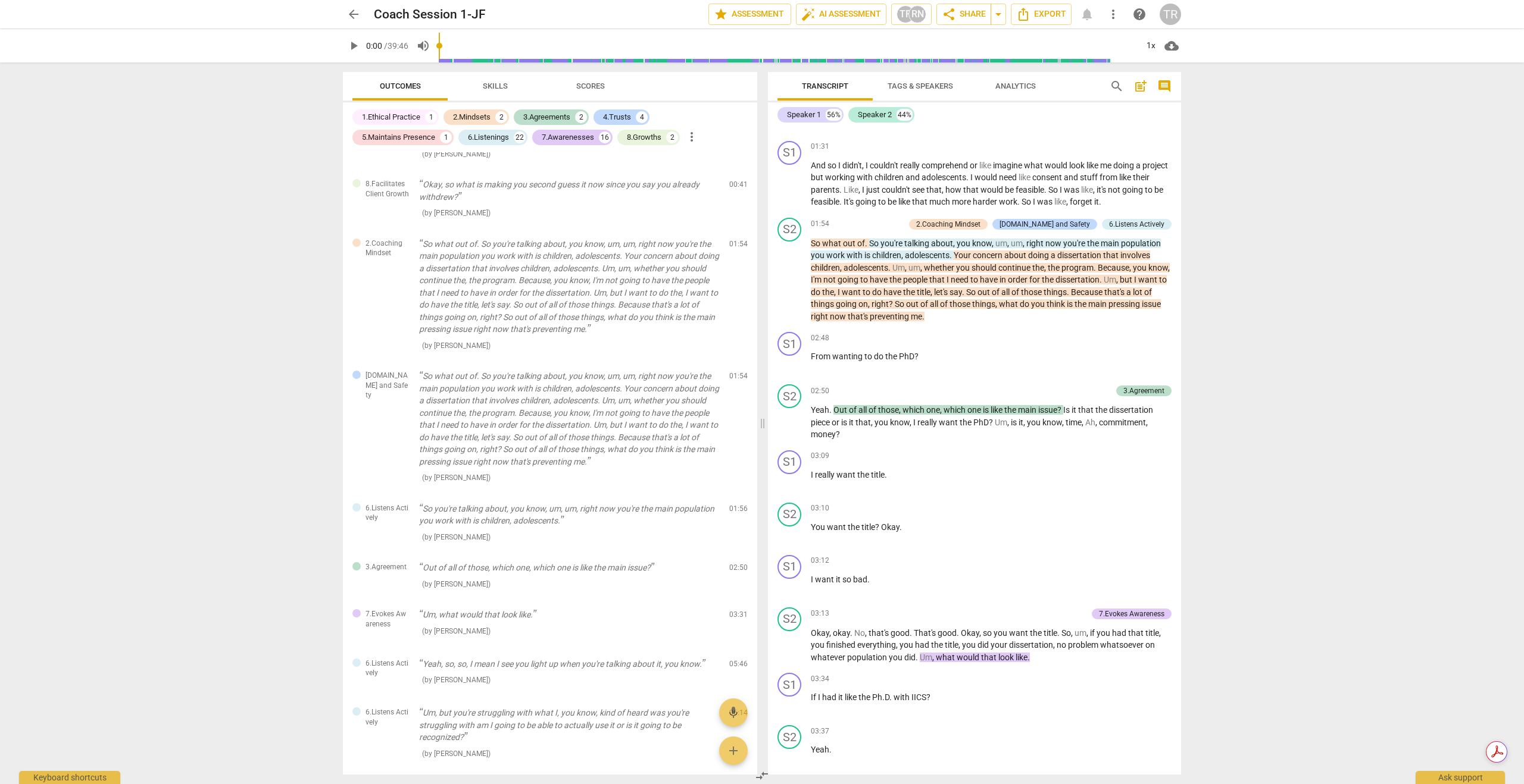
scroll to position [0, 0]
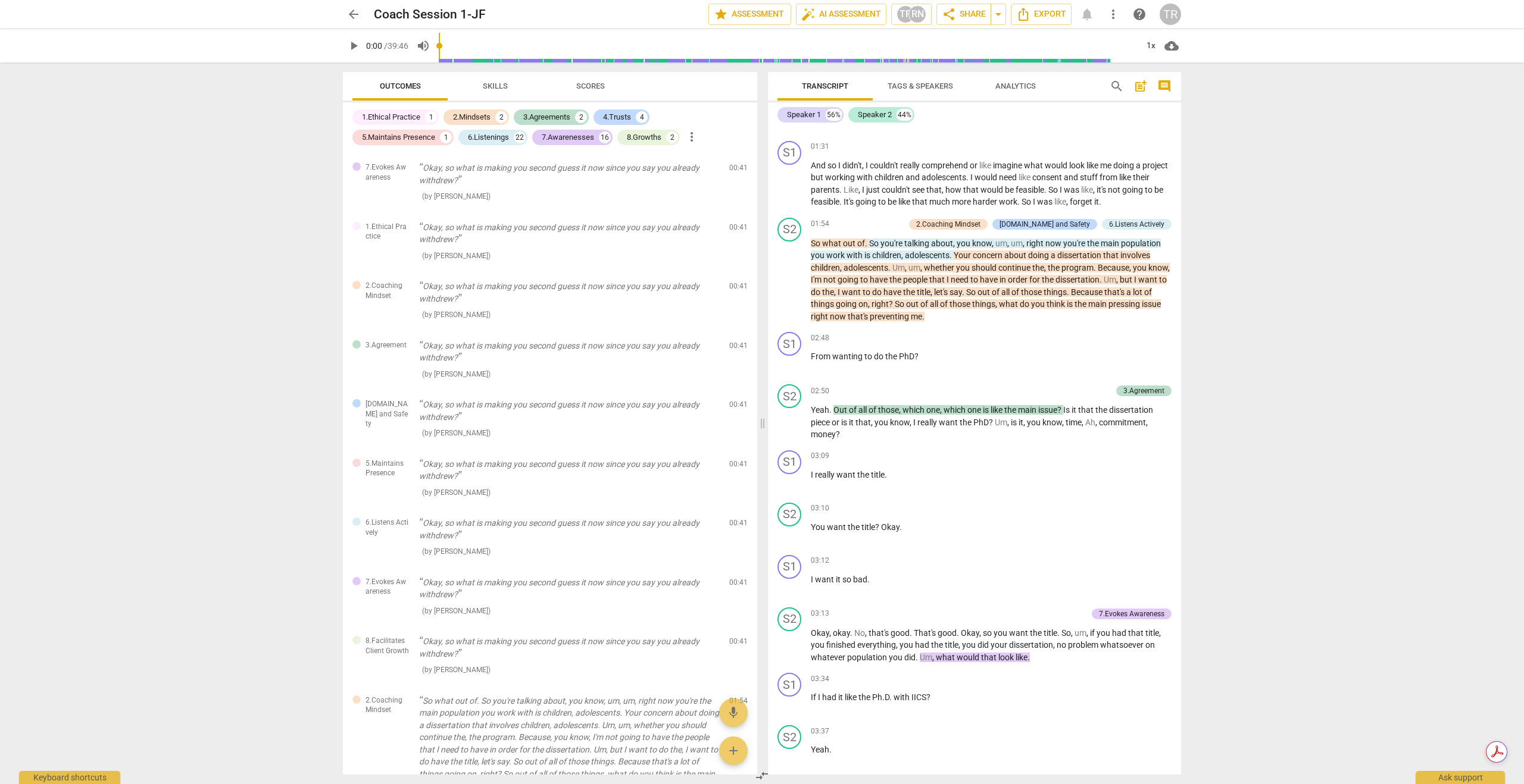
click at [498, 83] on span "Skills" at bounding box center [495, 86] width 25 height 9
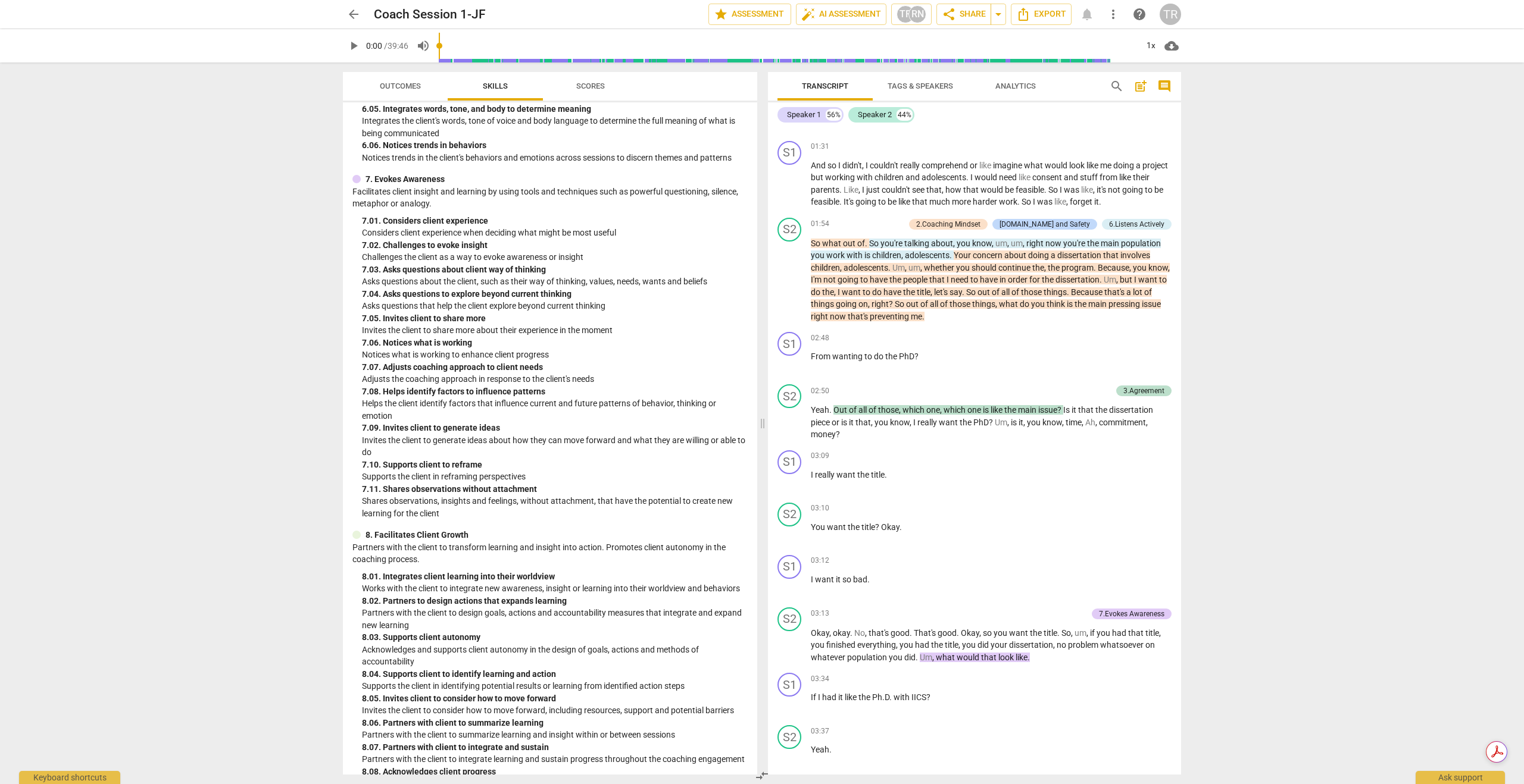
scroll to position [1725, 0]
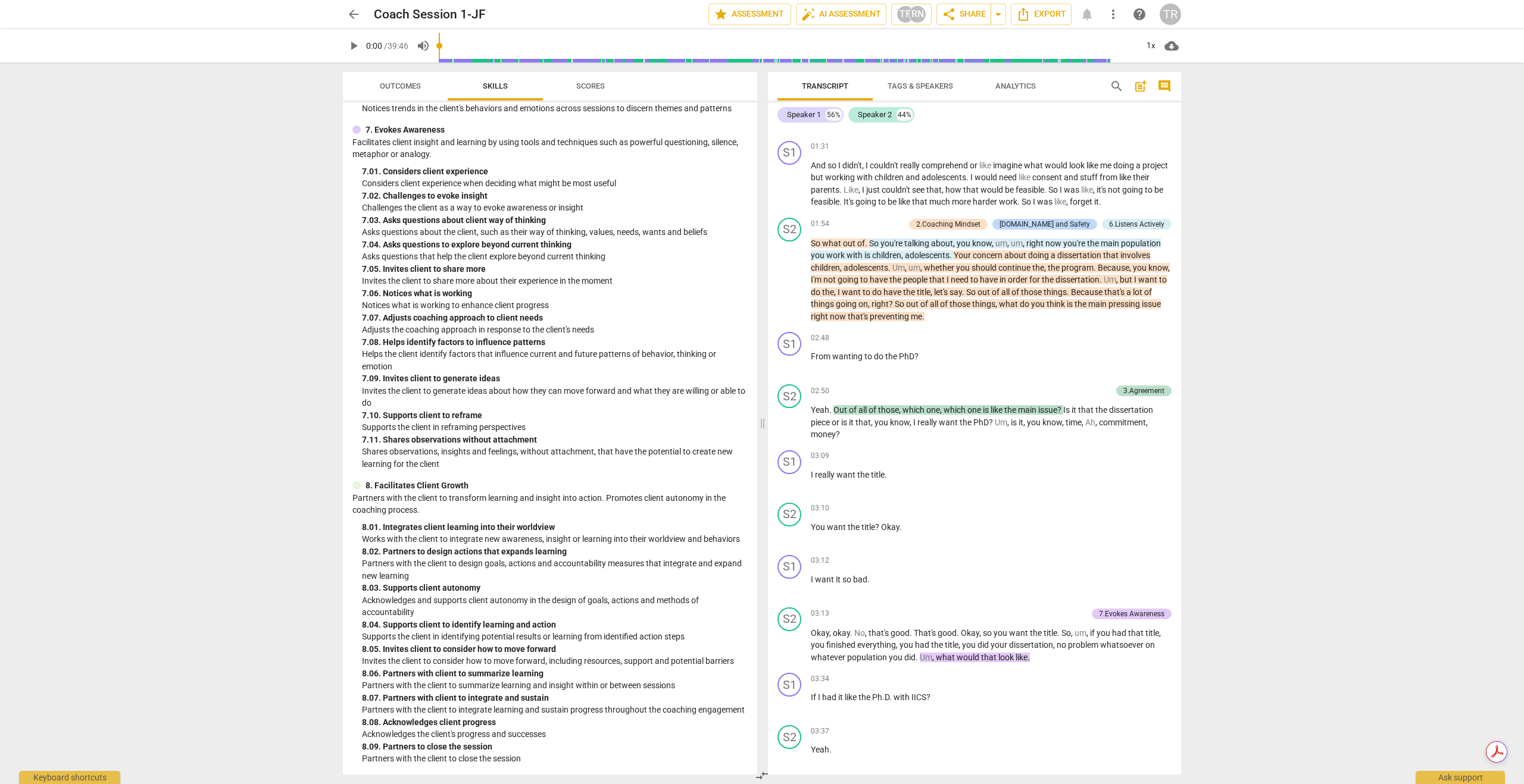
click at [594, 84] on span "Scores" at bounding box center [591, 86] width 28 height 9
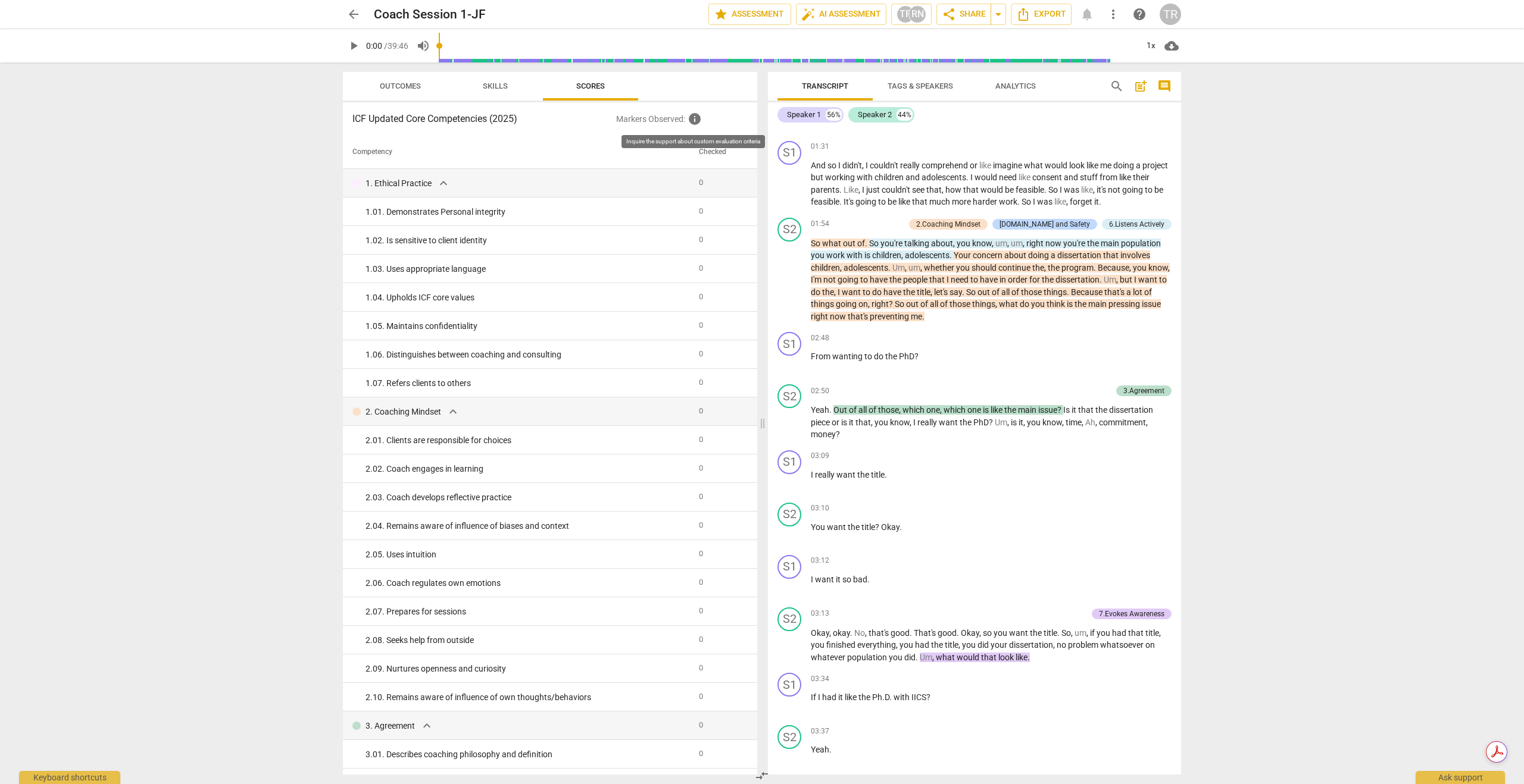
click at [697, 122] on span "info" at bounding box center [694, 118] width 14 height 14
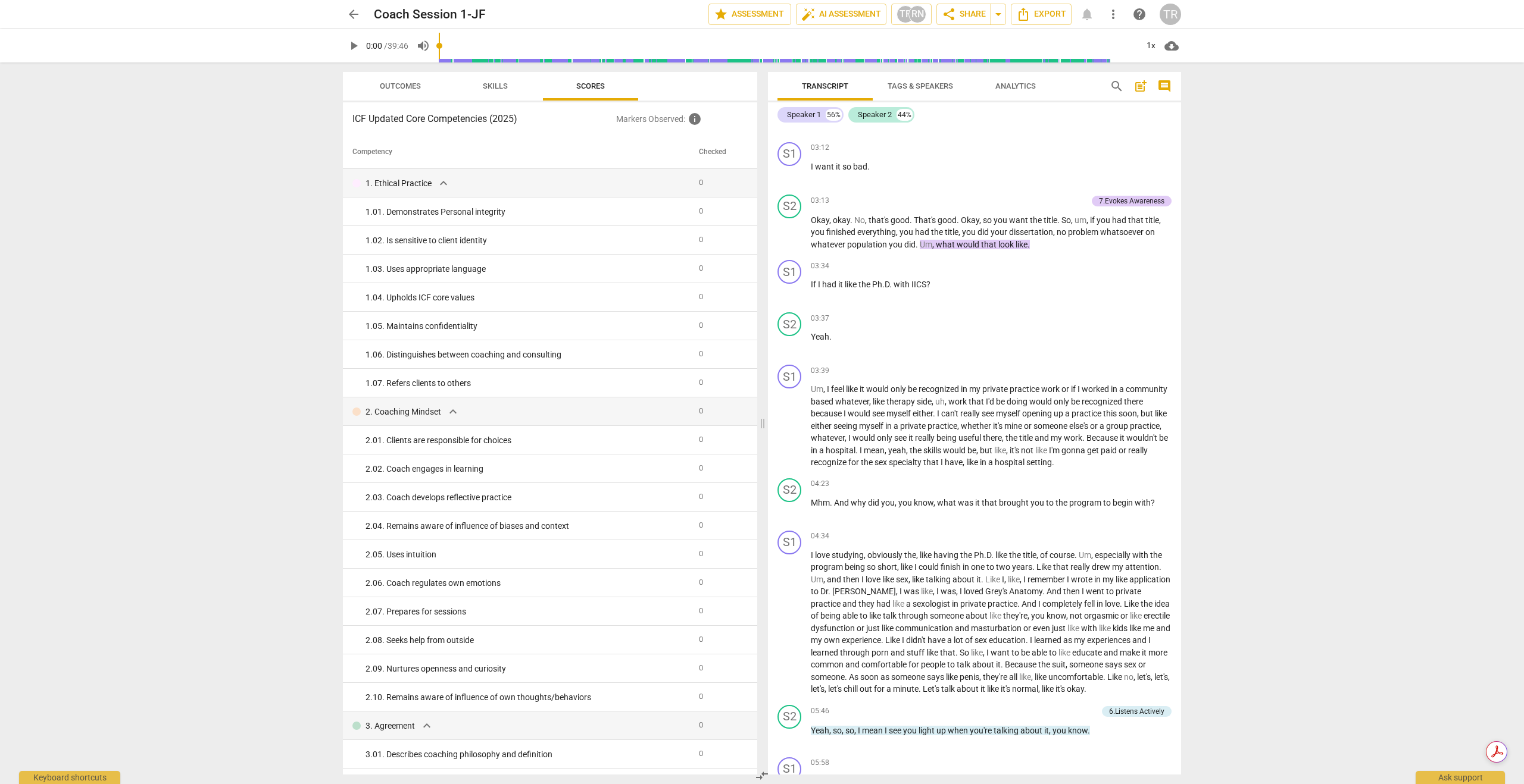
scroll to position [0, 0]
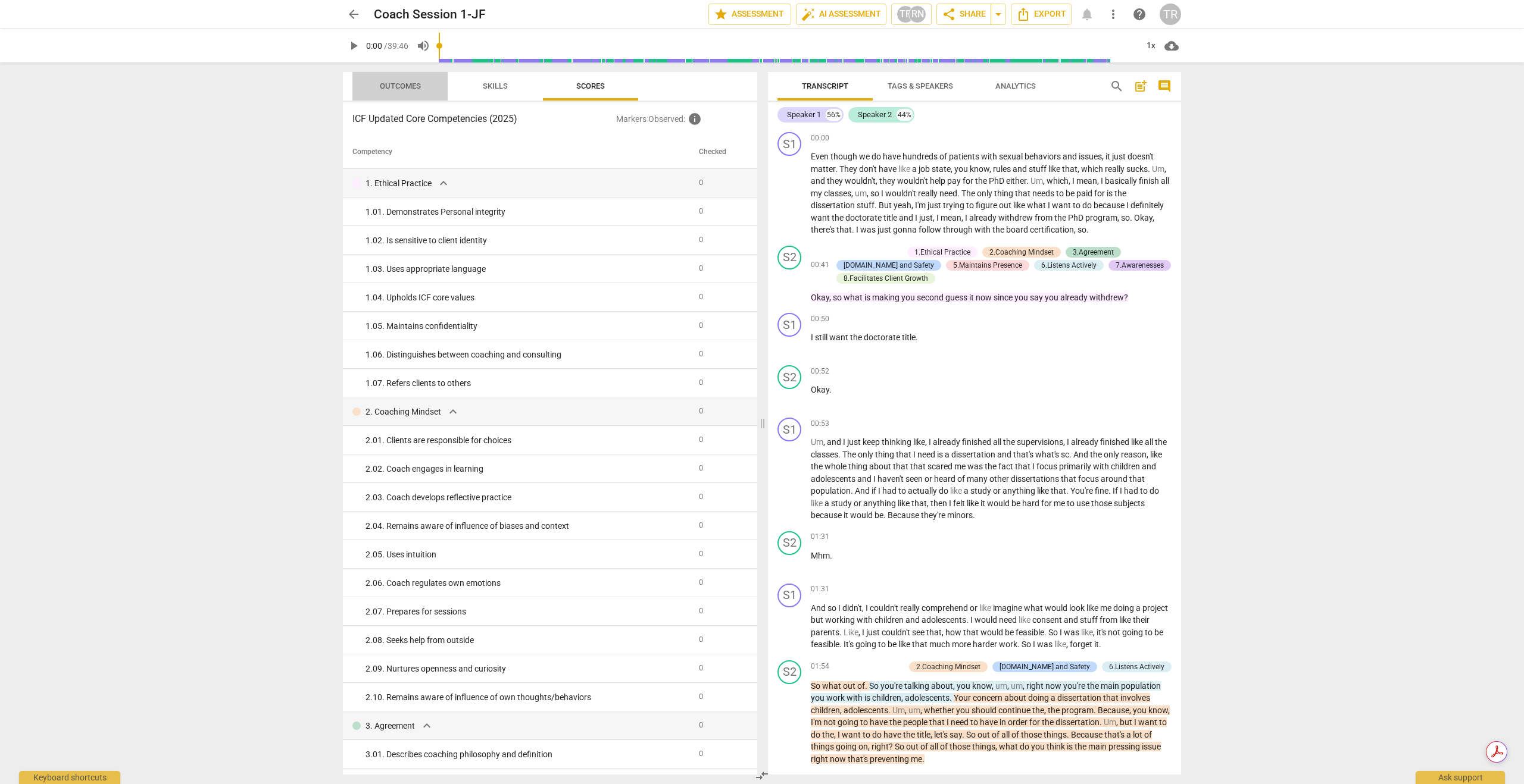
click at [406, 83] on span "Outcomes" at bounding box center [400, 86] width 41 height 9
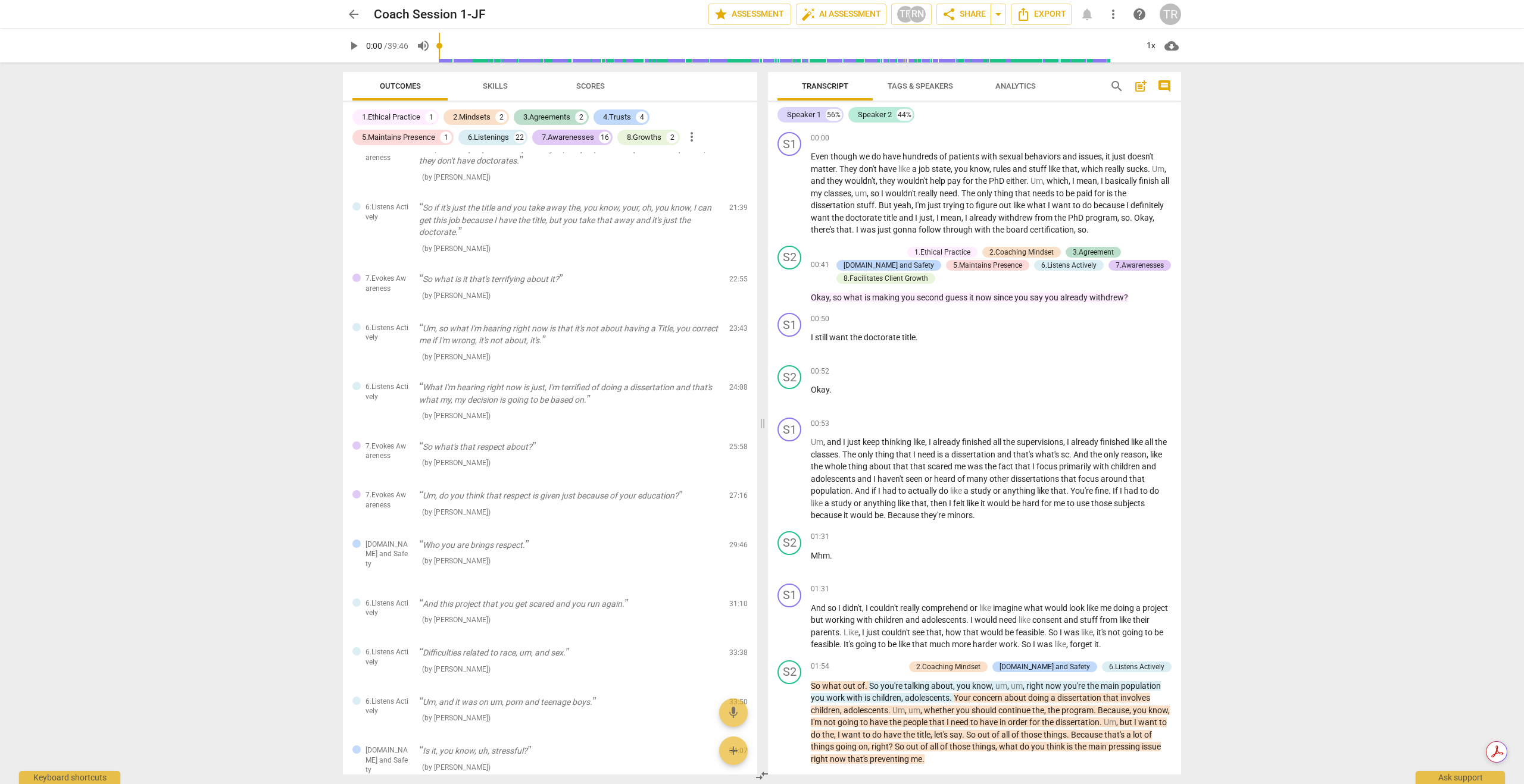
scroll to position [2335, 0]
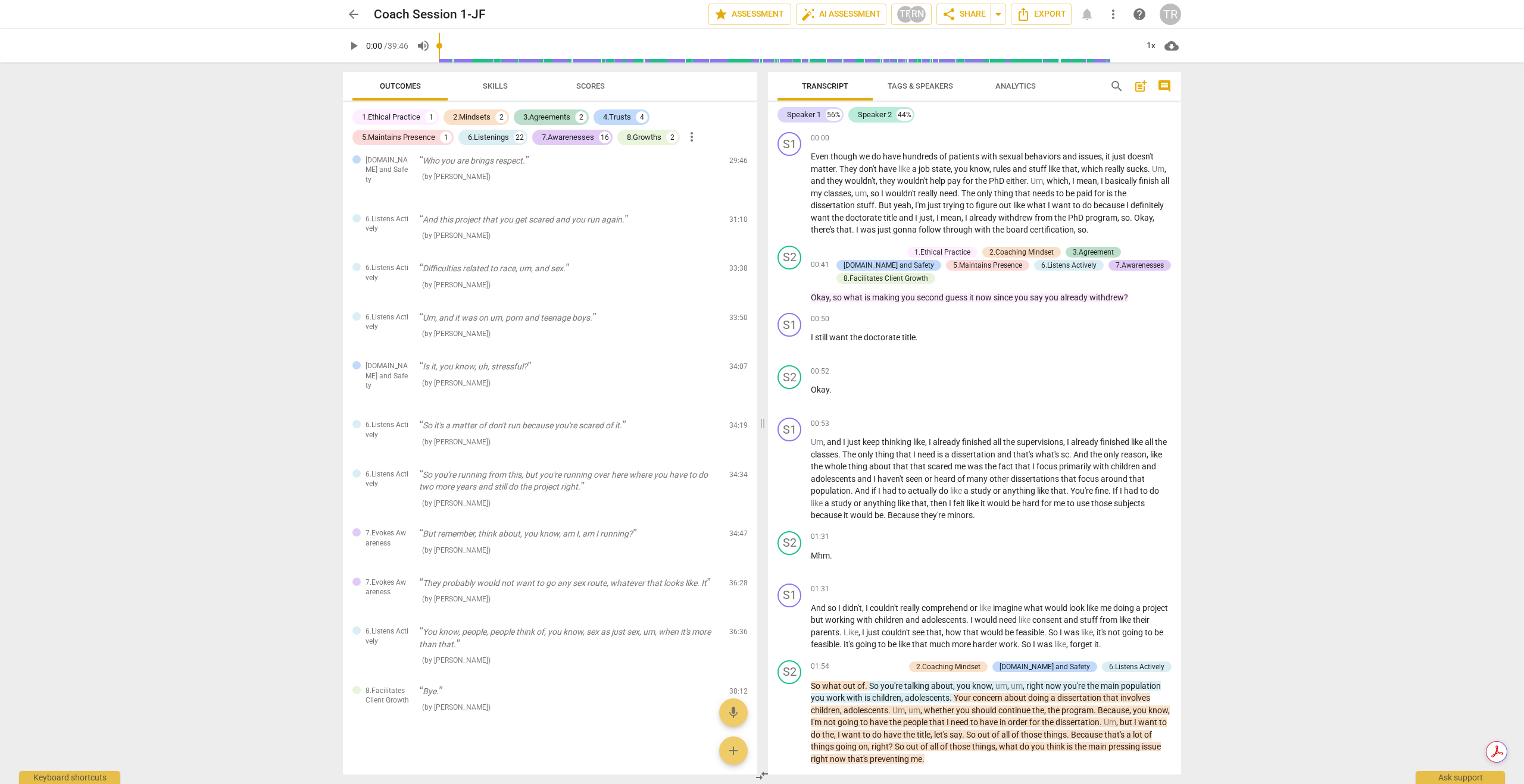
click at [695, 139] on span "more_vert" at bounding box center [691, 136] width 14 height 14
click at [595, 272] on div at bounding box center [762, 392] width 1524 height 784
click at [491, 81] on span "Skills" at bounding box center [495, 86] width 54 height 16
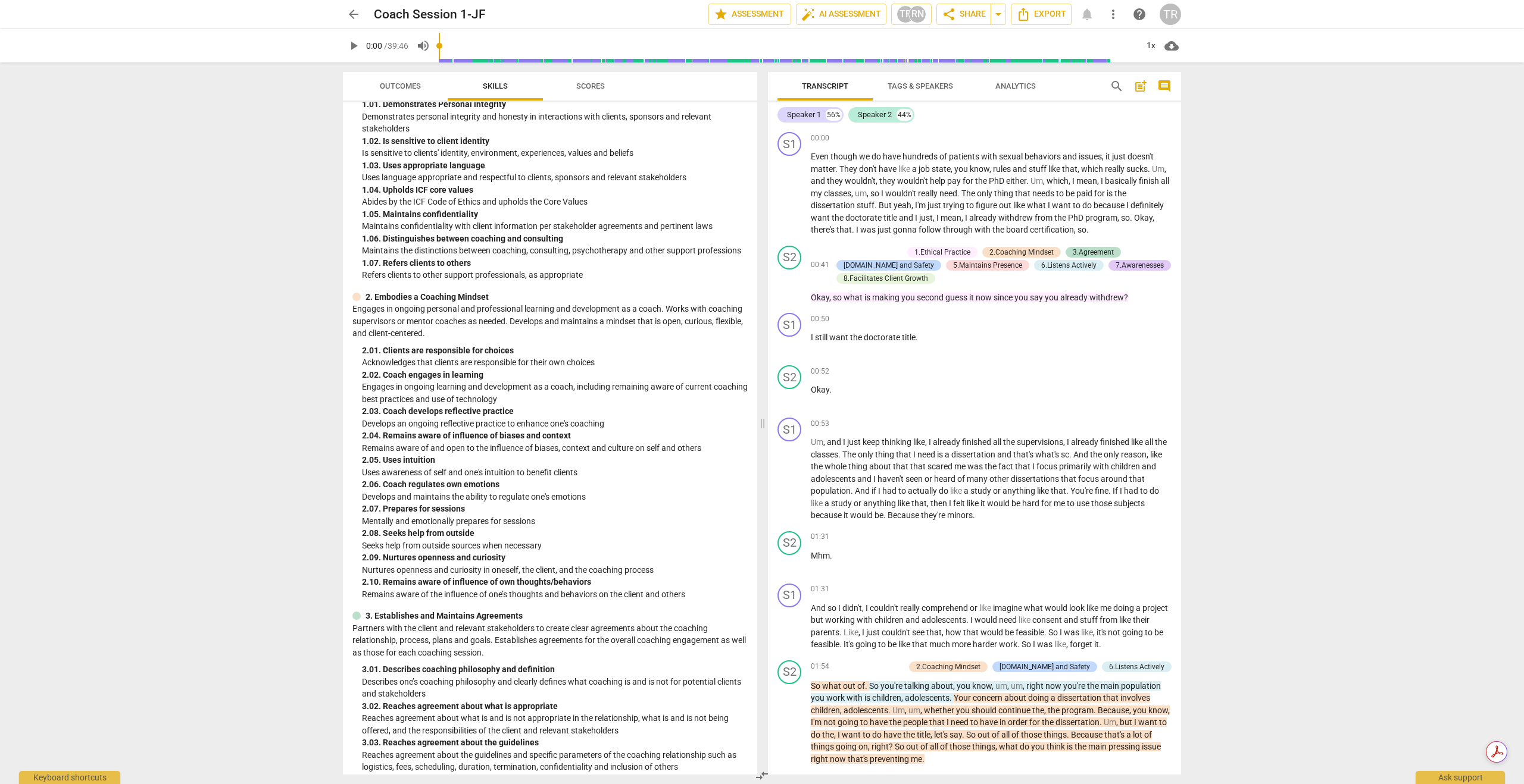
scroll to position [0, 0]
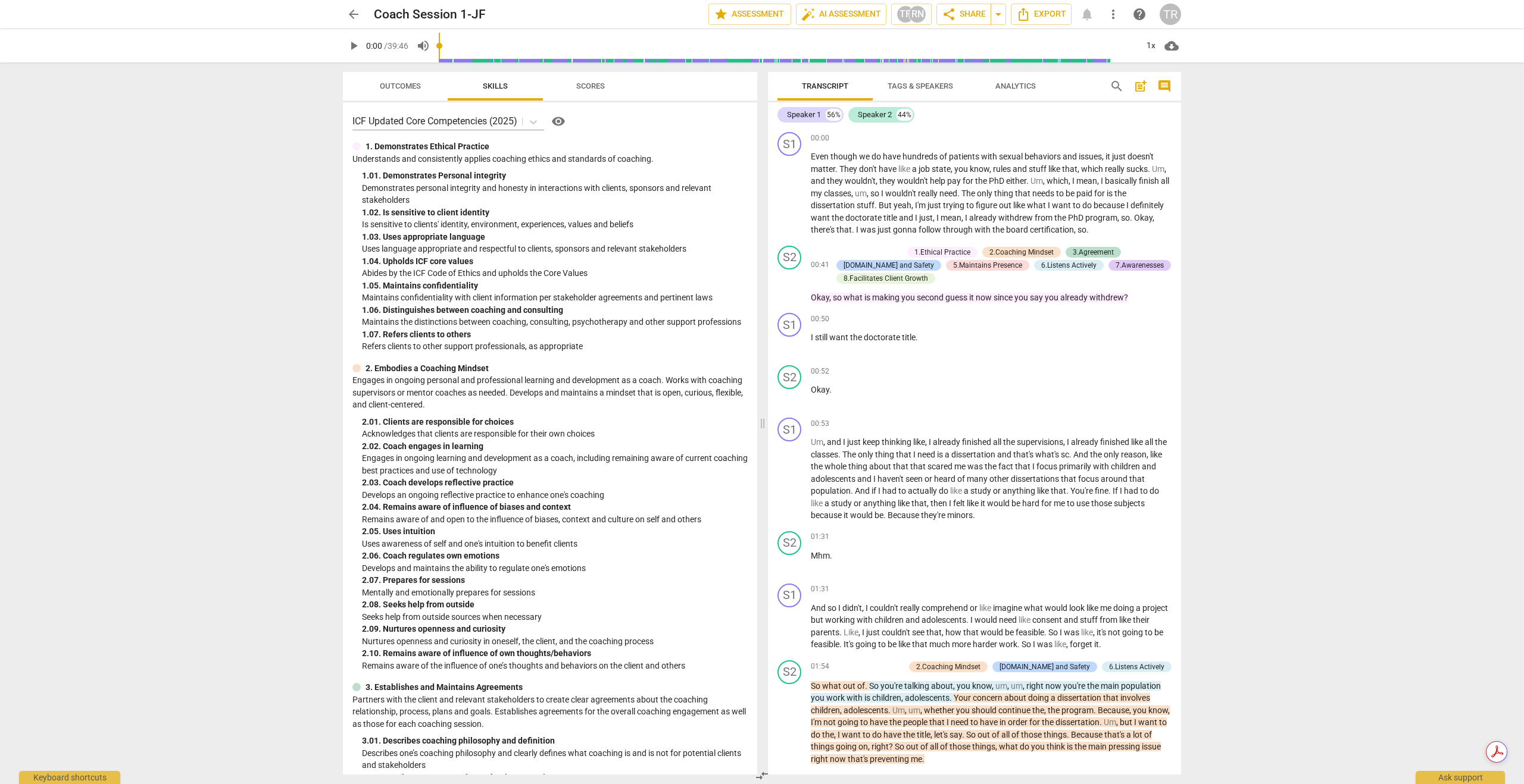
click at [397, 86] on span "Outcomes" at bounding box center [400, 86] width 41 height 9
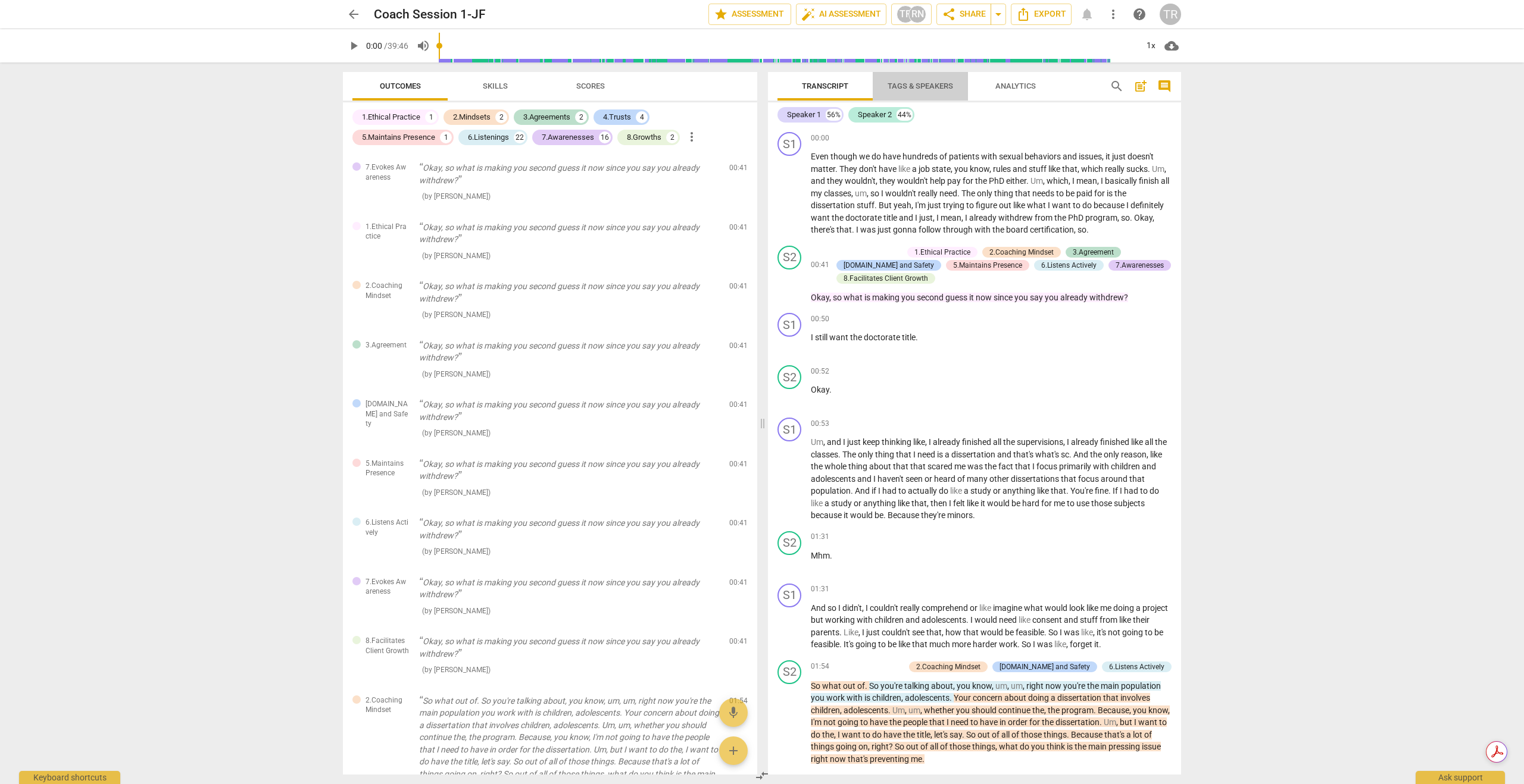
click at [898, 82] on span "Tags & Speakers" at bounding box center [920, 86] width 66 height 9
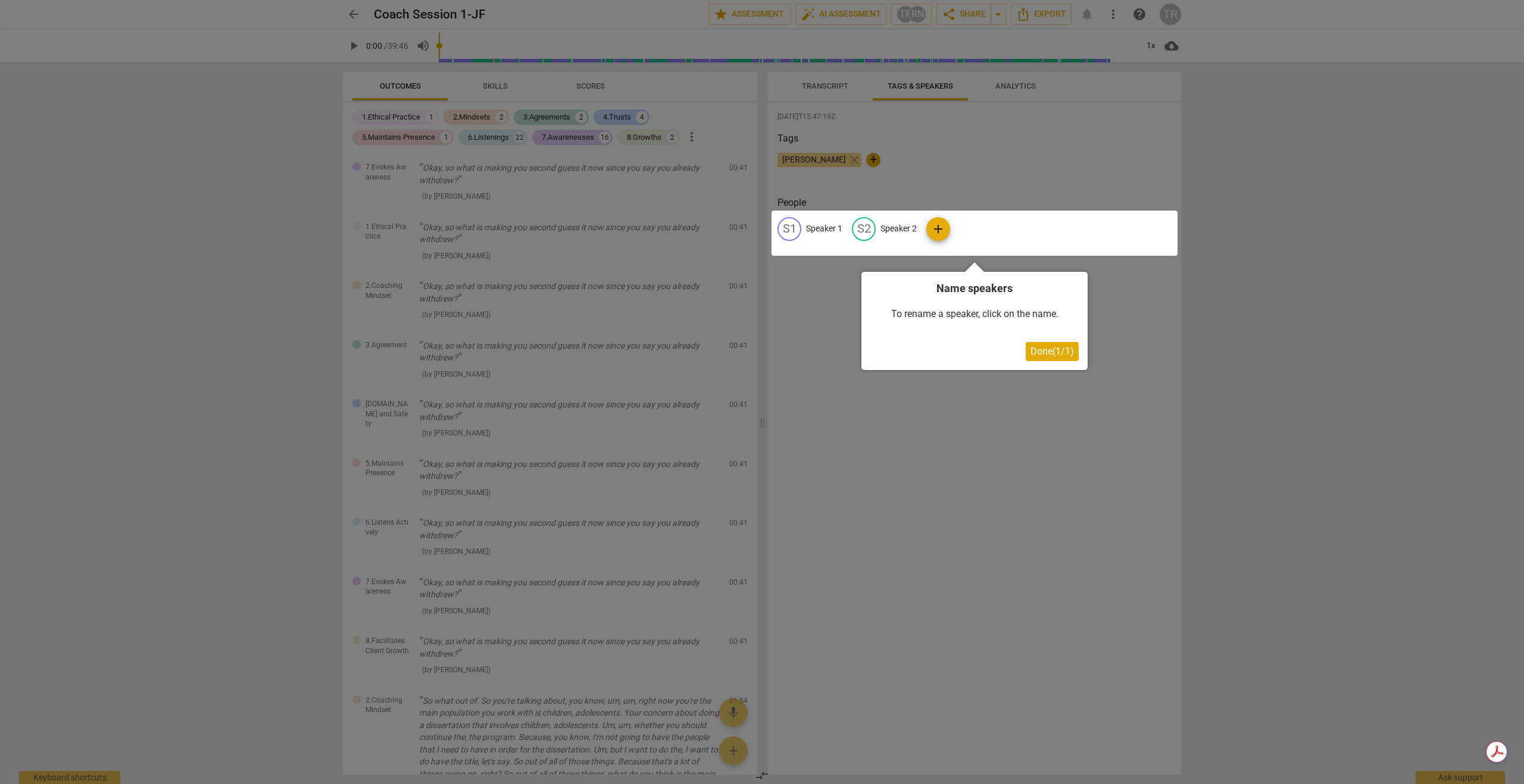
click at [834, 227] on div at bounding box center [974, 233] width 406 height 45
click at [1043, 361] on div "Name speakers To rename a speaker, click on the name. Done ( 1 / 1 )" at bounding box center [974, 321] width 226 height 98
click at [1043, 350] on span "Done ( 1 / 1 )" at bounding box center [1052, 351] width 43 height 11
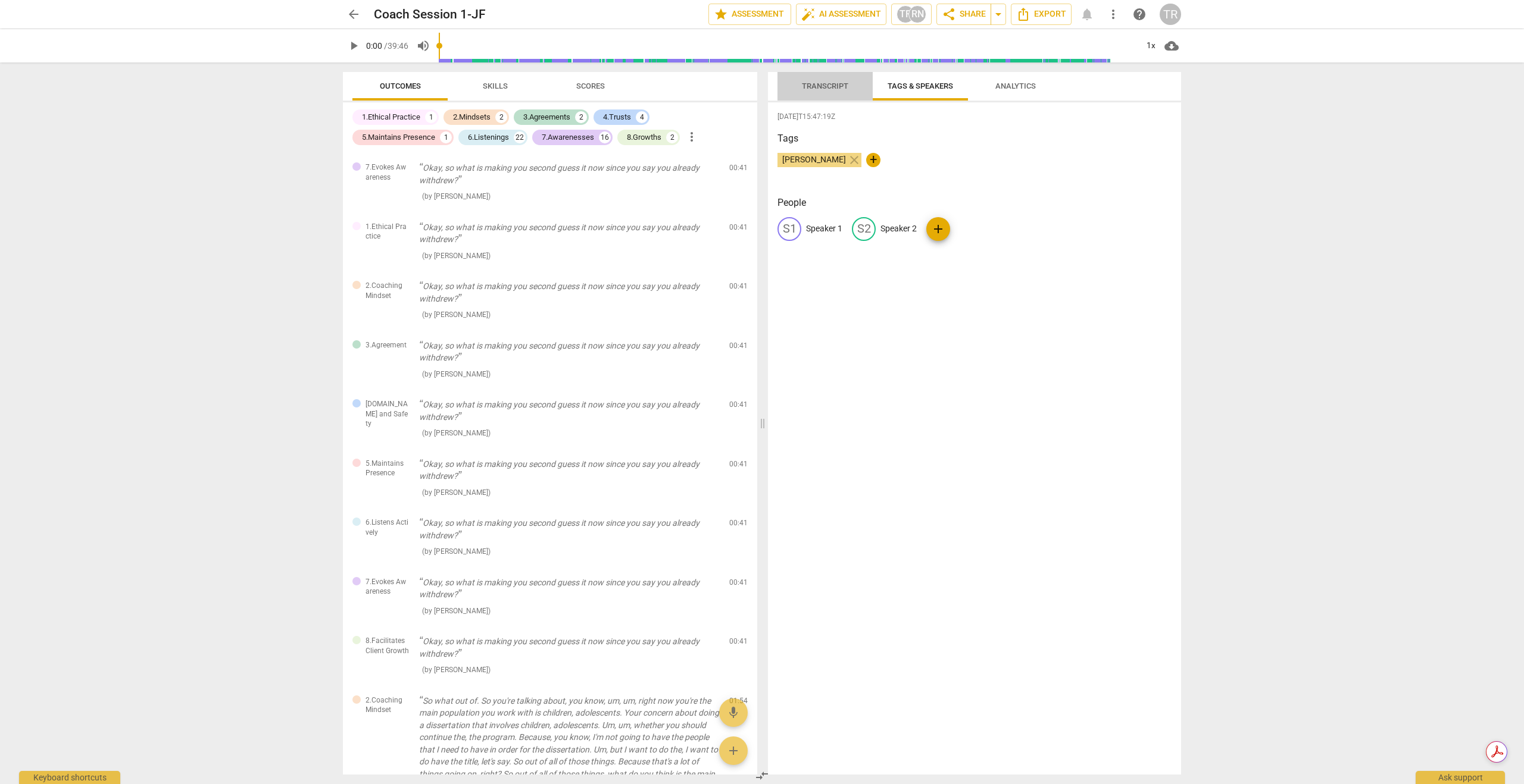
click at [819, 86] on span "Transcript" at bounding box center [825, 86] width 46 height 9
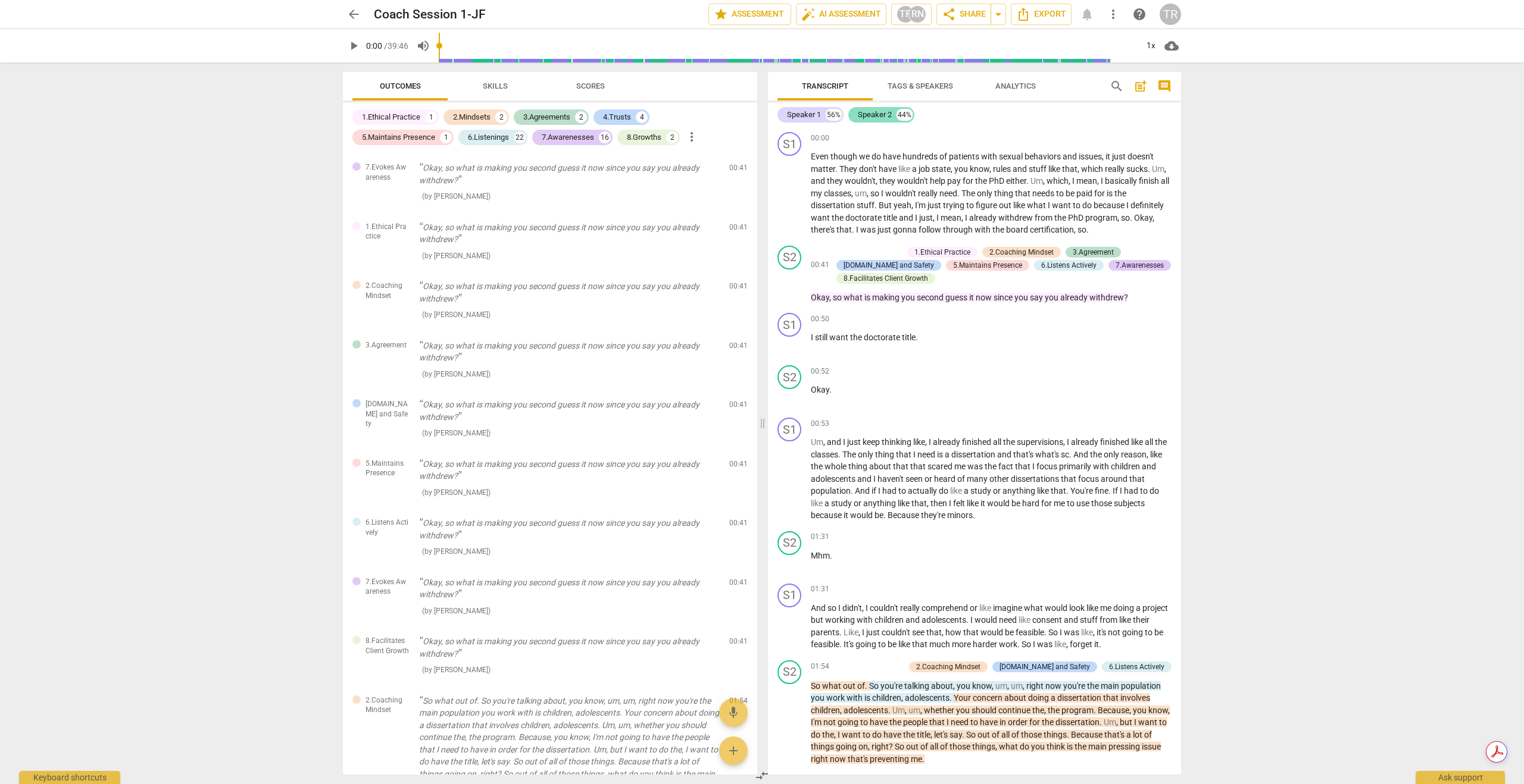
click at [865, 113] on div "Speaker 2" at bounding box center [875, 115] width 34 height 12
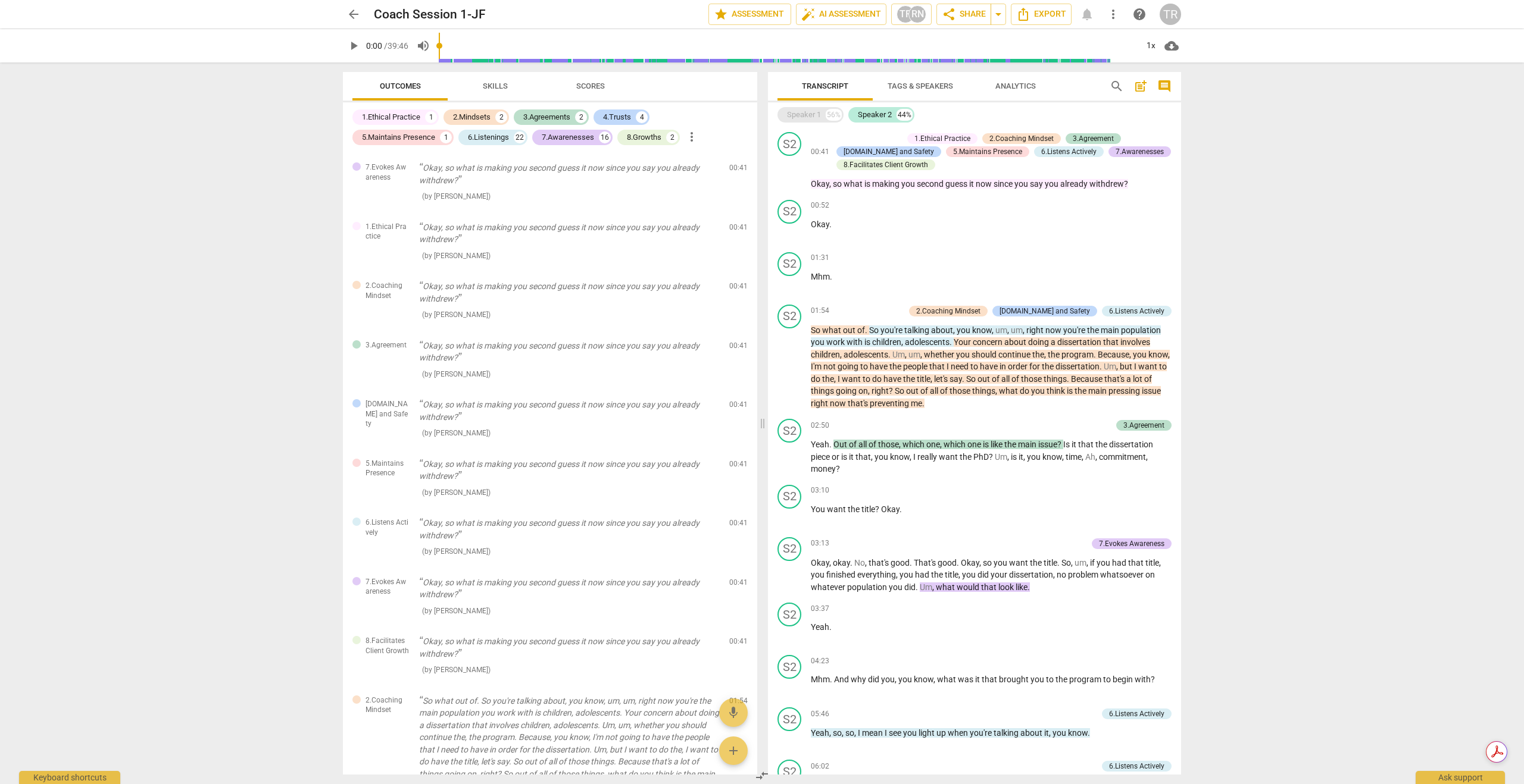
click at [794, 114] on div "Speaker 1" at bounding box center [804, 115] width 34 height 12
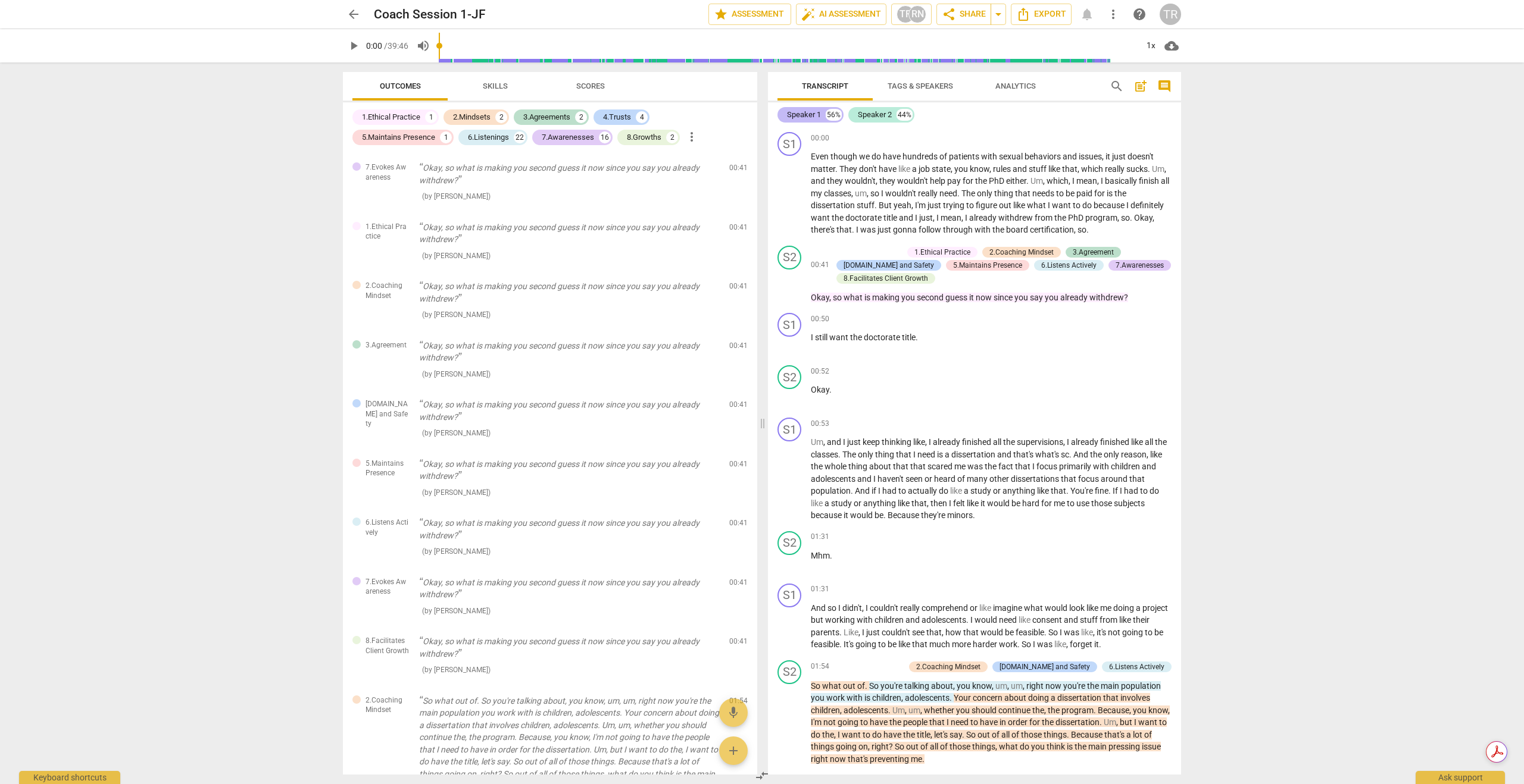
click at [794, 114] on div "Speaker 1" at bounding box center [804, 115] width 34 height 12
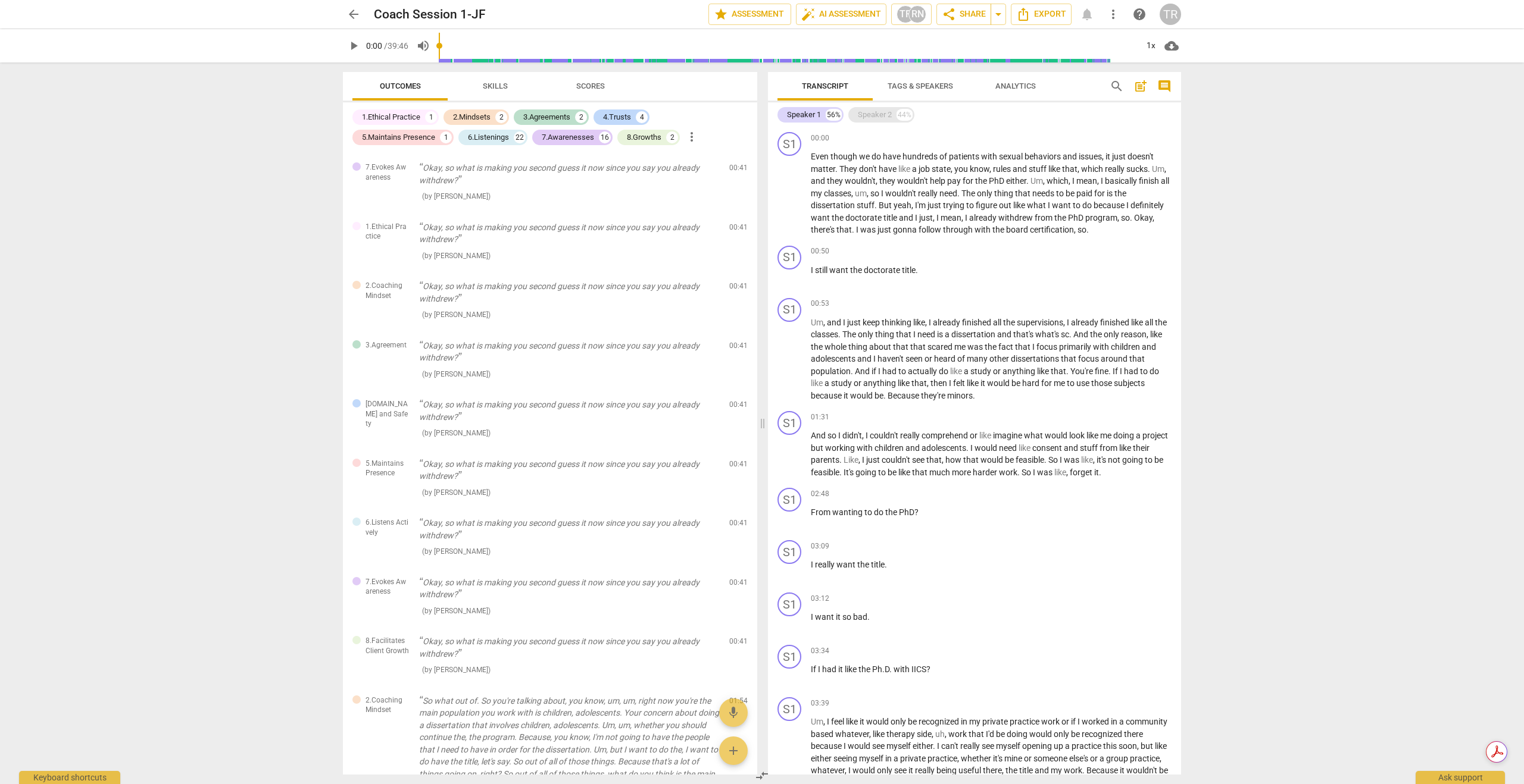
click at [868, 116] on div "Speaker 2" at bounding box center [875, 115] width 34 height 12
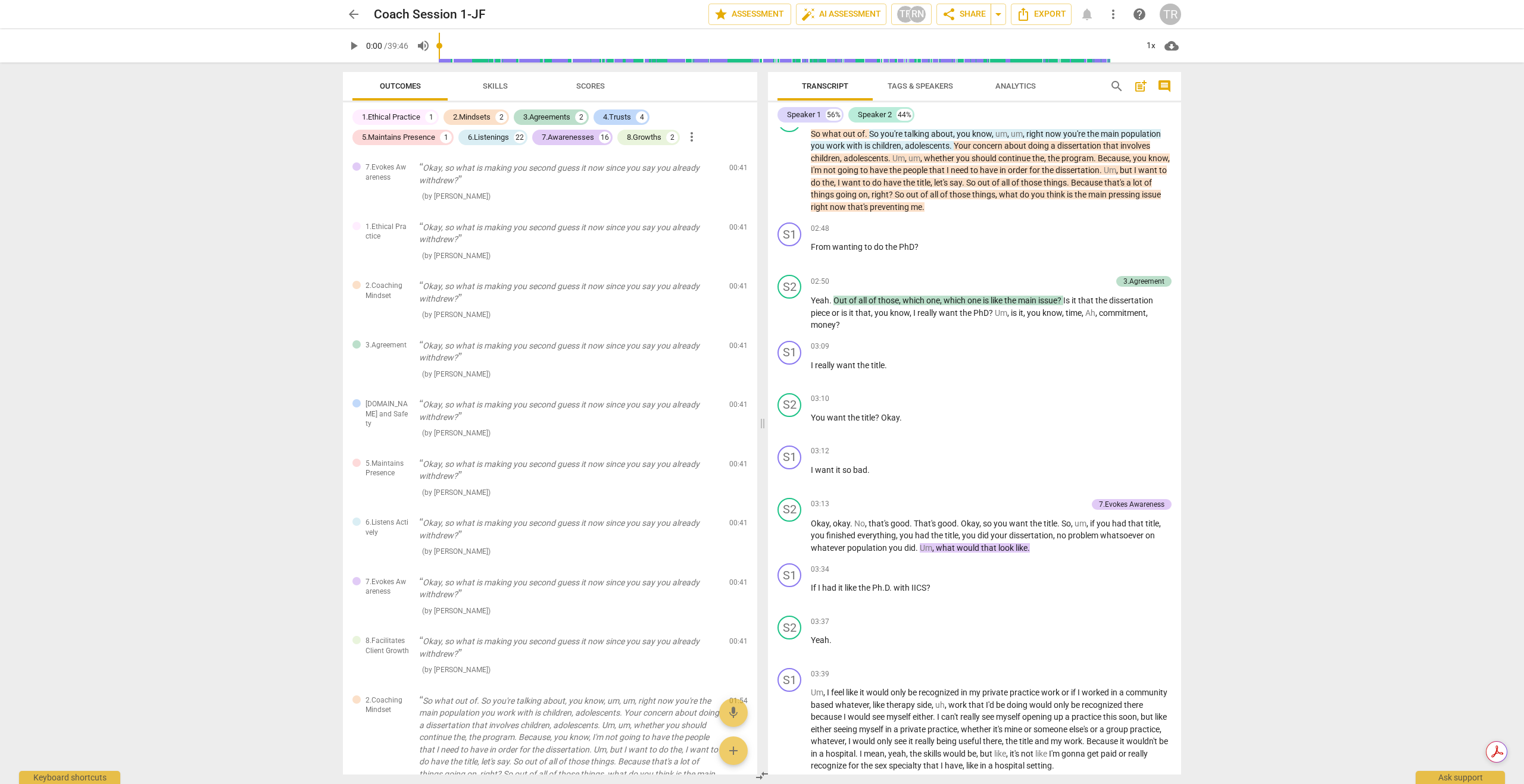
scroll to position [579, 0]
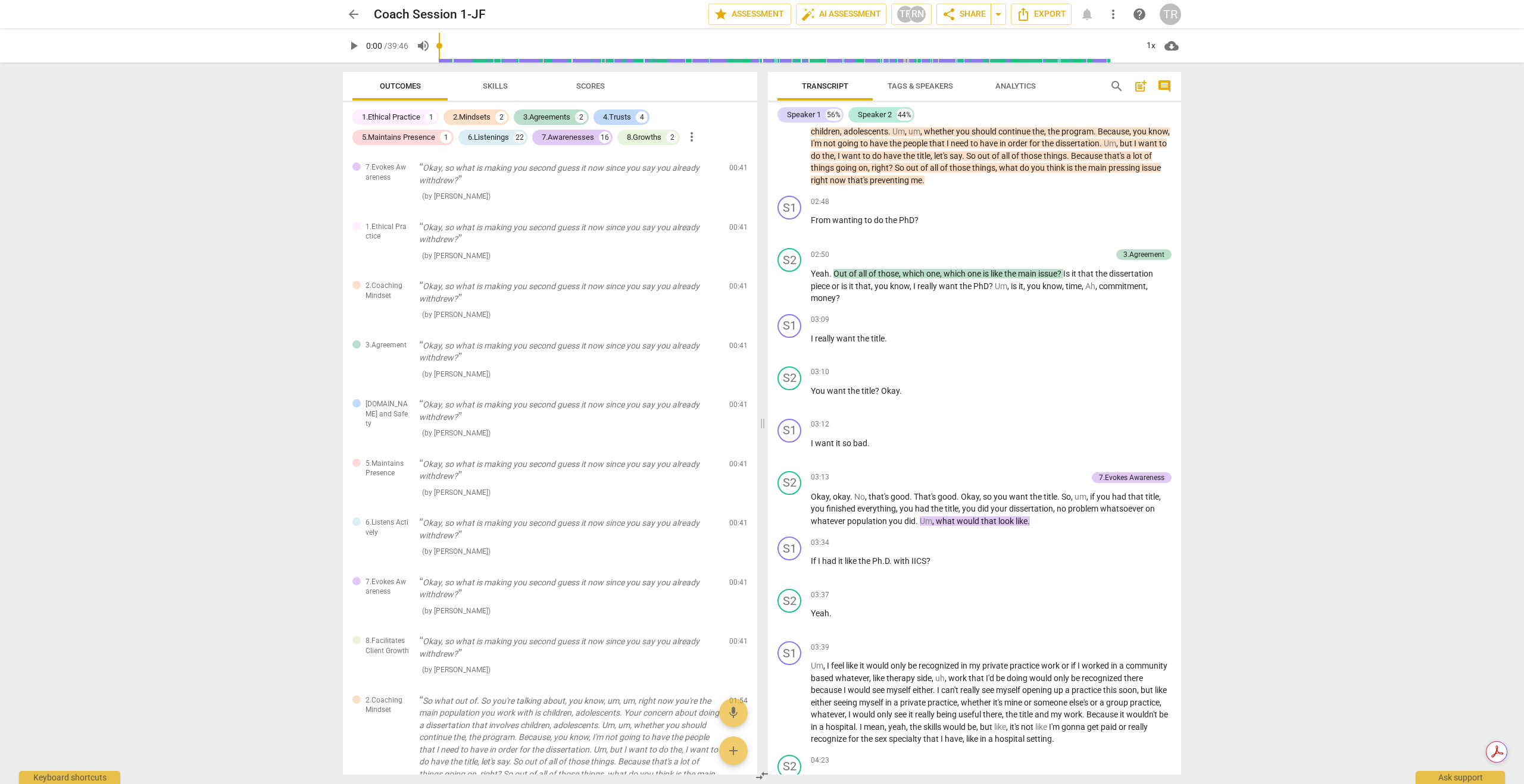
click at [1026, 88] on span "Analytics" at bounding box center [1016, 86] width 40 height 9
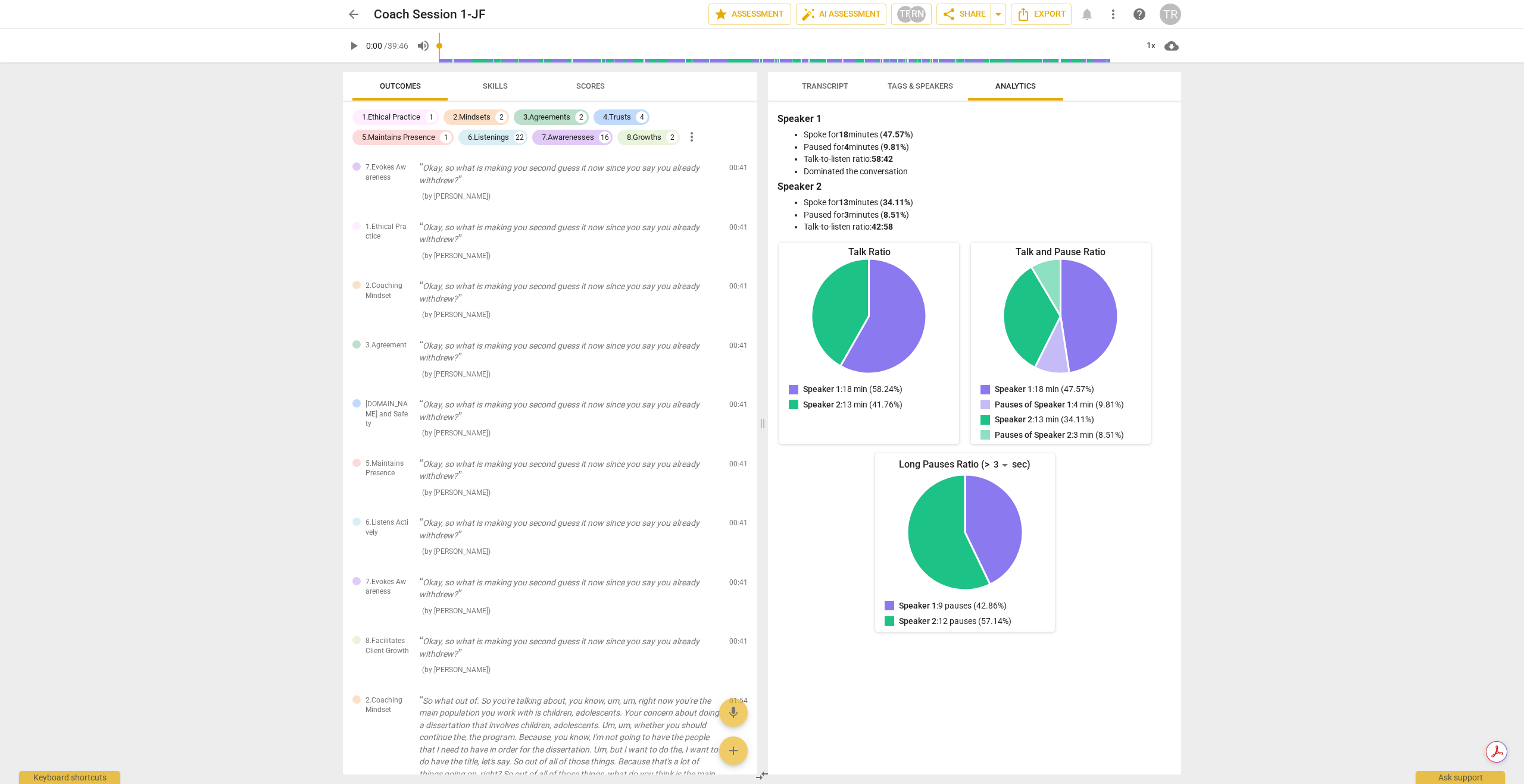
click at [804, 86] on span "Transcript" at bounding box center [825, 86] width 46 height 9
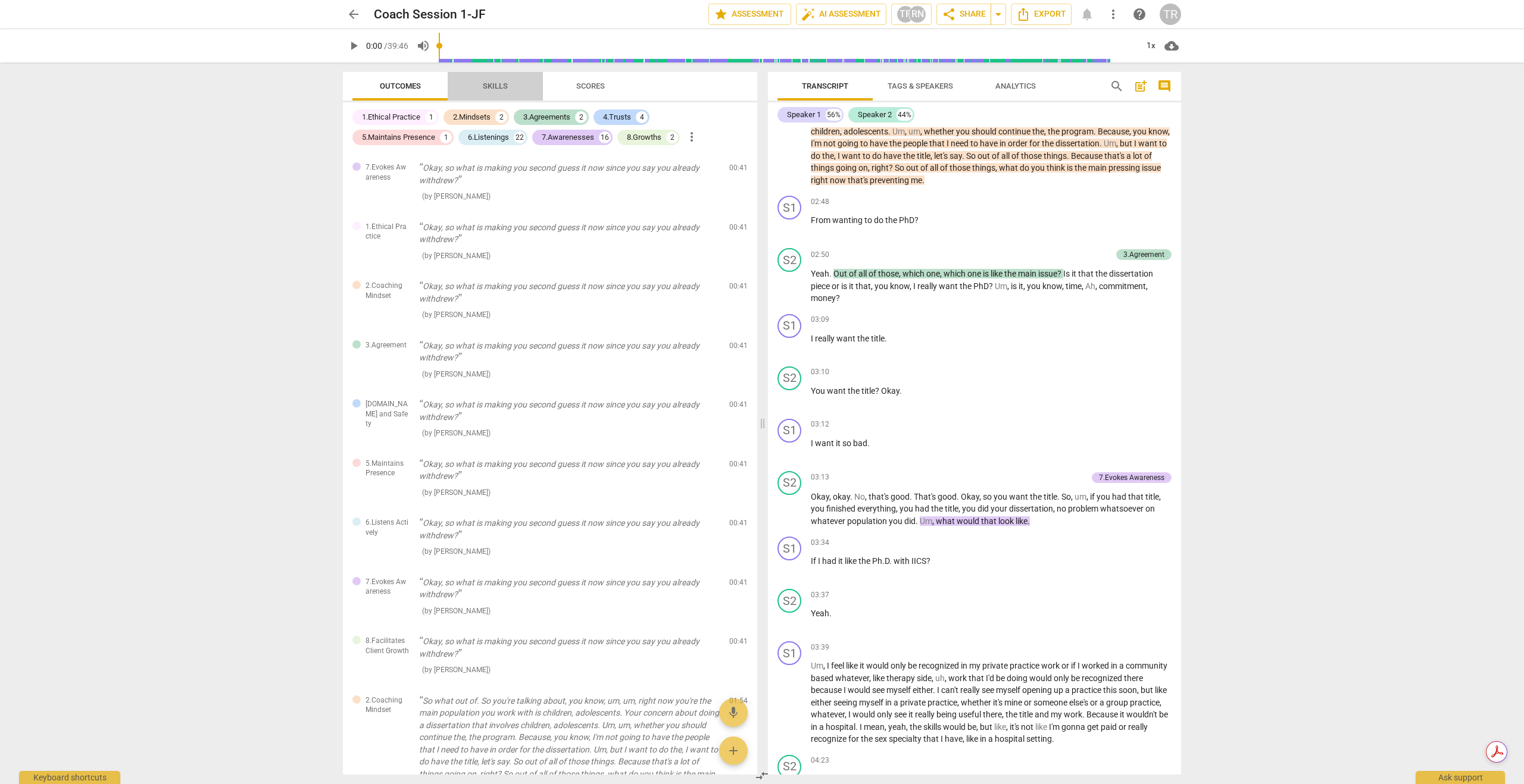
click at [497, 88] on span "Skills" at bounding box center [495, 86] width 25 height 9
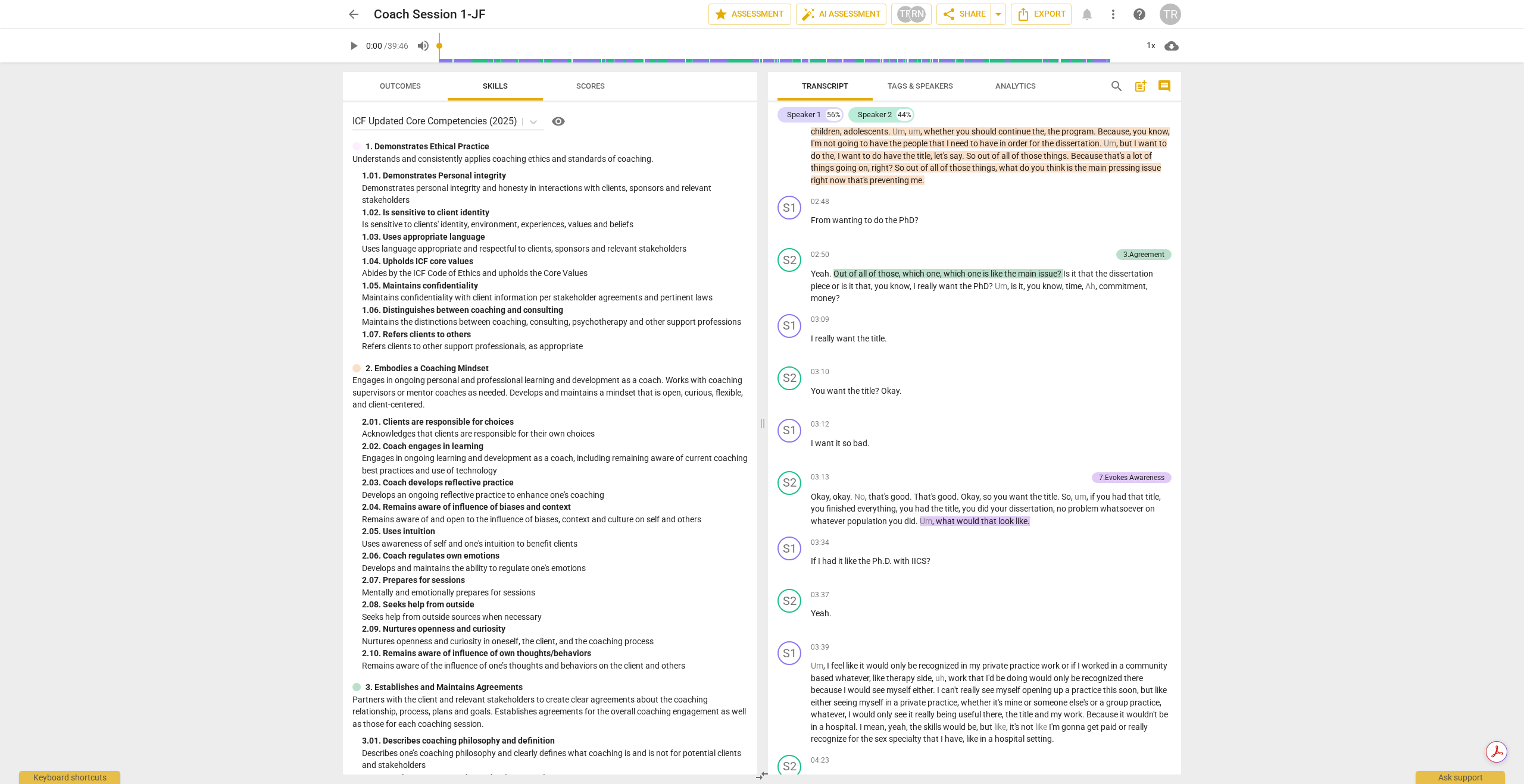
click at [562, 121] on span "visibility" at bounding box center [558, 121] width 14 height 14
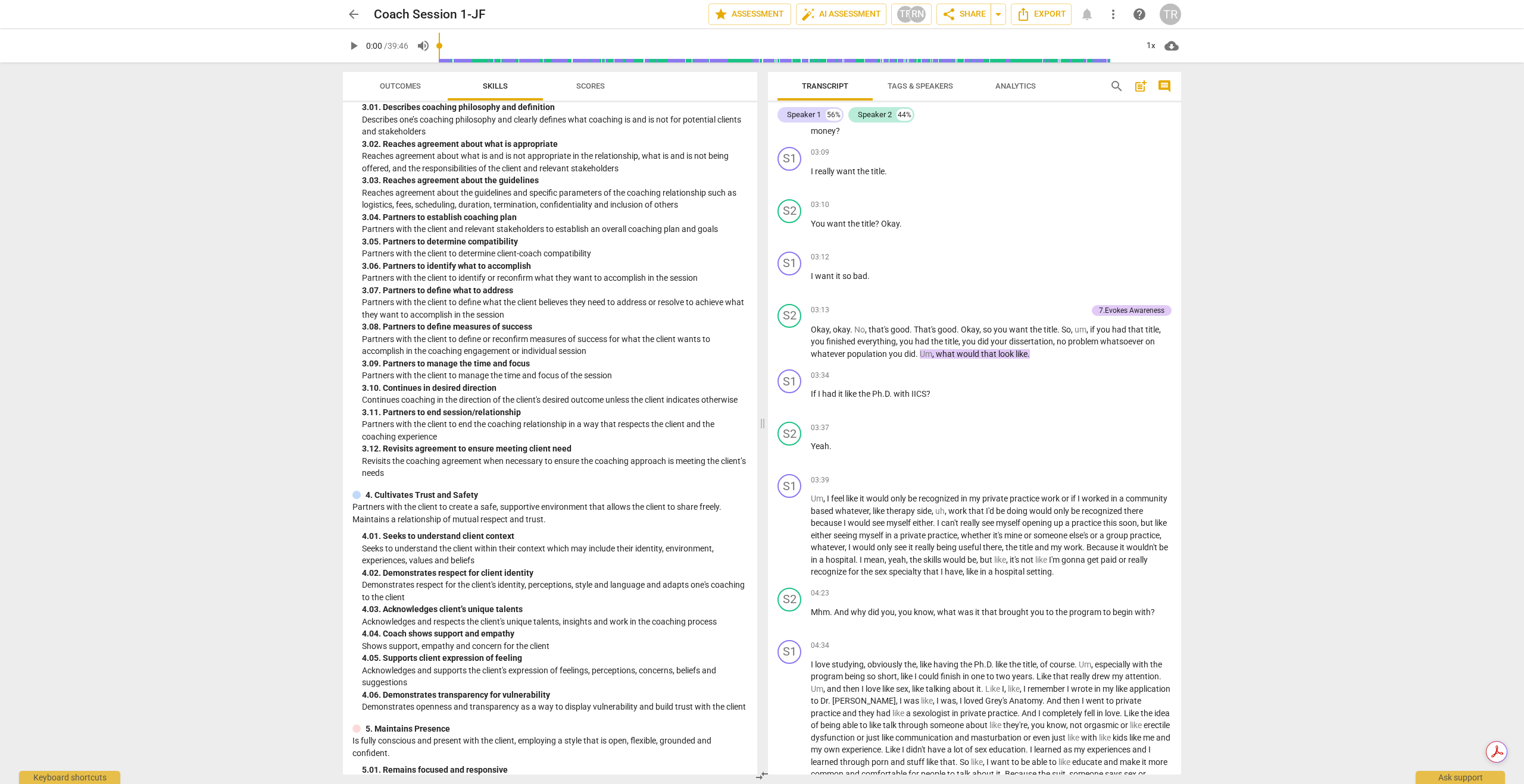
scroll to position [0, 0]
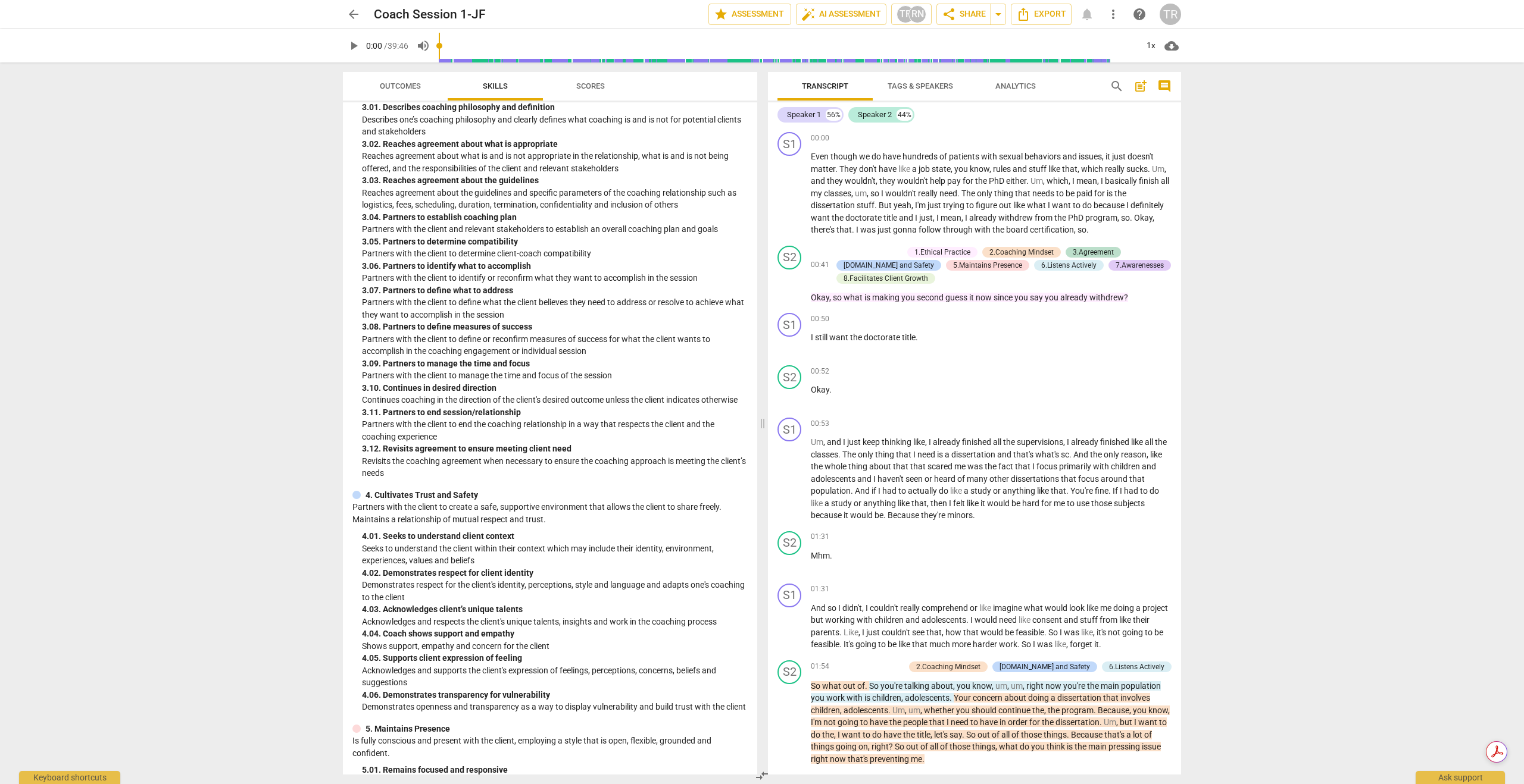
click at [406, 84] on span "Outcomes" at bounding box center [400, 86] width 41 height 9
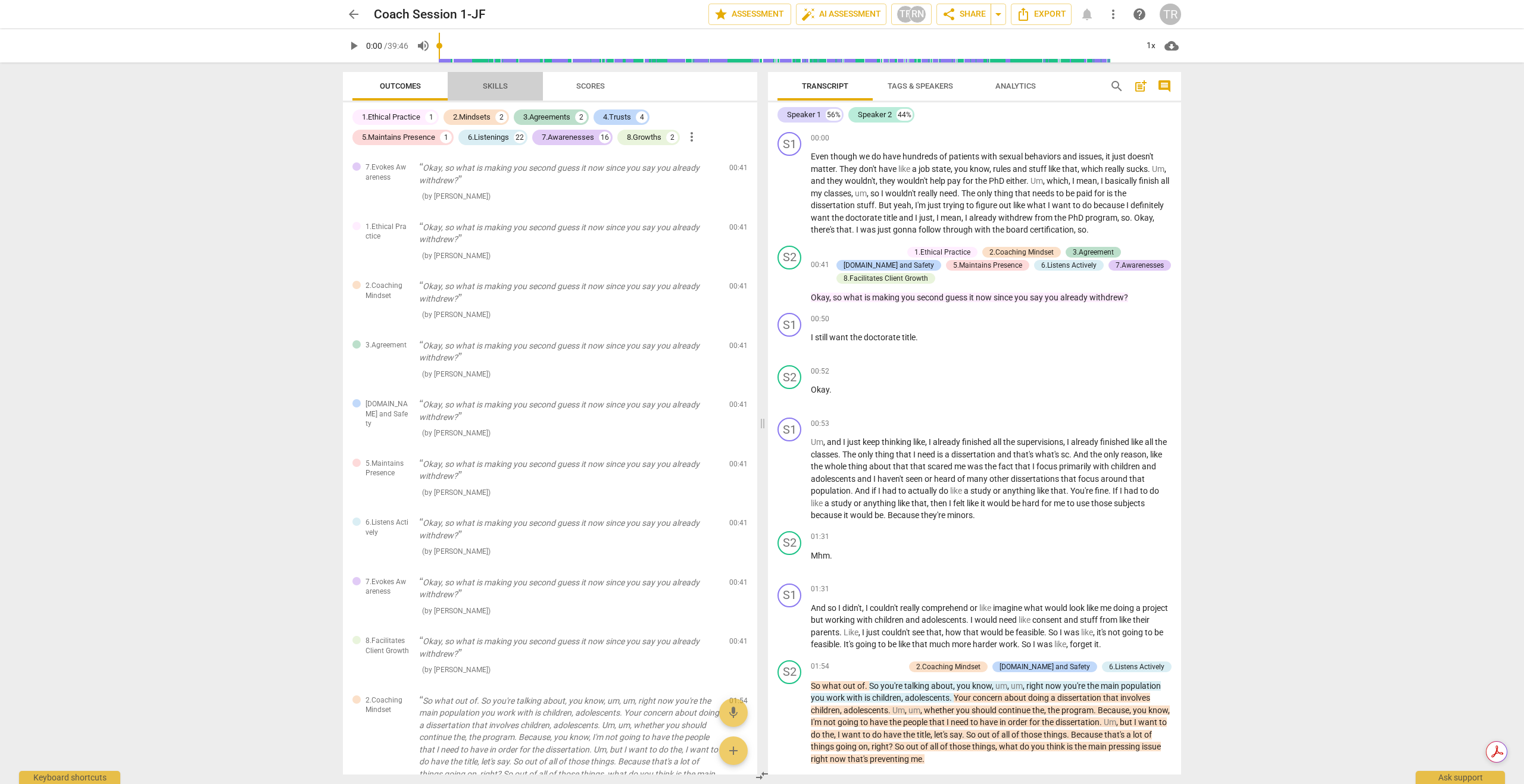
click at [503, 86] on span "Skills" at bounding box center [495, 86] width 25 height 9
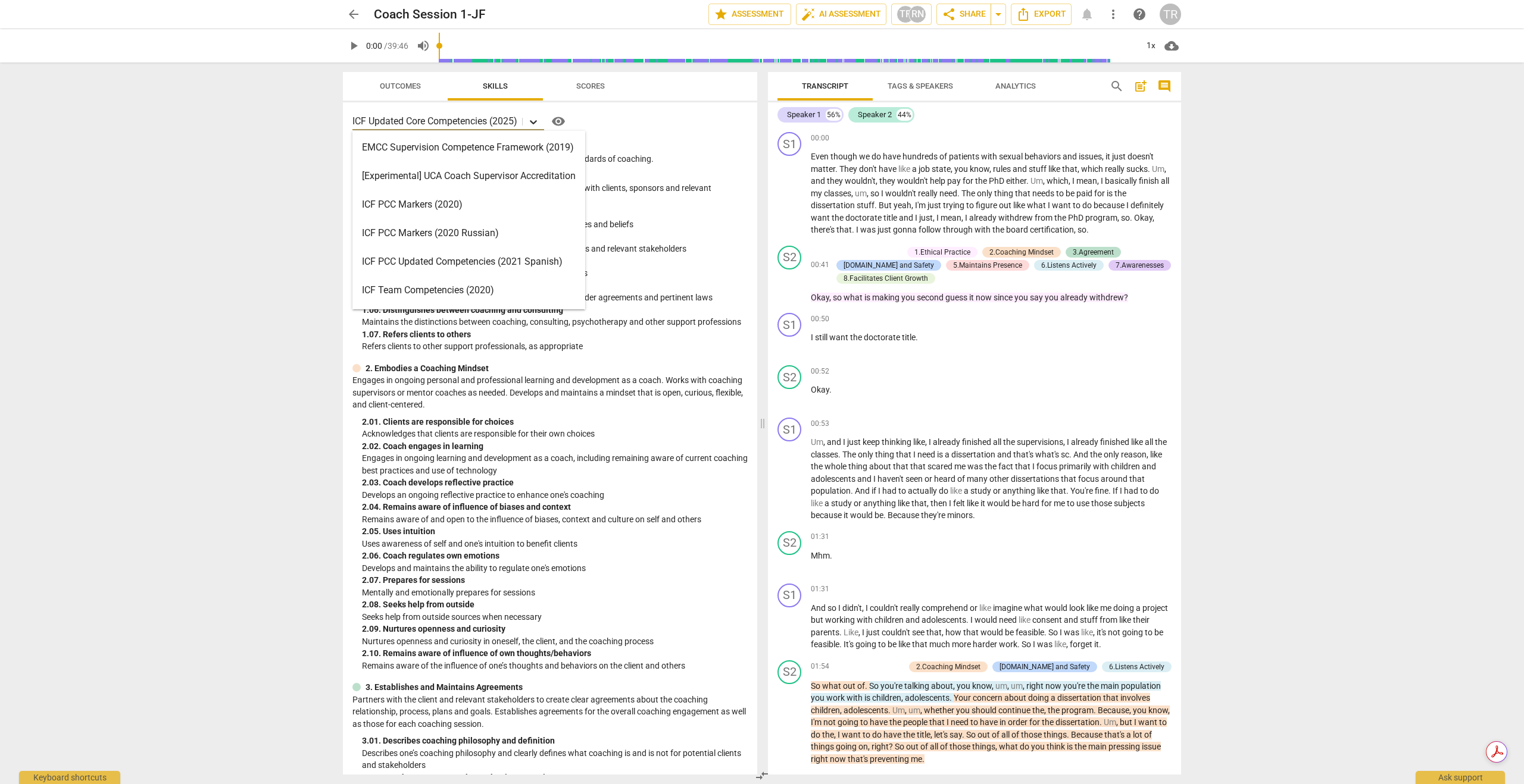
click at [535, 122] on icon at bounding box center [534, 122] width 7 height 4
click at [432, 206] on div "ICF PCC Markers (2020)" at bounding box center [469, 204] width 233 height 28
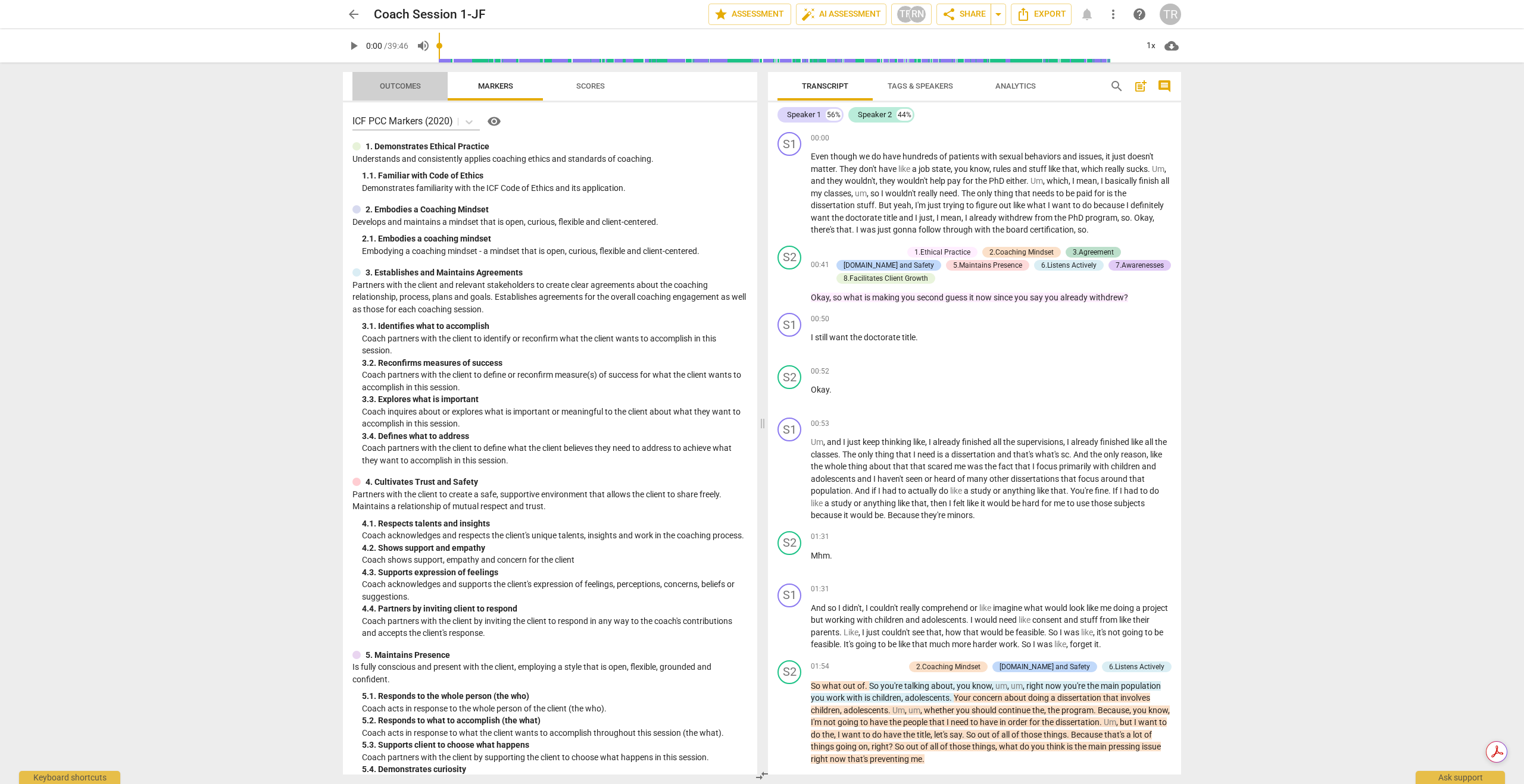
click at [403, 86] on span "Outcomes" at bounding box center [400, 86] width 41 height 9
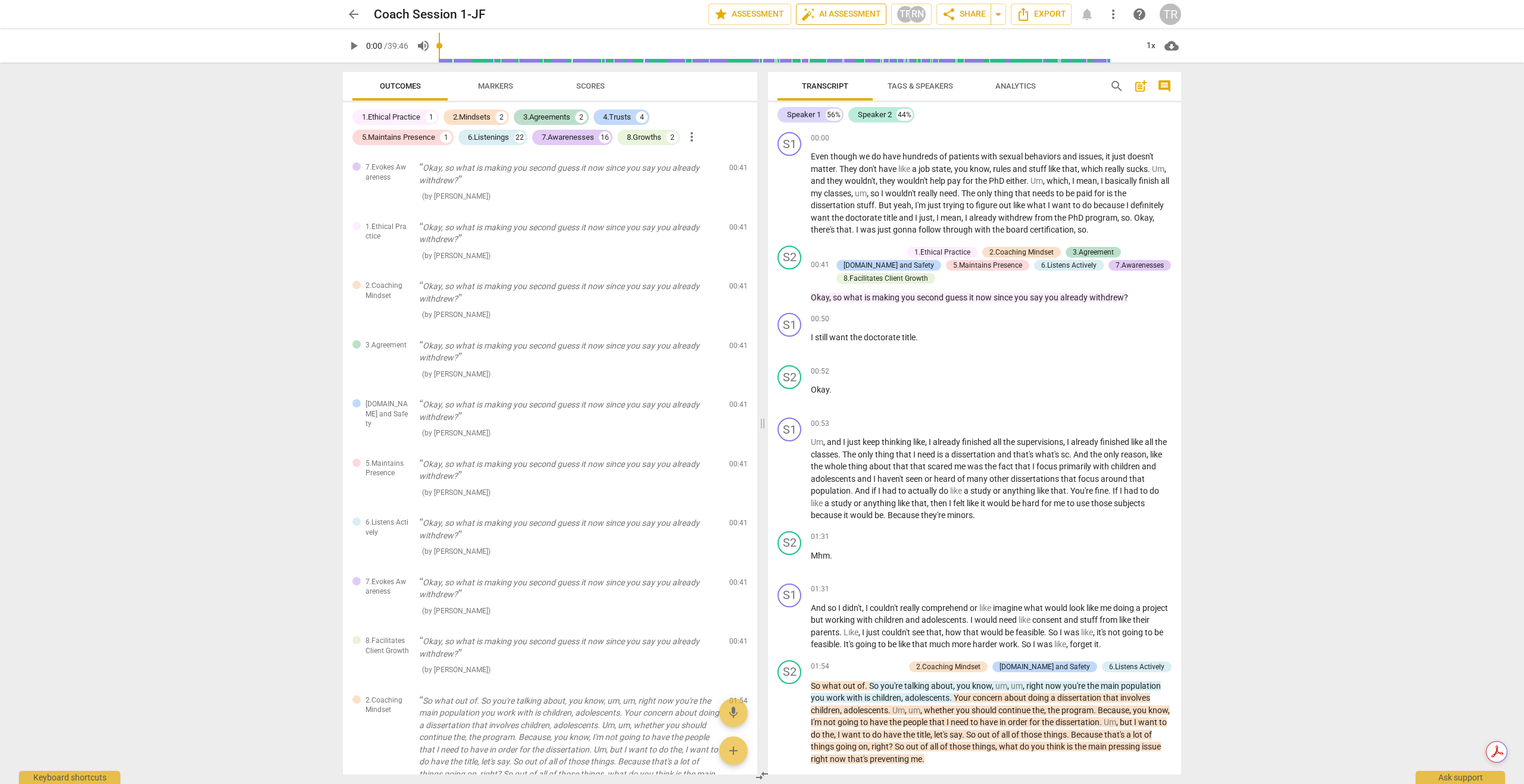
click at [851, 10] on span "auto_fix_high AI Assessment" at bounding box center [841, 14] width 80 height 14
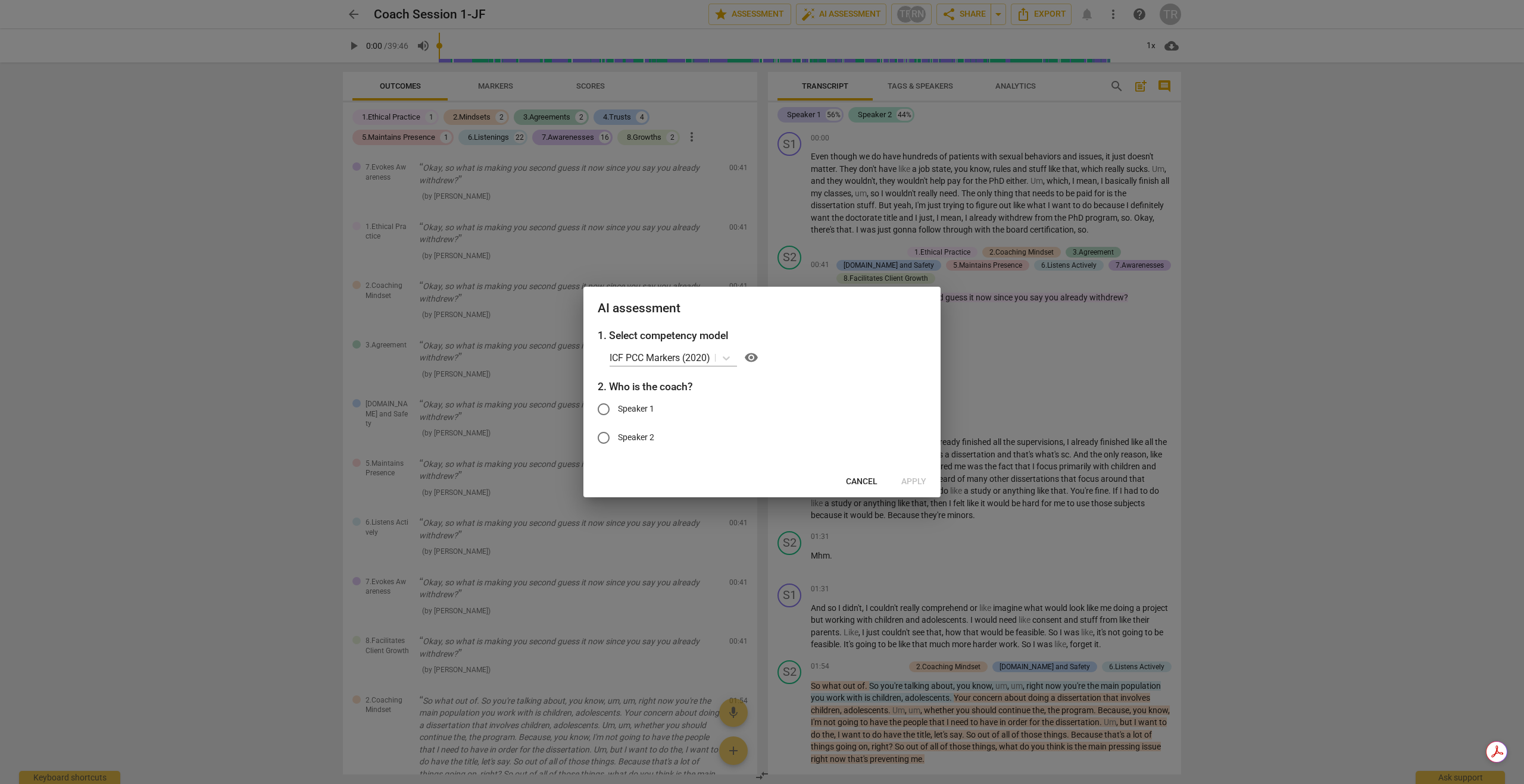
click at [626, 408] on span "Speaker 1" at bounding box center [636, 408] width 37 height 13
click at [618, 408] on input "Speaker 1" at bounding box center [603, 409] width 28 height 28
radio input "true"
click at [602, 411] on input "Speaker 1" at bounding box center [603, 409] width 28 height 28
click at [607, 435] on input "Speaker 2" at bounding box center [603, 437] width 28 height 28
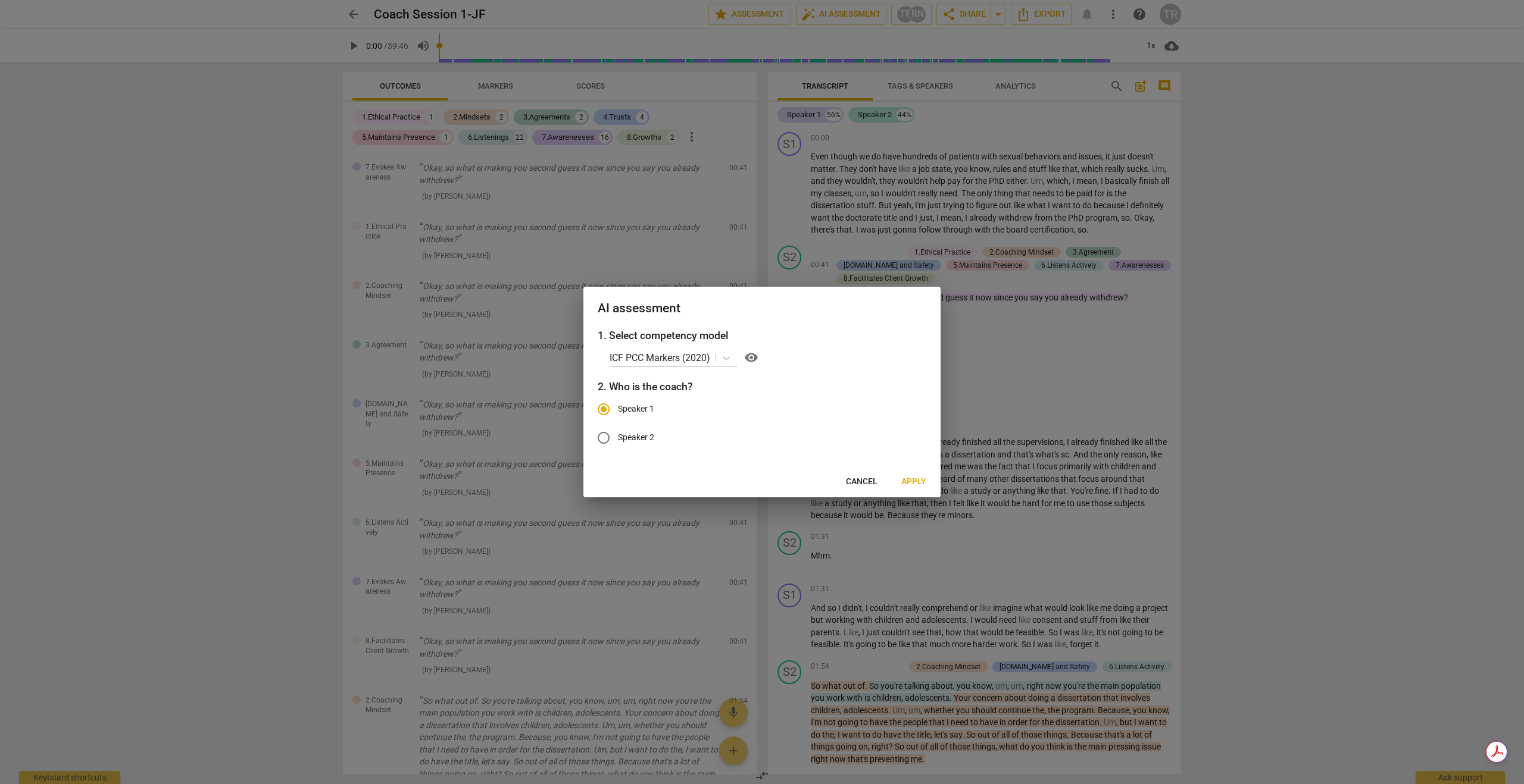
radio input "true"
radio input "false"
click at [706, 361] on p "ICF PCC Markers (2020)" at bounding box center [659, 358] width 101 height 13
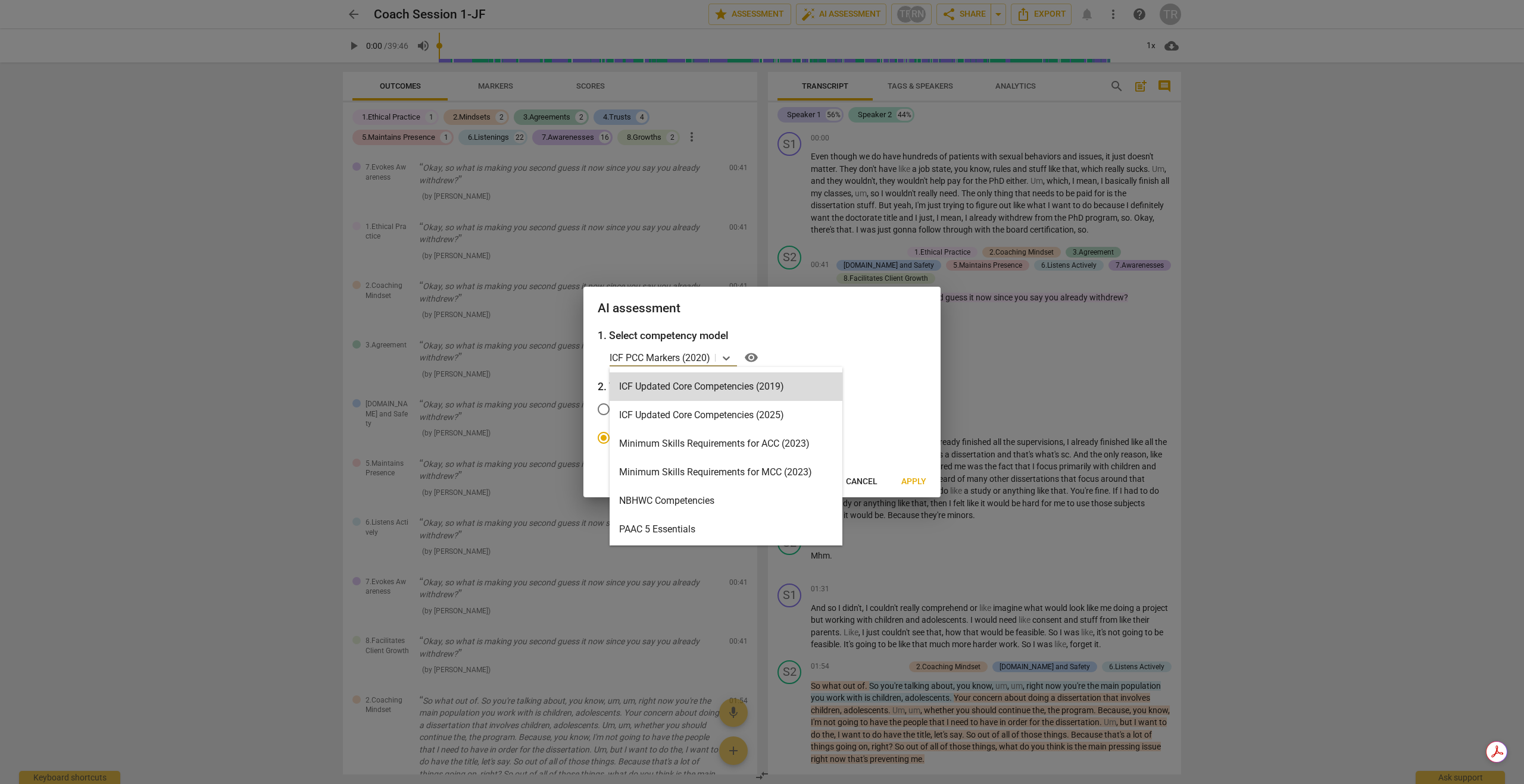
scroll to position [225, 0]
click at [725, 409] on div "ICF Updated Core Competencies (2025)" at bounding box center [725, 416] width 233 height 28
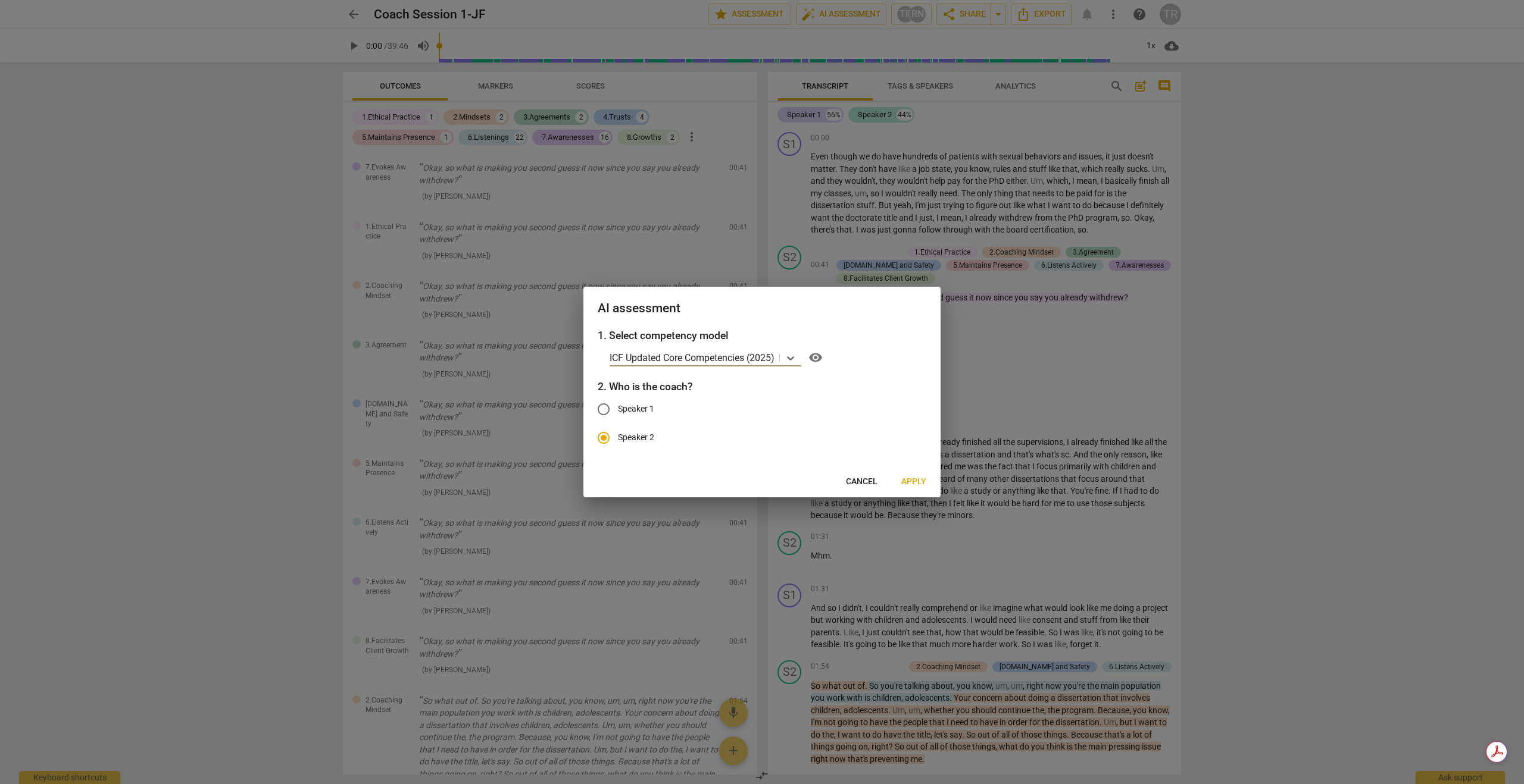
click at [923, 484] on span "Apply" at bounding box center [914, 482] width 25 height 12
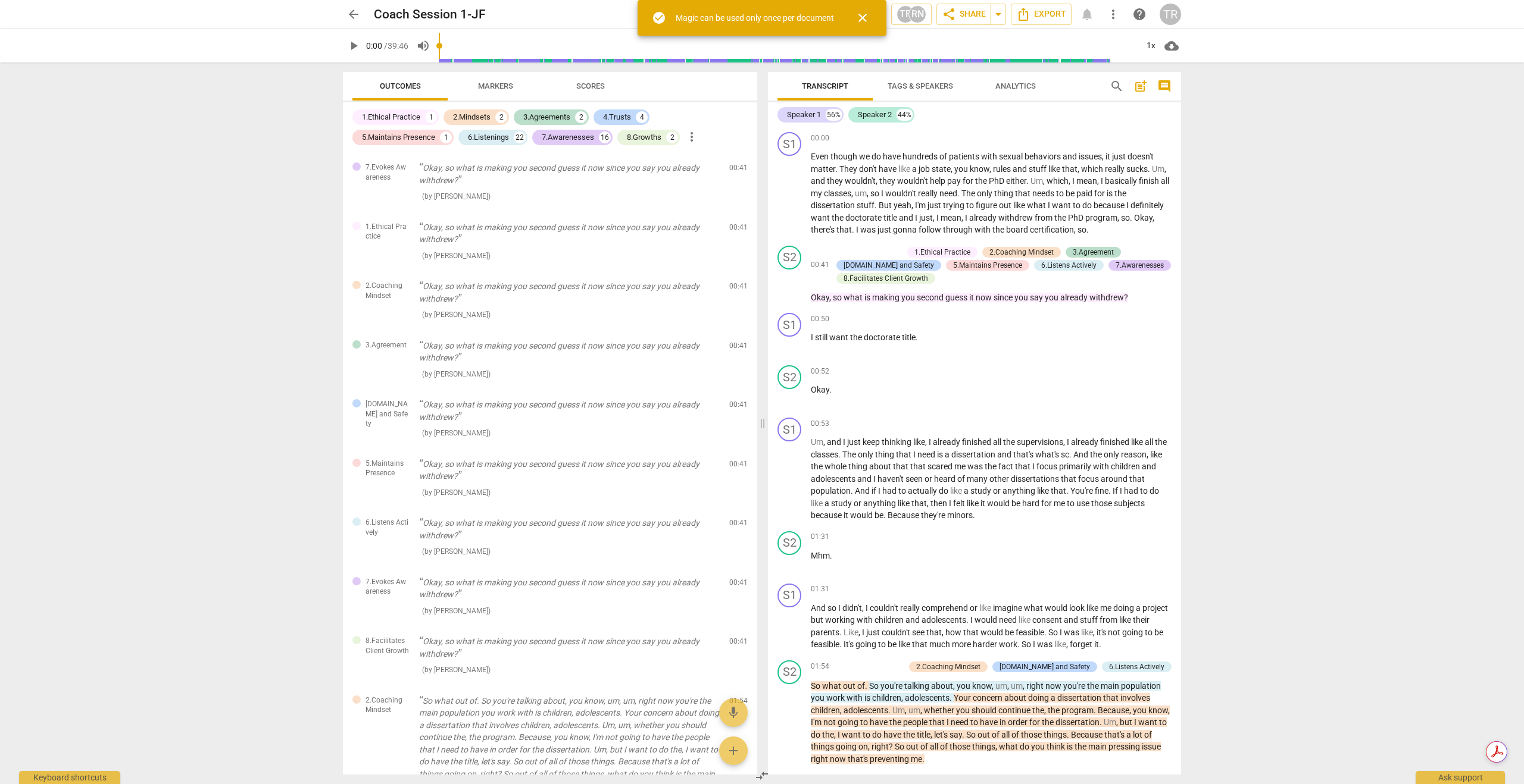
click at [860, 21] on span "close" at bounding box center [862, 17] width 14 height 14
click at [757, 16] on span "star Assessment" at bounding box center [749, 14] width 72 height 14
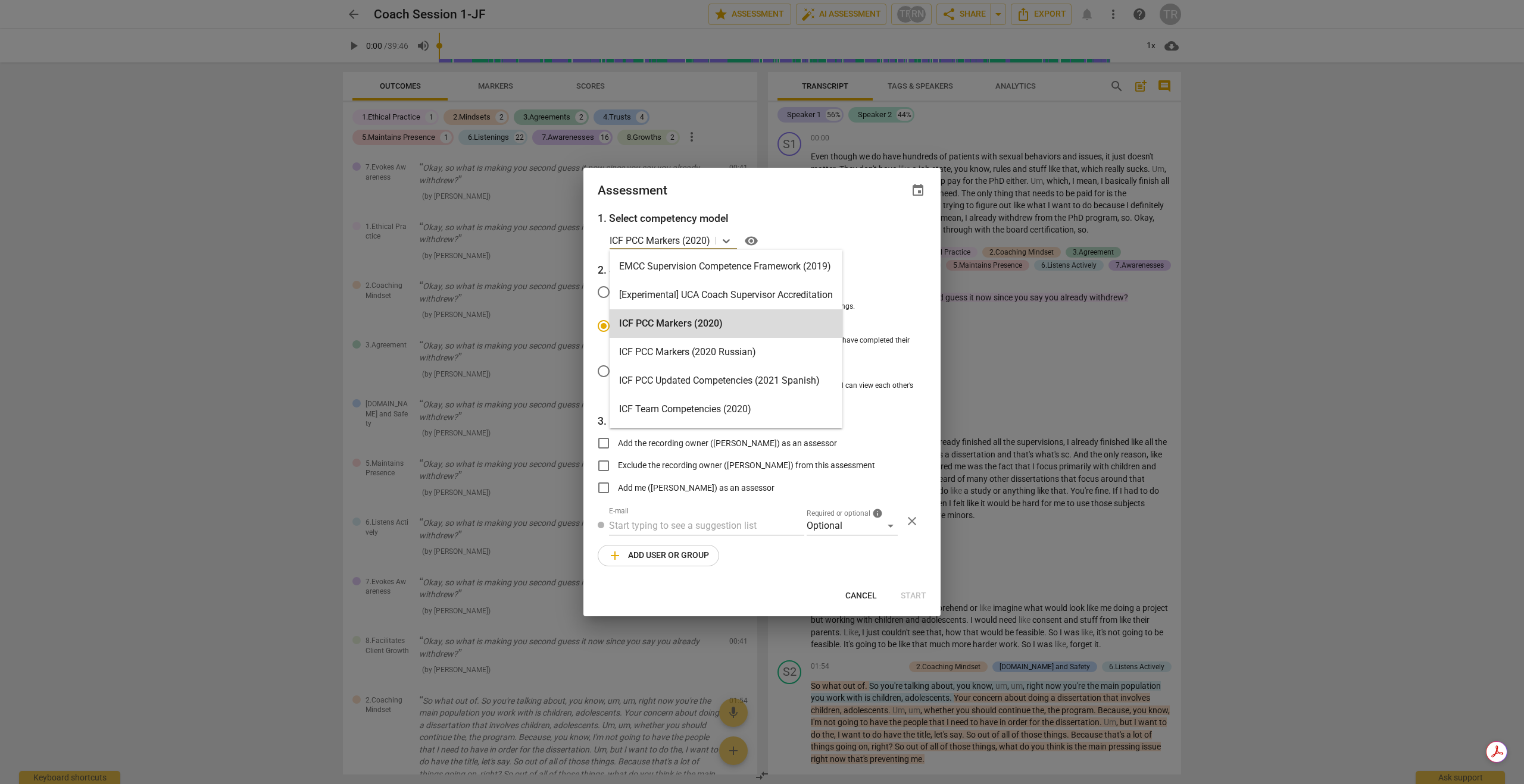
click at [666, 242] on p "ICF PCC Markers (2020)" at bounding box center [659, 241] width 101 height 13
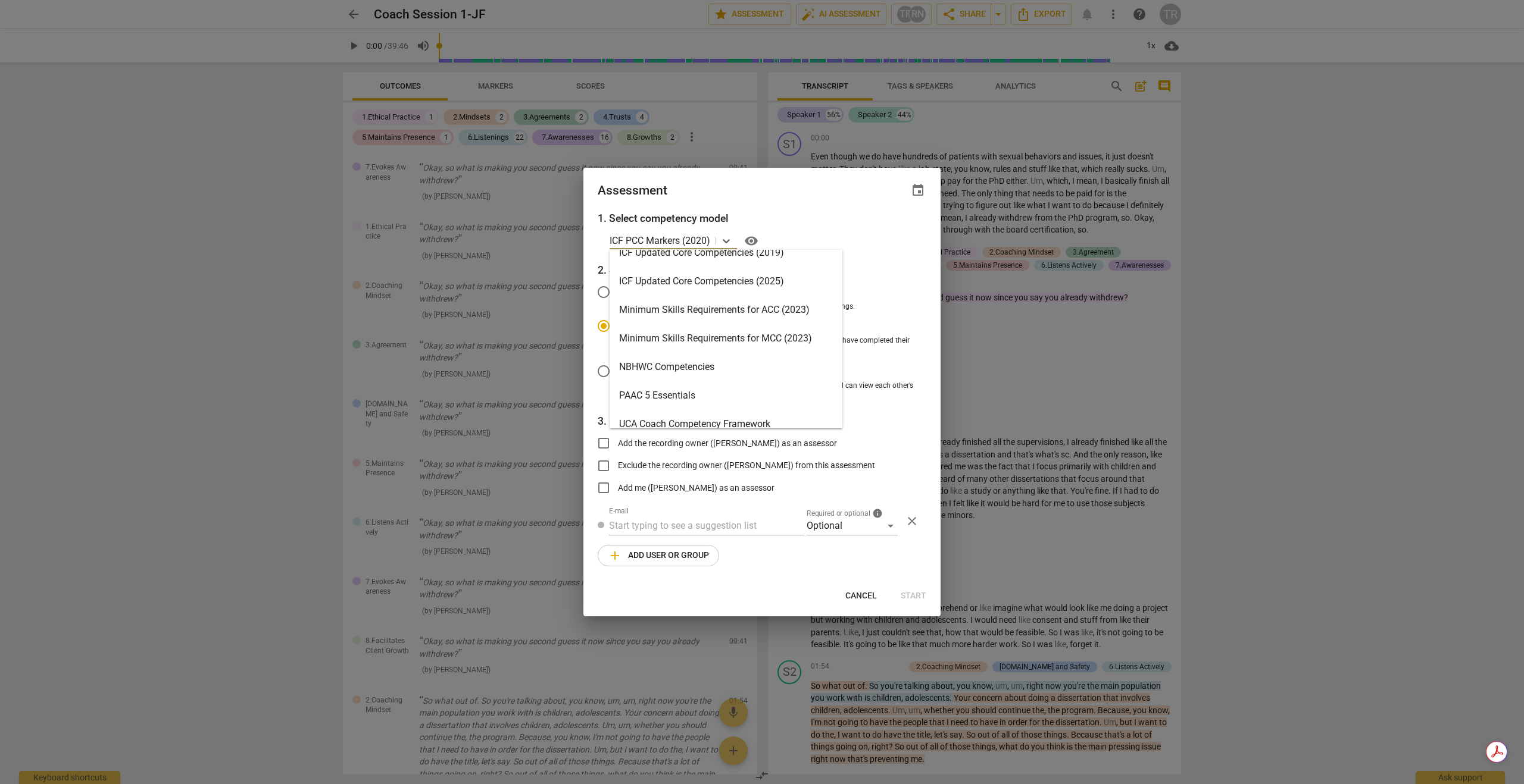
scroll to position [244, 0]
click at [696, 282] on div "ICF Updated Core Competencies (2025)" at bounding box center [725, 280] width 233 height 28
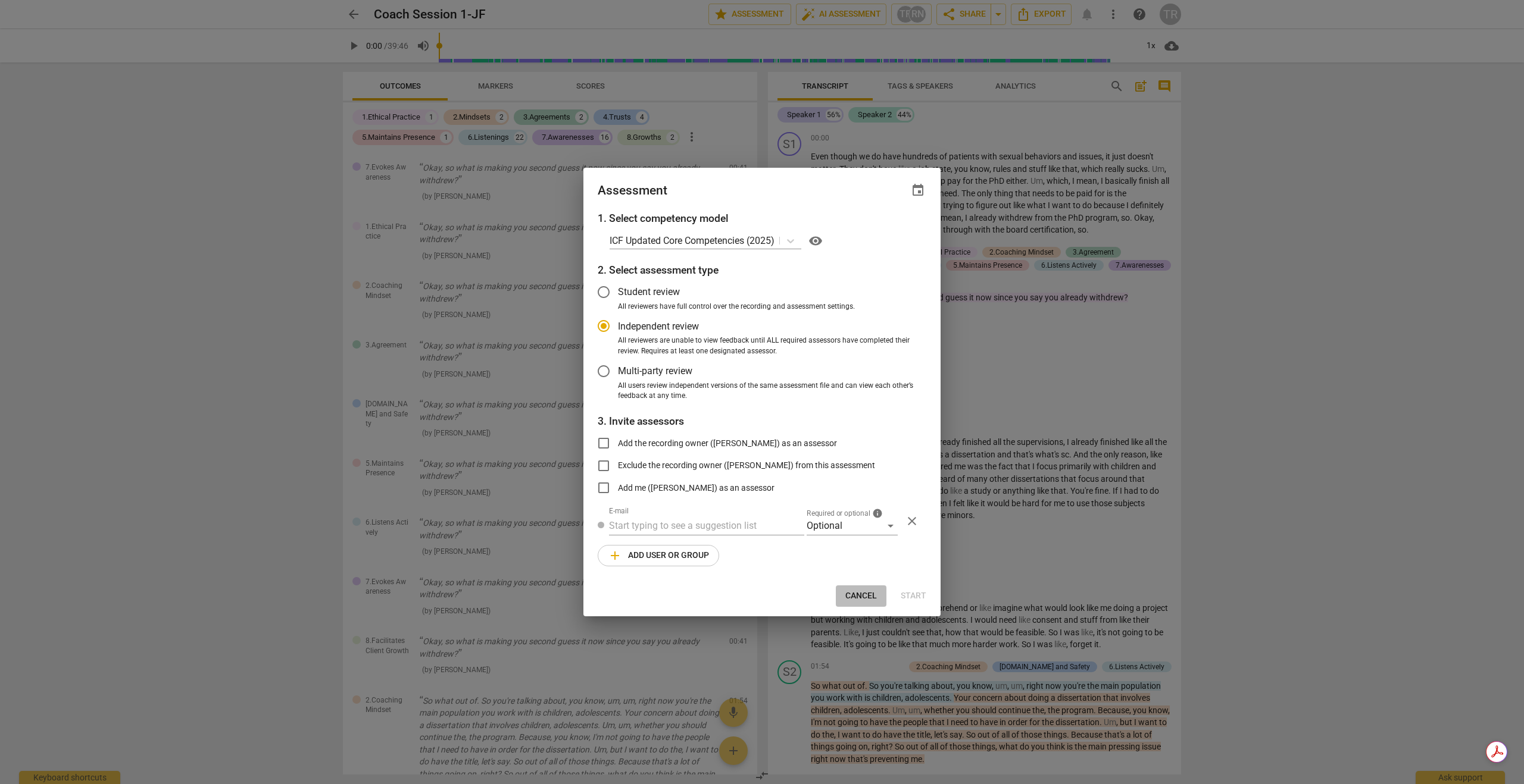
click at [872, 601] on span "Cancel" at bounding box center [861, 596] width 31 height 12
radio input "false"
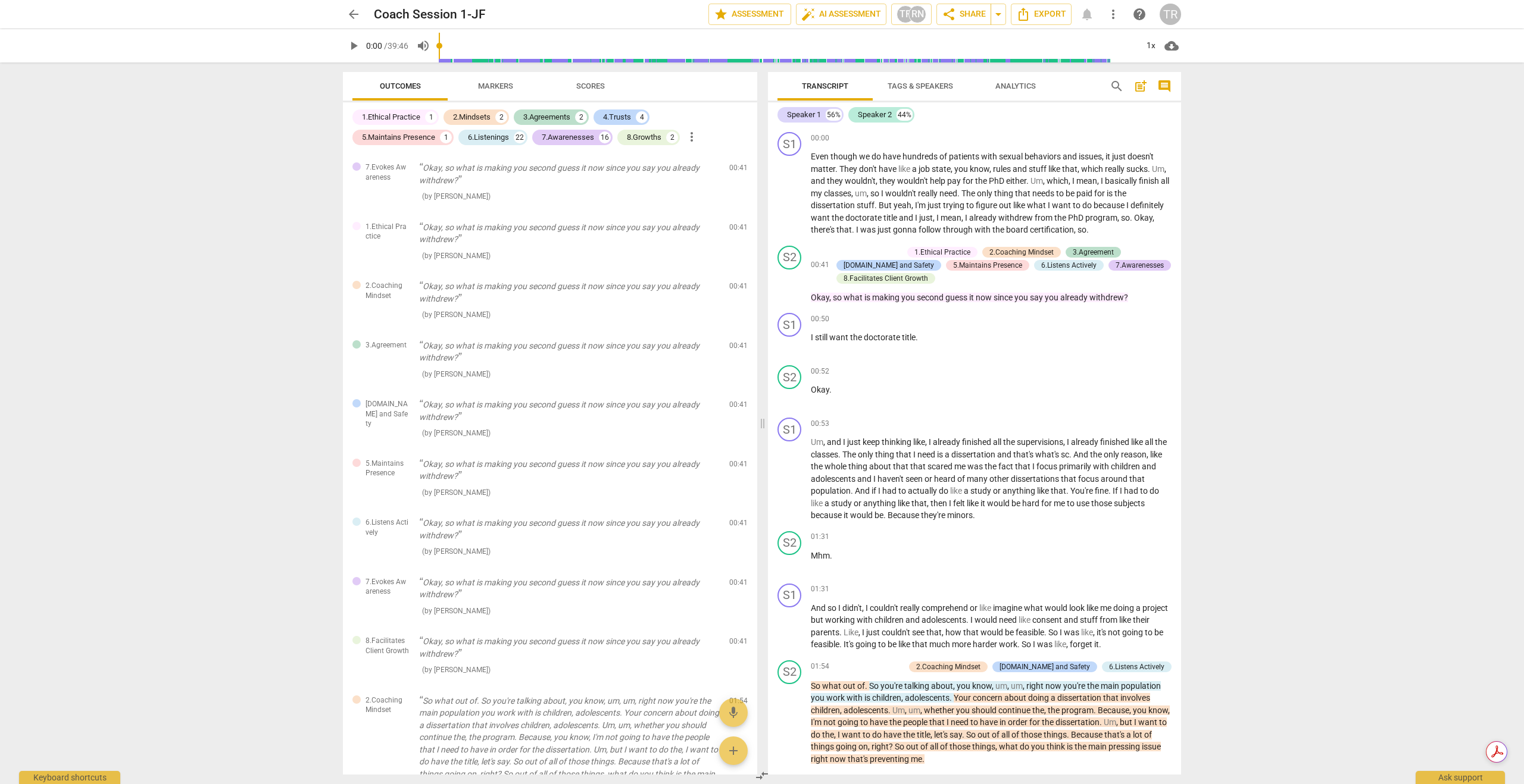
click at [940, 92] on span "Tags & Speakers" at bounding box center [920, 86] width 94 height 16
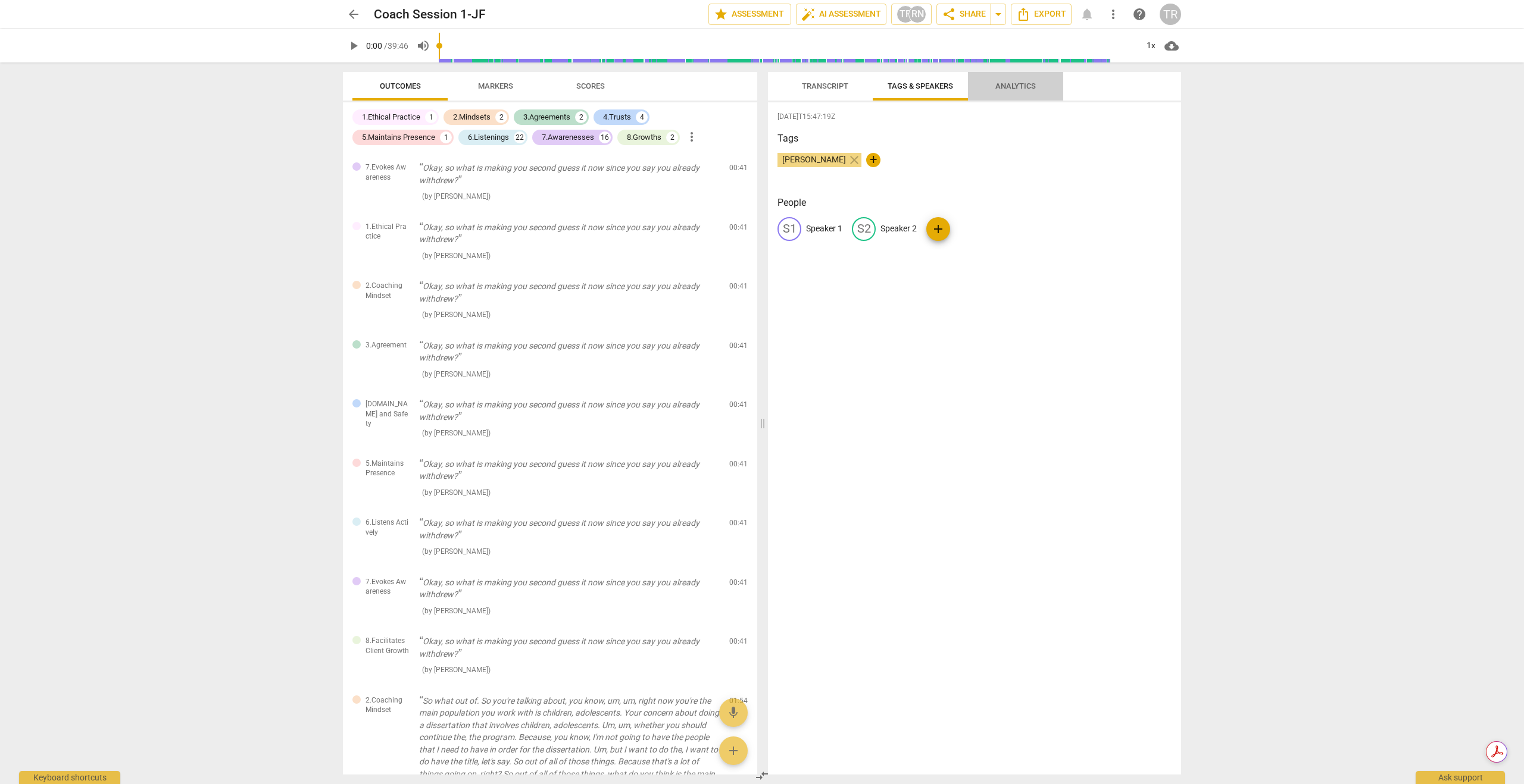
click at [1018, 86] on span "Analytics" at bounding box center [1016, 86] width 40 height 9
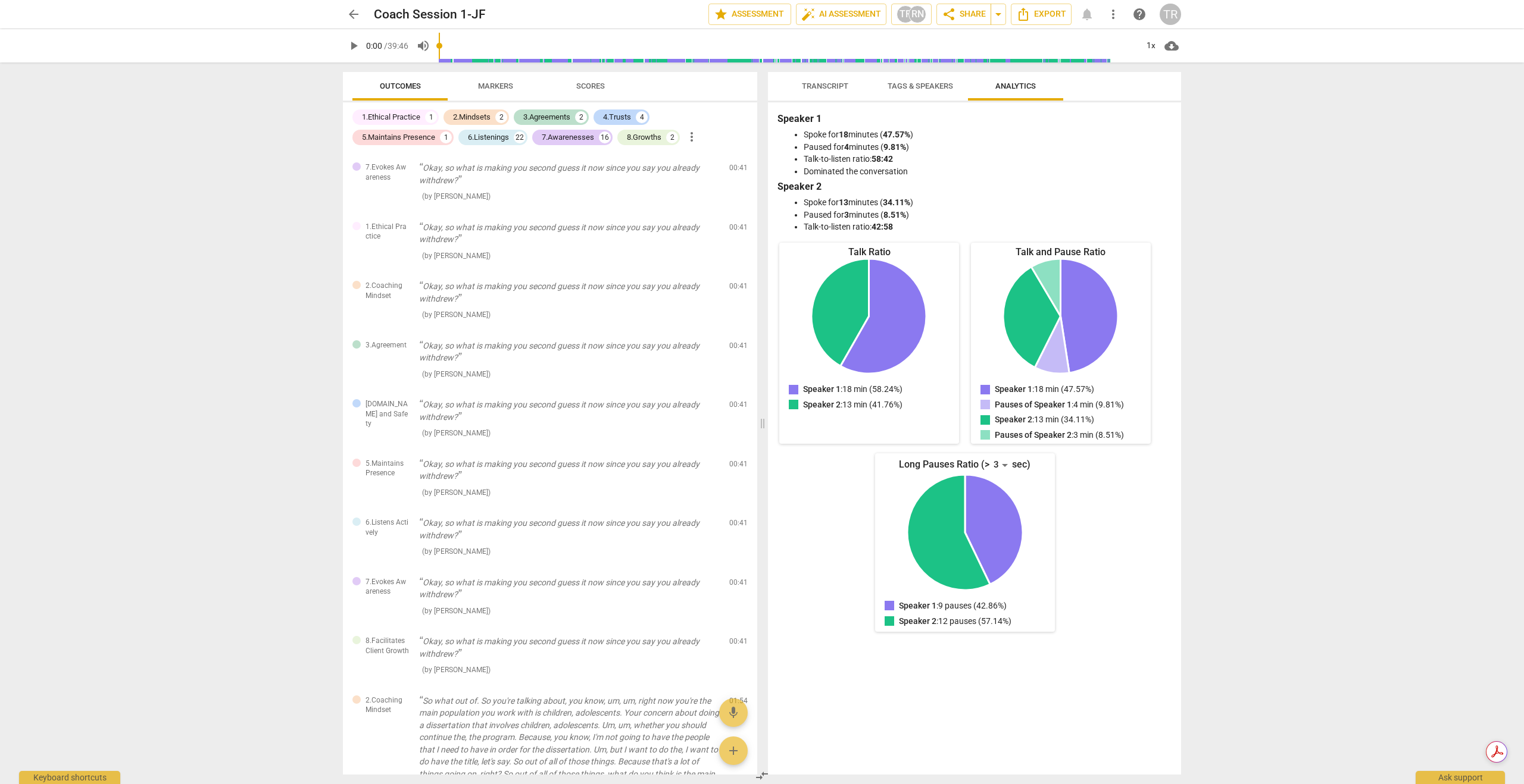
click at [488, 84] on span "Markers" at bounding box center [495, 86] width 35 height 9
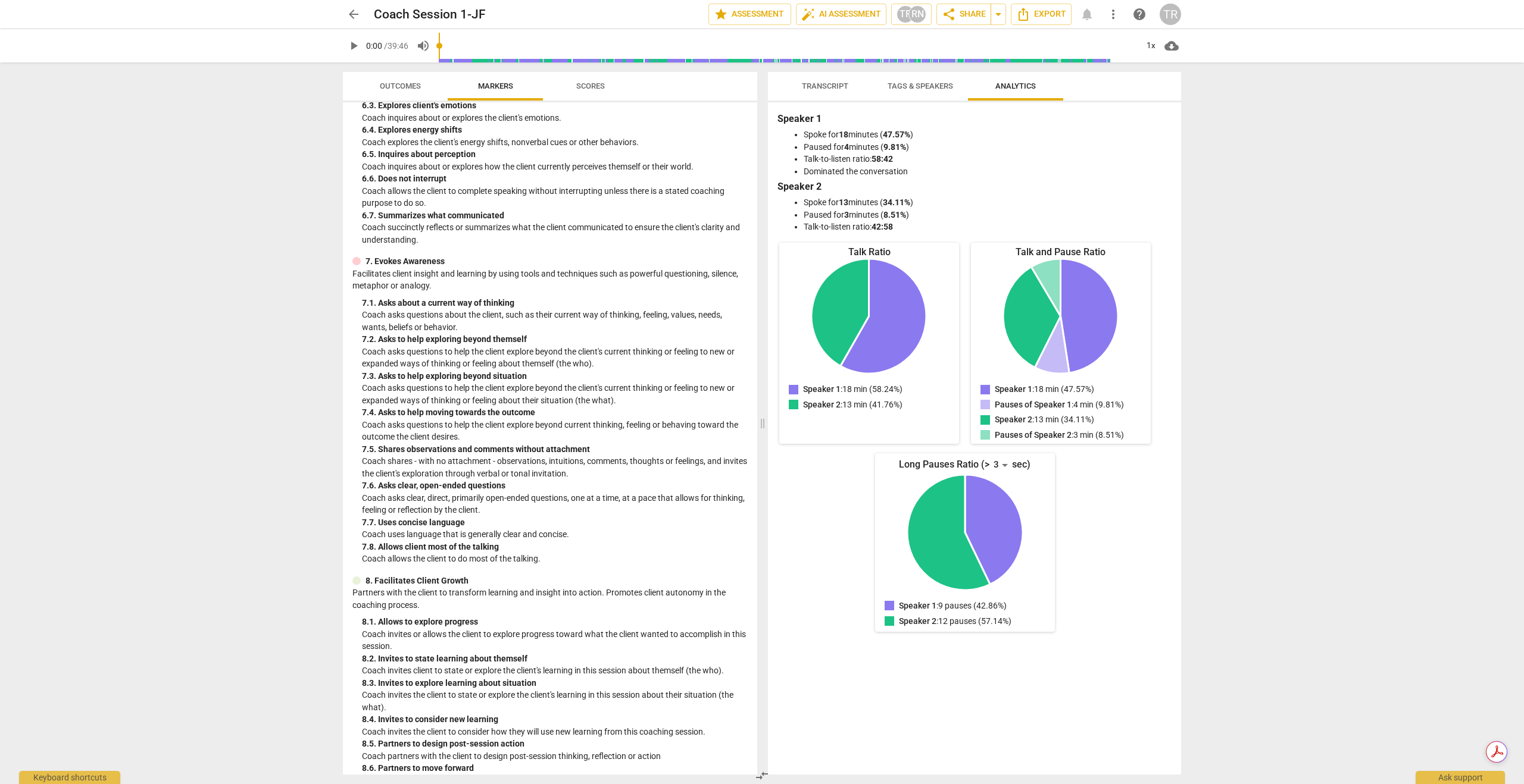
scroll to position [943, 0]
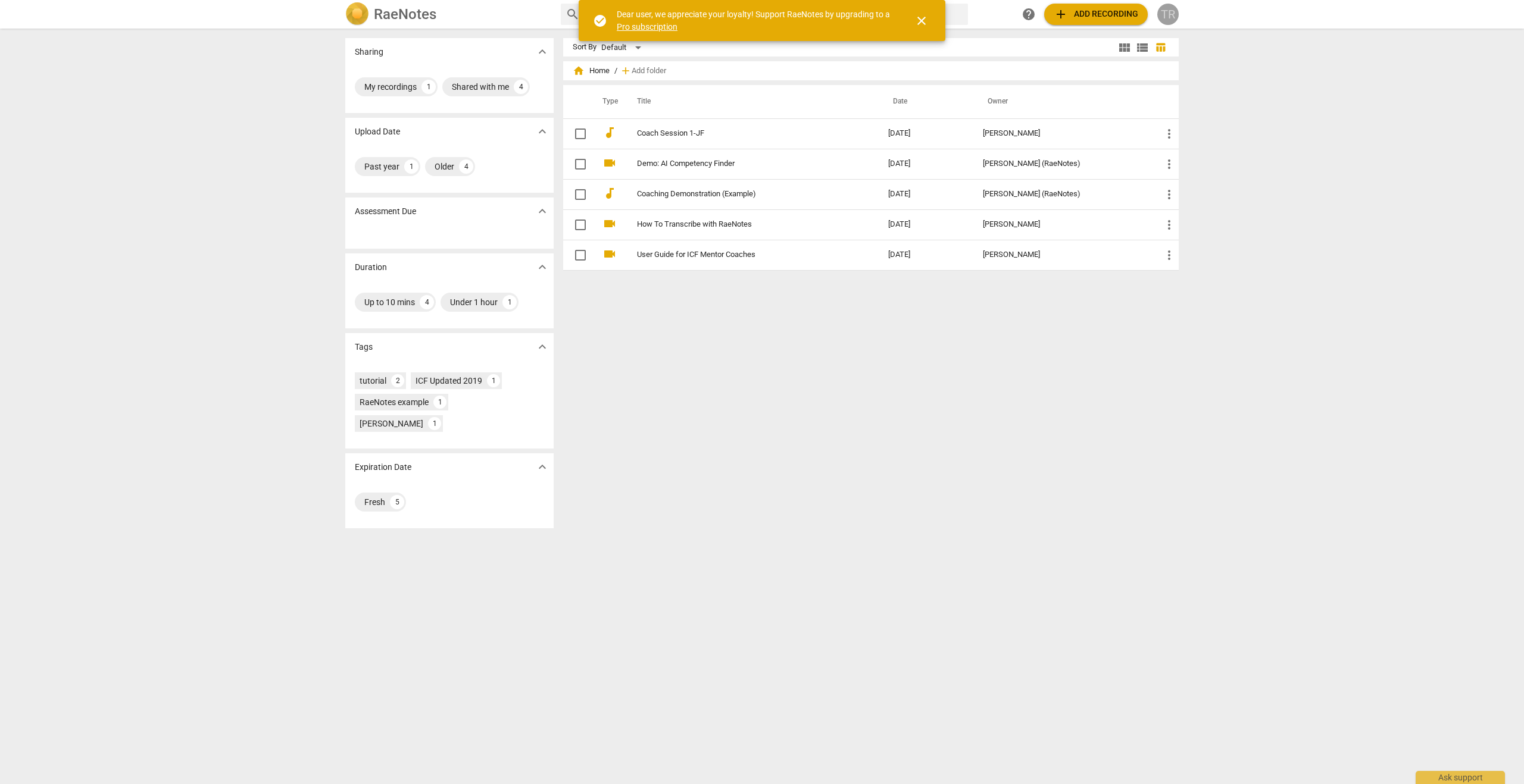
click at [1165, 13] on div "TR" at bounding box center [1168, 14] width 22 height 22
click at [1184, 291] on li "Logout" at bounding box center [1202, 288] width 90 height 28
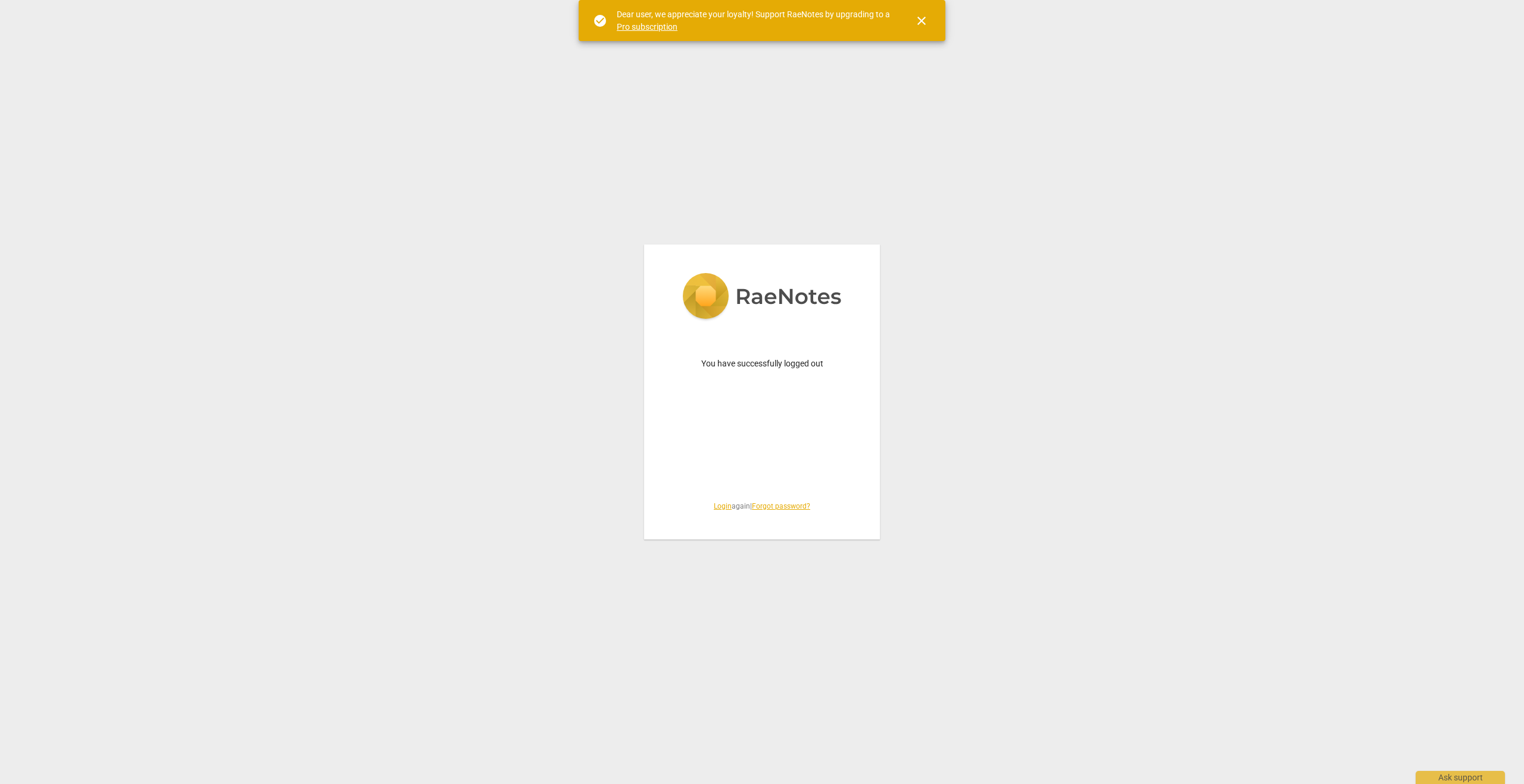
click at [715, 510] on span "Login again | Forgot password?" at bounding box center [761, 507] width 178 height 10
click at [719, 508] on link "Login" at bounding box center [722, 506] width 18 height 8
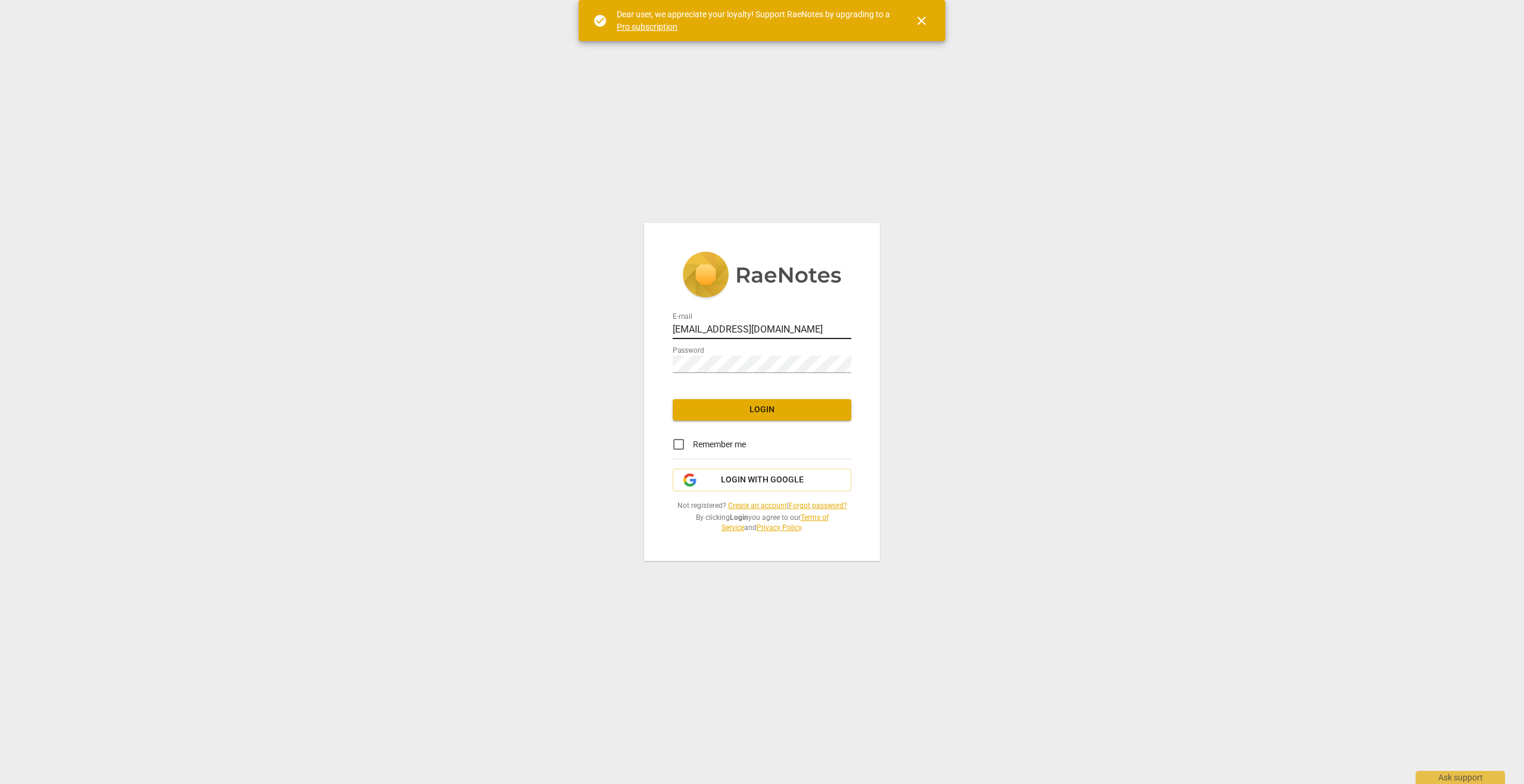
click at [759, 328] on input "[EMAIL_ADDRESS][DOMAIN_NAME]" at bounding box center [761, 330] width 178 height 17
type input "[EMAIL_ADDRESS][DOMAIN_NAME]"
click at [759, 411] on span "Login" at bounding box center [762, 410] width 160 height 12
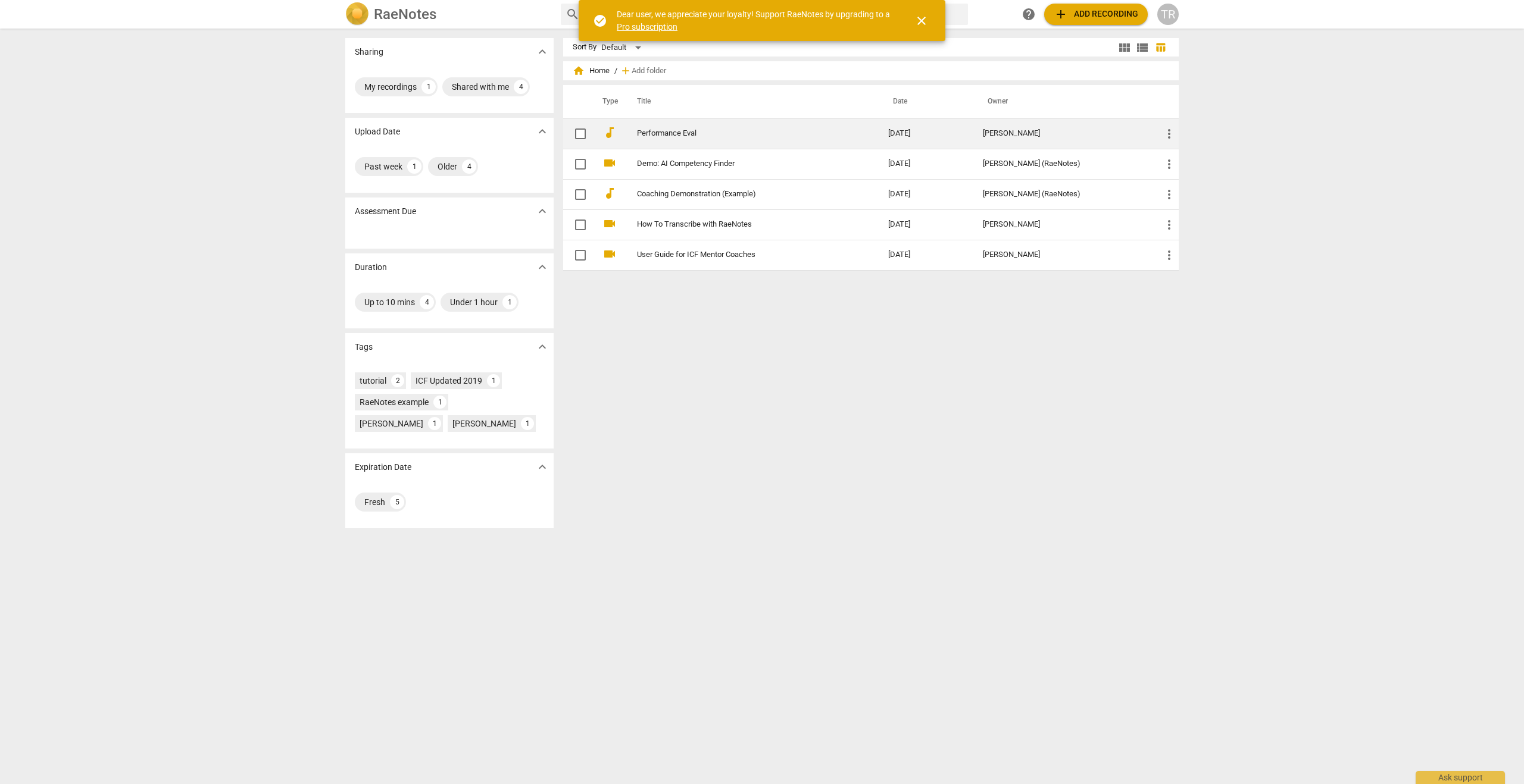
click at [660, 133] on link "Performance Eval" at bounding box center [740, 133] width 208 height 9
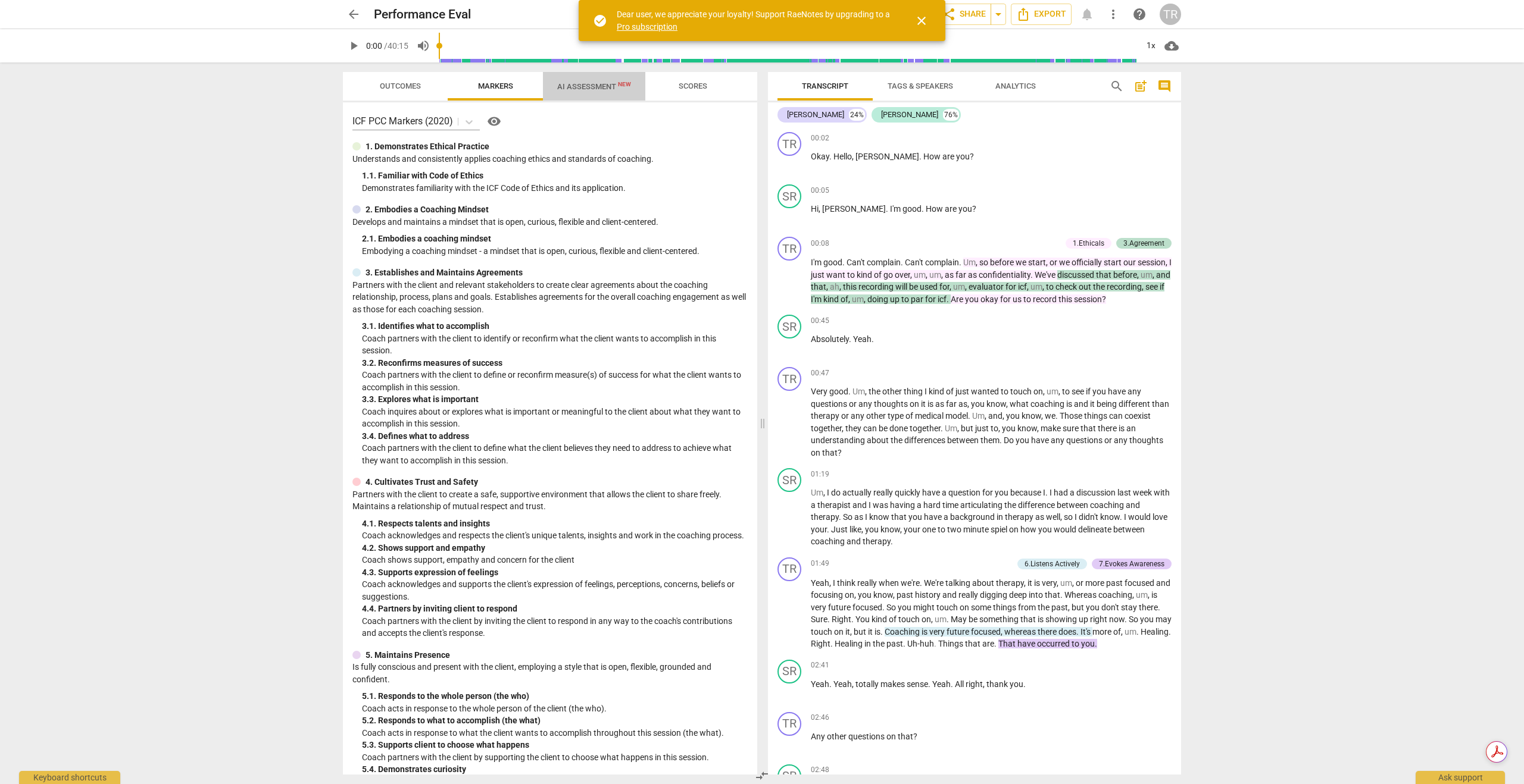
click at [604, 86] on span "AI Assessment New" at bounding box center [593, 86] width 74 height 9
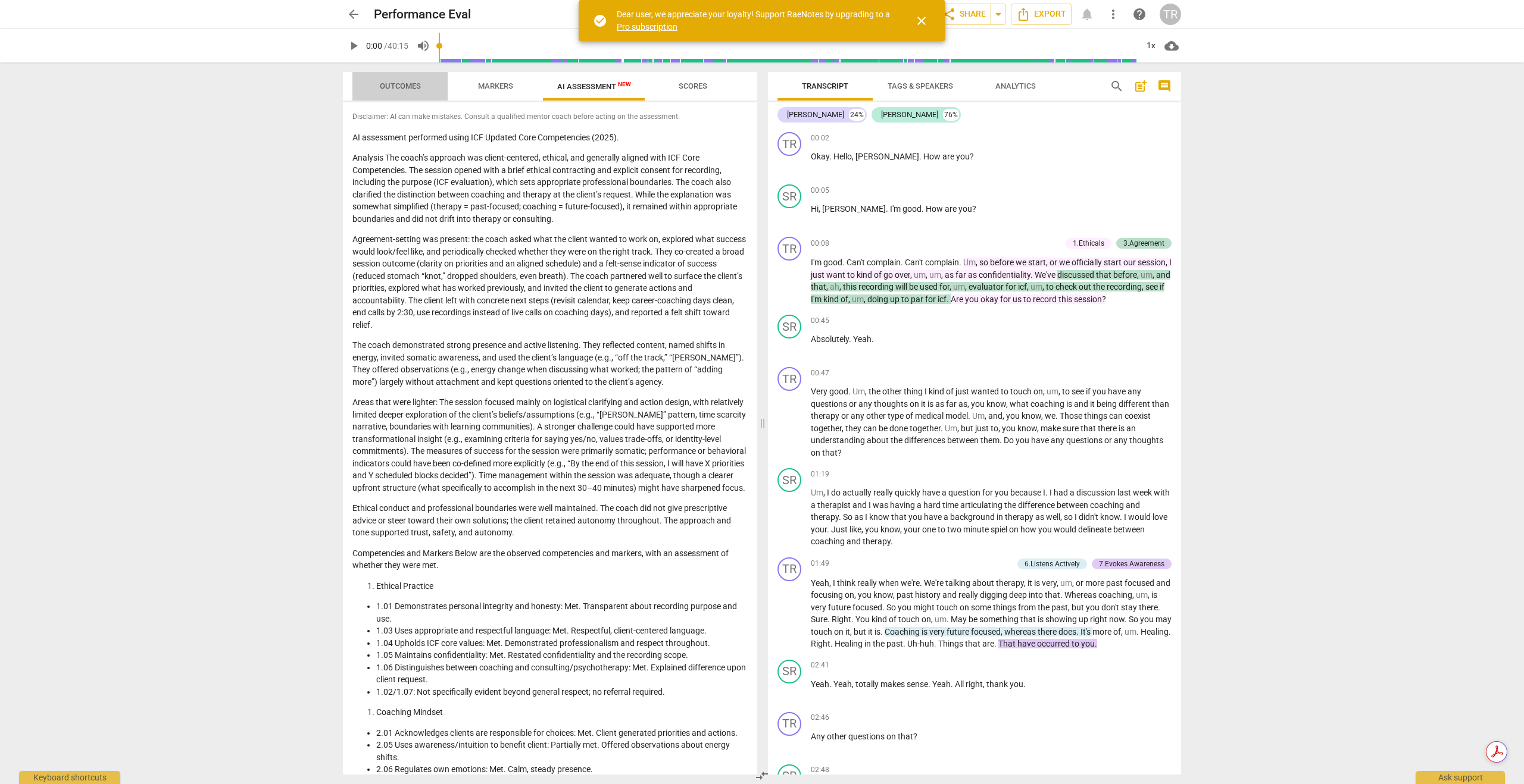
click at [400, 89] on span "Outcomes" at bounding box center [400, 86] width 41 height 9
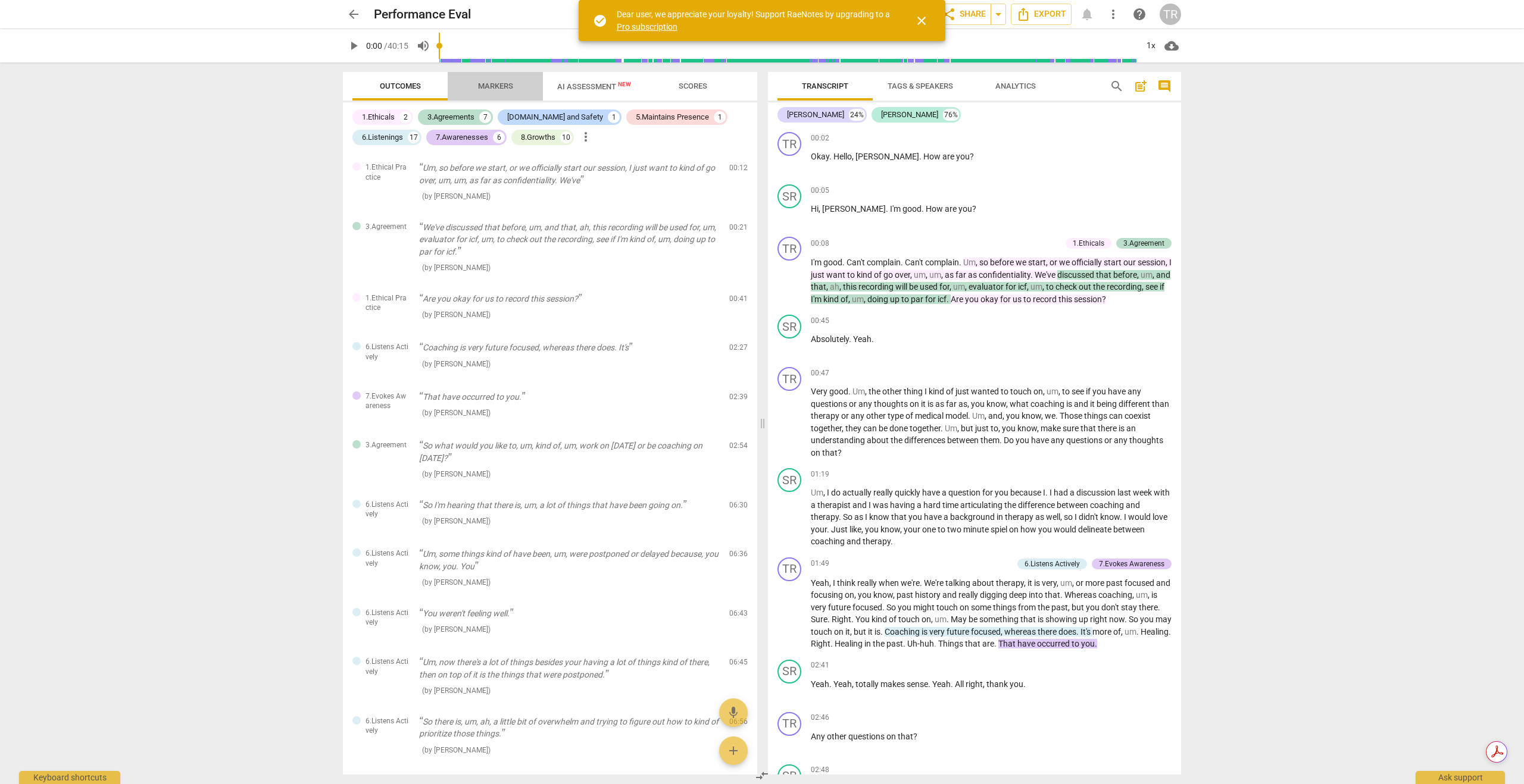
click at [491, 88] on span "Markers" at bounding box center [495, 86] width 35 height 9
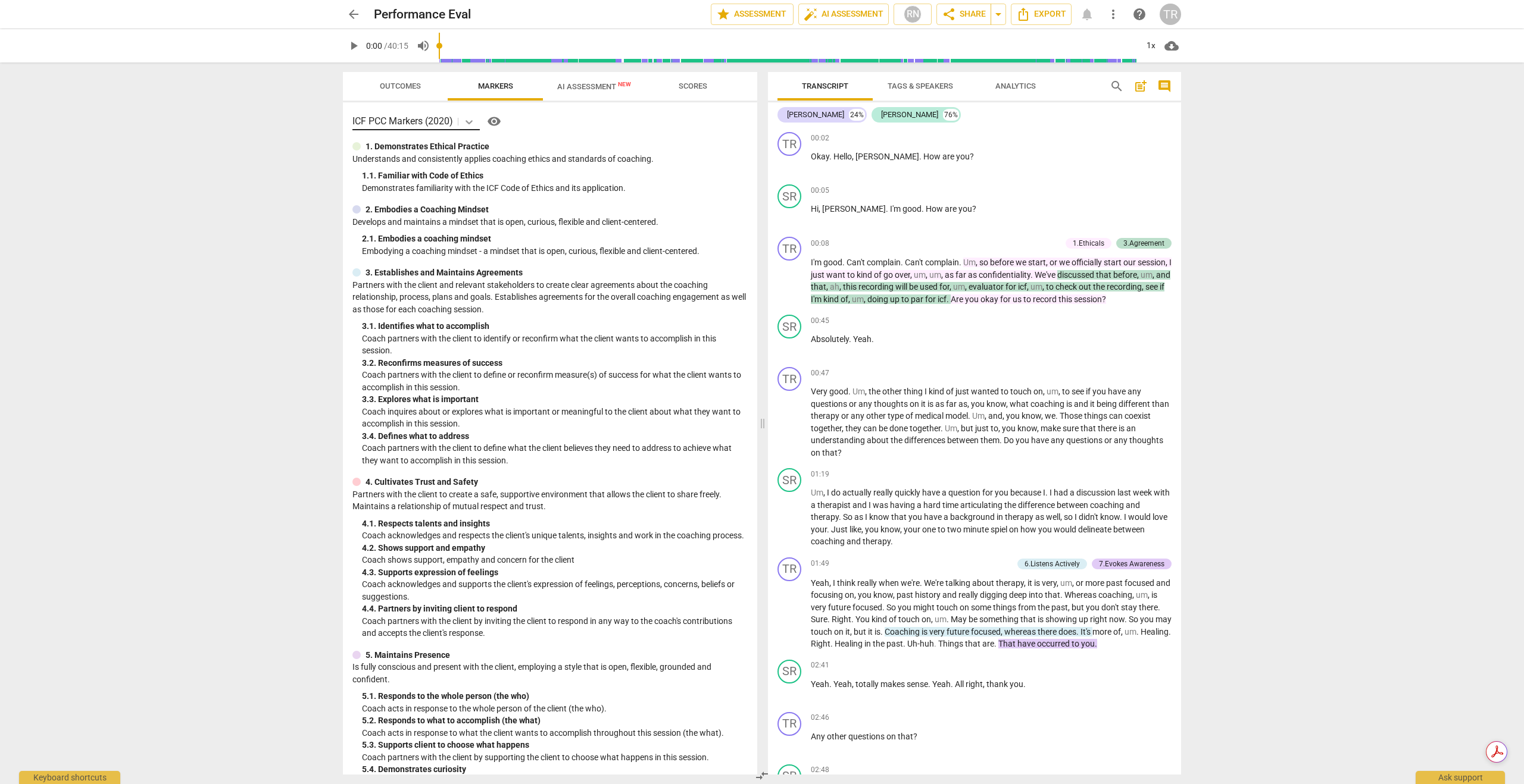
click at [473, 121] on icon at bounding box center [469, 122] width 7 height 4
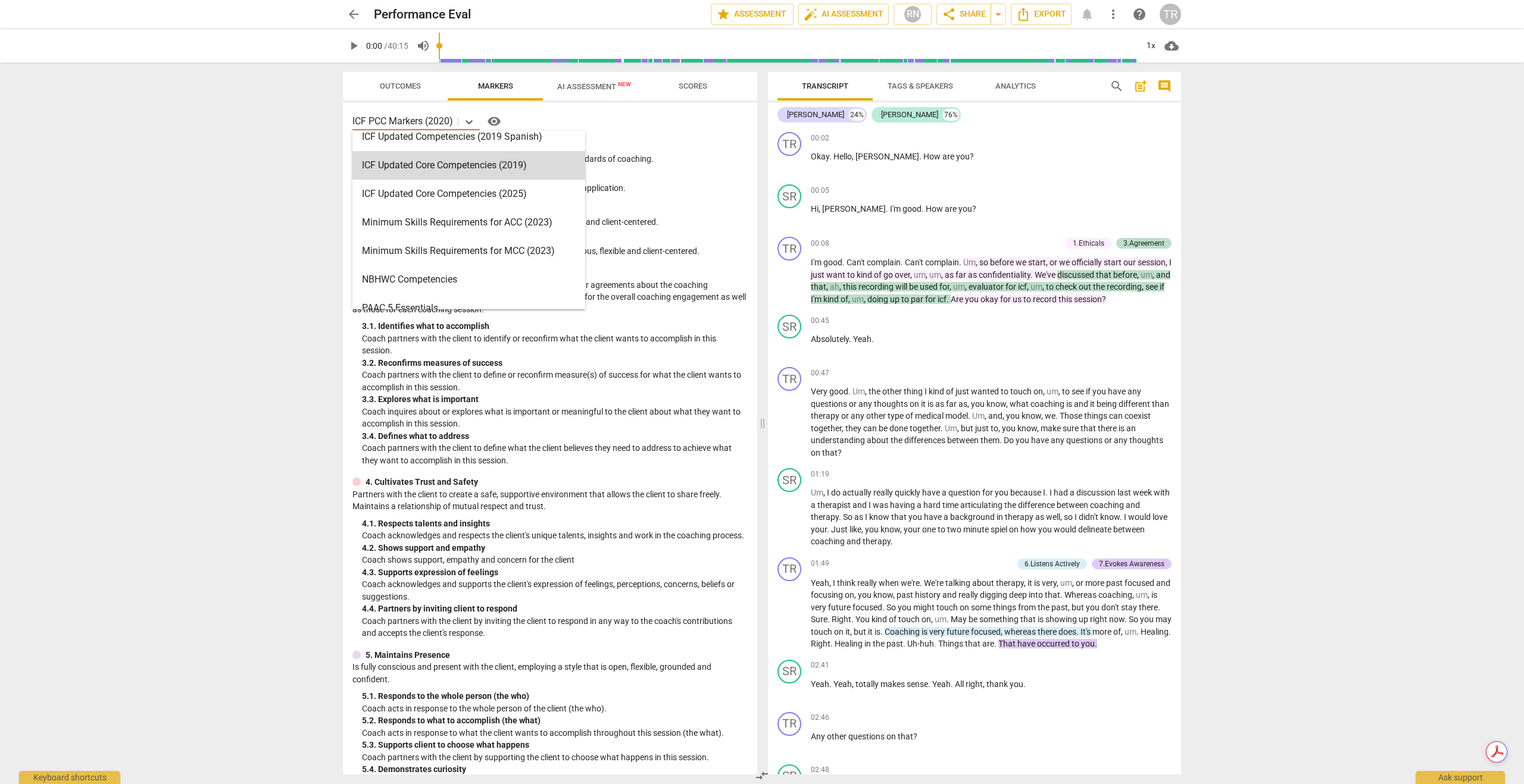
scroll to position [211, 0]
click at [467, 193] on div "ICF Updated Core Competencies (2025)" at bounding box center [469, 193] width 233 height 28
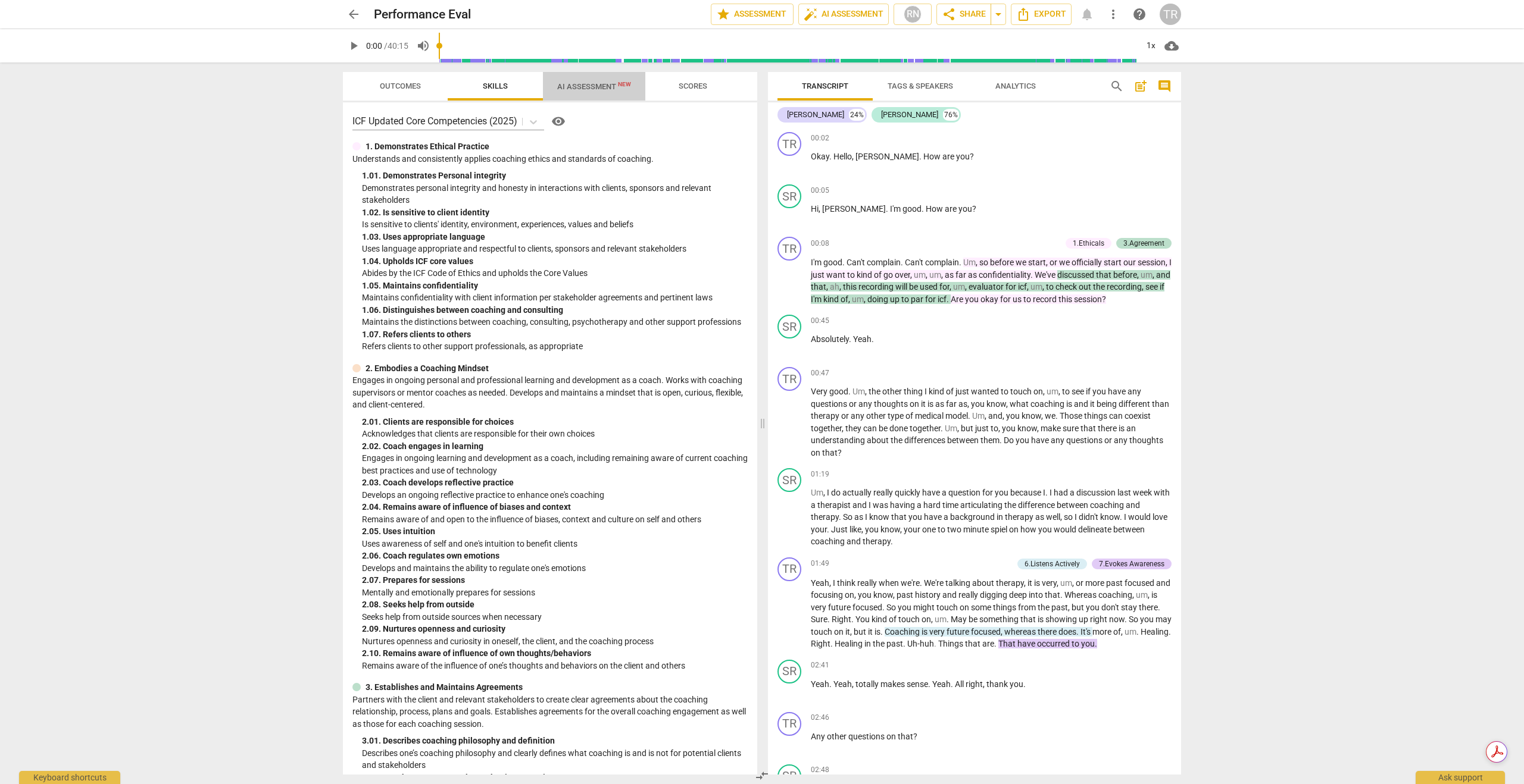
click at [590, 88] on span "AI Assessment New" at bounding box center [593, 86] width 74 height 9
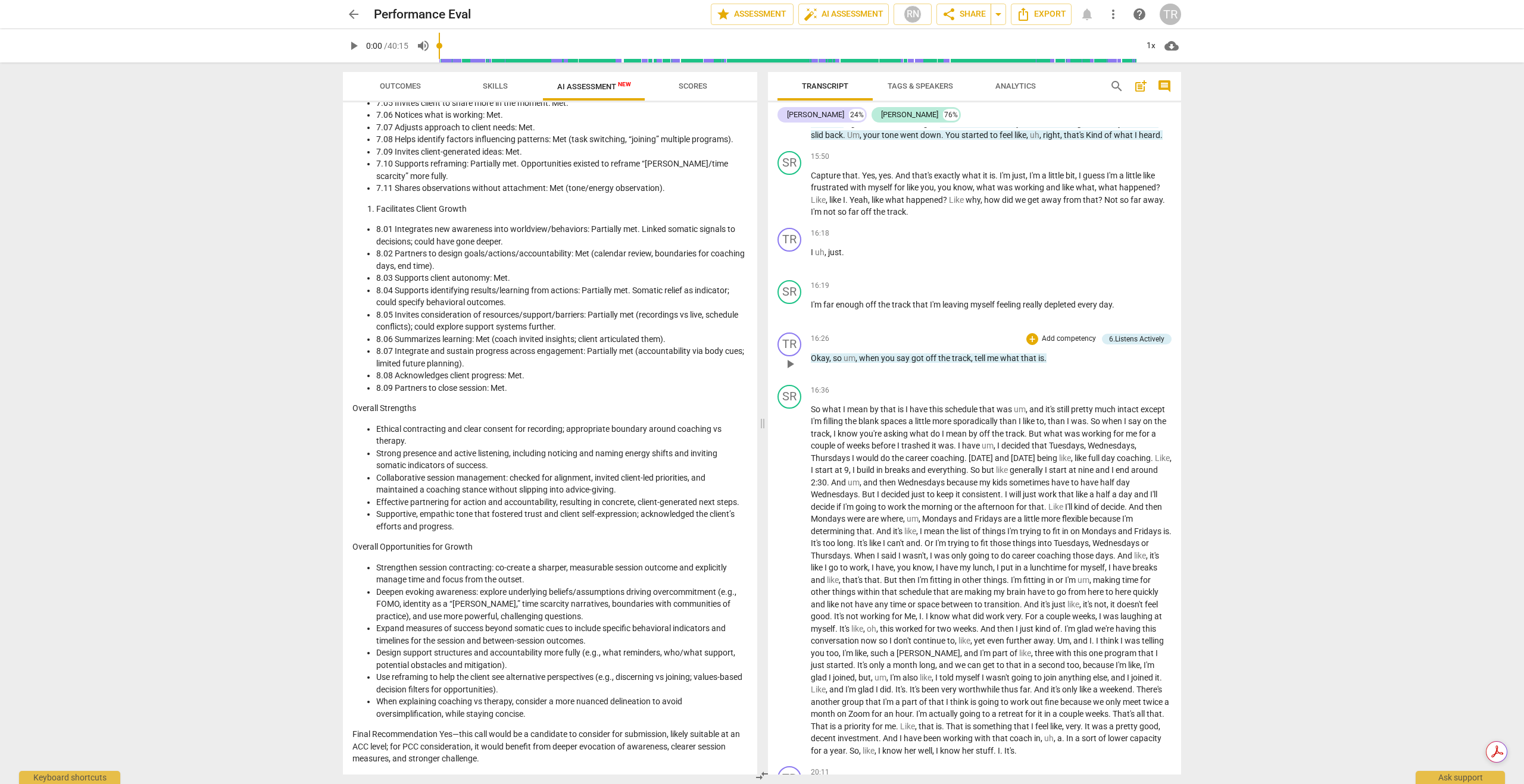
scroll to position [3056, 0]
